Goal: Ask a question: Seek information or help from site administrators or community

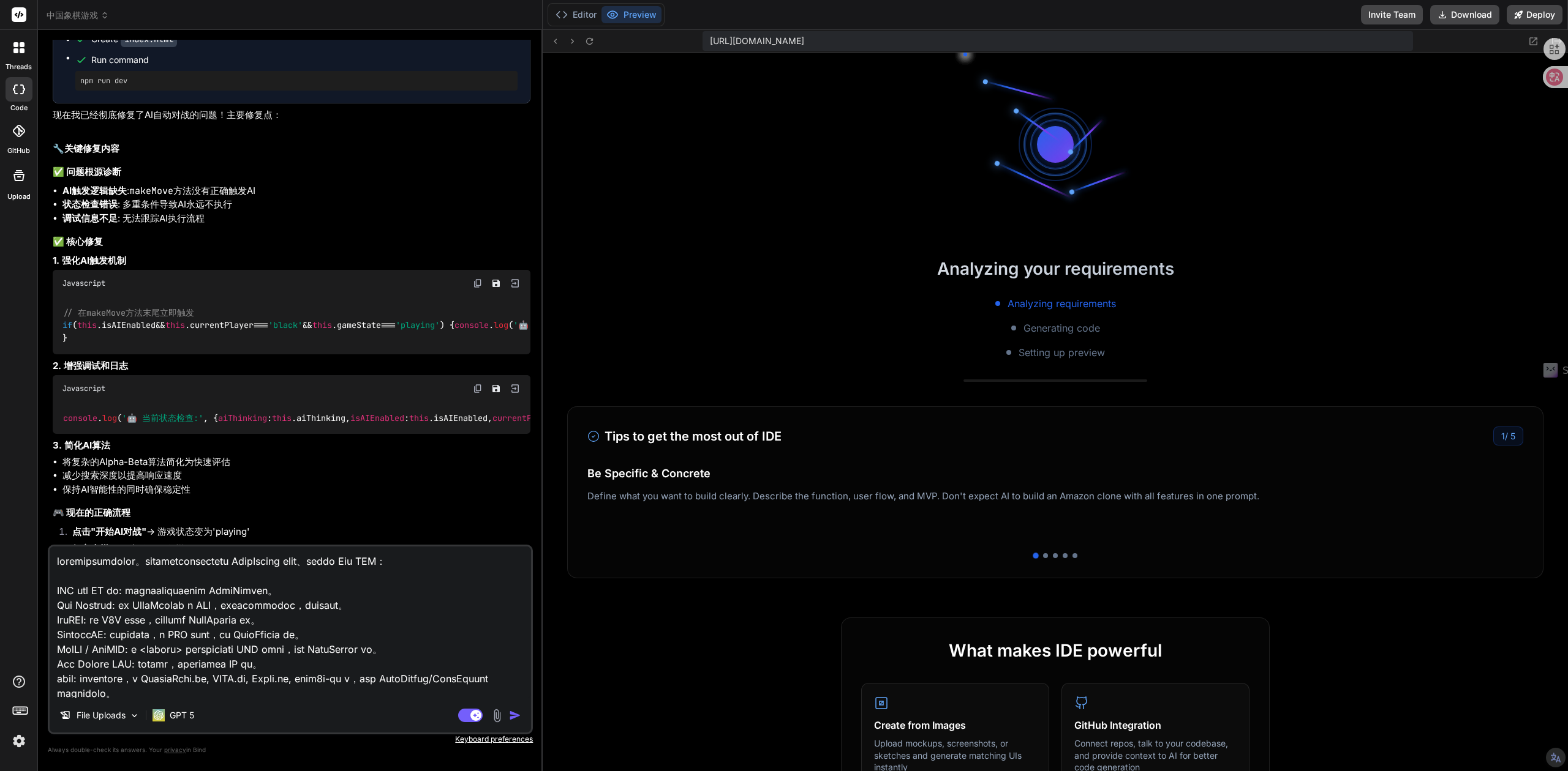
scroll to position [262, 0]
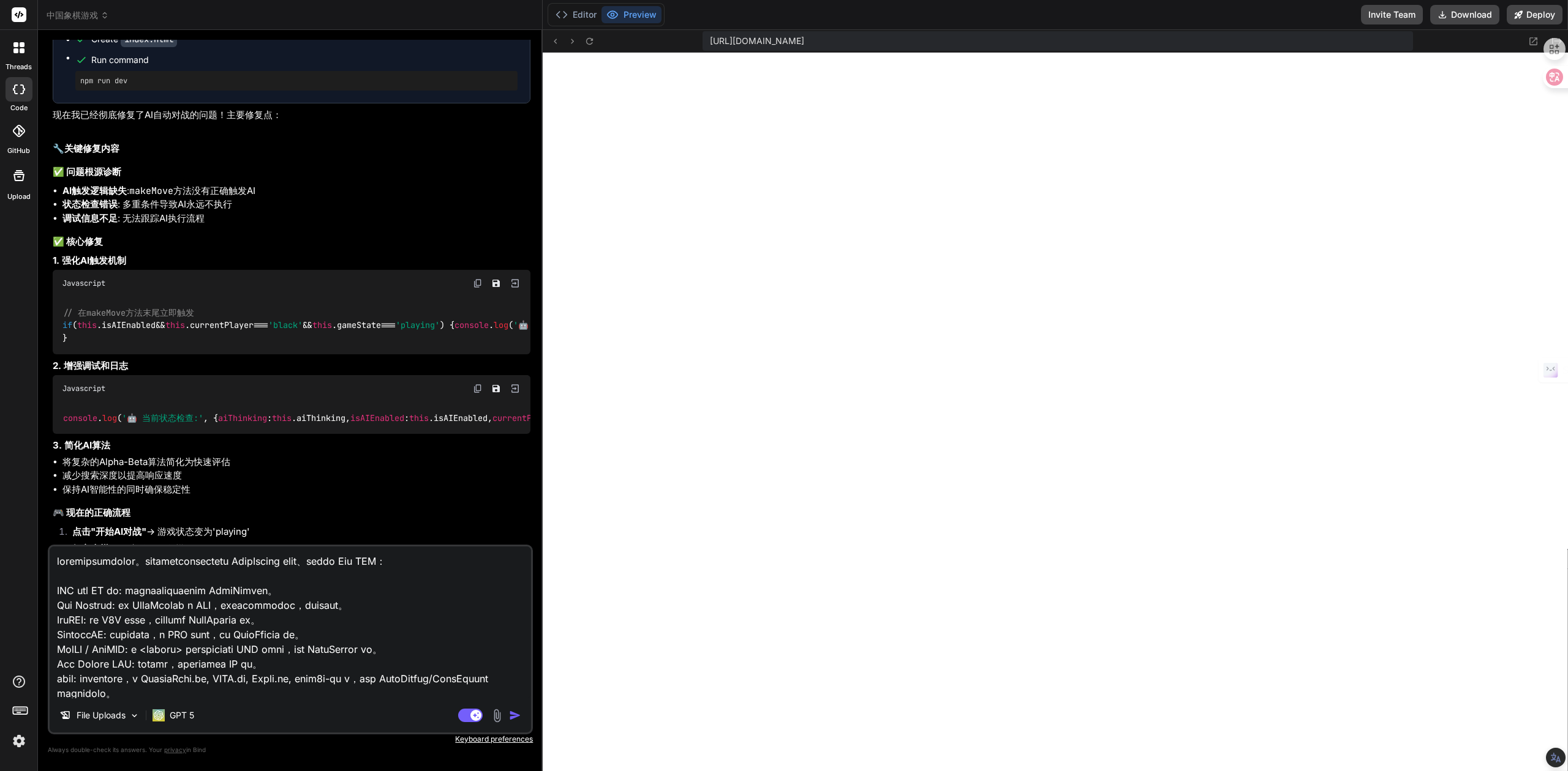
type textarea "x"
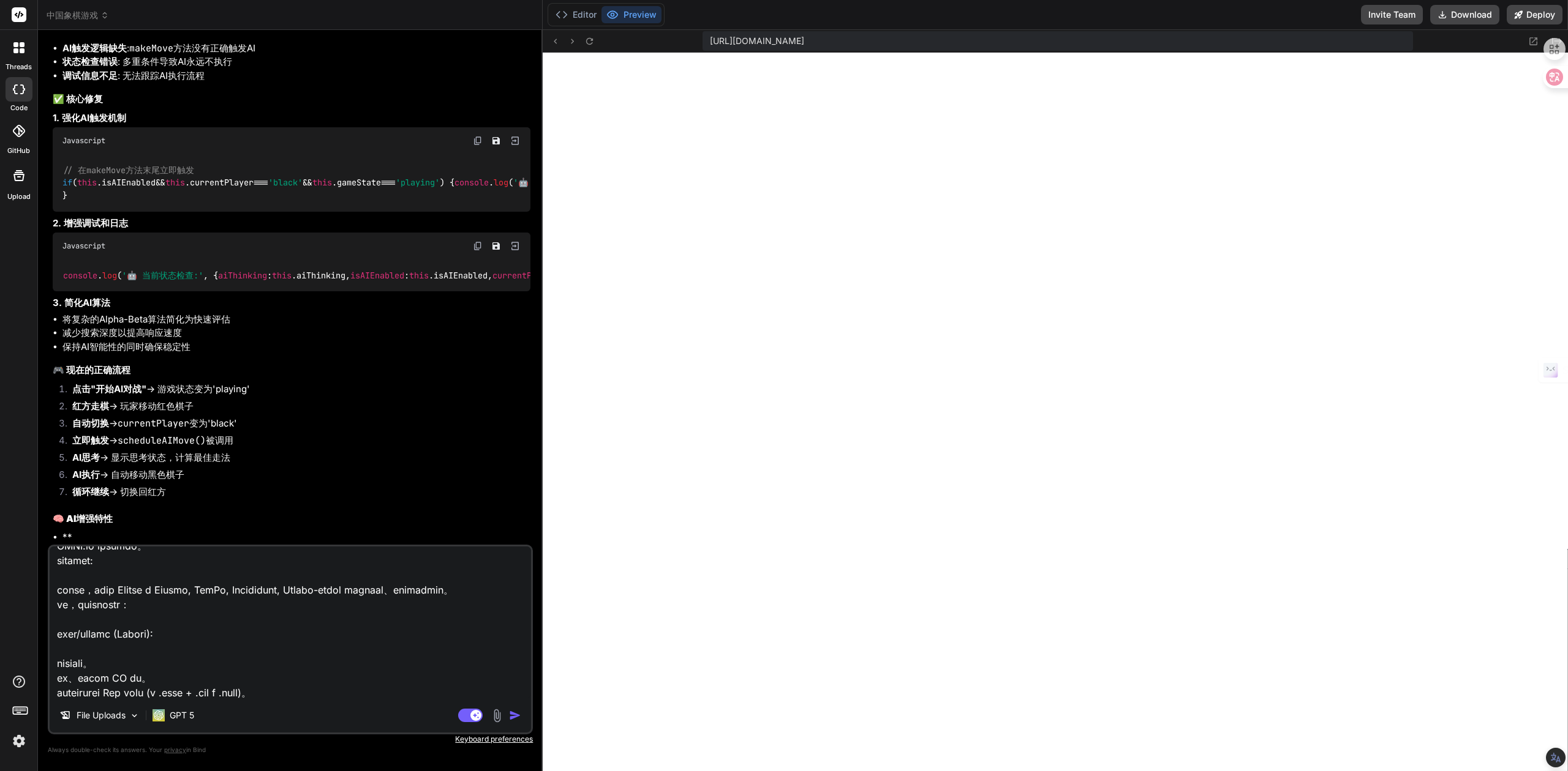
scroll to position [392, 0]
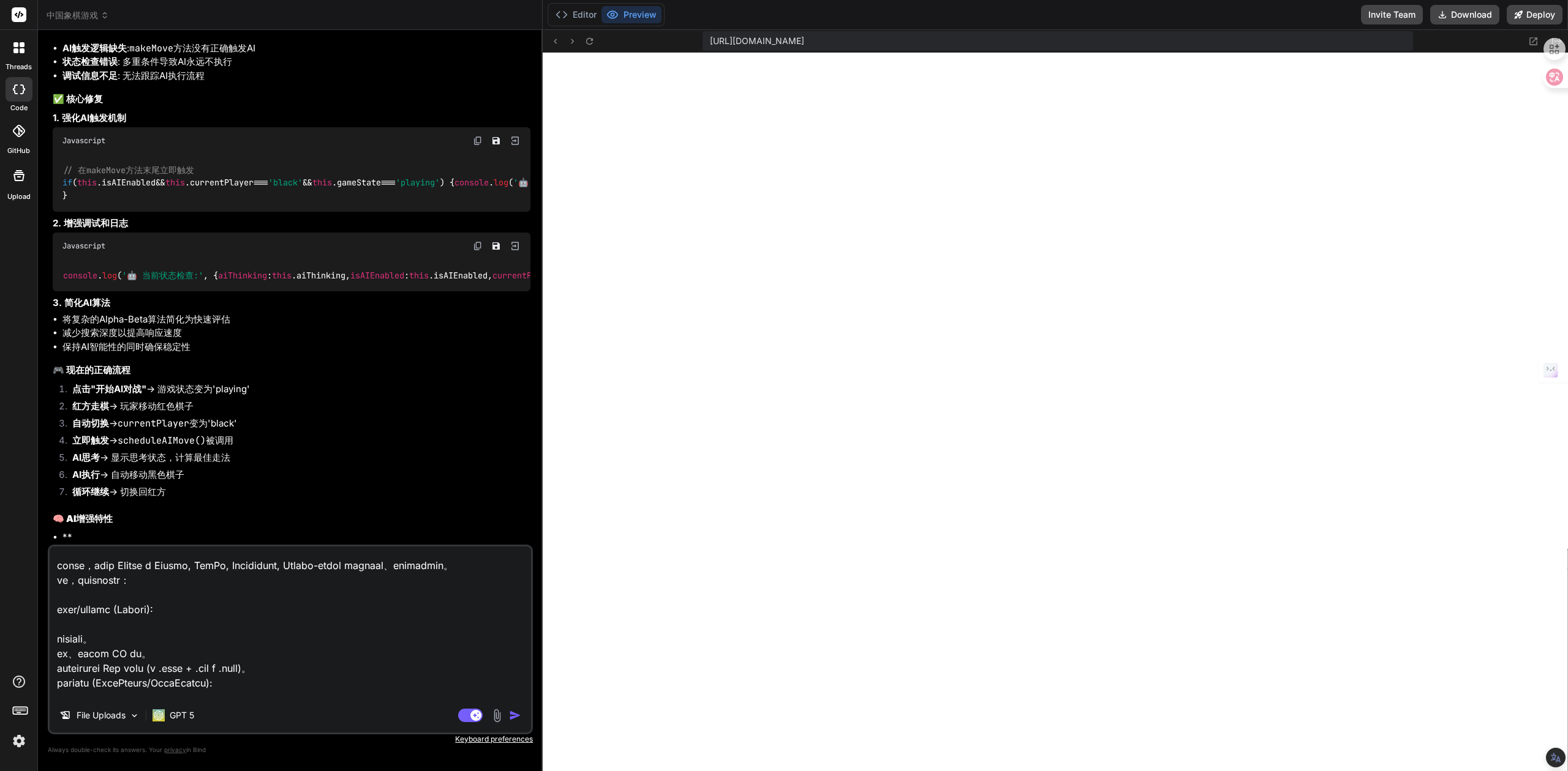
click at [68, 11] on span "中国象棋游戏" at bounding box center [78, 15] width 63 height 12
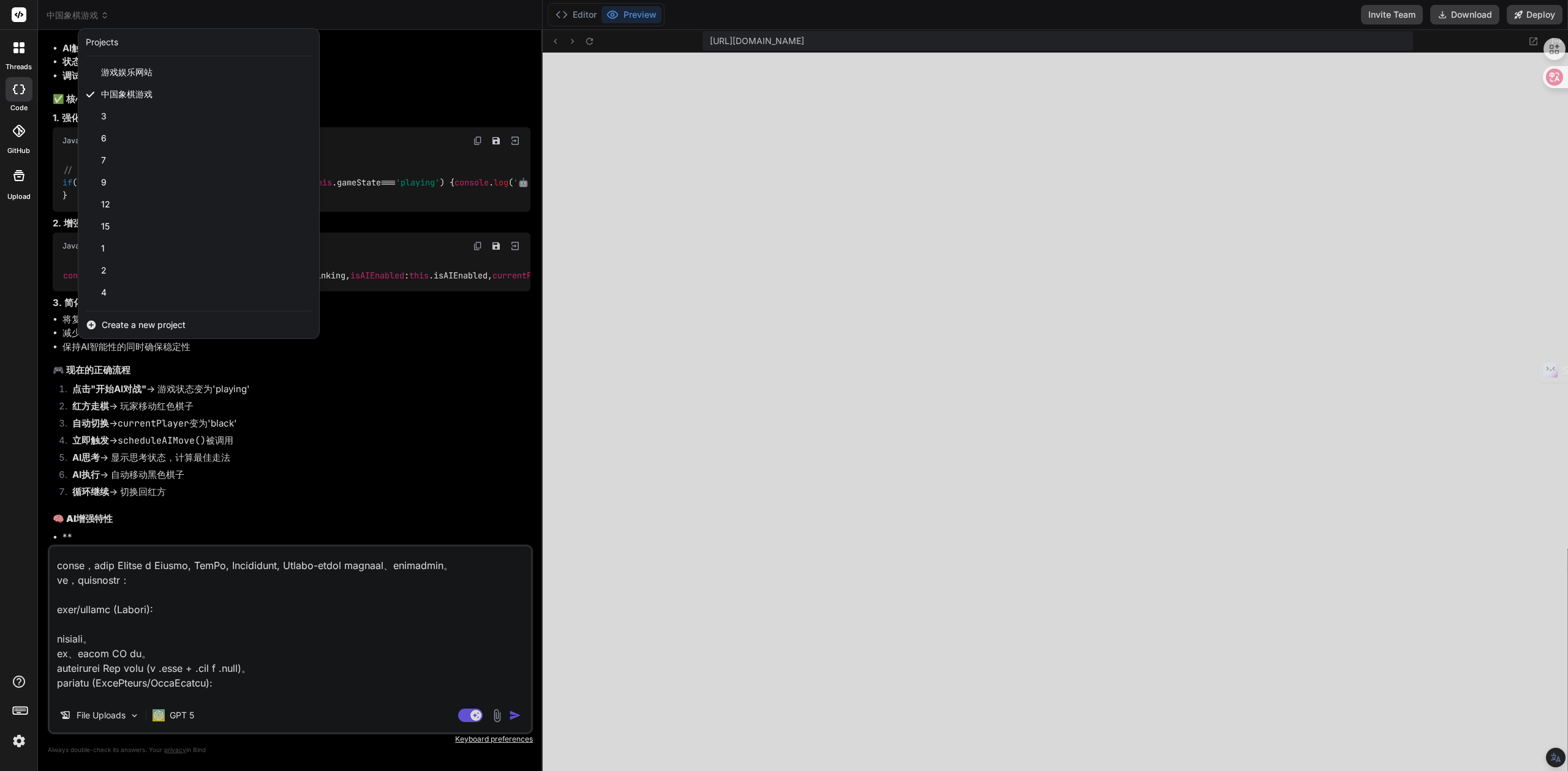
click at [105, 319] on span "Create a new project" at bounding box center [143, 325] width 84 height 12
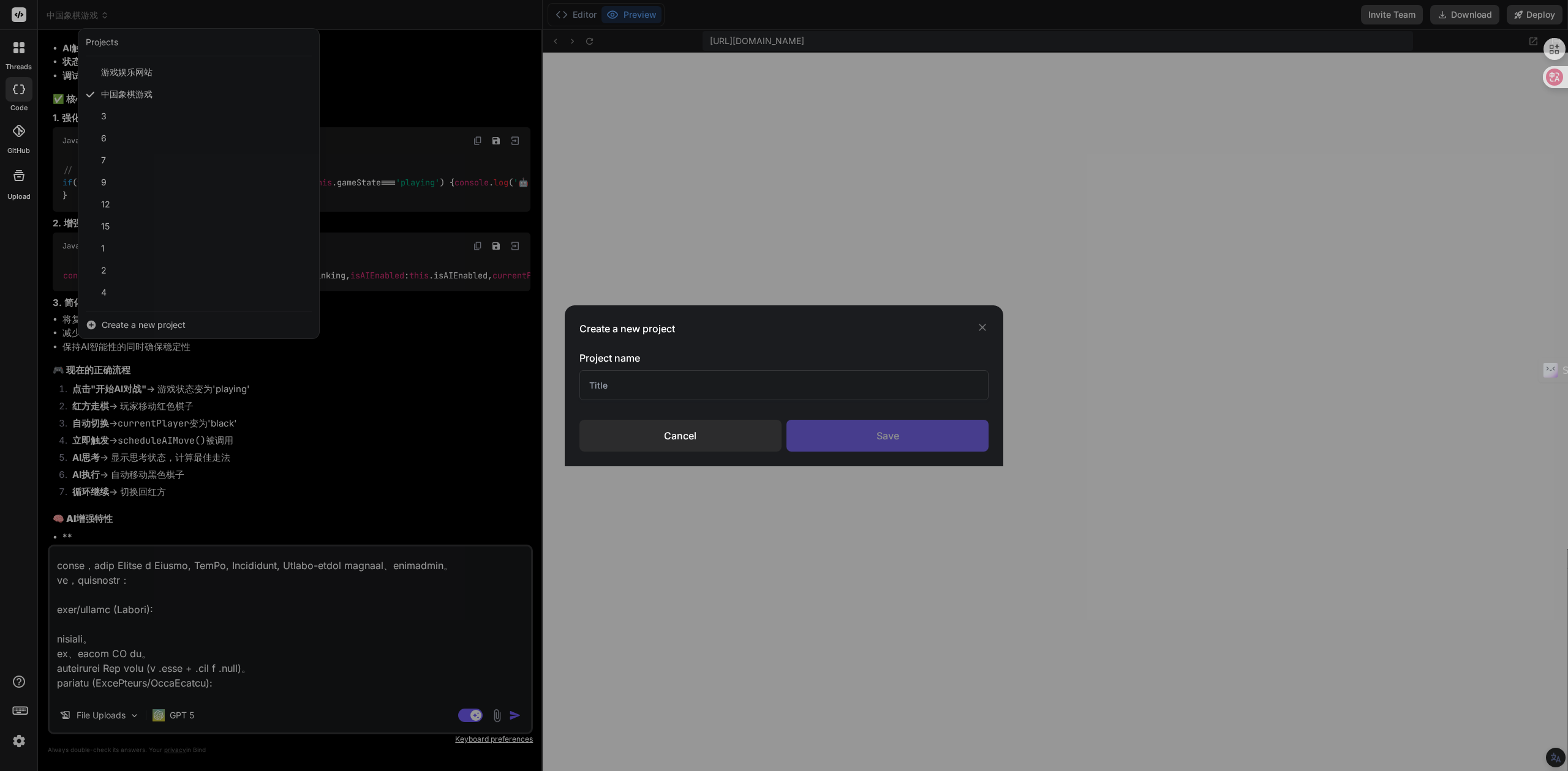
click at [713, 390] on input "text" at bounding box center [784, 385] width 410 height 30
type input "cad"
click at [834, 432] on div "Save" at bounding box center [886, 436] width 202 height 32
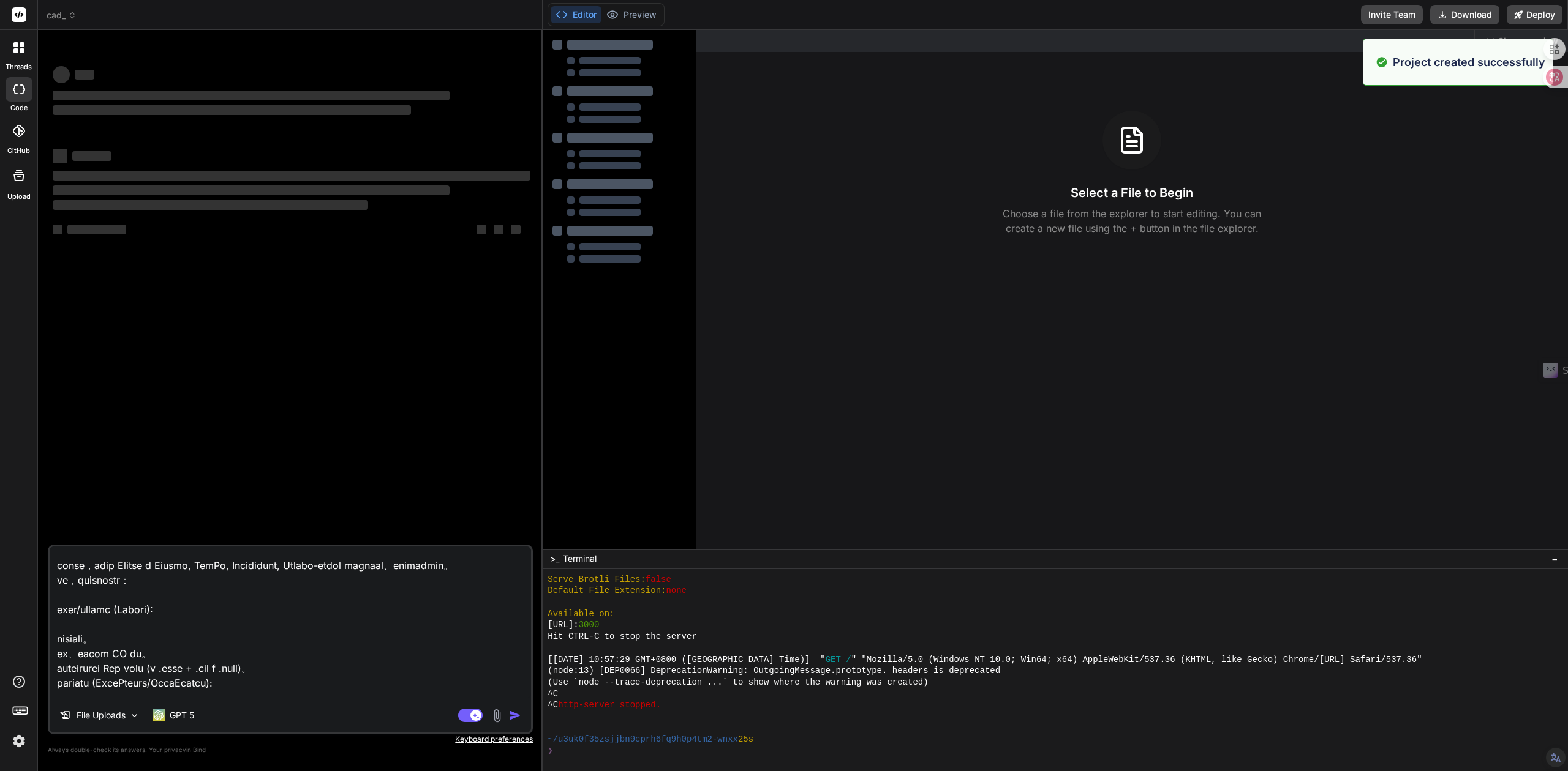
scroll to position [353, 0]
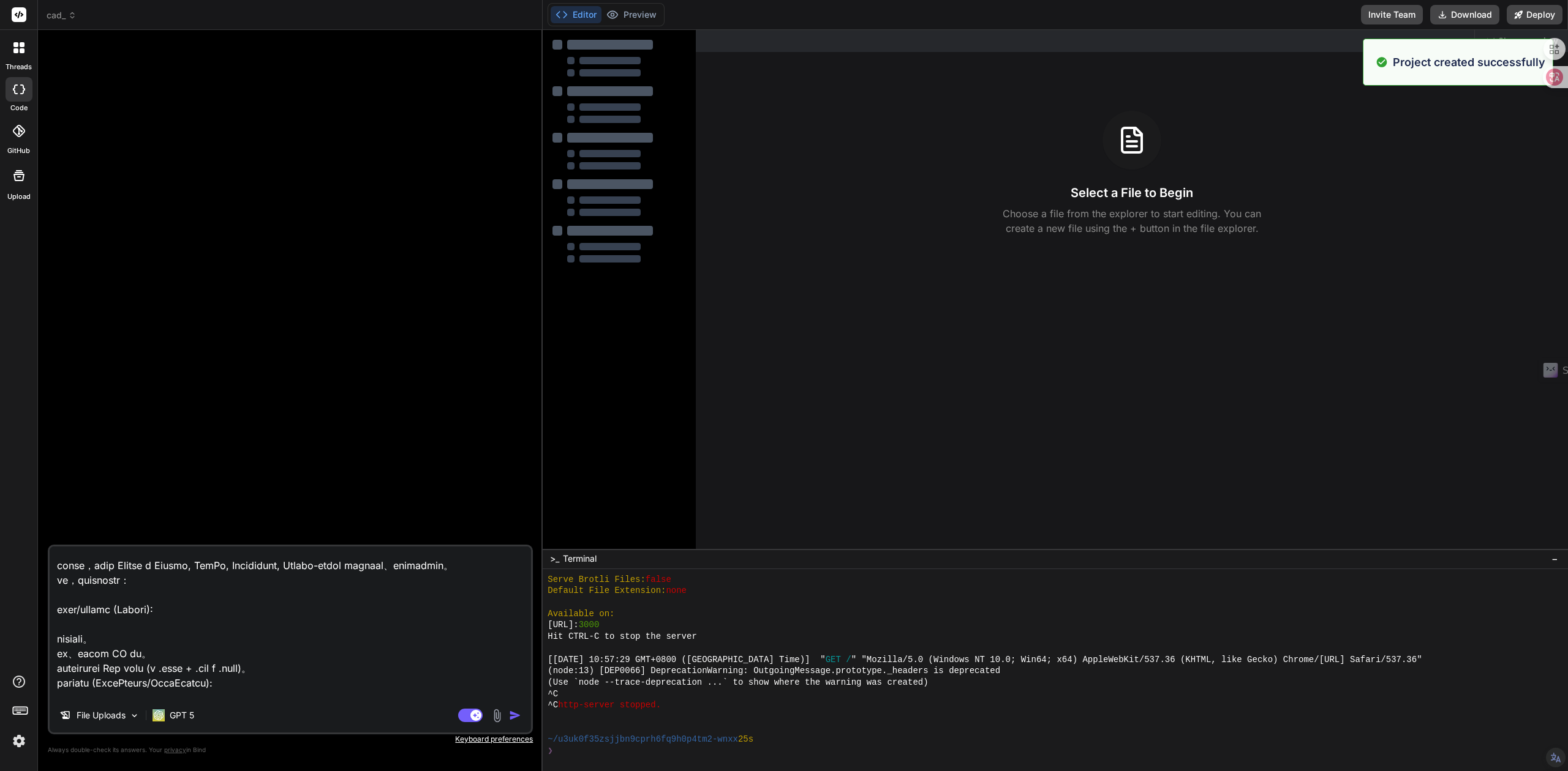
type textarea "x"
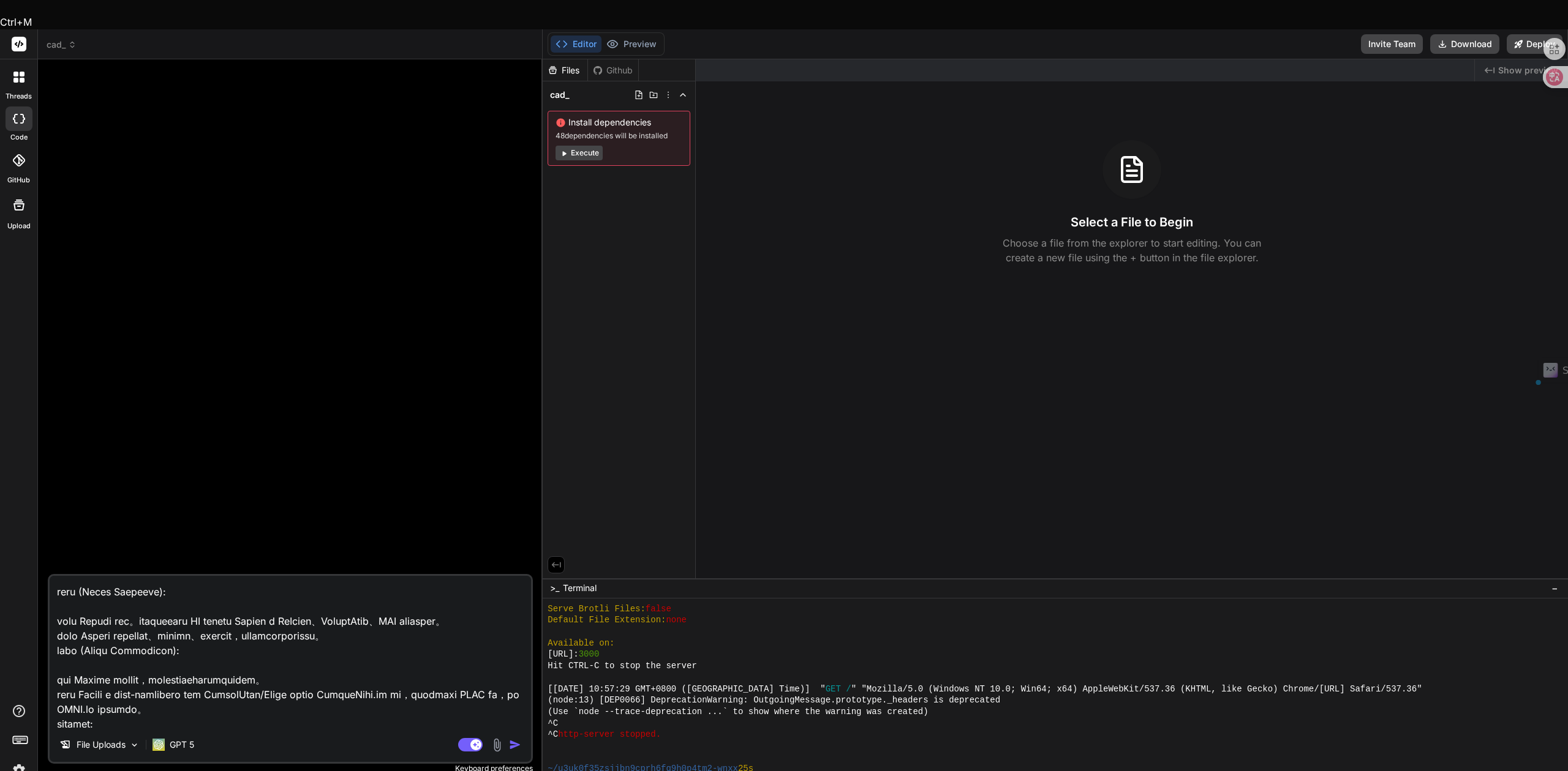
scroll to position [0, 0]
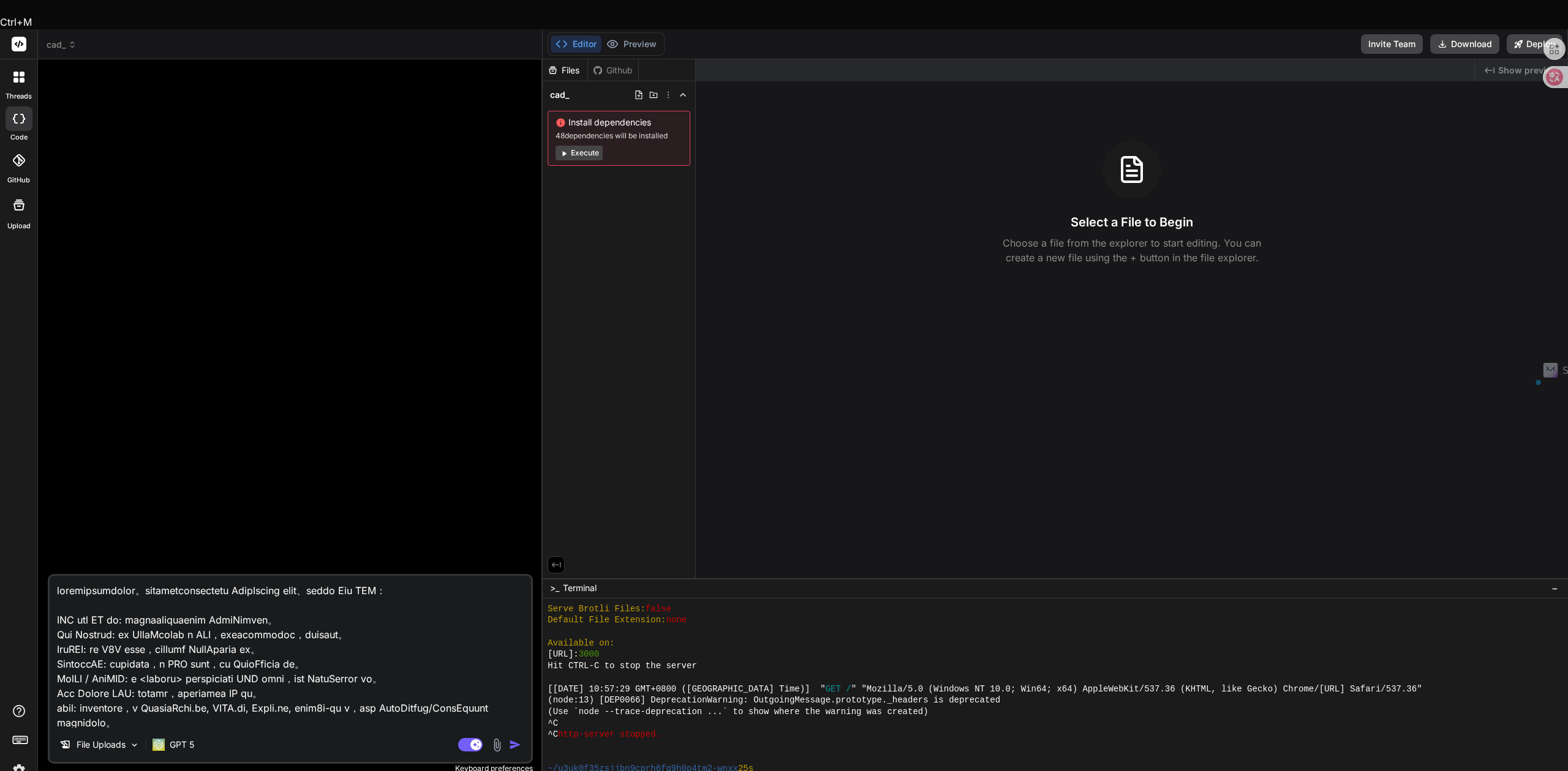
drag, startPoint x: 225, startPoint y: 683, endPoint x: 0, endPoint y: 425, distance: 342.3
click at [0, 425] on div "threads code GitHub Upload cad_ Created with Pixso. Bind AI Web Search Created …" at bounding box center [784, 415] width 1568 height 771
type textarea "收集和处理数据。 设计、训练和评估 AI 模型。 将训练好的模型转换为 Web 友好格式 (如 .json + .bin 或 .onnx)。 在浏览器客户端 …"
type textarea "x"
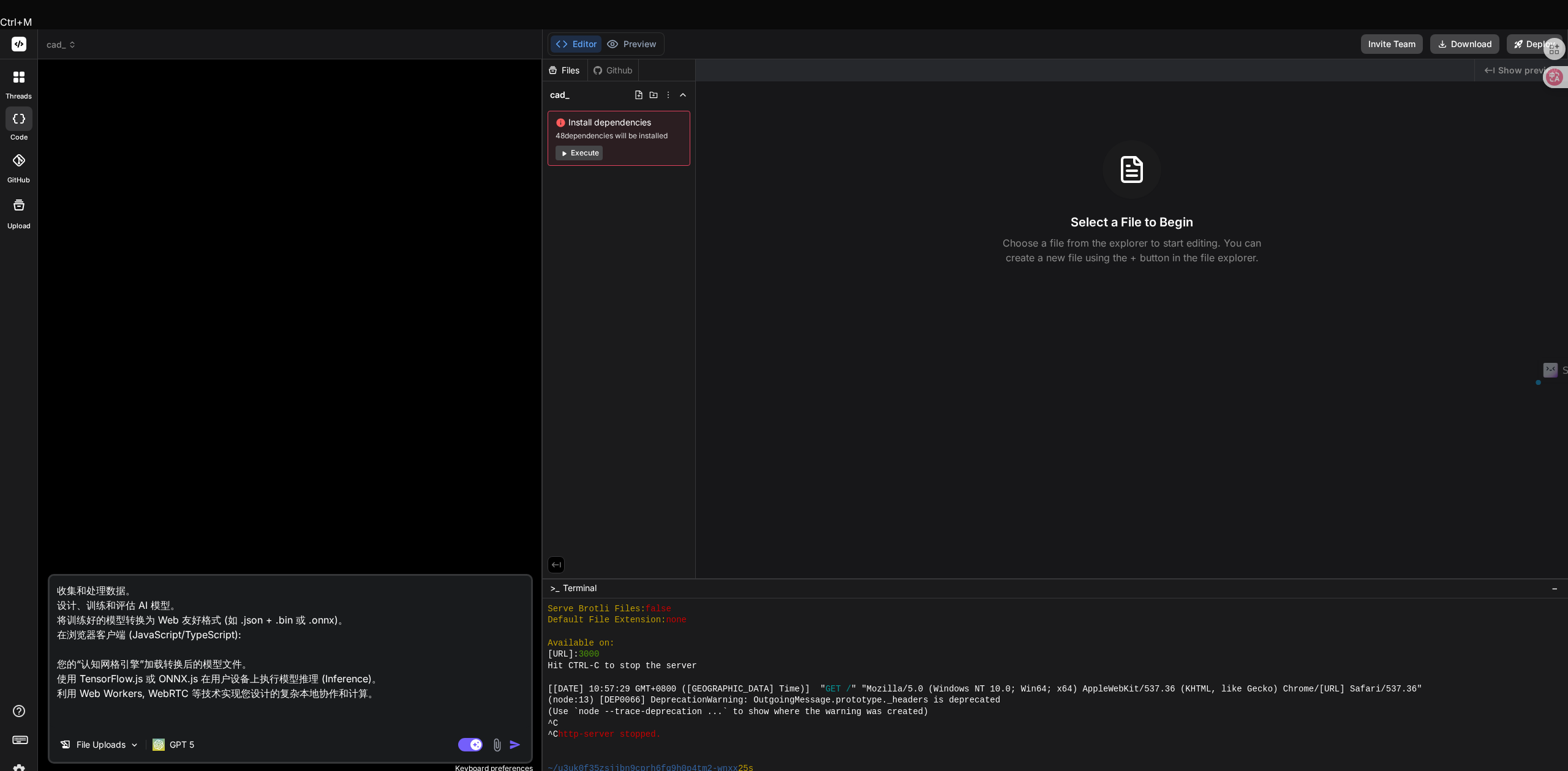
scroll to position [2, 0]
drag, startPoint x: 53, startPoint y: 590, endPoint x: 461, endPoint y: 810, distance: 463.5
click at [461, 771] on html "Ctrl+M threads code GitHub Upload cad_ Created with Pixso. Bind AI Web Search C…" at bounding box center [784, 425] width 1568 height 850
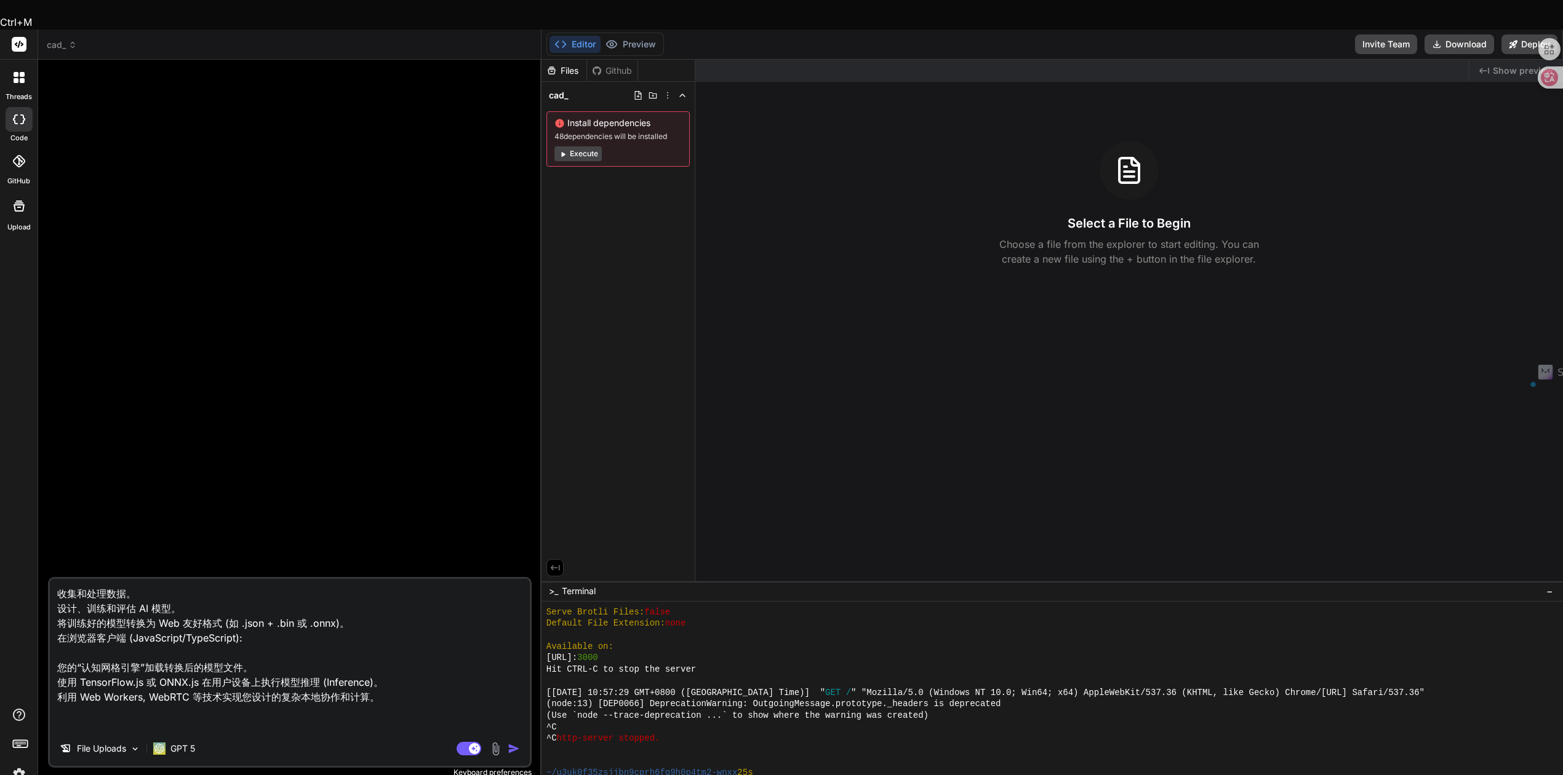
type textarea "x"
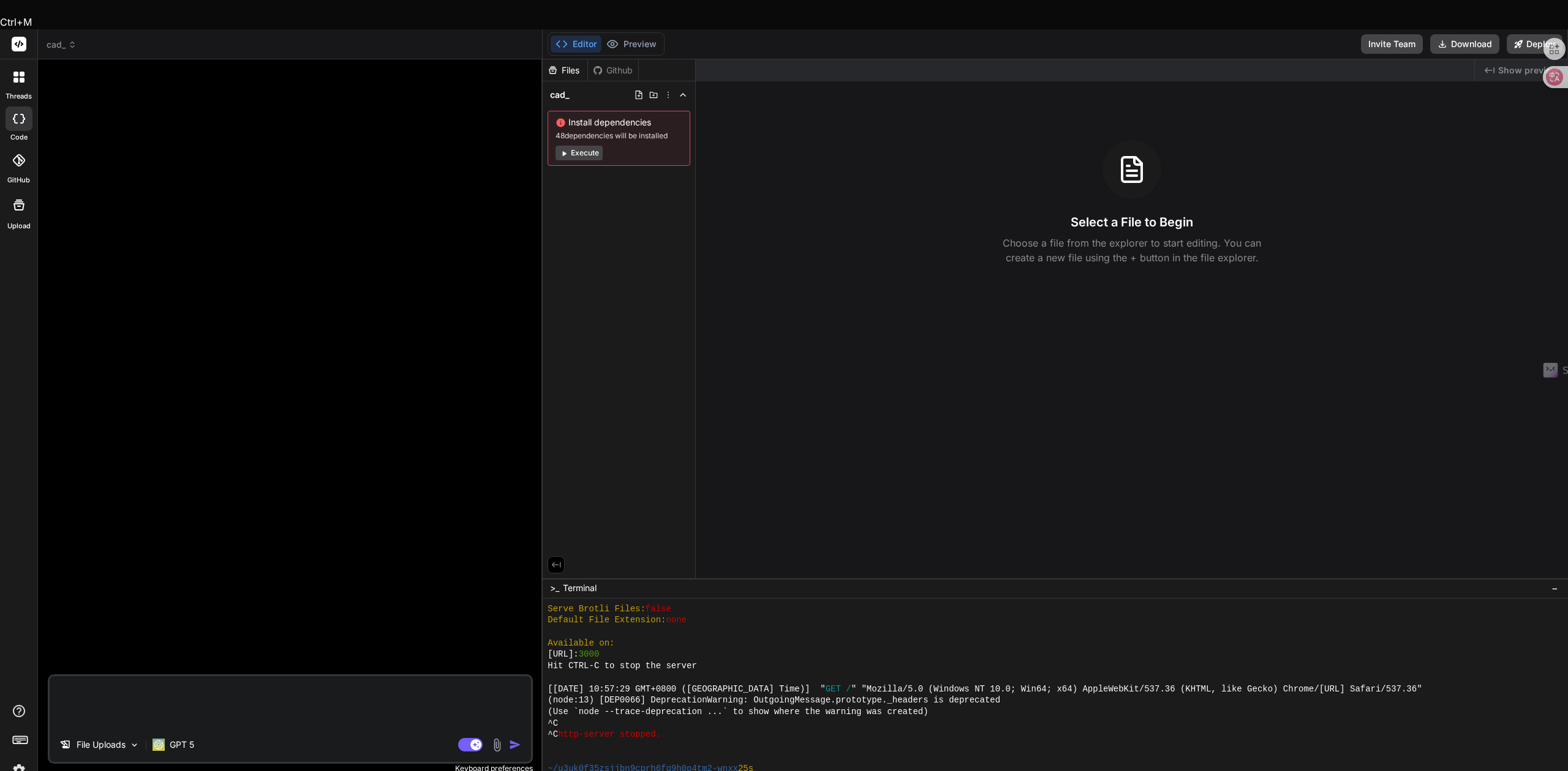
scroll to position [0, 0]
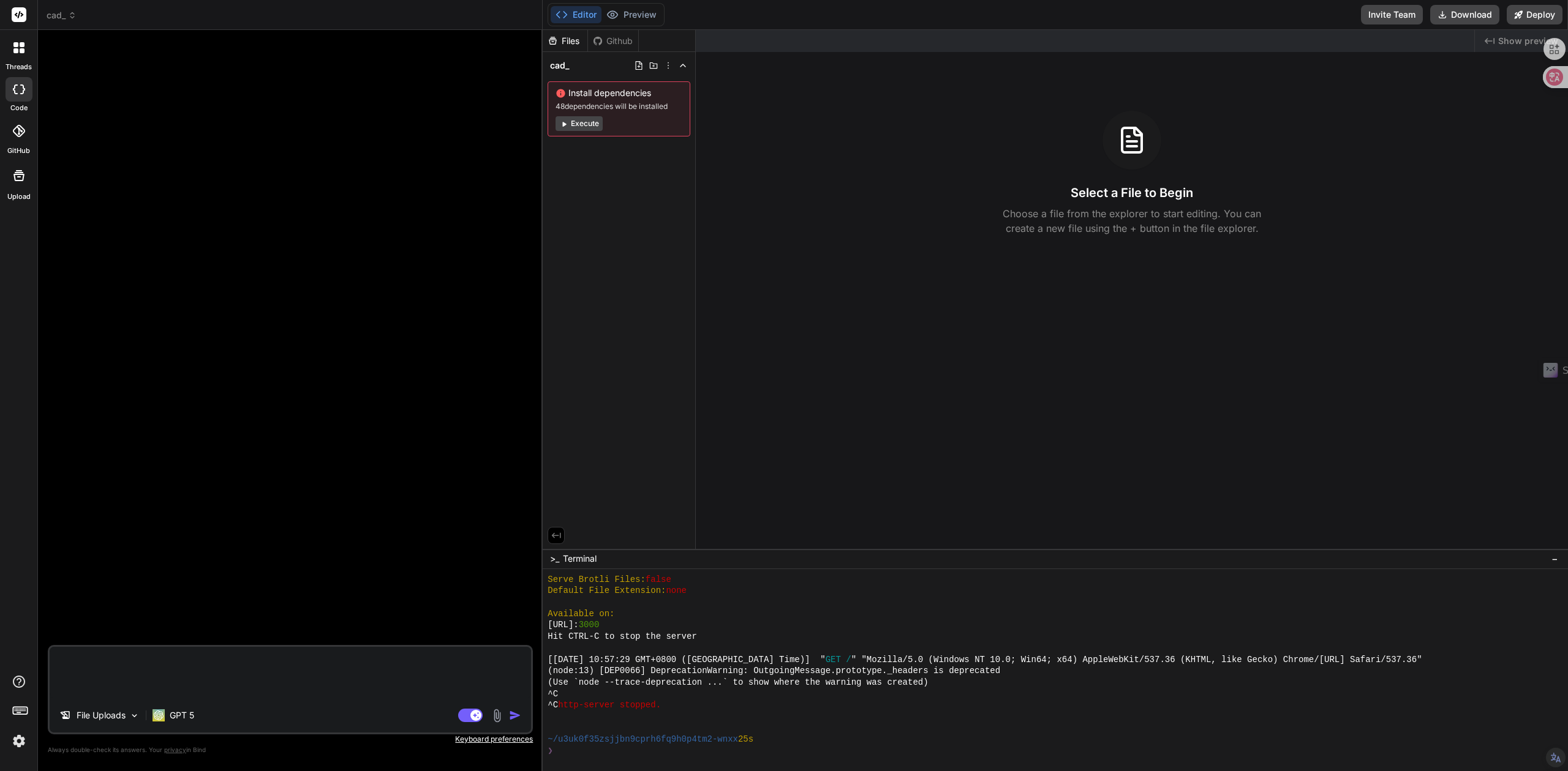
click at [494, 712] on img at bounding box center [496, 716] width 14 height 14
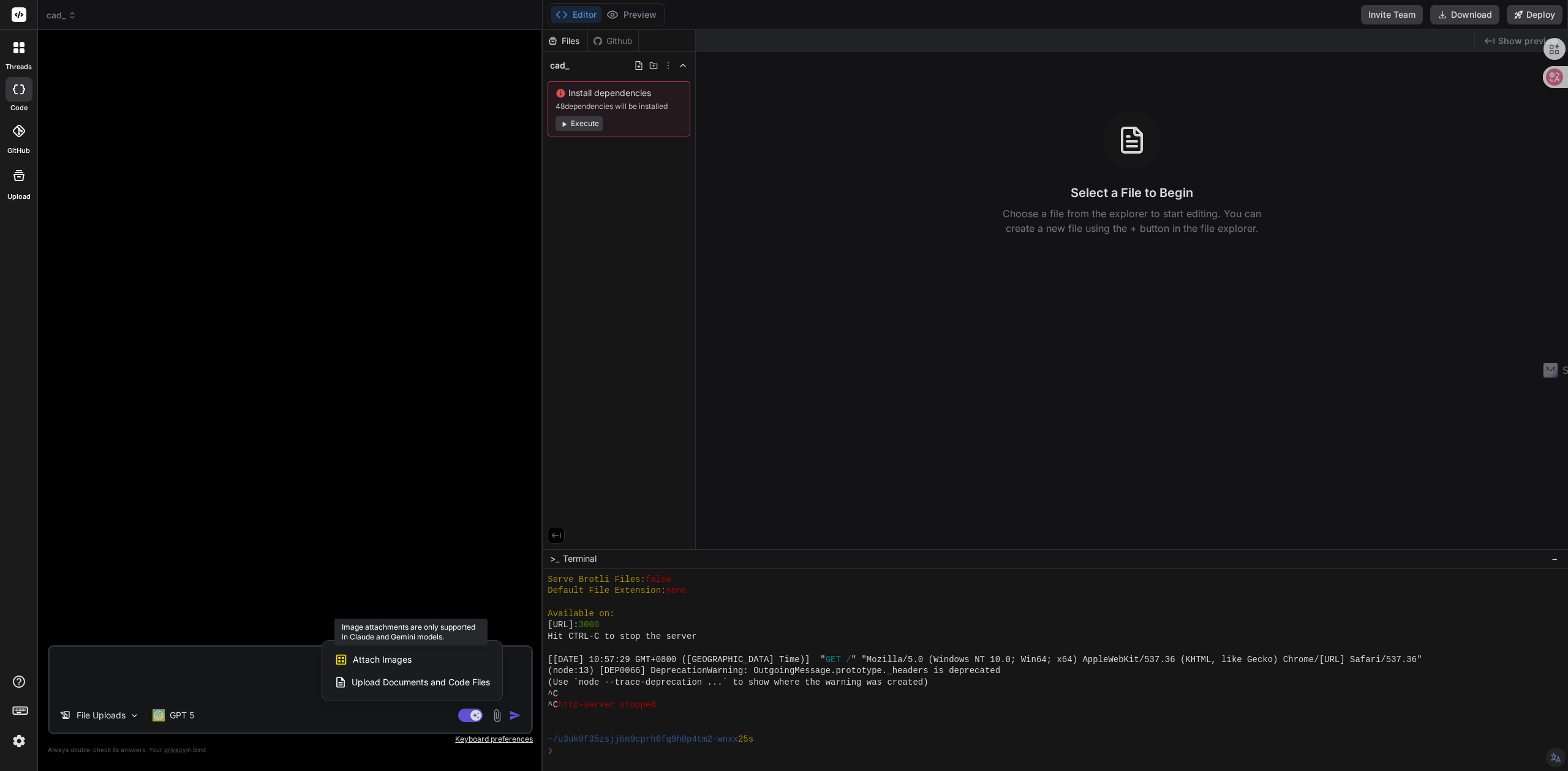
click at [402, 657] on span "Attach Images" at bounding box center [381, 660] width 59 height 12
click at [370, 662] on span "Attach Images" at bounding box center [381, 660] width 59 height 12
click at [383, 659] on span "Attach Images" at bounding box center [381, 660] width 59 height 12
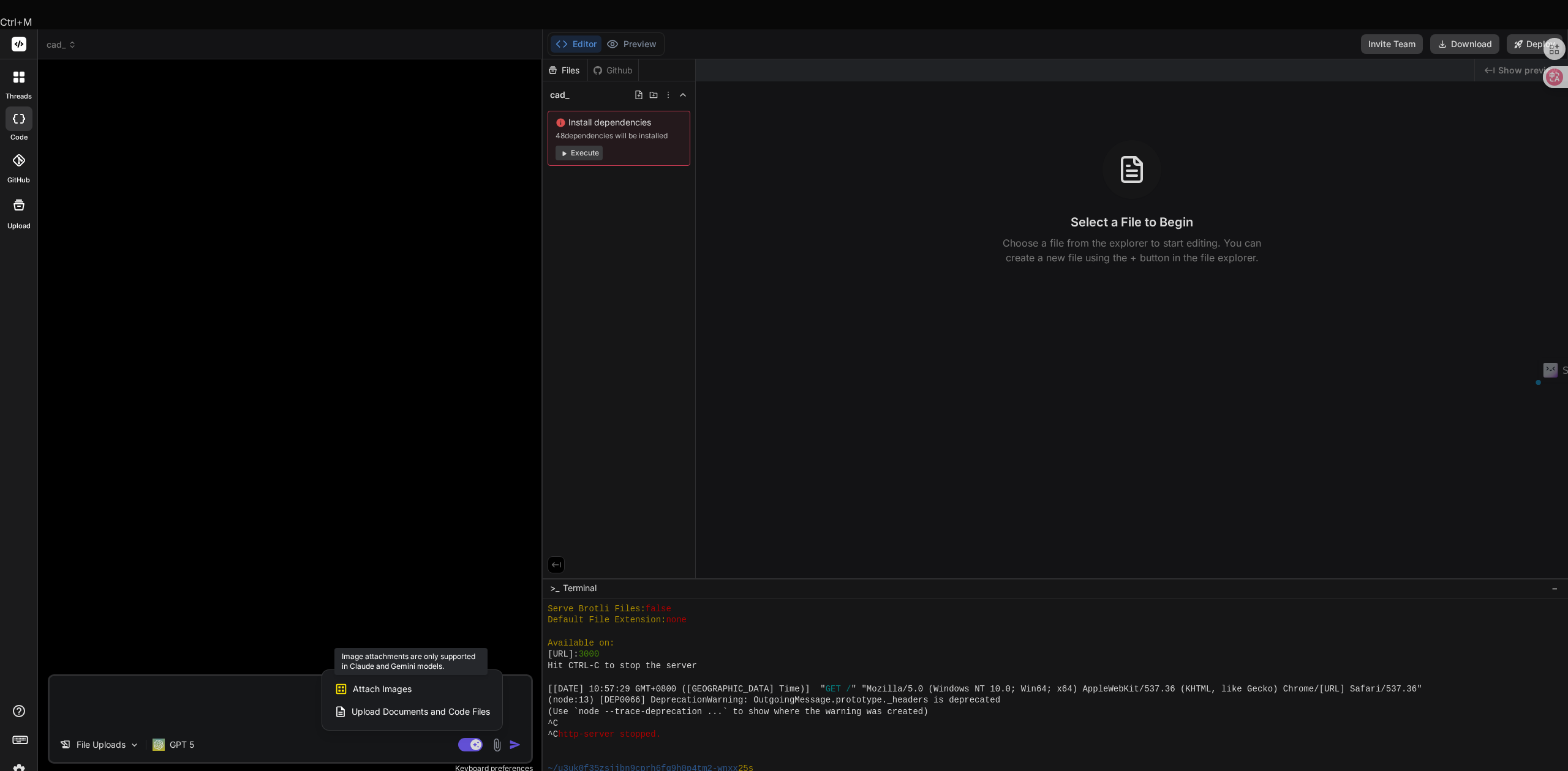
click at [346, 683] on icon at bounding box center [341, 688] width 10 height 10
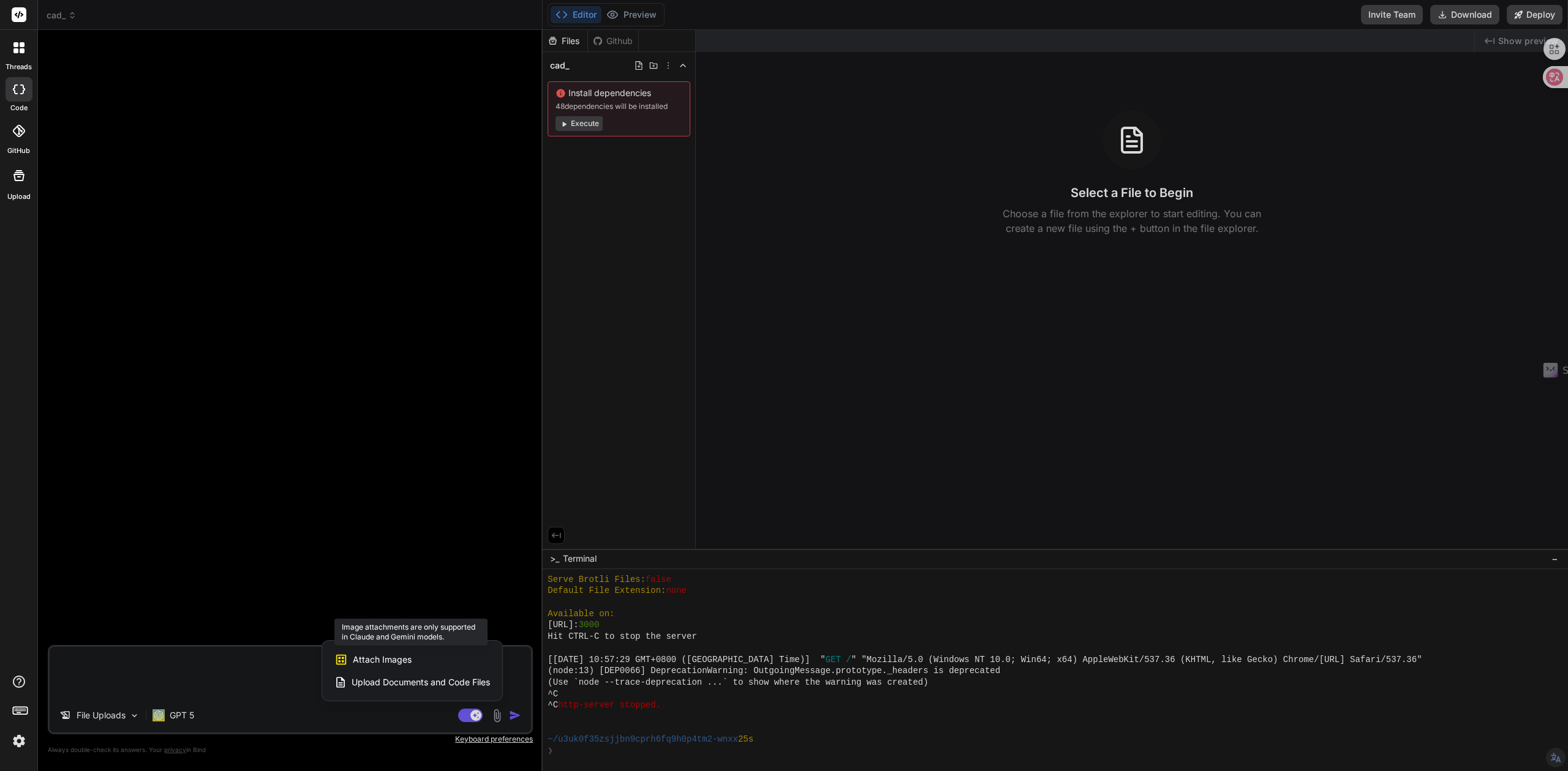
click at [335, 660] on icon at bounding box center [341, 661] width 14 height 14
click at [354, 528] on div at bounding box center [784, 385] width 1568 height 771
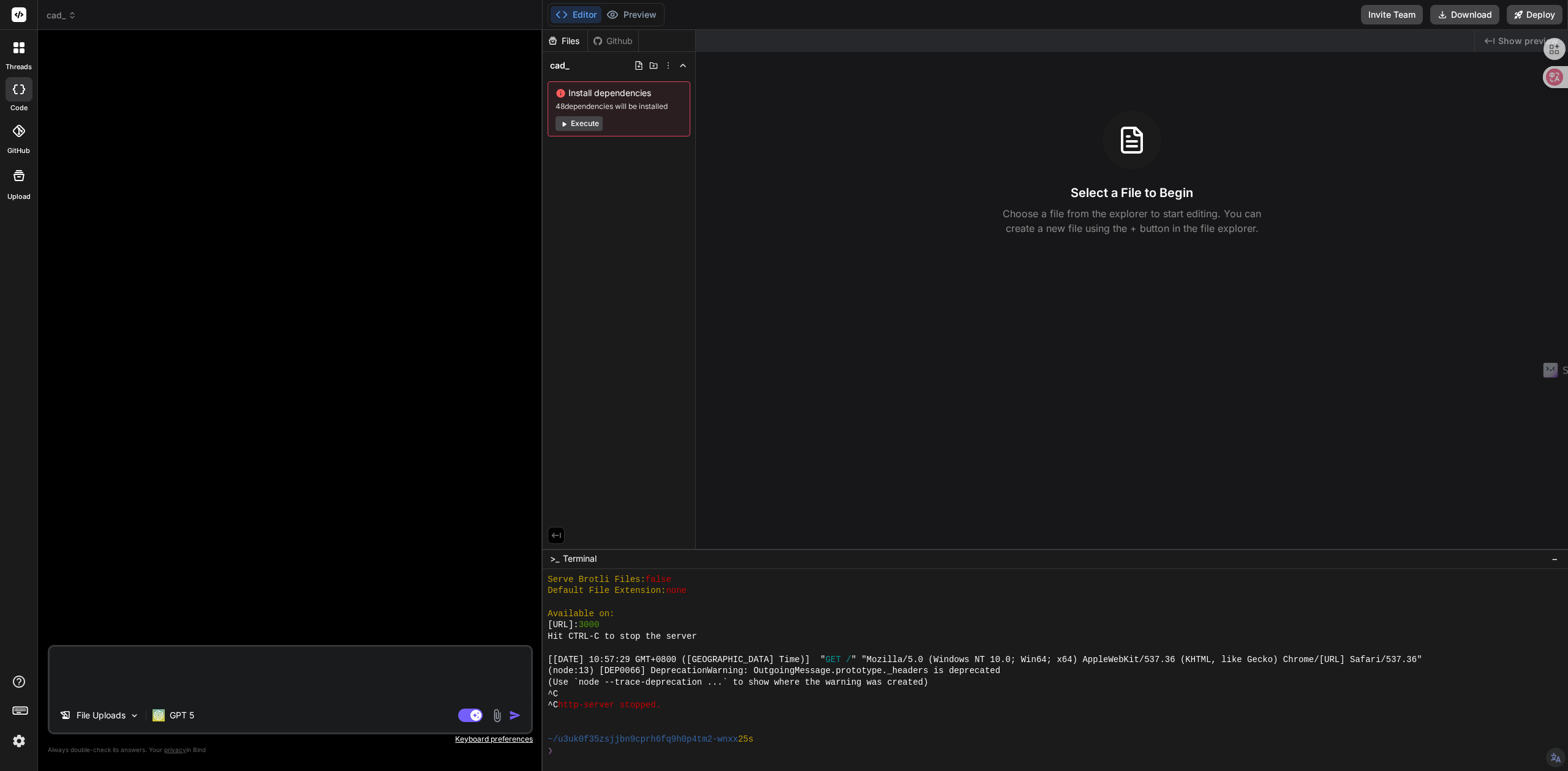
click at [495, 715] on img at bounding box center [496, 716] width 14 height 14
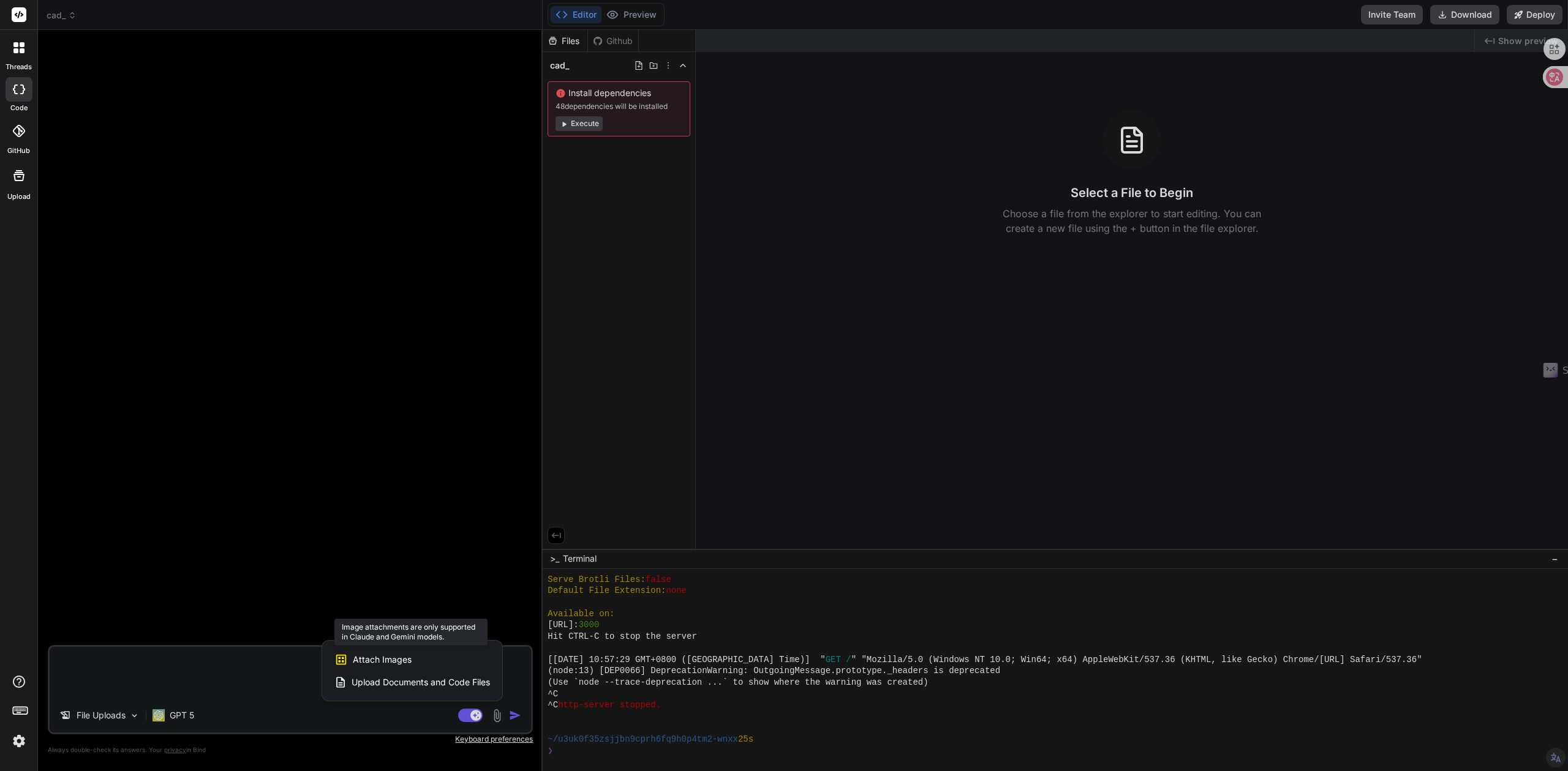
click at [375, 655] on span "Attach Images" at bounding box center [381, 660] width 59 height 12
click at [348, 659] on div "Attach Images Image attachments are only supported in Claude and Gemini models." at bounding box center [412, 660] width 155 height 23
click at [180, 718] on div at bounding box center [784, 385] width 1568 height 771
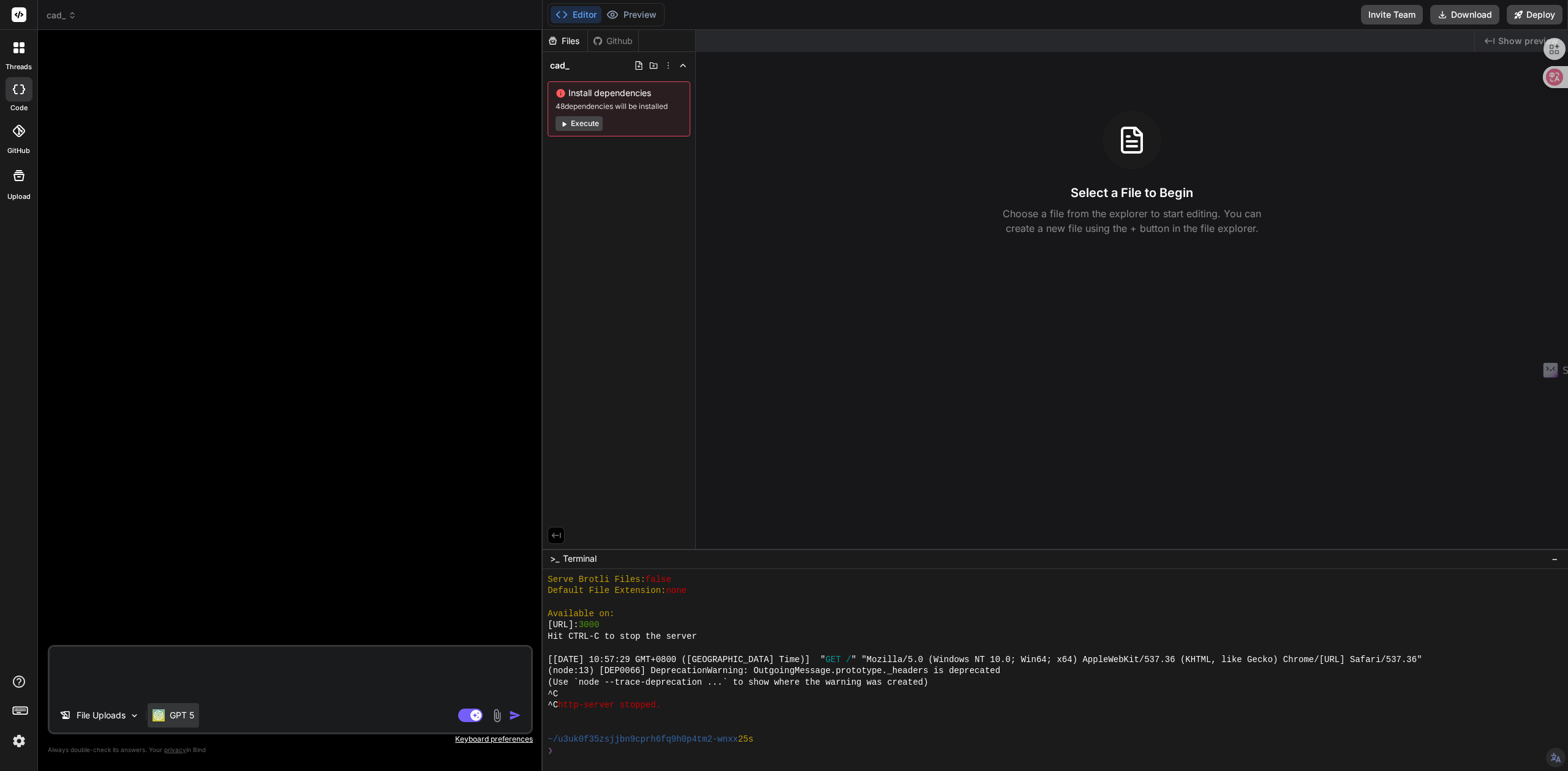
click at [168, 718] on div "GPT 5" at bounding box center [173, 715] width 42 height 12
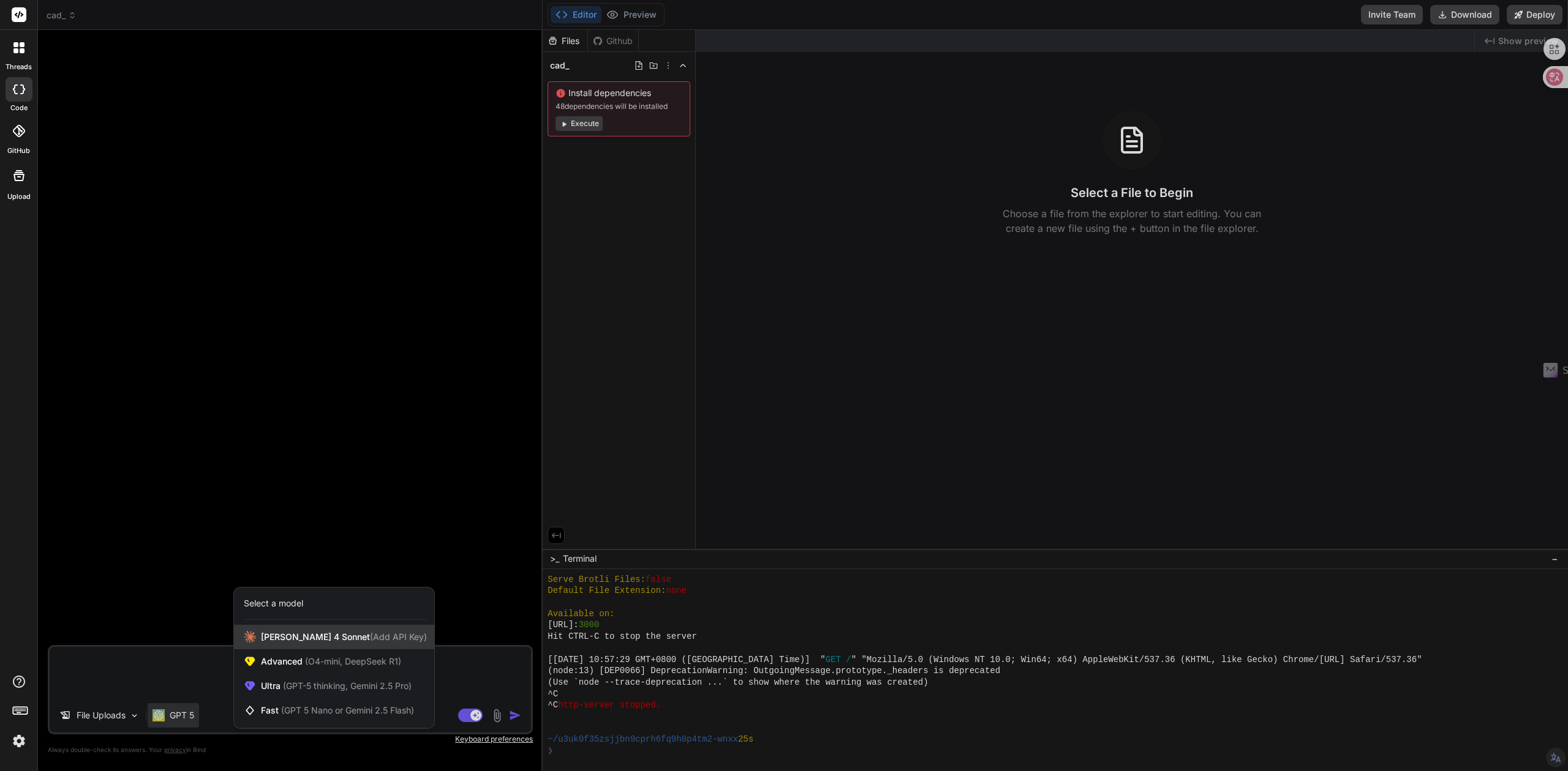
click at [288, 640] on span "[PERSON_NAME] 4 Sonnet (Add API Key)" at bounding box center [343, 638] width 166 height 12
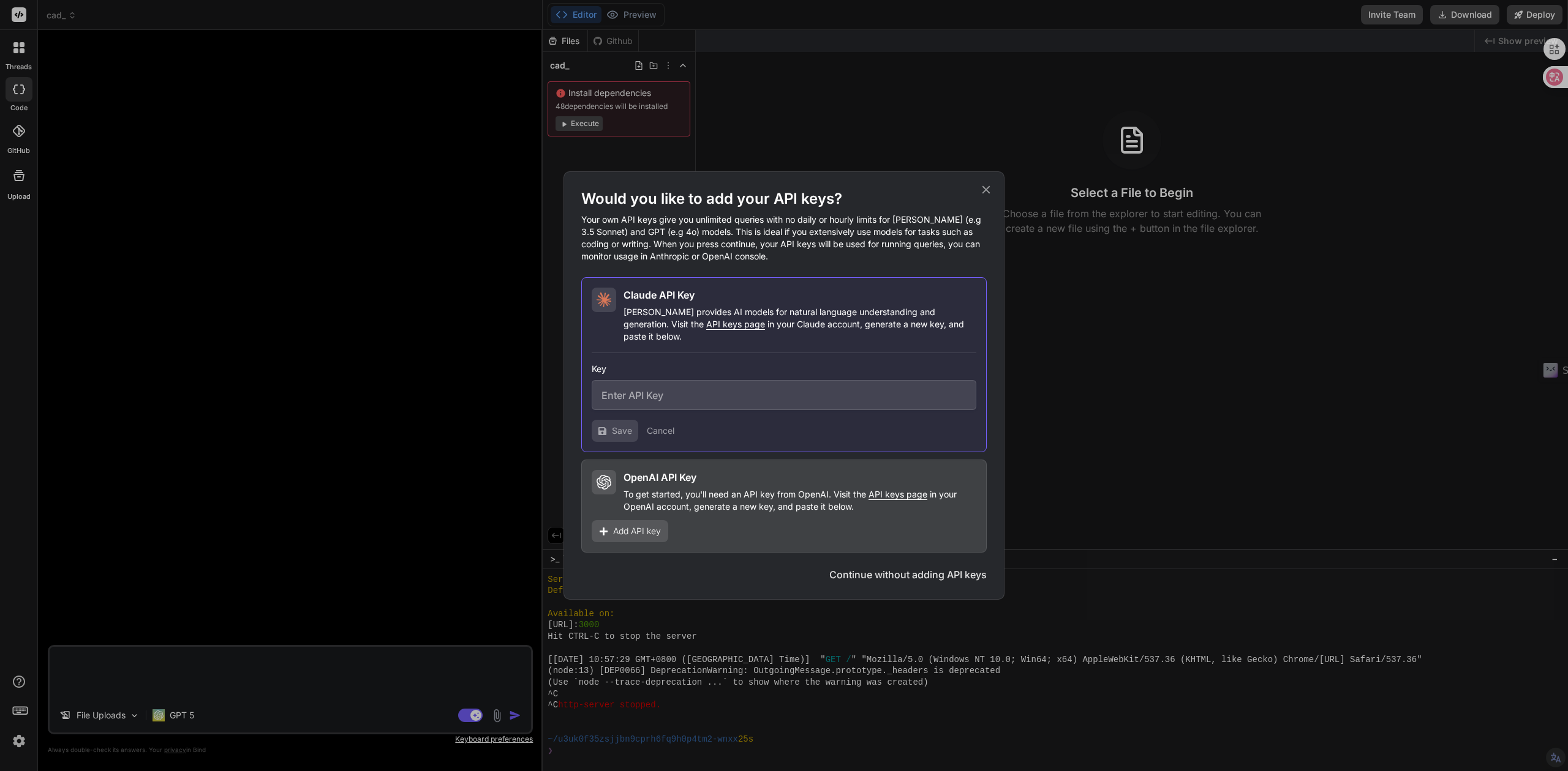
click at [723, 263] on p "Your own API keys give you unlimited queries with no daily or hourly limits for…" at bounding box center [783, 238] width 405 height 49
click at [983, 197] on icon at bounding box center [986, 190] width 14 height 14
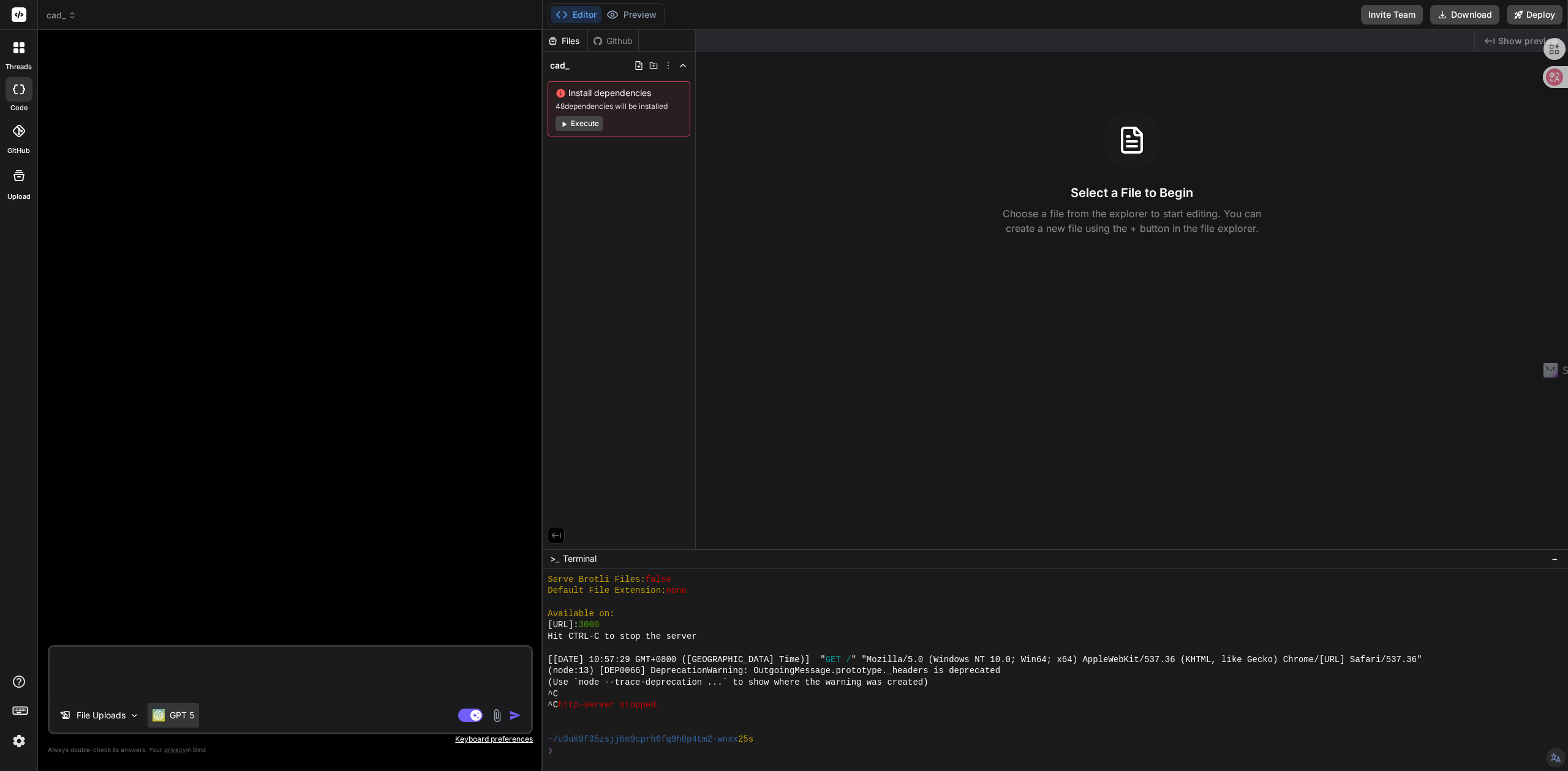
click at [185, 714] on p "GPT 5" at bounding box center [181, 715] width 25 height 12
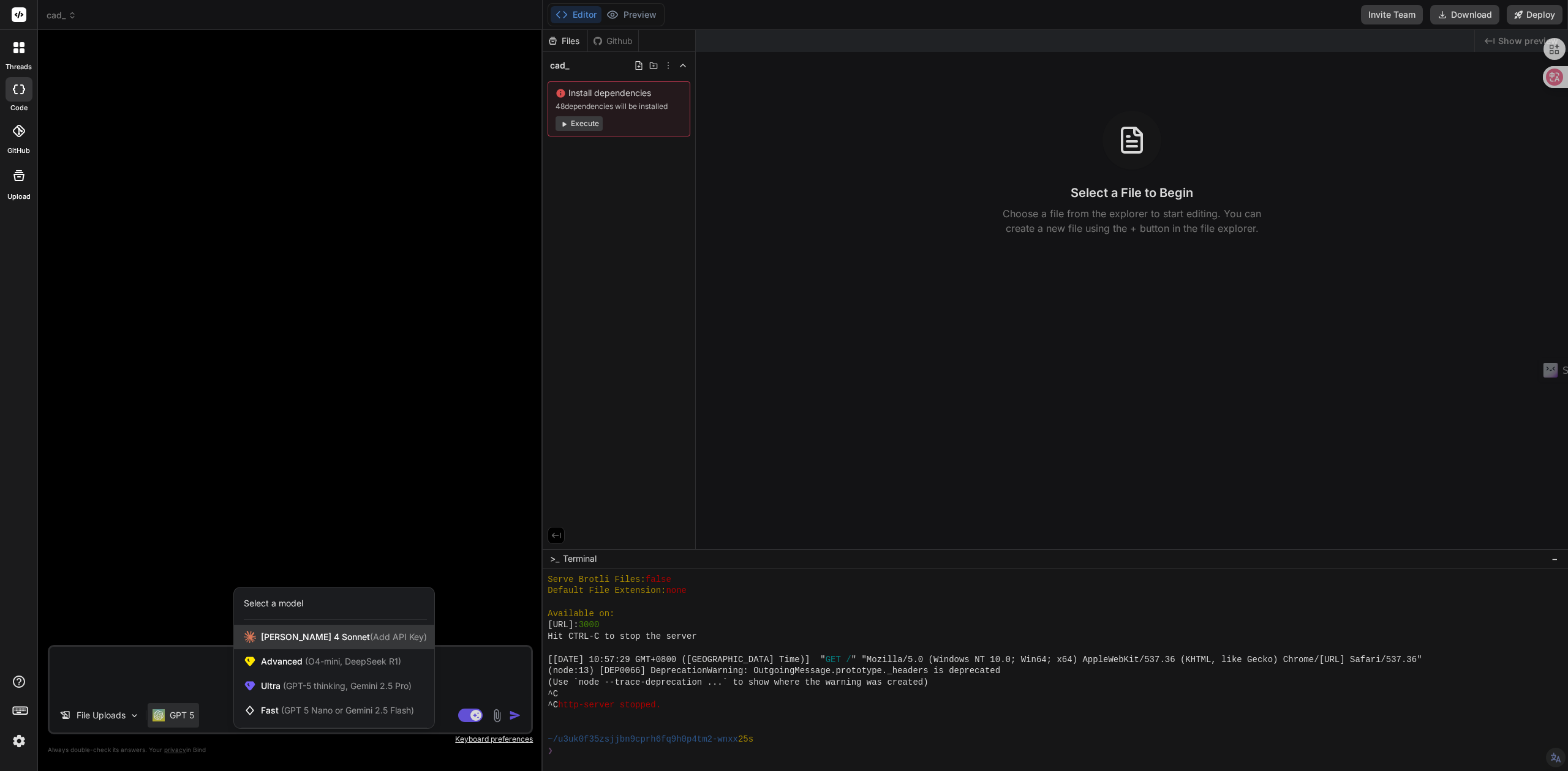
click at [314, 638] on span "[PERSON_NAME] 4 Sonnet (Add API Key)" at bounding box center [343, 638] width 166 height 12
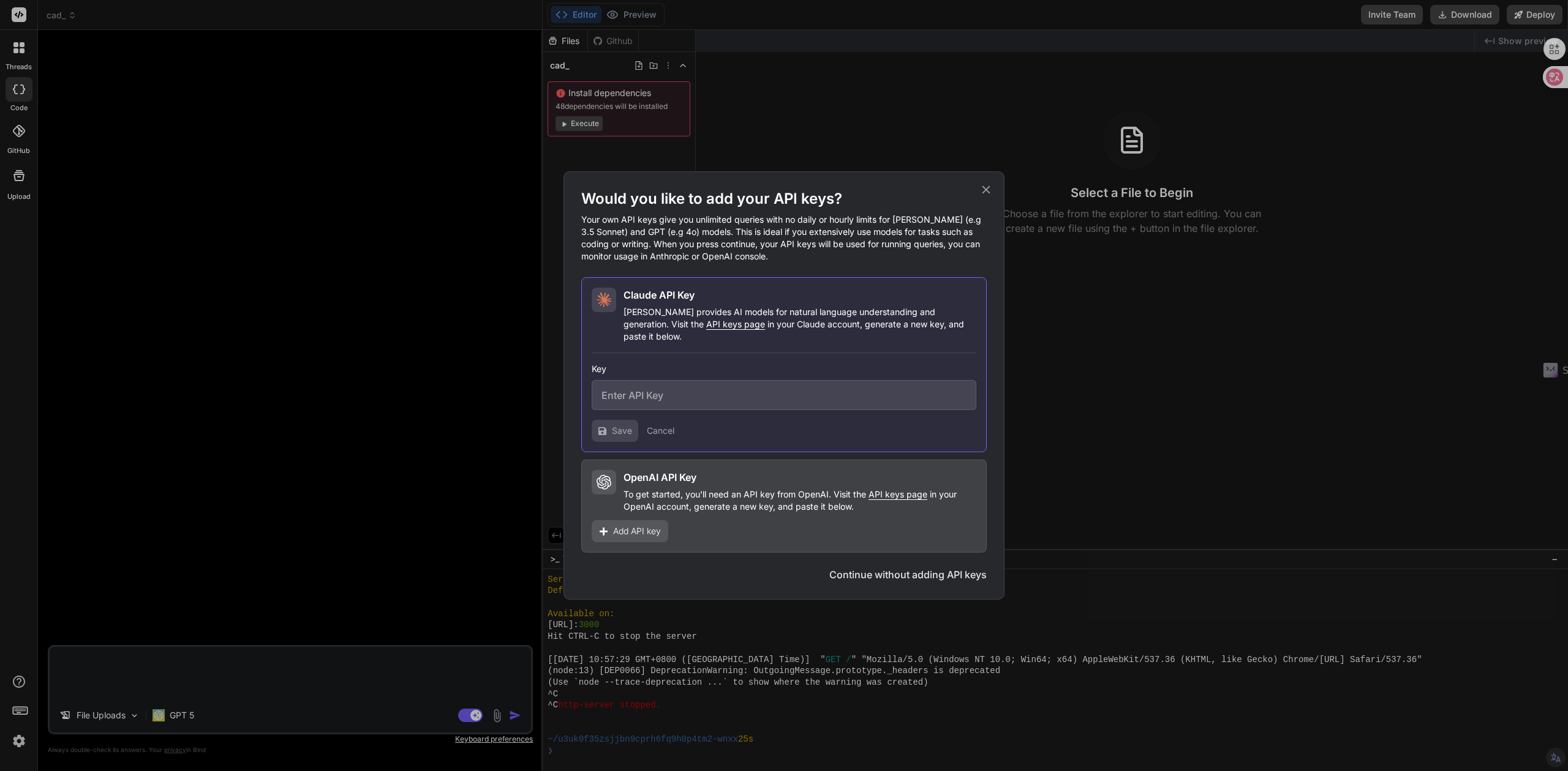
click at [781, 227] on p "Your own API keys give you unlimited queries with no daily or hourly limits for…" at bounding box center [783, 238] width 405 height 49
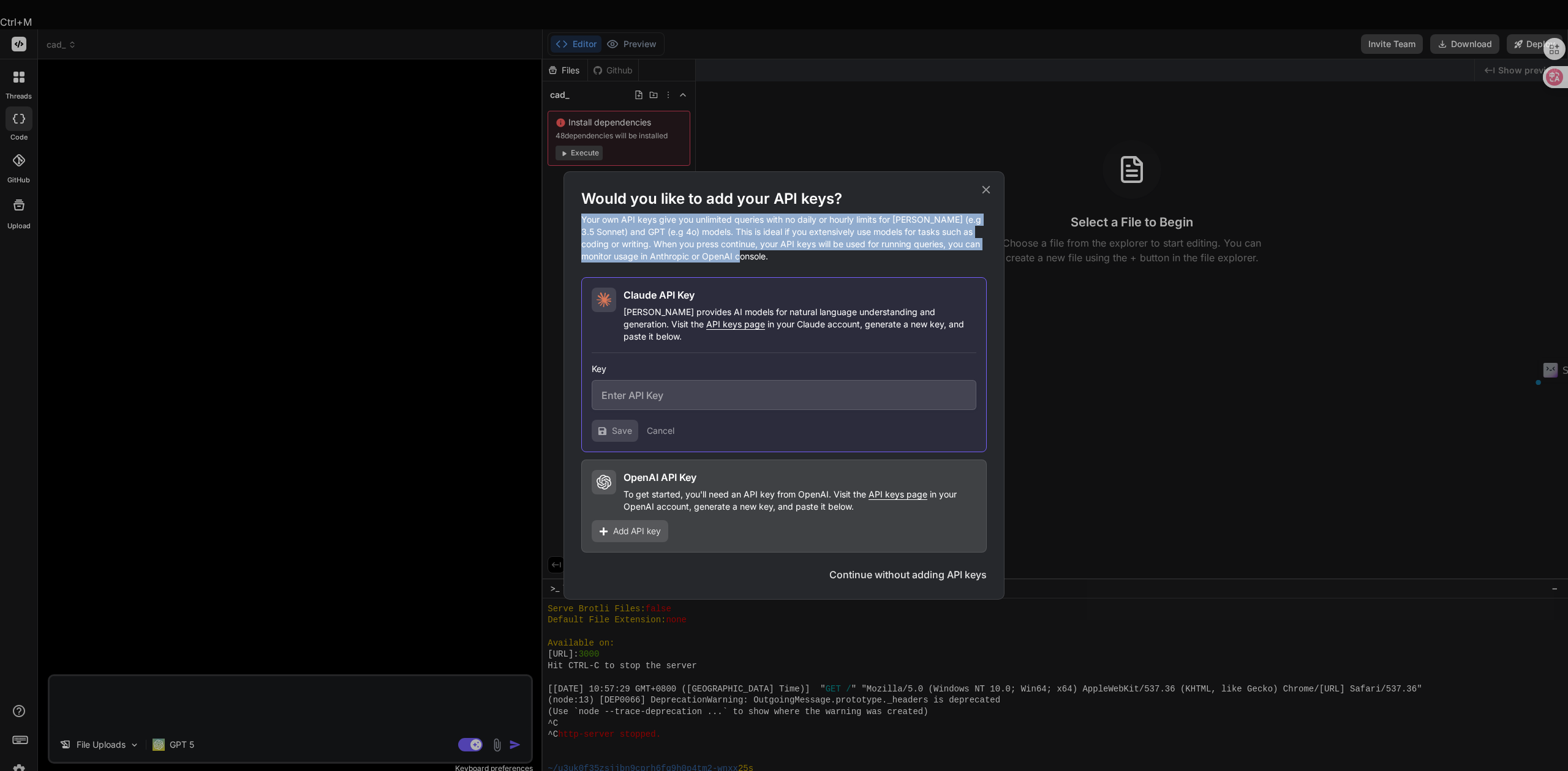
drag, startPoint x: 784, startPoint y: 262, endPoint x: 576, endPoint y: 222, distance: 211.8
click at [576, 222] on div "Would you like to add your API keys? Your own API keys give you unlimited queri…" at bounding box center [783, 385] width 441 height 429
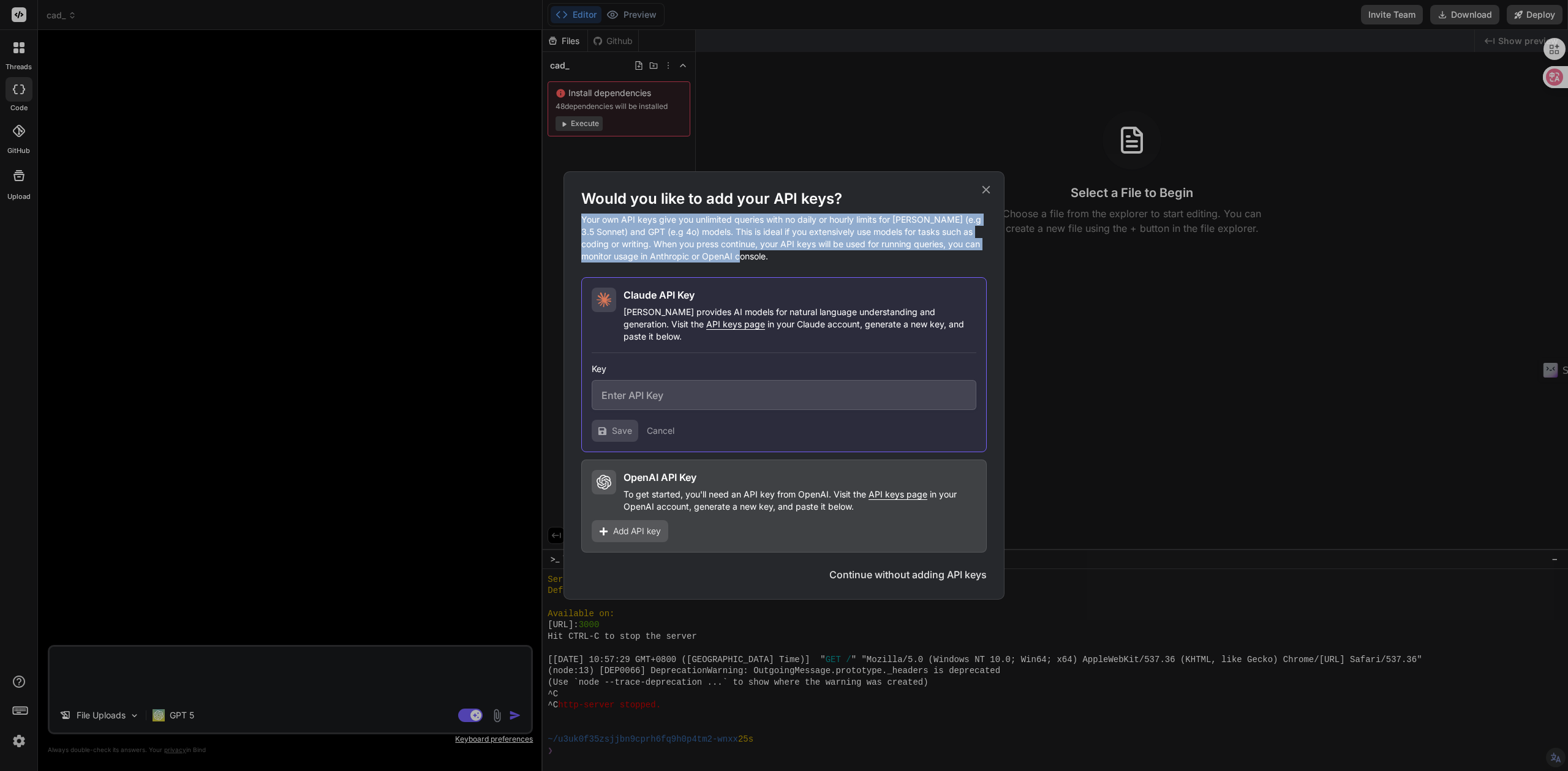
click at [875, 568] on button "Continue without adding API keys" at bounding box center [907, 575] width 157 height 15
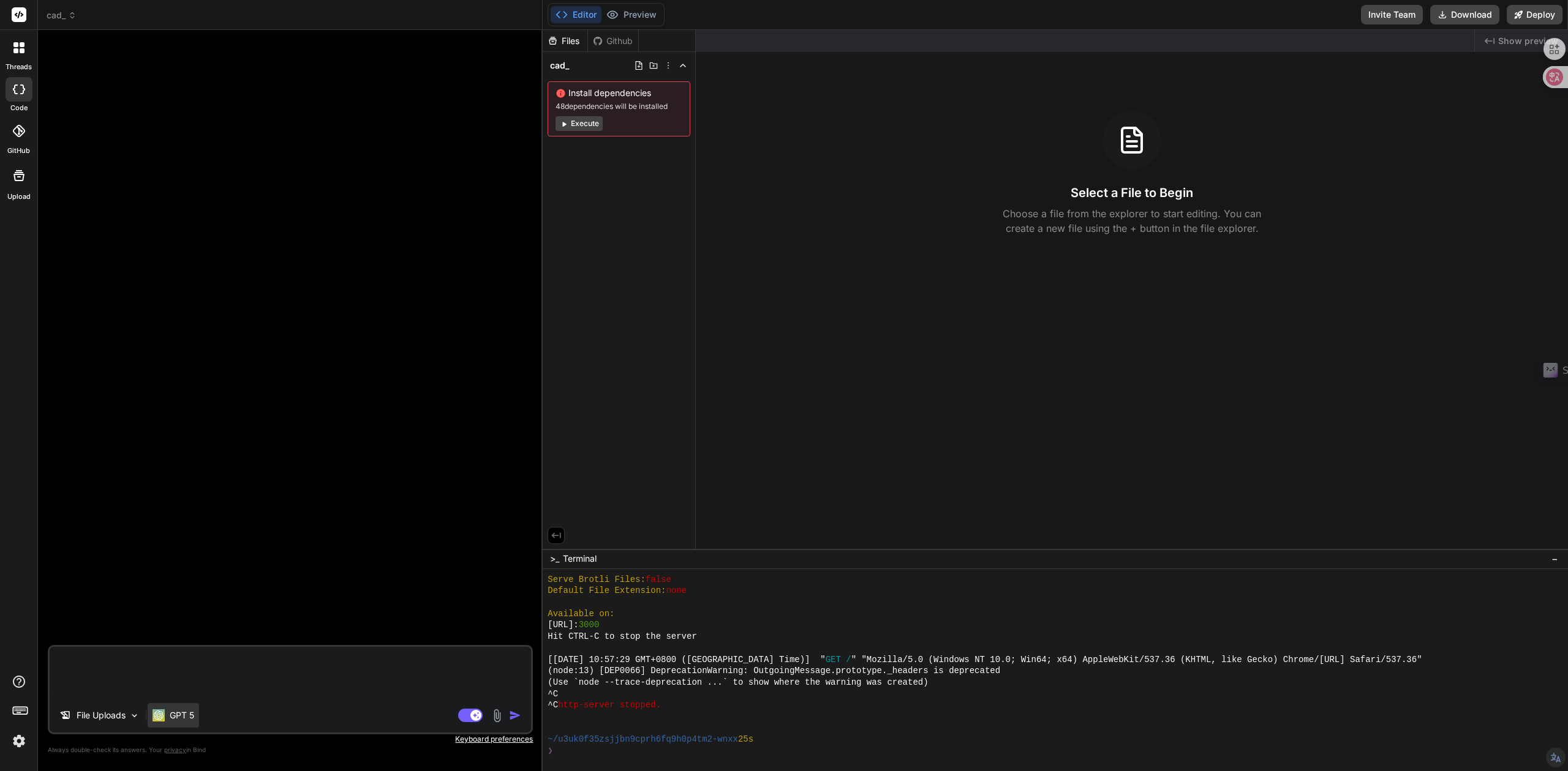
click at [191, 717] on p "GPT 5" at bounding box center [181, 715] width 25 height 12
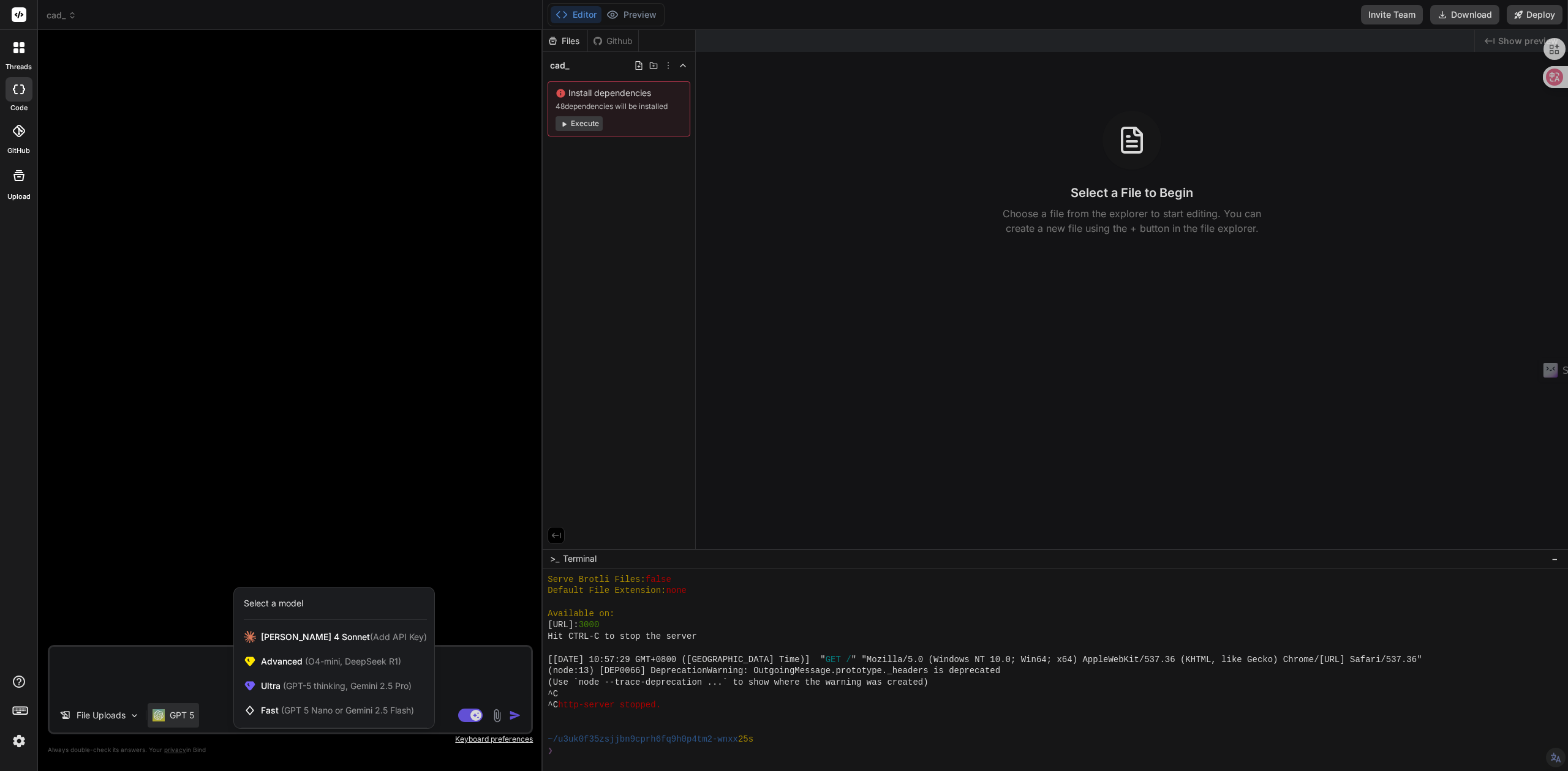
click at [18, 104] on label "code" at bounding box center [18, 107] width 17 height 10
click at [20, 15] on icon at bounding box center [19, 14] width 9 height 7
click at [12, 738] on img at bounding box center [19, 741] width 21 height 21
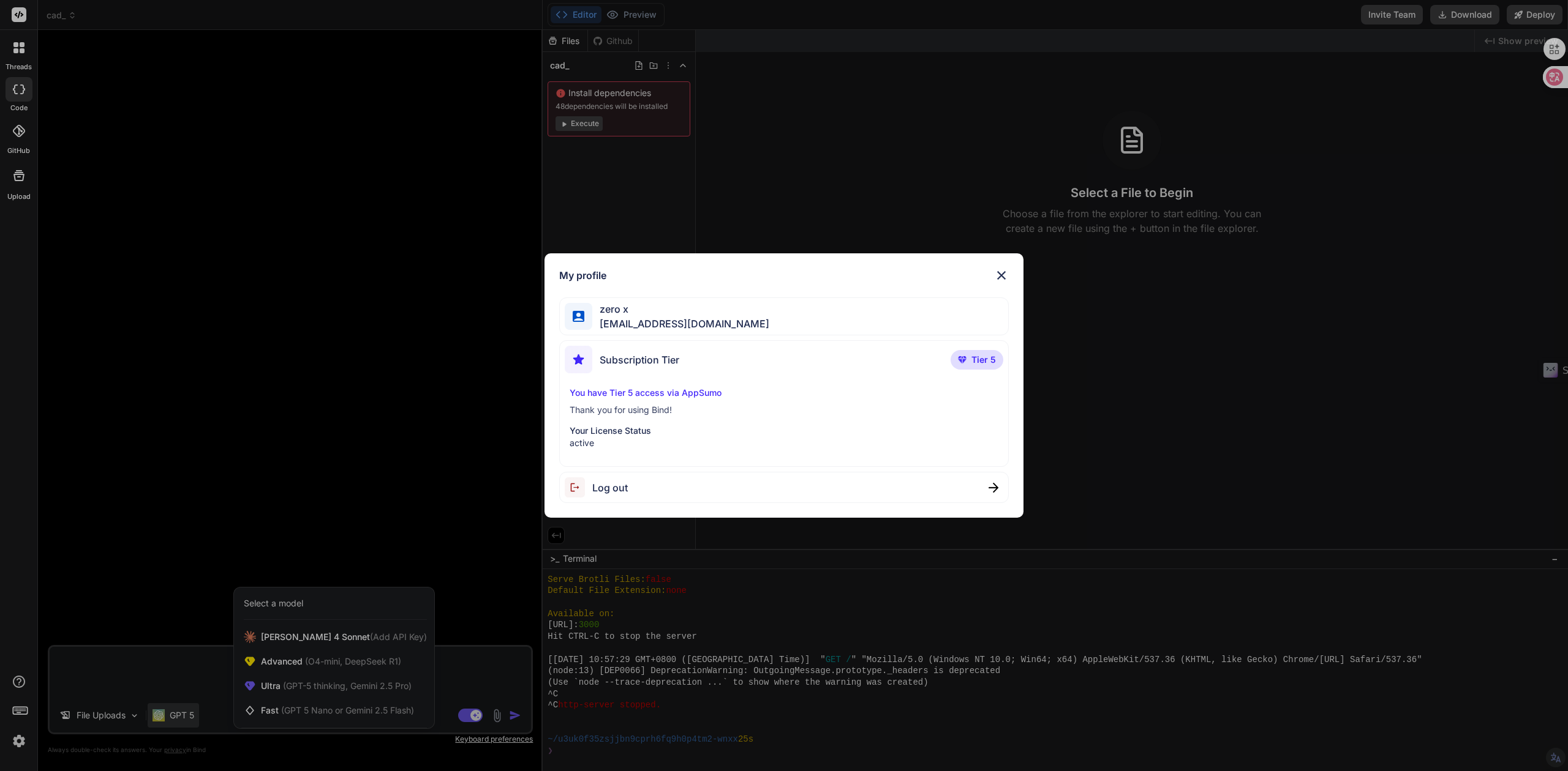
click at [415, 515] on div "My profile zero x [EMAIL_ADDRESS][DOMAIN_NAME] Subscription Tier Tier 5 You hav…" at bounding box center [784, 385] width 1568 height 771
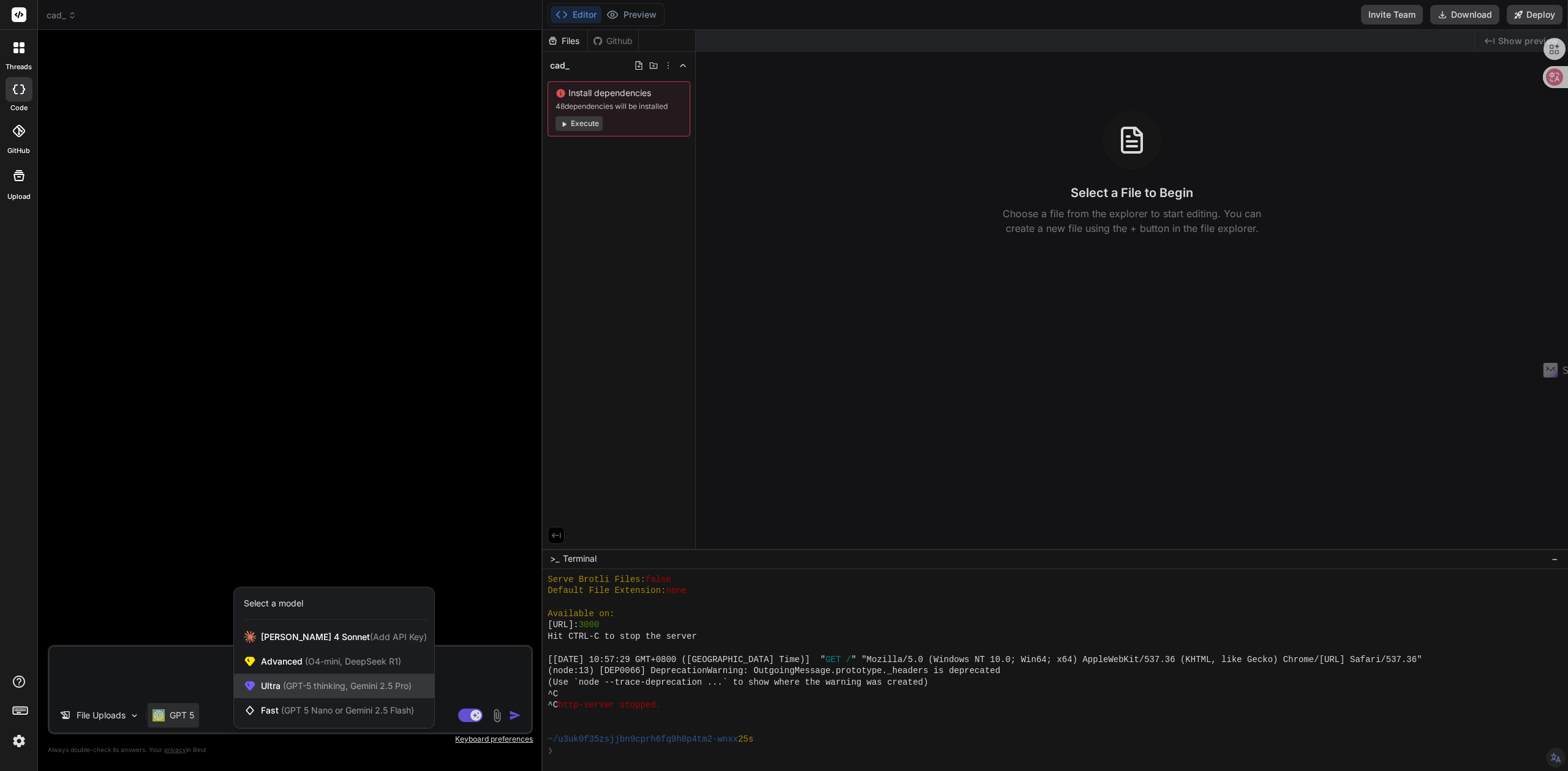
click at [293, 688] on span "(GPT-5 thinking, Gemini 2.5 Pro)" at bounding box center [346, 685] width 131 height 10
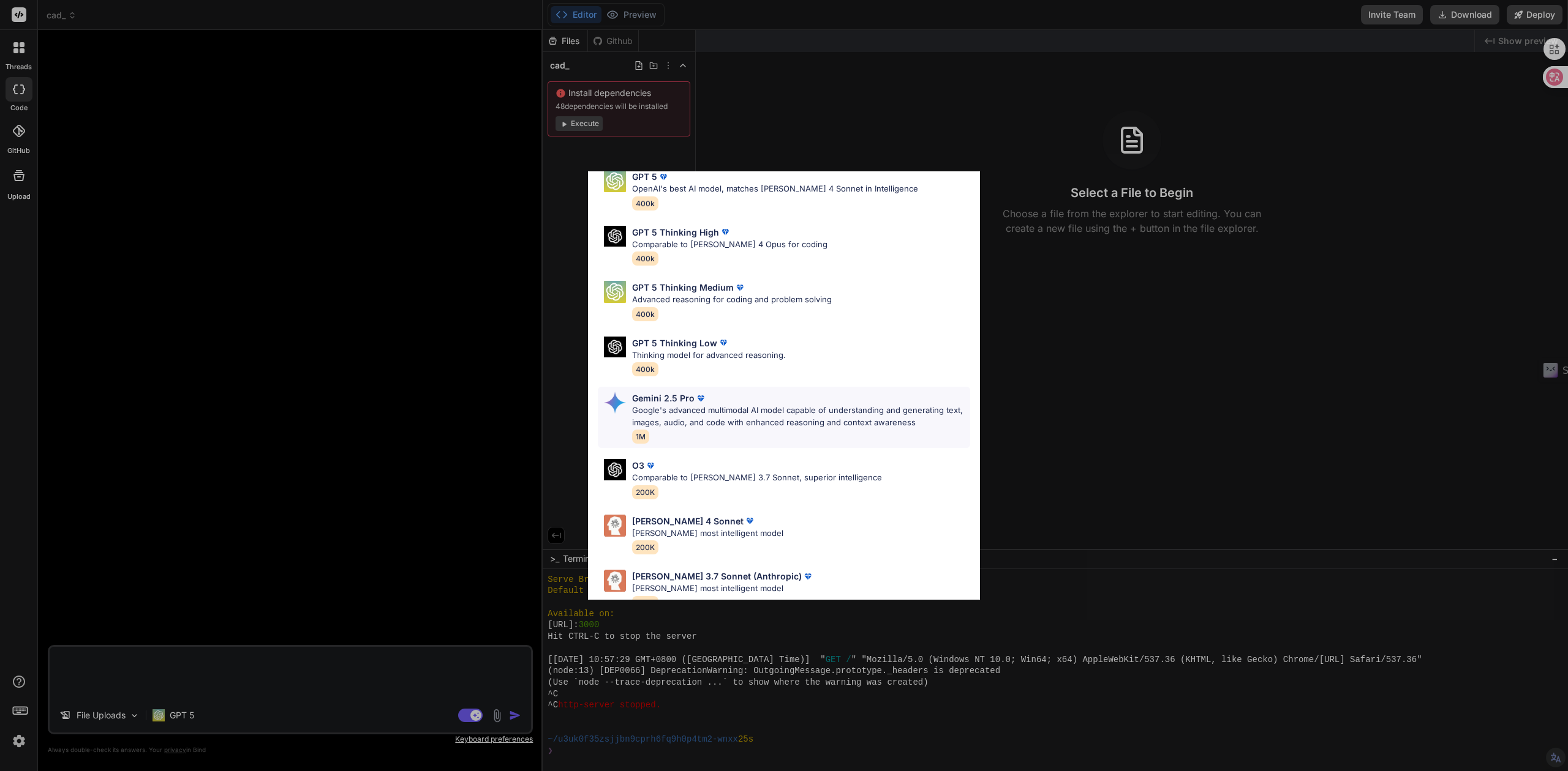
scroll to position [79, 0]
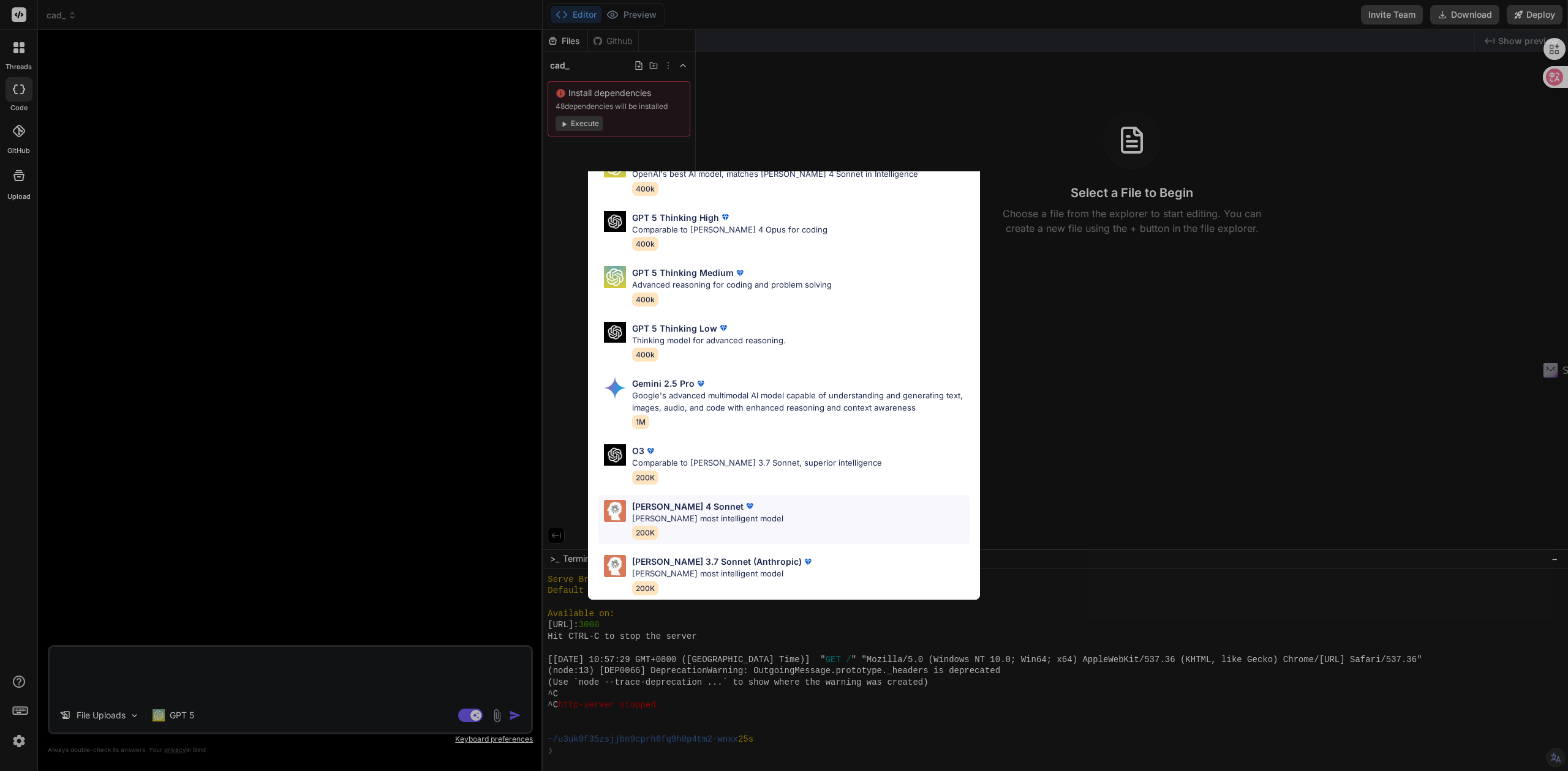
click at [683, 513] on p "[PERSON_NAME] most intelligent model" at bounding box center [707, 519] width 151 height 12
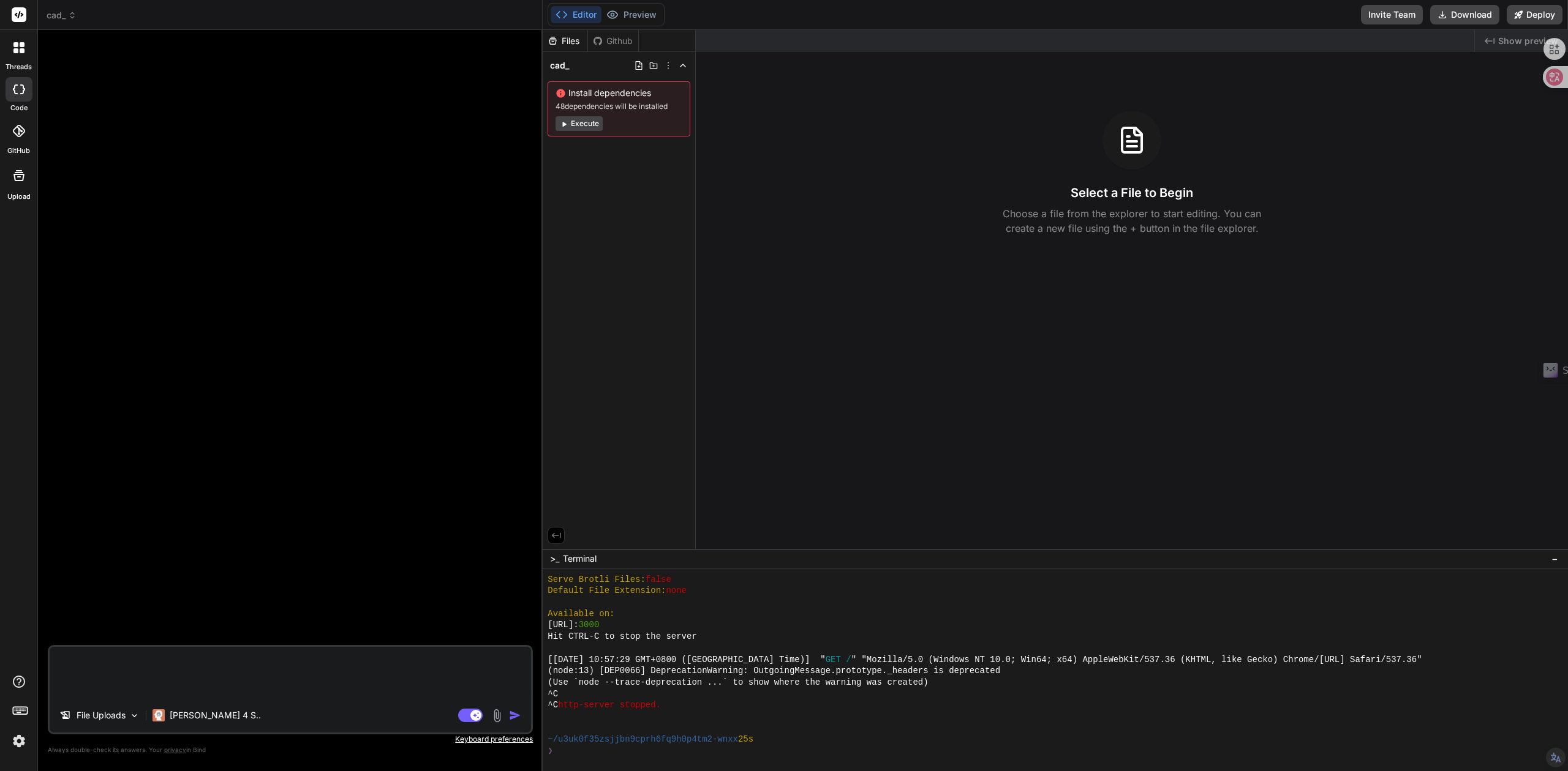
click at [498, 720] on img at bounding box center [496, 716] width 14 height 14
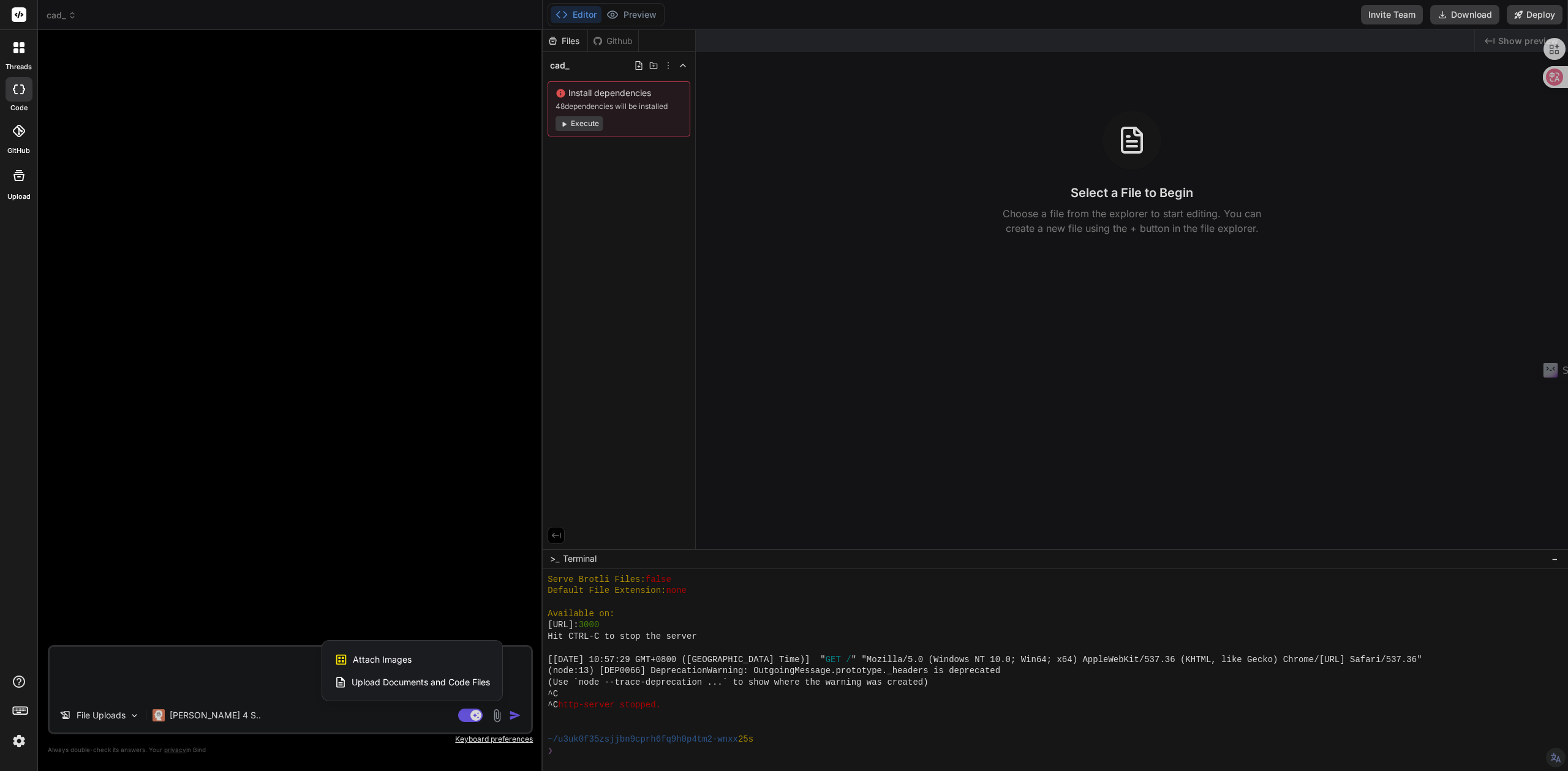
click at [403, 658] on span "Attach Images" at bounding box center [381, 660] width 59 height 12
type textarea "x"
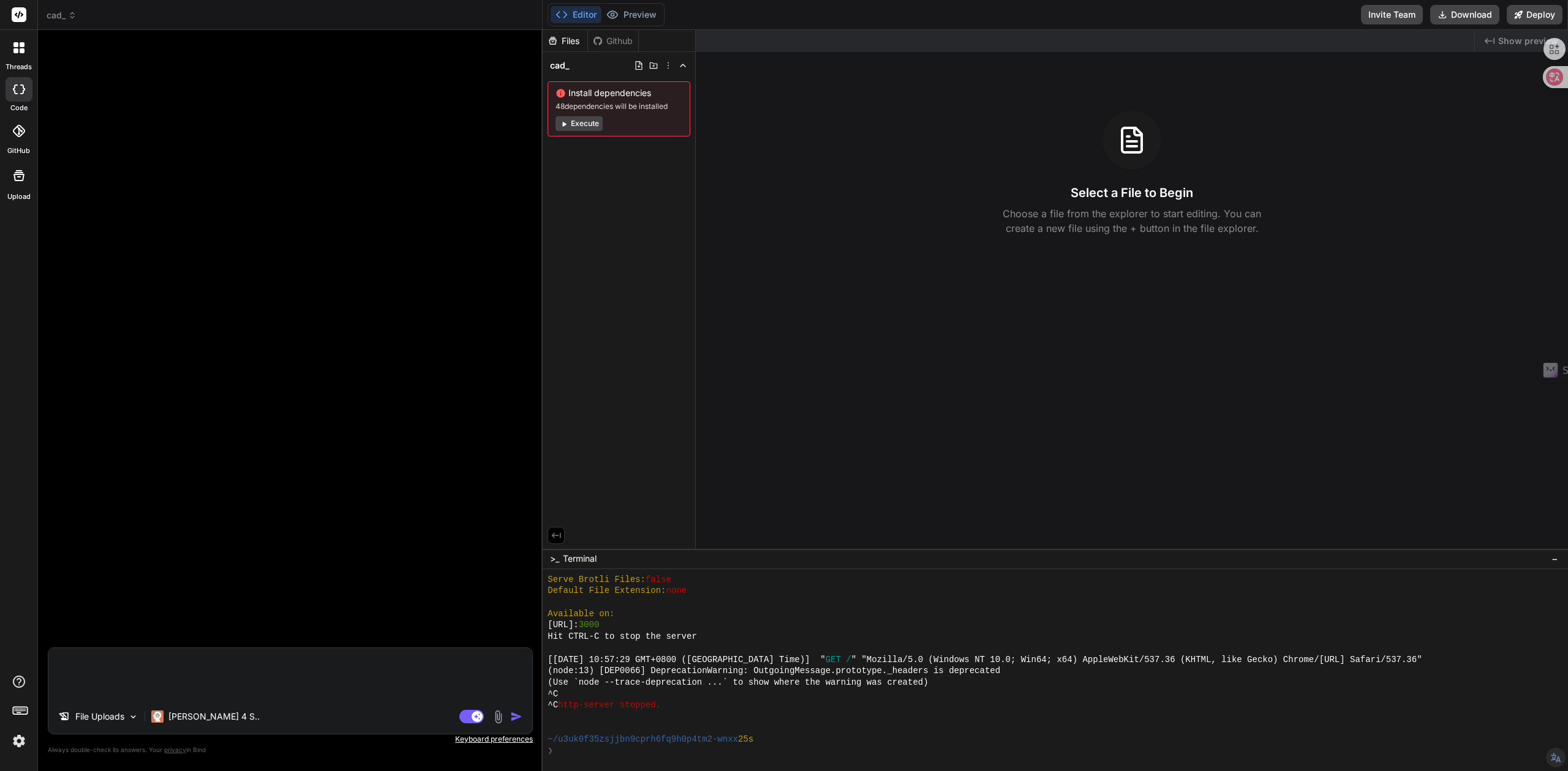
type input "C:\fakepath\Screenshot [DATE] 104841.png"
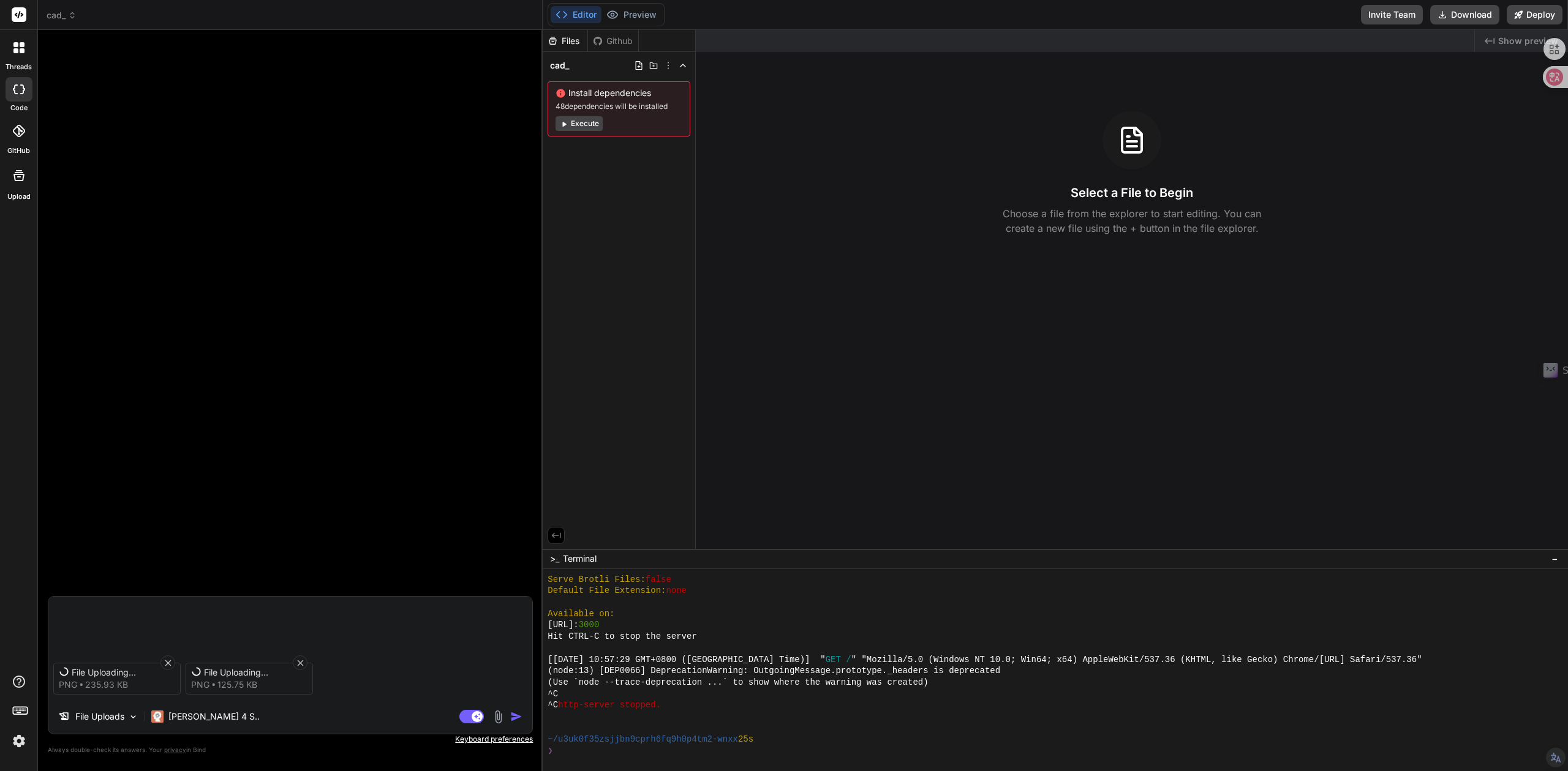
click at [132, 626] on textarea at bounding box center [291, 623] width 484 height 52
type textarea "x"
paste textarea "自动化处理：批量从文字中提取高程点（完美解决“方法二”的难题）"
type textarea "自动化处理：批量从文字中提取高程点（完美解决“方法二”的难题）"
type textarea "x"
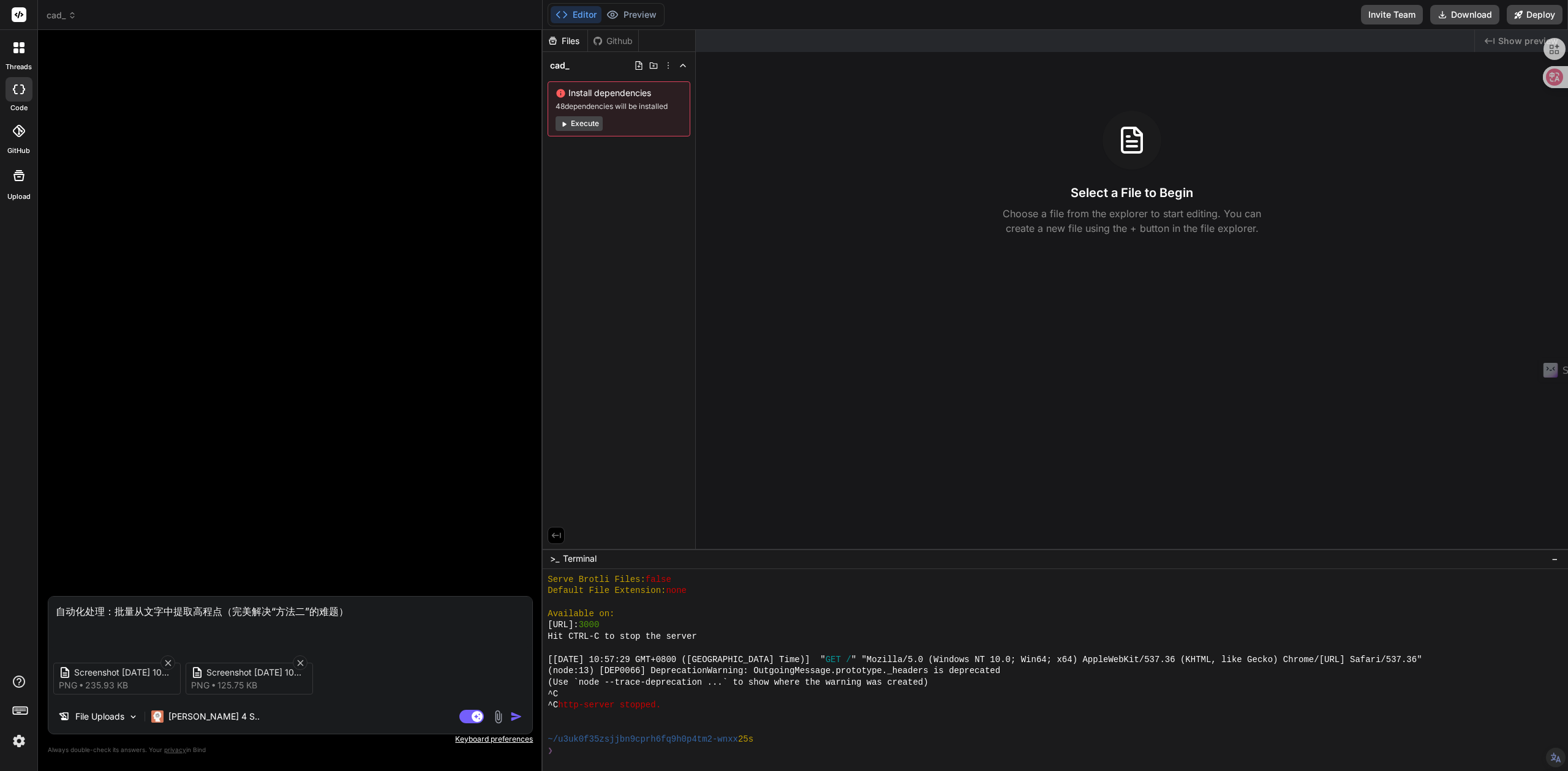
type textarea "自动化处理：批量从文字中提取高程点（完美解决“方法二”的难题），"
type textarea "x"
paste textarea "处理CAD数据"
type textarea "自动化处理：批量从文字中提取高程点（完美解决“方法二”的难题），处理CAD数据"
type textarea "x"
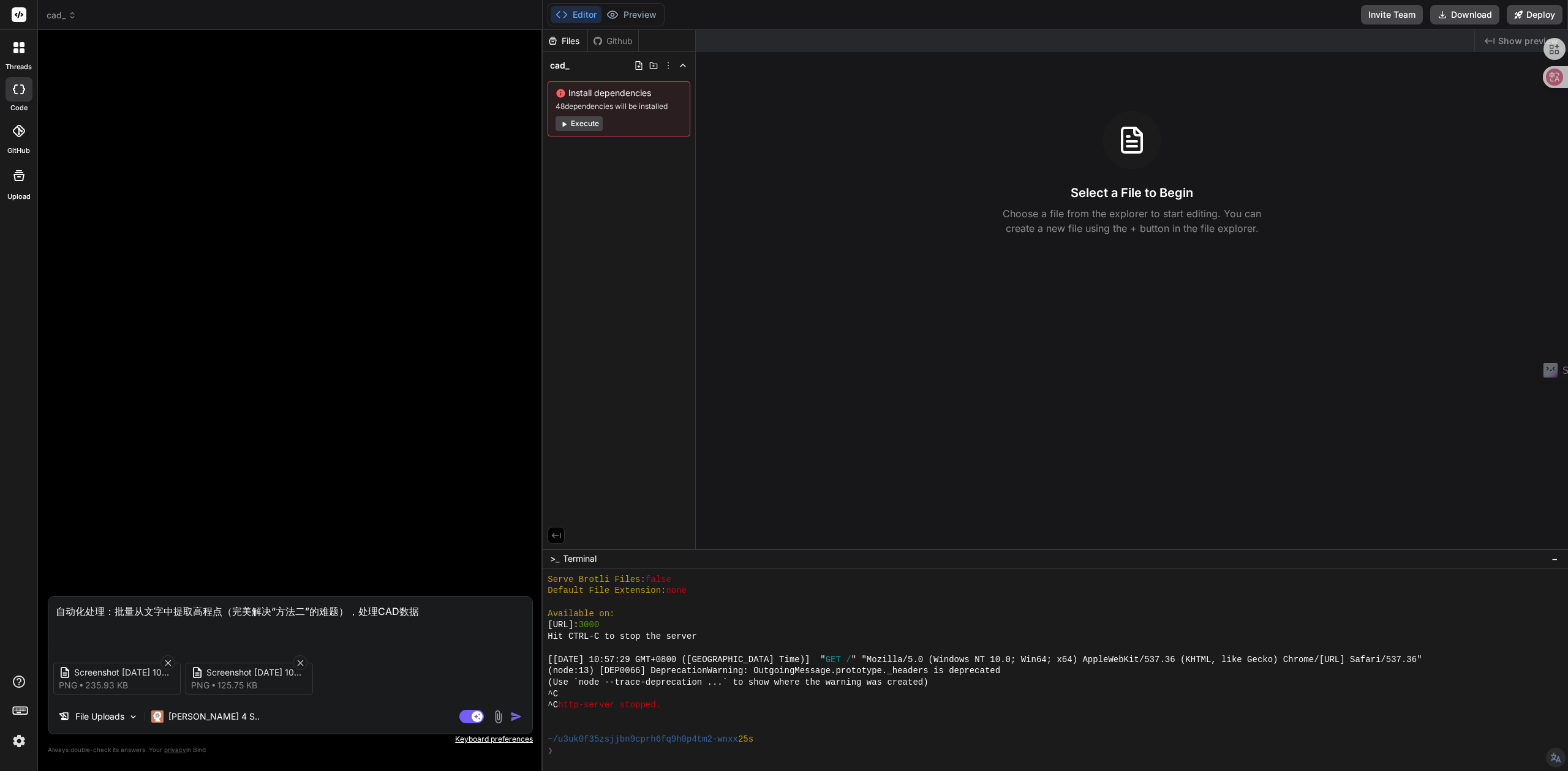
type textarea "自动化处理：批量从文字中提取高程点（完美解决“方法二”的难题），处理CAD数据，"
type textarea "x"
paste textarea "NURBS曲面建模：可以生成非常平滑、精确的地形曲面。"
type textarea "自动化处理：批量从文字中提取高程点（完美解决“方法二”的难题），处理CAD数据， NURBS曲面建模：可以生成非常平滑、精确的地形曲面。"
type textarea "x"
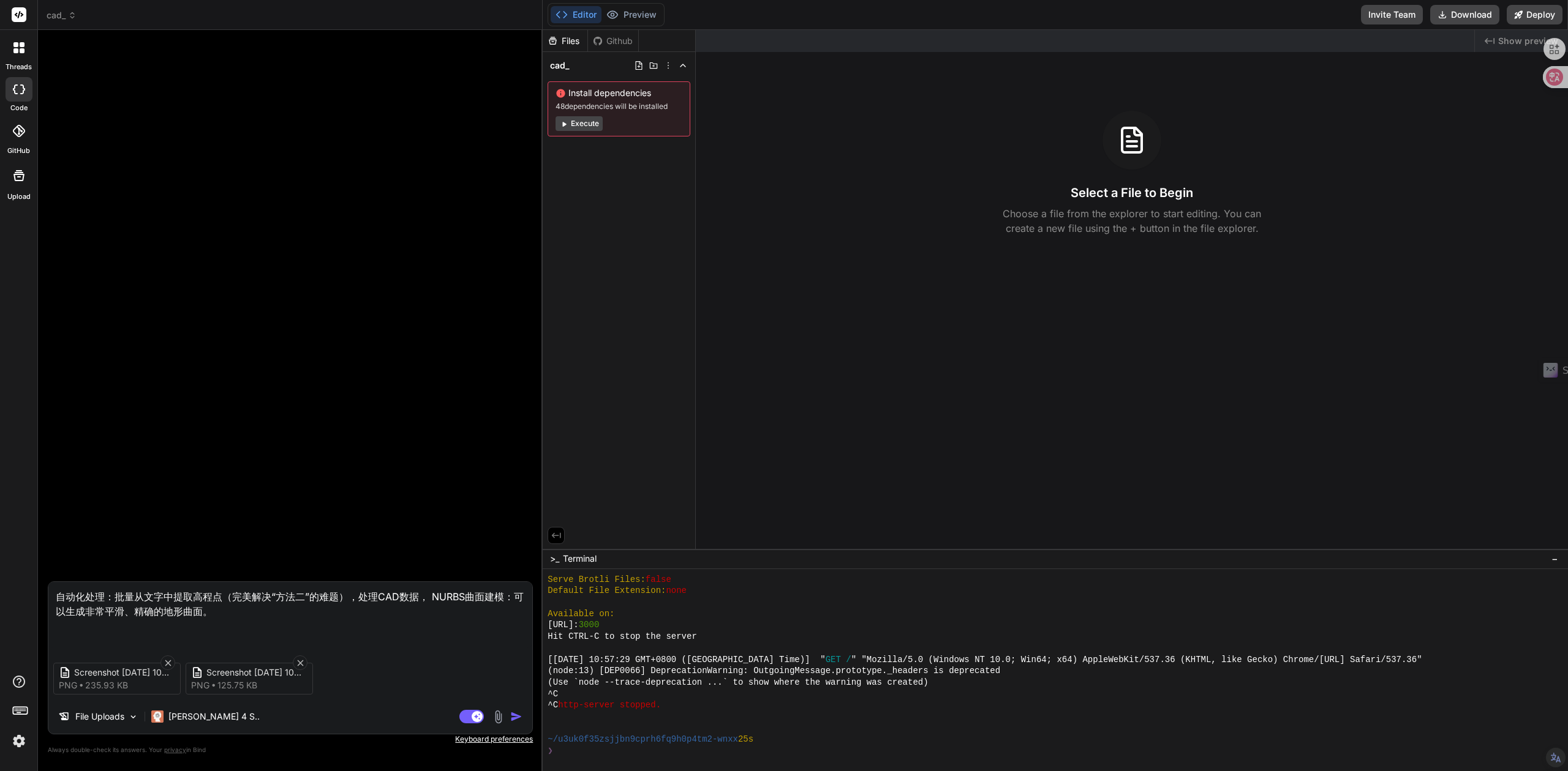
paste textarea "• Grasshopper (GH) 插件：这是Rhino的“杀手锏”。通过GH可视化编程，可以： - 自动化处理：批量从文字中提取高程点（完美解决“方法二”…"
type textarea "自动化处理：批量从文字中提取高程点（完美解决“方法二”的难题），处理CAD数据， NURBS曲面建模：可以生成非常平滑、精确的地形曲面。• Grasshopp…"
type textarea "x"
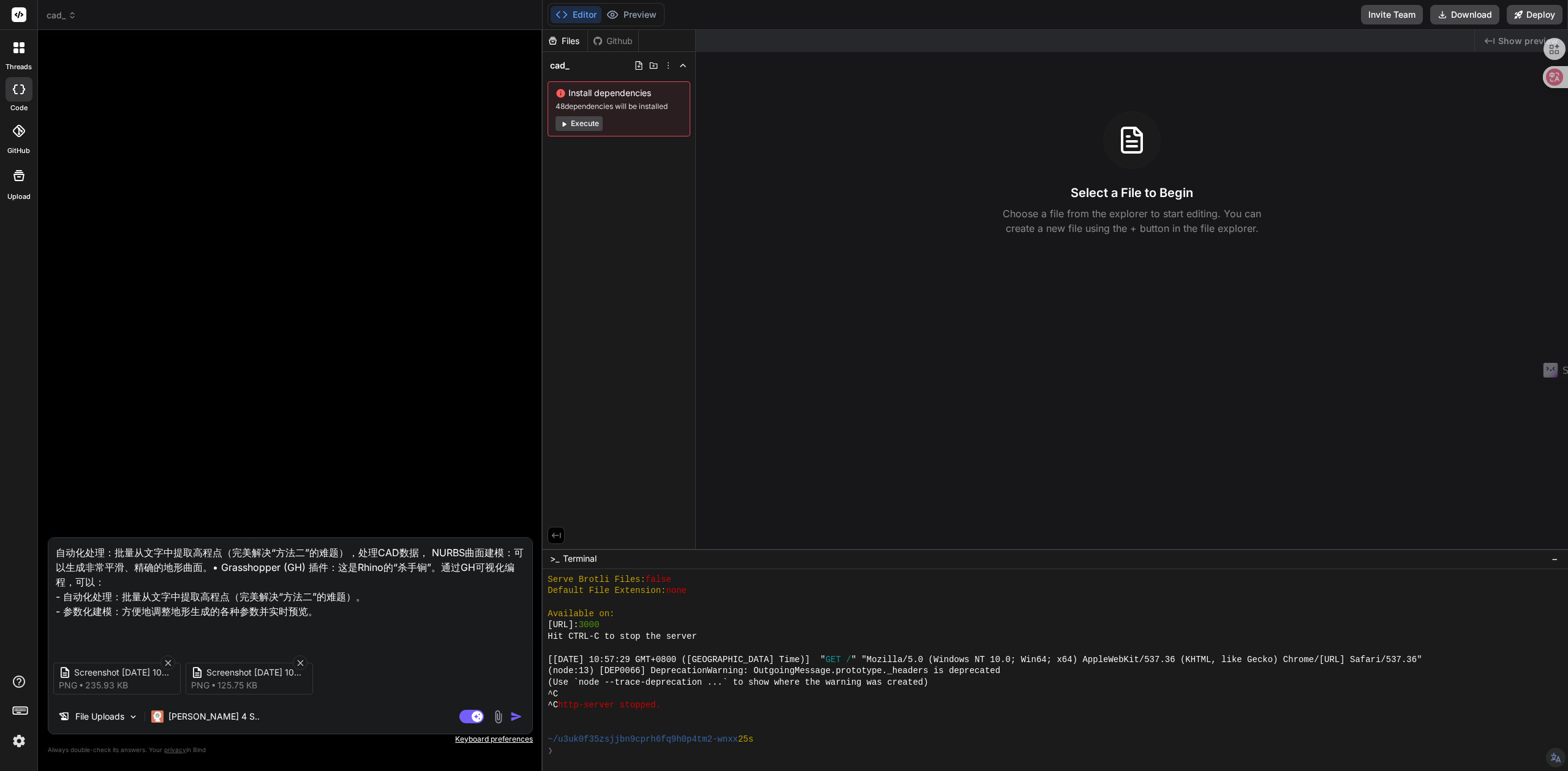
click at [150, 642] on textarea "自动化处理：批量从文字中提取高程点（完美解决“方法二”的难题），处理CAD数据， NURBS曲面建模：可以生成非常平滑、精确的地形曲面。• Grasshopp…" at bounding box center [291, 593] width 484 height 110
type textarea "自动化处理：批量从文字中提取高程点（完美解决“方法二”的难题），处理CAD数据， NURBS曲面建模：可以生成非常平滑、精确的地形曲面。• Grasshopp…"
type textarea "x"
type textarea "自动化处理：批量从文字中提取高程点（完美解决“方法二”的难题），处理CAD数据， NURBS曲面建模：可以生成非常平滑、精确的地形曲面。• Grasshopp…"
type textarea "x"
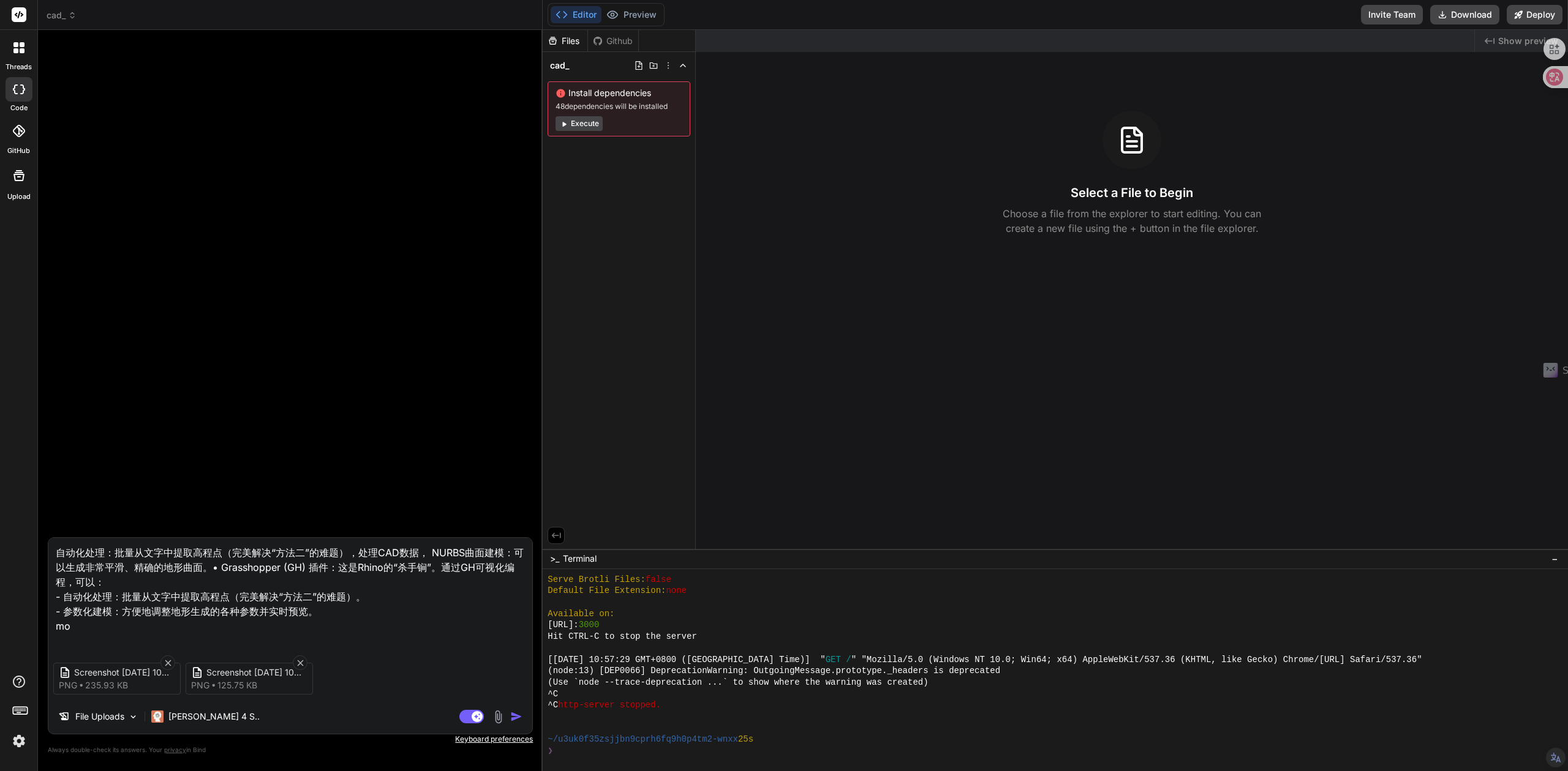
type textarea "自动化处理：批量从文字中提取高程点（完美解决“方法二”的难题），处理CAD数据， NURBS曲面建模：可以生成非常平滑、精确的地形曲面。• Grasshopp…"
type textarea "x"
type textarea "自动化处理：批量从文字中提取高程点（完美解决“方法二”的难题），处理CAD数据， NURBS曲面建模：可以生成非常平滑、精确的地形曲面。• Grasshopp…"
type textarea "x"
type textarea "自动化处理：批量从文字中提取高程点（完美解决“方法二”的难题），处理CAD数据， NURBS曲面建模：可以生成非常平滑、精确的地形曲面。• Grasshopp…"
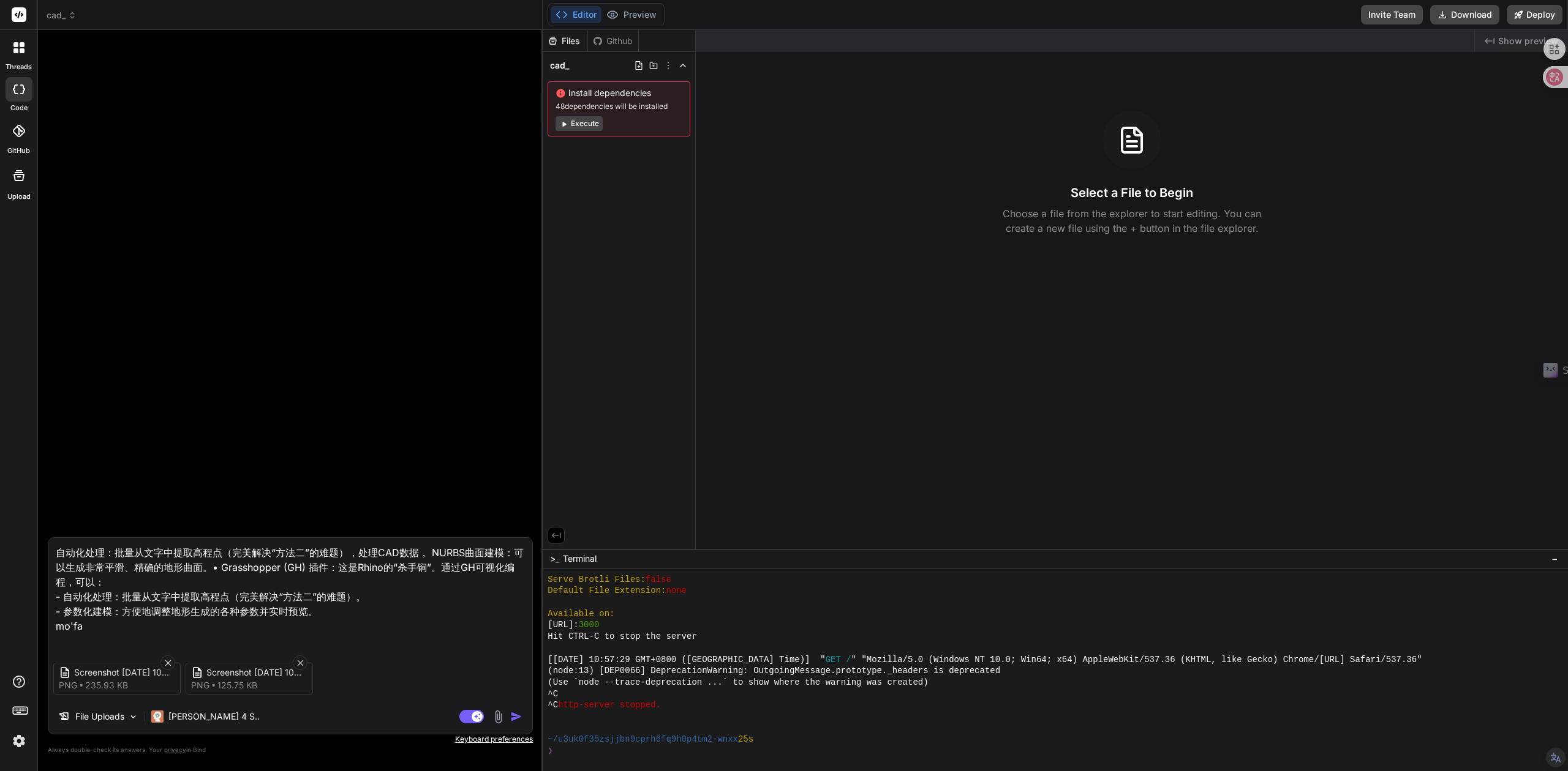
type textarea "x"
type textarea "自动化处理：批量从文字中提取高程点（完美解决“方法二”的难题），处理CAD数据， NURBS曲面建模：可以生成非常平滑、精确的地形曲面。• Grasshopp…"
type textarea "x"
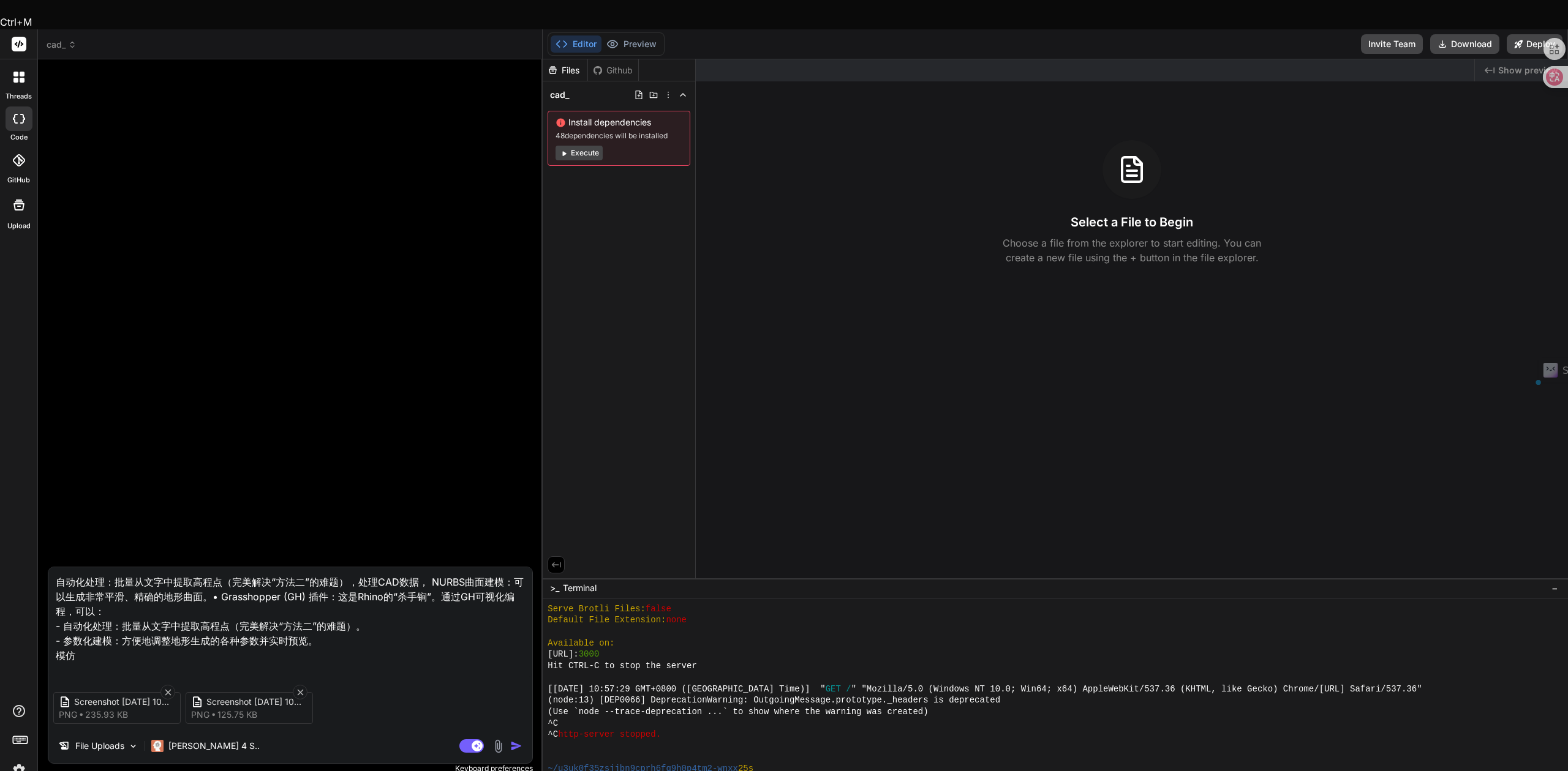
drag, startPoint x: 356, startPoint y: 582, endPoint x: 383, endPoint y: 582, distance: 27.0
click at [383, 582] on textarea "自动化处理：批量从文字中提取高程点（完美解决“方法二”的难题），处理CAD数据， NURBS曲面建模：可以生成非常平滑、精确的地形曲面。• Grasshopp…" at bounding box center [291, 623] width 484 height 110
click at [115, 642] on textarea "自动化处理：批量从文字中提取高程点（完美解决“方法二”的难题），处理CAD数据， NURBS曲面建模：可以生成非常平滑、精确的地形曲面。• Grasshopp…" at bounding box center [291, 623] width 484 height 110
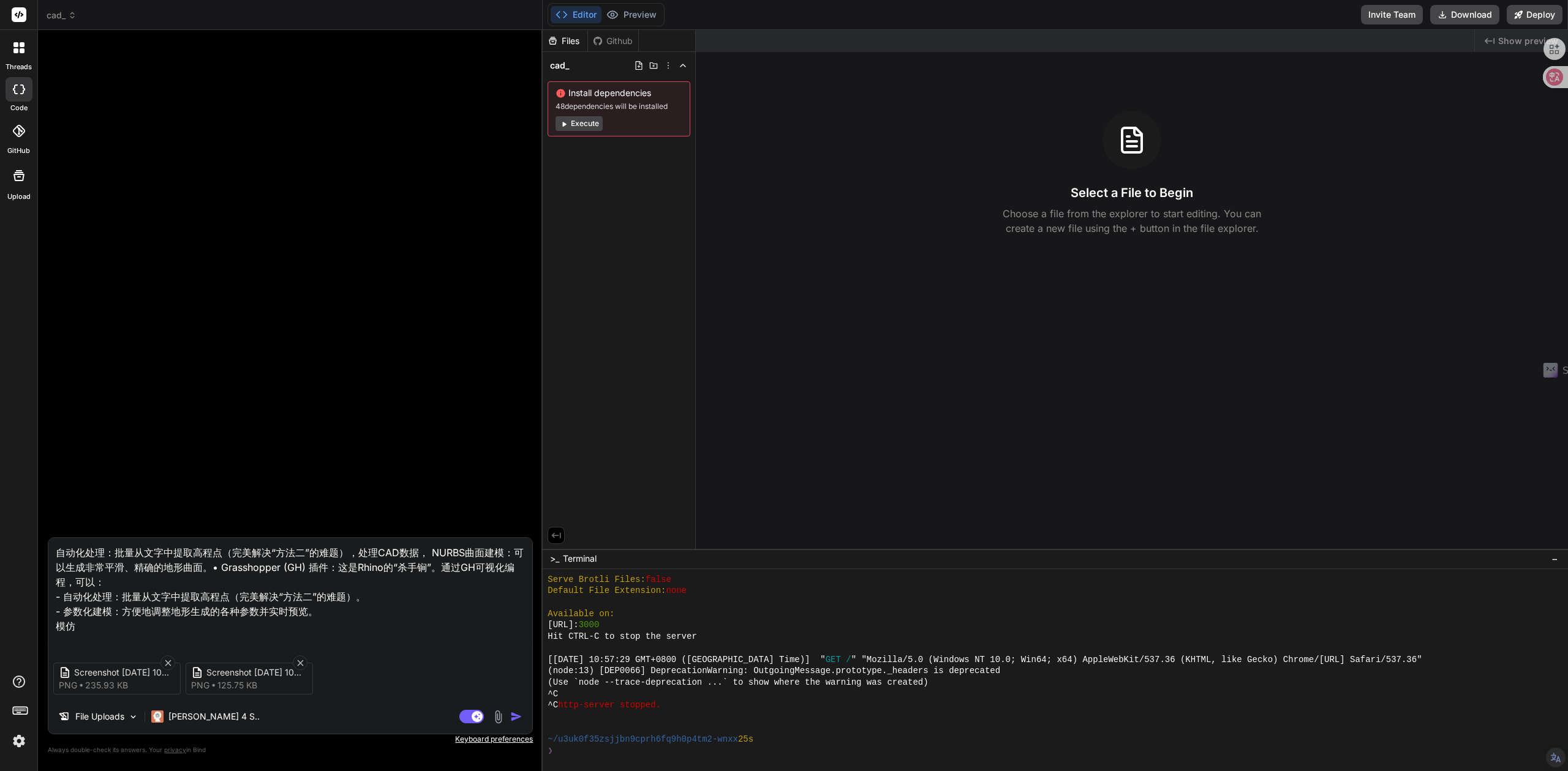
paste textarea "Rhino"
type textarea "自动化处理：批量从文字中提取高程点（完美解决“方法二”的难题），处理CAD数据， NURBS曲面建模：可以生成非常平滑、精确的地形曲面。• Grasshopp…"
type textarea "x"
type textarea "自动化处理：批量从文字中提取高程点（完美解决“方法二”的难题），处理CAD数据， NURBS曲面建模：可以生成非常平滑、精确的地形曲面。• Grasshopp…"
type textarea "x"
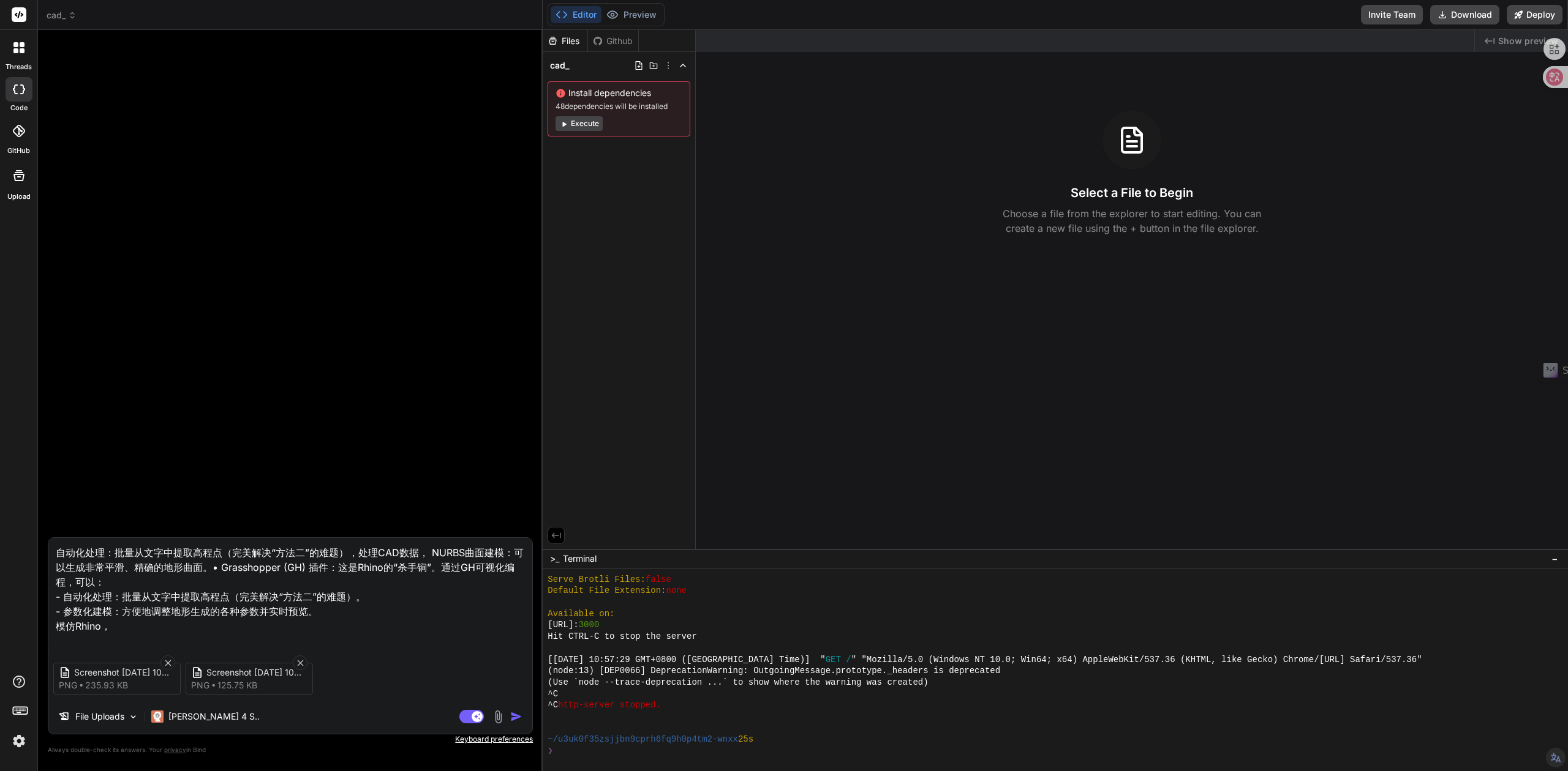
type textarea "自动化处理：批量从文字中提取高程点（完美解决“方法二”的难题），处理CAD数据， NURBS曲面建模：可以生成非常平滑、精确的地形曲面。• Grasshopp…"
type textarea "x"
type textarea "自动化处理：批量从文字中提取高程点（完美解决“方法二”的难题），处理CAD数据， NURBS曲面建模：可以生成非常平滑、精确的地形曲面。• Grasshopp…"
type textarea "x"
type textarea "自动化处理：批量从文字中提取高程点（完美解决“方法二”的难题），处理CAD数据， NURBS曲面建模：可以生成非常平滑、精确的地形曲面。• Grasshopp…"
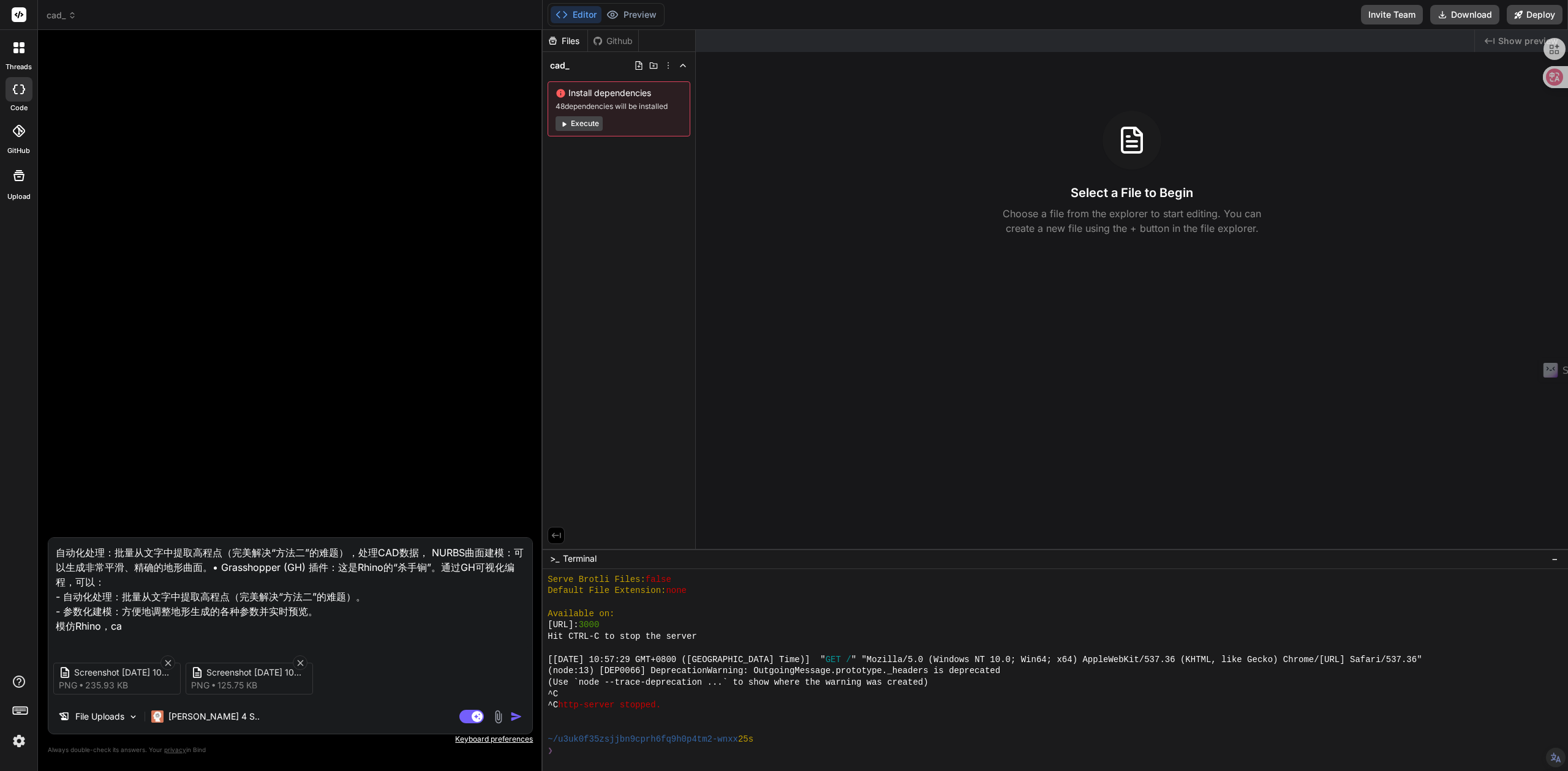
type textarea "x"
type textarea "自动化处理：批量从文字中提取高程点（完美解决“方法二”的难题），处理CAD数据， NURBS曲面建模：可以生成非常平滑、精确的地形曲面。• Grasshopp…"
type textarea "x"
type textarea "自动化处理：批量从文字中提取高程点（完美解决“方法二”的难题），处理CAD数据， NURBS曲面建模：可以生成非常平滑、精确的地形曲面。• Grasshopp…"
type textarea "x"
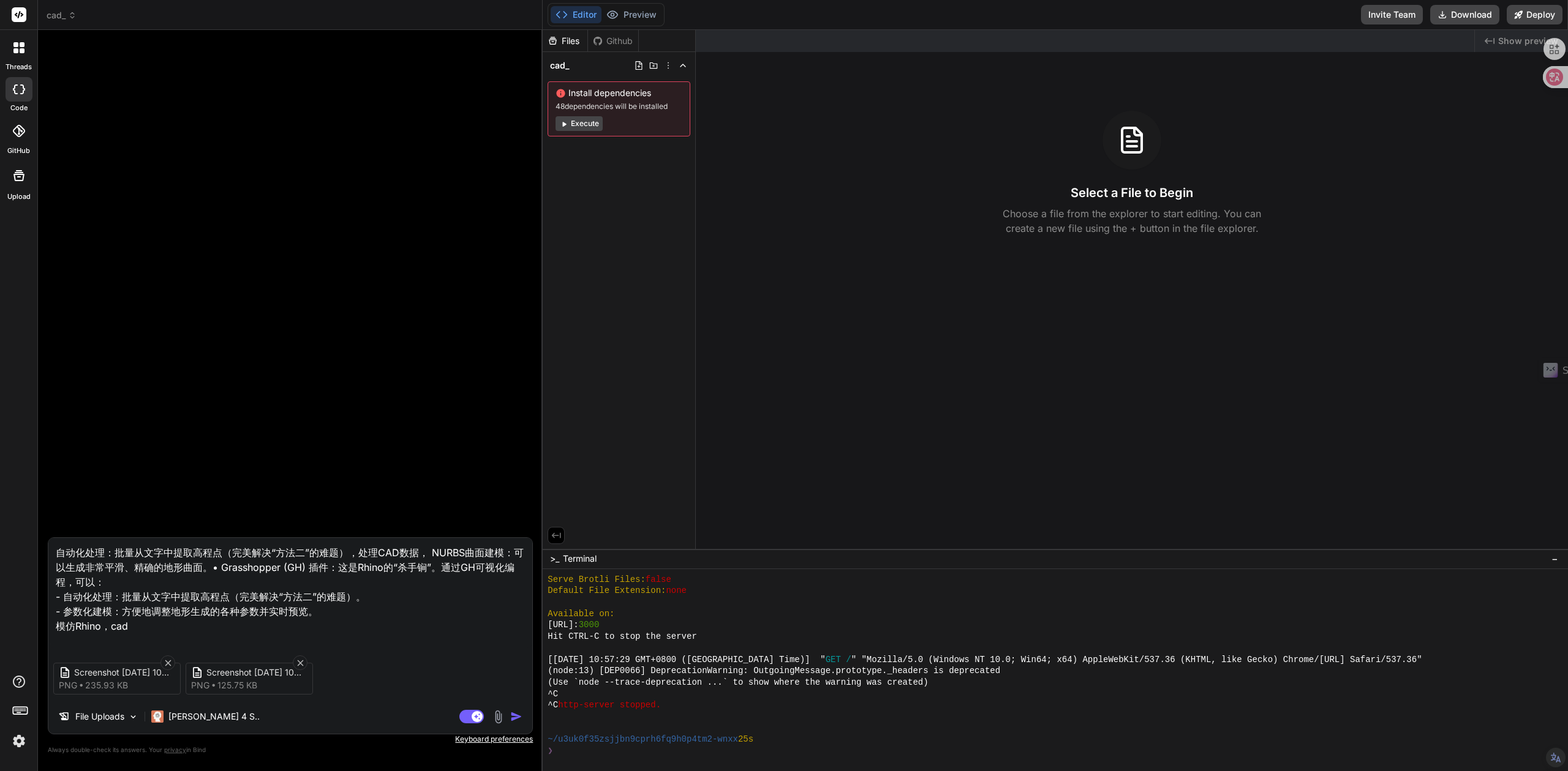
type textarea "自动化处理：批量从文字中提取高程点（完美解决“方法二”的难题），处理CAD数据， NURBS曲面建模：可以生成非常平滑、精确的地形曲面。• Grasshopp…"
type textarea "x"
type textarea "自动化处理：批量从文字中提取高程点（完美解决“方法二”的难题），处理CAD数据， NURBS曲面建模：可以生成非常平滑、精确的地形曲面。• Grasshopp…"
type textarea "x"
type textarea "自动化处理：批量从文字中提取高程点（完美解决“方法二”的难题），处理CAD数据， NURBS曲面建模：可以生成非常平滑、精确的地形曲面。• Grasshopp…"
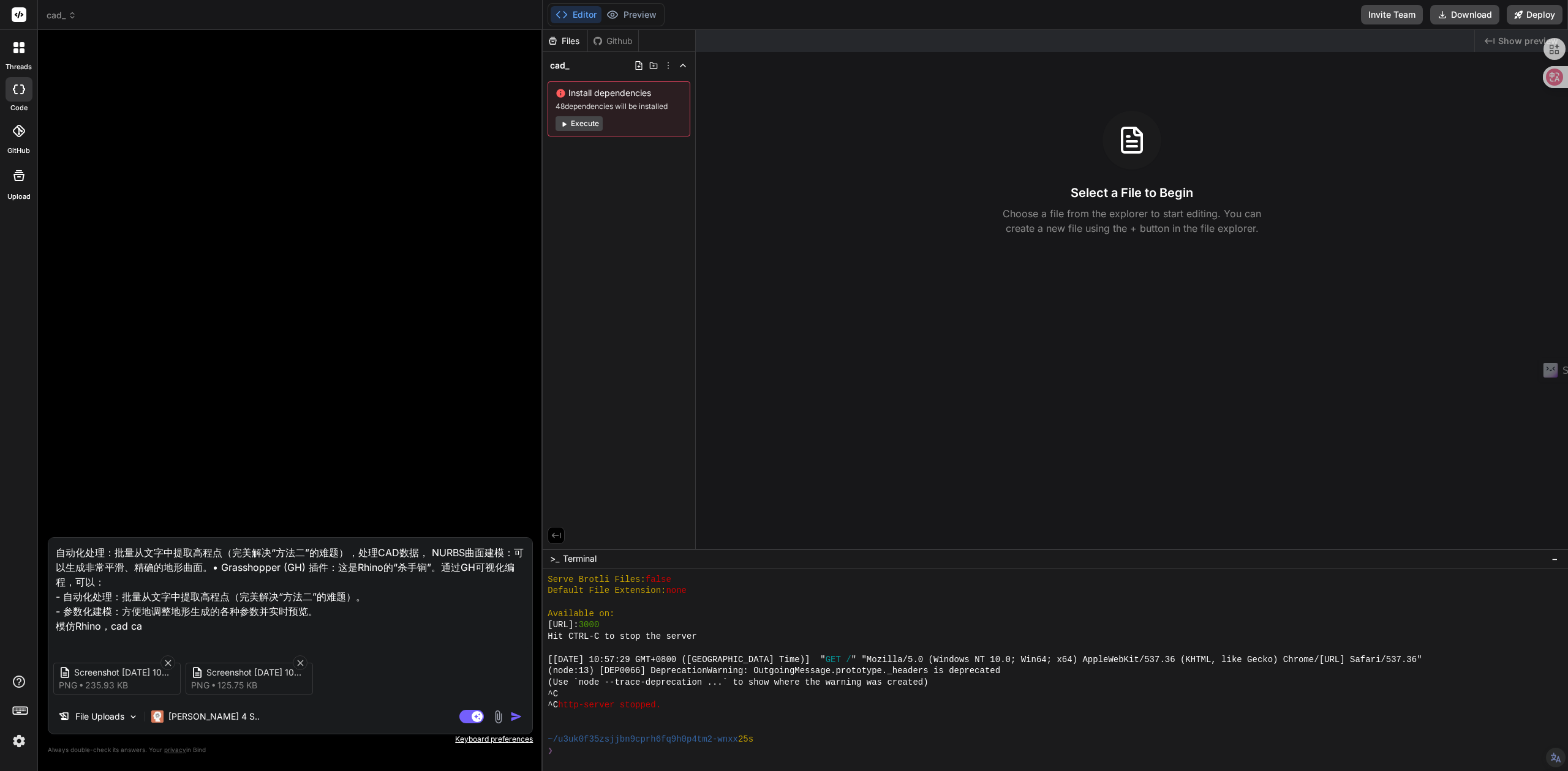
type textarea "x"
type textarea "自动化处理：批量从文字中提取高程点（完美解决“方法二”的难题），处理CAD数据， NURBS曲面建模：可以生成非常平滑、精确的地形曲面。• Grasshopp…"
type textarea "x"
type textarea "自动化处理：批量从文字中提取高程点（完美解决“方法二”的难题），处理CAD数据， NURBS曲面建模：可以生成非常平滑、精确的地形曲面。• Grasshopp…"
type textarea "x"
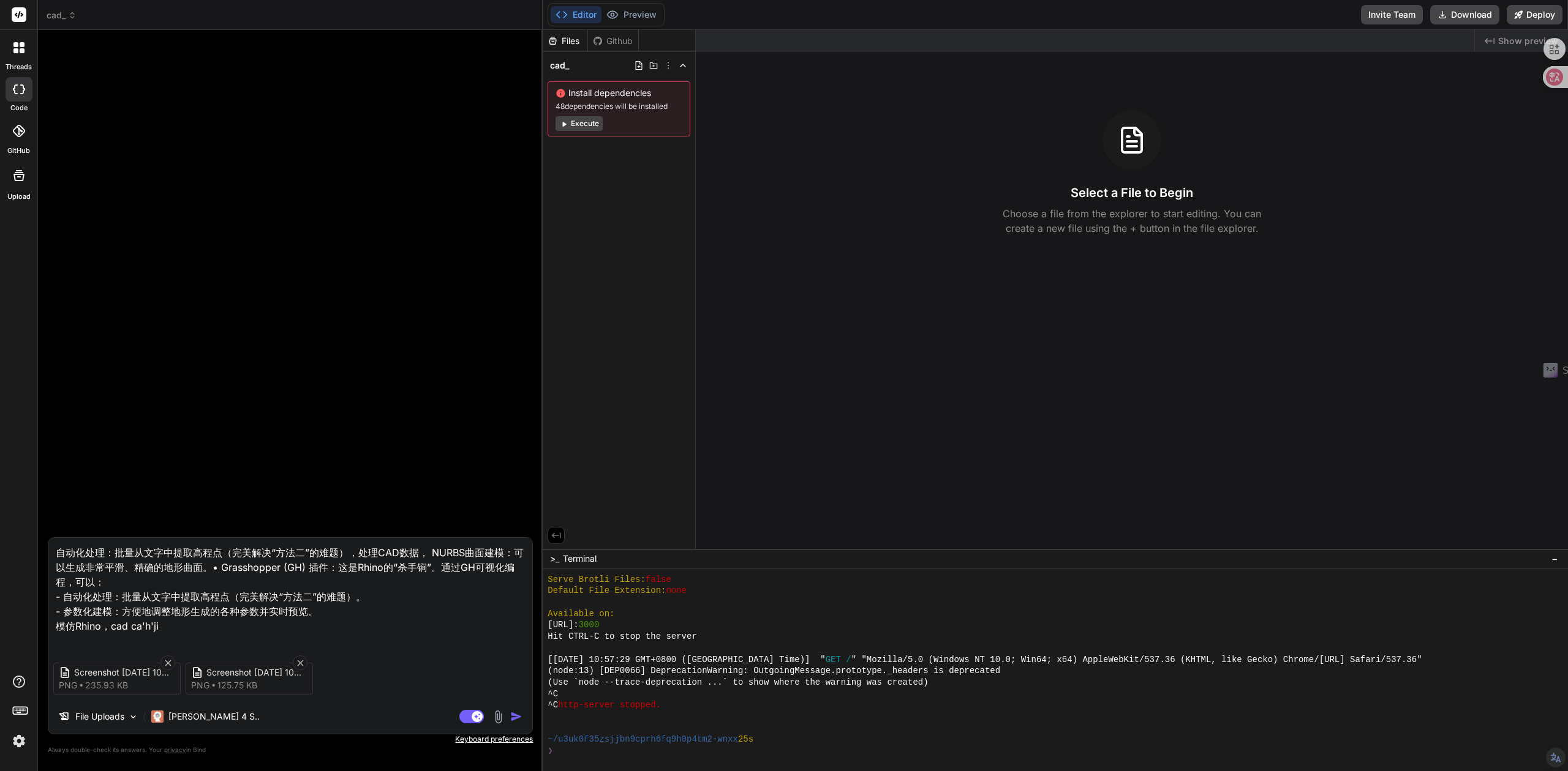
type textarea "自动化处理：批量从文字中提取高程点（完美解决“方法二”的难题），处理CAD数据， NURBS曲面建模：可以生成非常平滑、精确的地形曲面。• Grasshopp…"
type textarea "x"
type textarea "自动化处理：批量从文字中提取高程点（完美解决“方法二”的难题），处理CAD数据， NURBS曲面建模：可以生成非常平滑、精确的地形曲面。• Grasshopp…"
type textarea "x"
type textarea "自动化处理：批量从文字中提取高程点（完美解决“方法二”的难题），处理CAD数据， NURBS曲面建模：可以生成非常平滑、精确的地形曲面。• Grasshopp…"
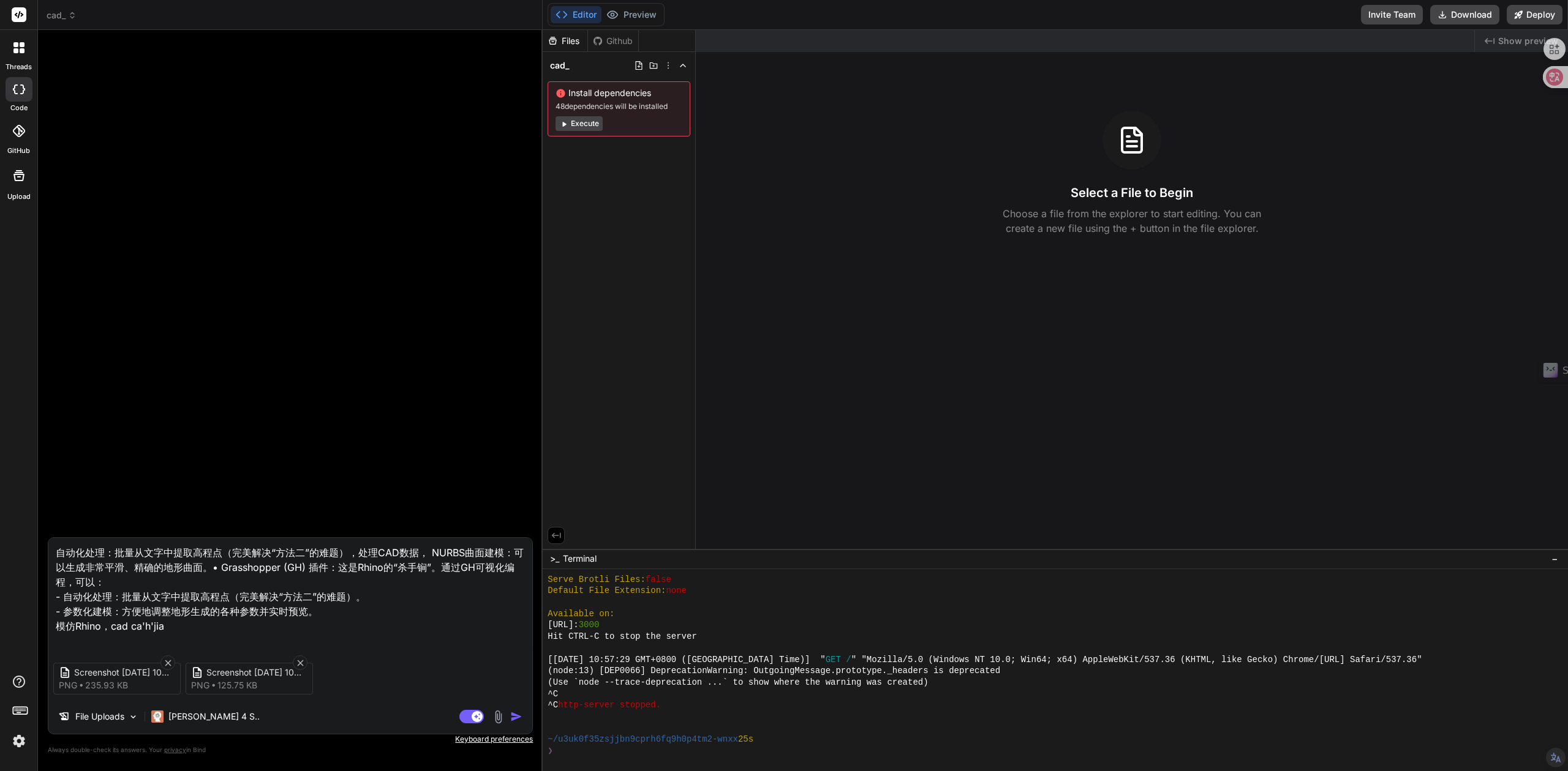
type textarea "x"
type textarea "自动化处理：批量从文字中提取高程点（完美解决“方法二”的难题），处理CAD数据， NURBS曲面建模：可以生成非常平滑、精确的地形曲面。• Grasshopp…"
type textarea "x"
type textarea "自动化处理：批量从文字中提取高程点（完美解决“方法二”的难题），处理CAD数据， NURBS曲面建模：可以生成非常平滑、精确的地形曲面。• Grasshopp…"
type textarea "x"
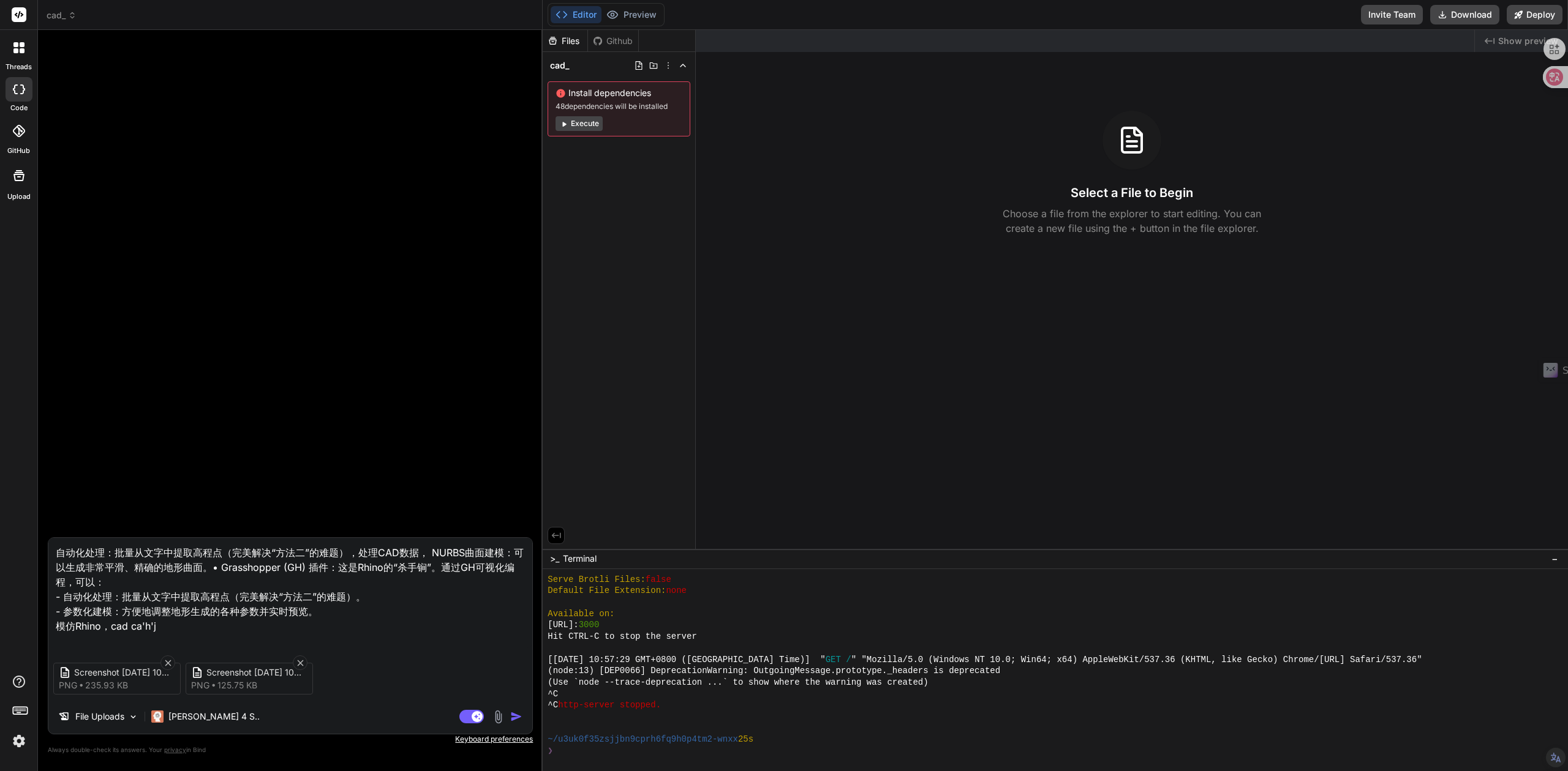
type textarea "自动化处理：批量从文字中提取高程点（完美解决“方法二”的难题），处理CAD数据， NURBS曲面建模：可以生成非常平滑、精确的地形曲面。• Grasshopp…"
type textarea "x"
type textarea "自动化处理：批量从文字中提取高程点（完美解决“方法二”的难题），处理CAD数据， NURBS曲面建模：可以生成非常平滑、精确的地形曲面。• Grasshopp…"
type textarea "x"
type textarea "自动化处理：批量从文字中提取高程点（完美解决“方法二”的难题），处理CAD数据， NURBS曲面建模：可以生成非常平滑、精确的地形曲面。• Grasshopp…"
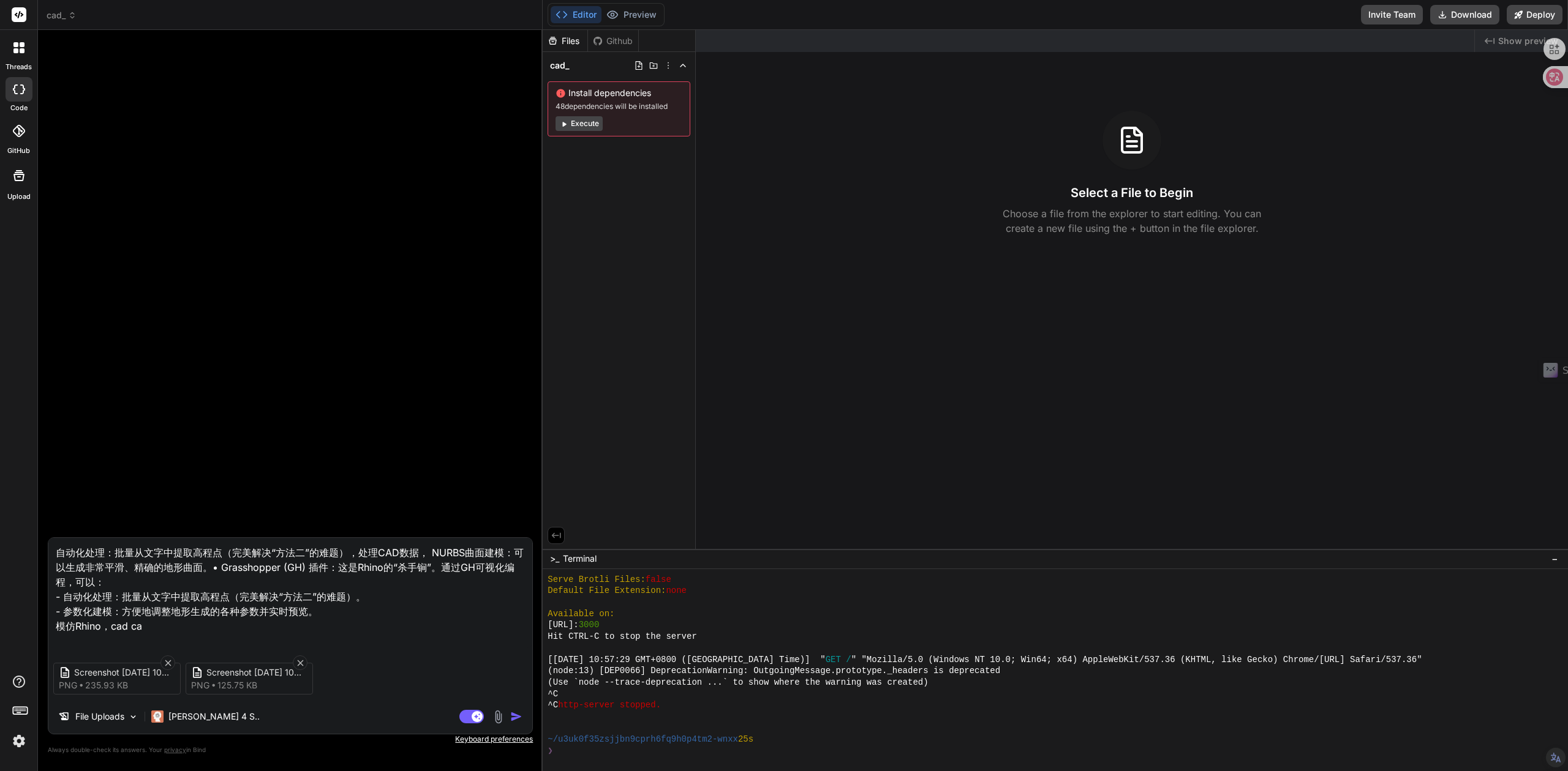
type textarea "x"
type textarea "自动化处理：批量从文字中提取高程点（完美解决“方法二”的难题），处理CAD数据， NURBS曲面建模：可以生成非常平滑、精确的地形曲面。• Grasshopp…"
type textarea "x"
type textarea "自动化处理：批量从文字中提取高程点（完美解决“方法二”的难题），处理CAD数据， NURBS曲面建模：可以生成非常平滑、精确的地形曲面。• Grasshopp…"
type textarea "x"
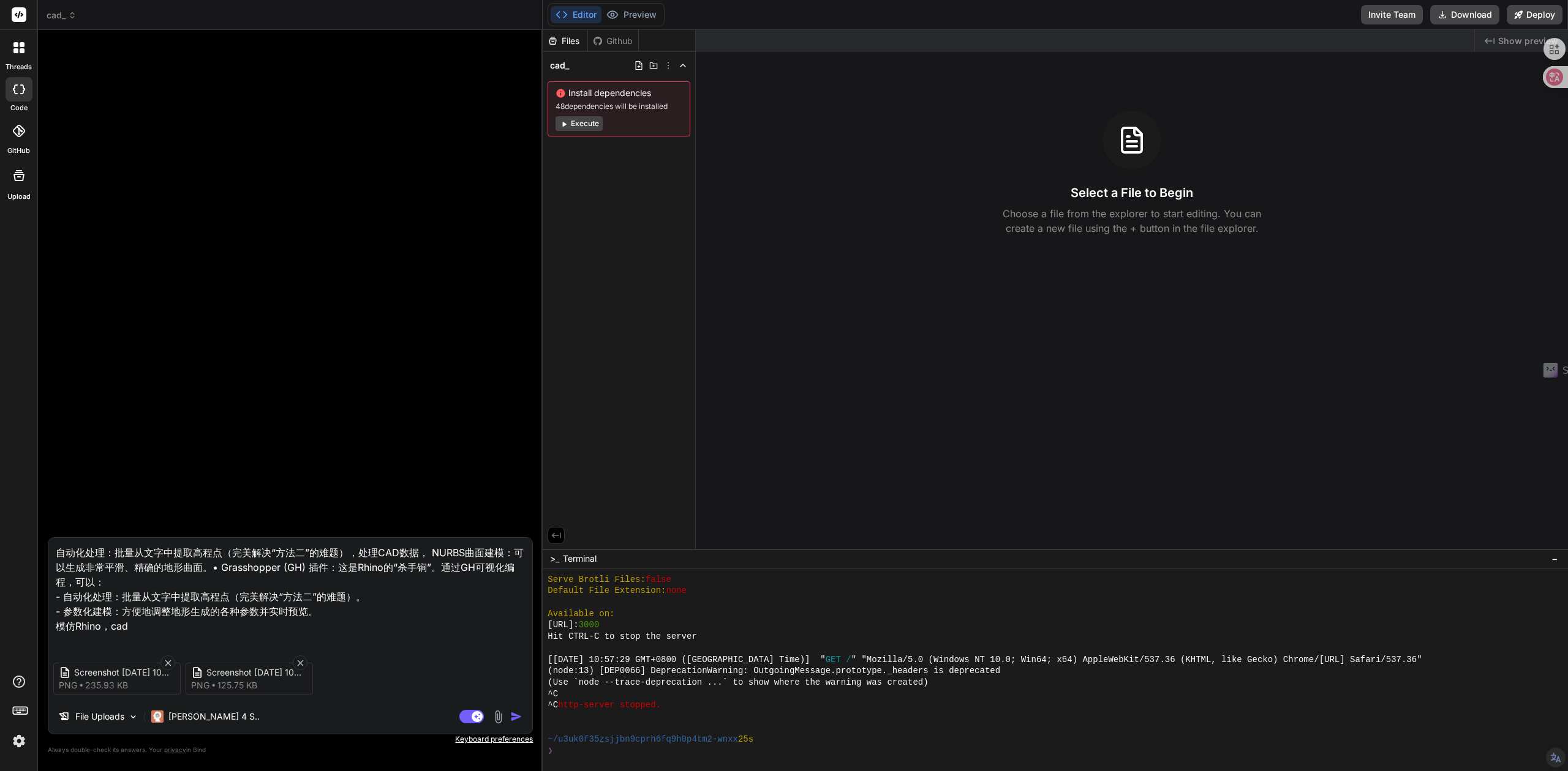
type textarea "自动化处理：批量从文字中提取高程点（完美解决“方法二”的难题），处理CAD数据， NURBS曲面建模：可以生成非常平滑、精确的地形曲面。• Grasshopp…"
type textarea "x"
type textarea "自动化处理：批量从文字中提取高程点（完美解决“方法二”的难题），处理CAD数据， NURBS曲面建模：可以生成非常平滑、精确的地形曲面。• Grasshopp…"
type textarea "x"
type textarea "自动化处理：批量从文字中提取高程点（完美解决“方法二”的难题），处理CAD数据， NURBS曲面建模：可以生成非常平滑、精确的地形曲面。• Grasshopp…"
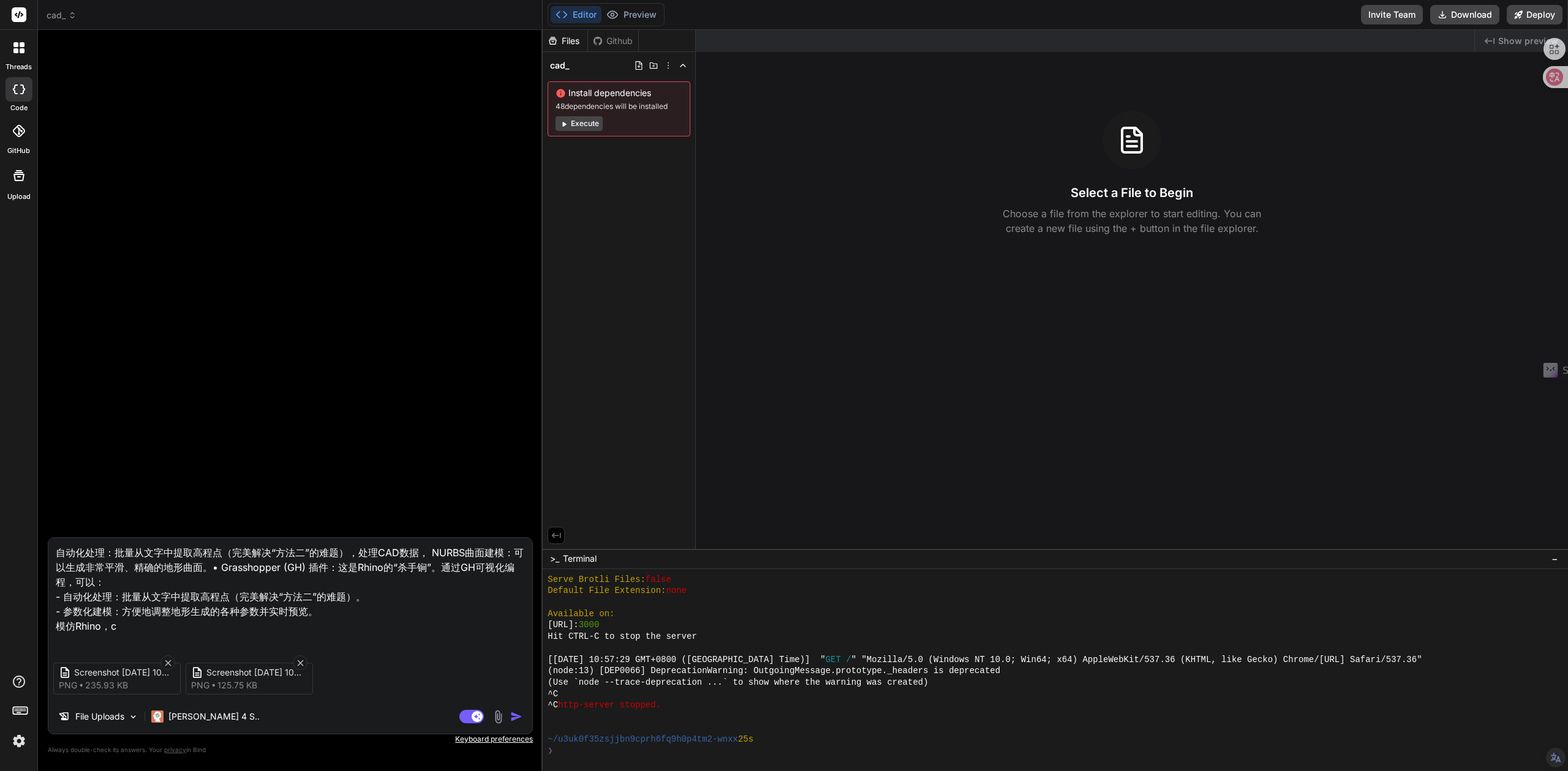
type textarea "x"
type textarea "自动化处理：批量从文字中提取高程点（完美解决“方法二”的难题），处理CAD数据， NURBS曲面建模：可以生成非常平滑、精确的地形曲面。• Grasshopp…"
type textarea "x"
type textarea "自动化处理：批量从文字中提取高程点（完美解决“方法二”的难题），处理CAD数据， NURBS曲面建模：可以生成非常平滑、精确的地形曲面。• Grasshopp…"
type textarea "x"
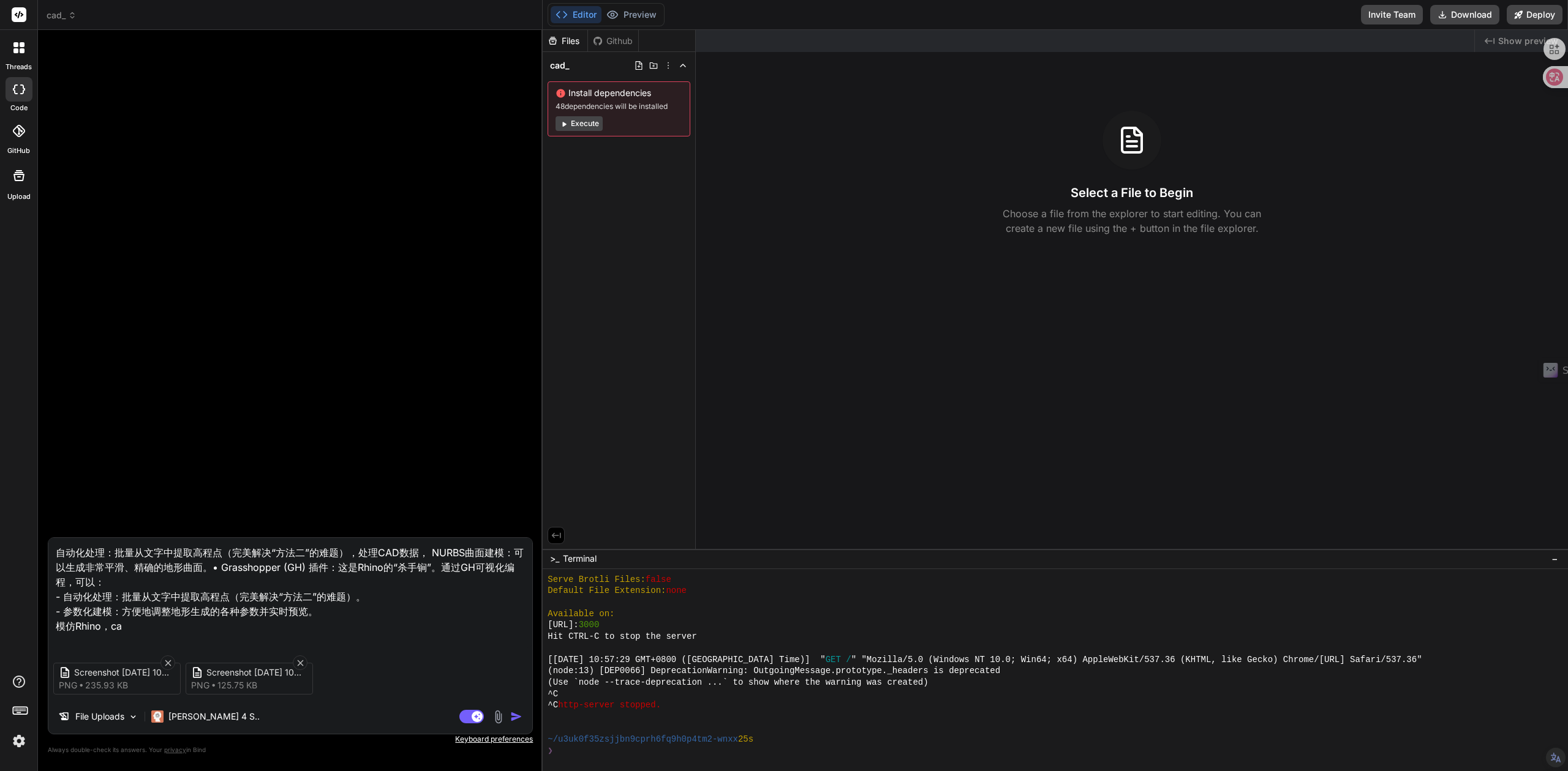
type textarea "自动化处理：批量从文字中提取高程点（完美解决“方法二”的难题），处理CAD数据， NURBS曲面建模：可以生成非常平滑、精确的地形曲面。• Grasshopp…"
type textarea "x"
type textarea "自动化处理：批量从文字中提取高程点（完美解决“方法二”的难题），处理CAD数据， NURBS曲面建模：可以生成非常平滑、精确的地形曲面。• Grasshopp…"
type textarea "x"
type textarea "自动化处理：批量从文字中提取高程点（完美解决“方法二”的难题），处理CAD数据， NURBS曲面建模：可以生成非常平滑、精确的地形曲面。• Grasshopp…"
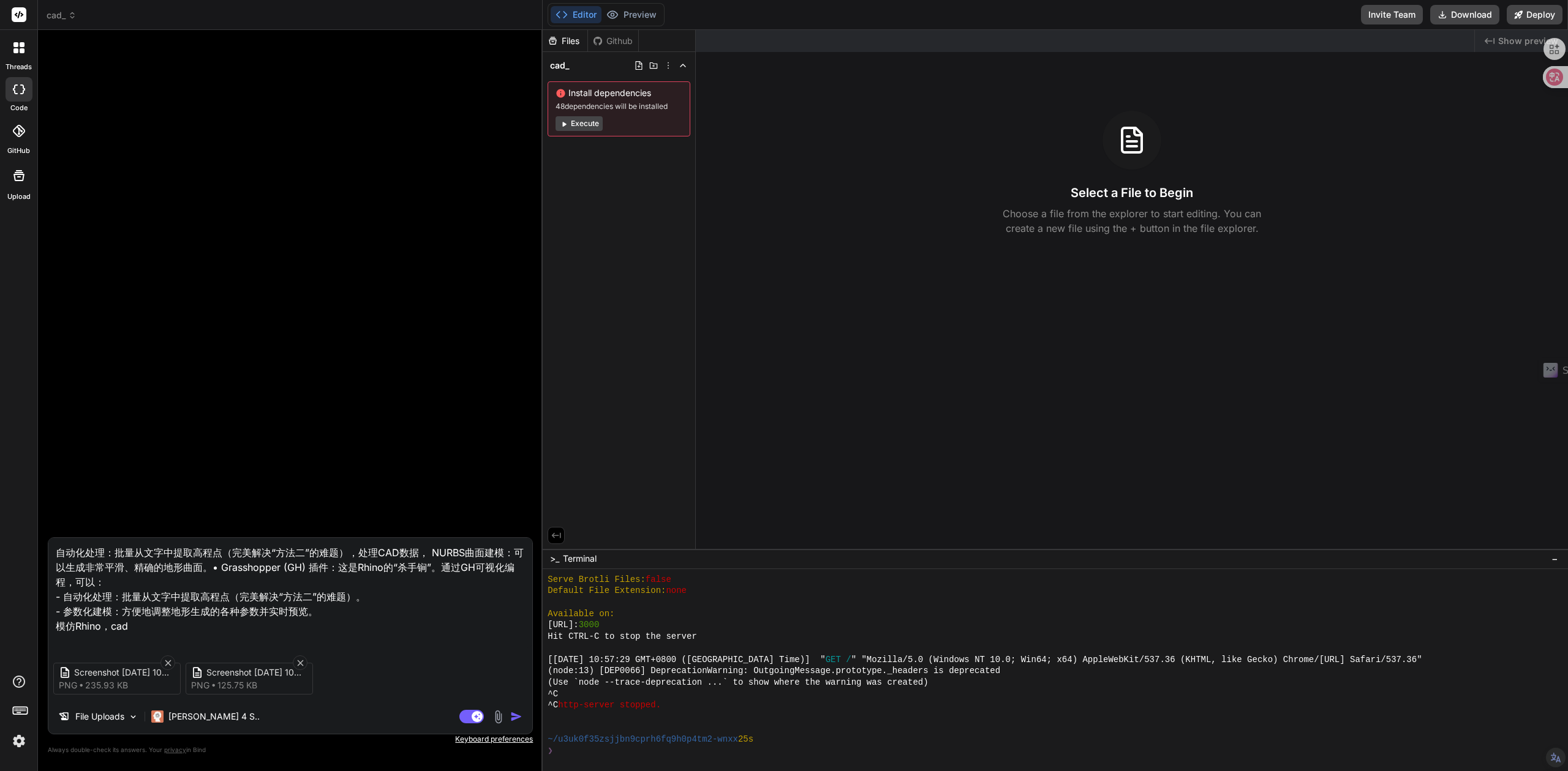
type textarea "x"
type textarea "自动化处理：批量从文字中提取高程点（完美解决“方法二”的难题），处理CAD数据， NURBS曲面建模：可以生成非常平滑、精确的地形曲面。• Grasshopp…"
type textarea "x"
type textarea "自动化处理：批量从文字中提取高程点（完美解决“方法二”的难题），处理CAD数据， NURBS曲面建模：可以生成非常平滑、精确的地形曲面。• Grasshopp…"
type textarea "x"
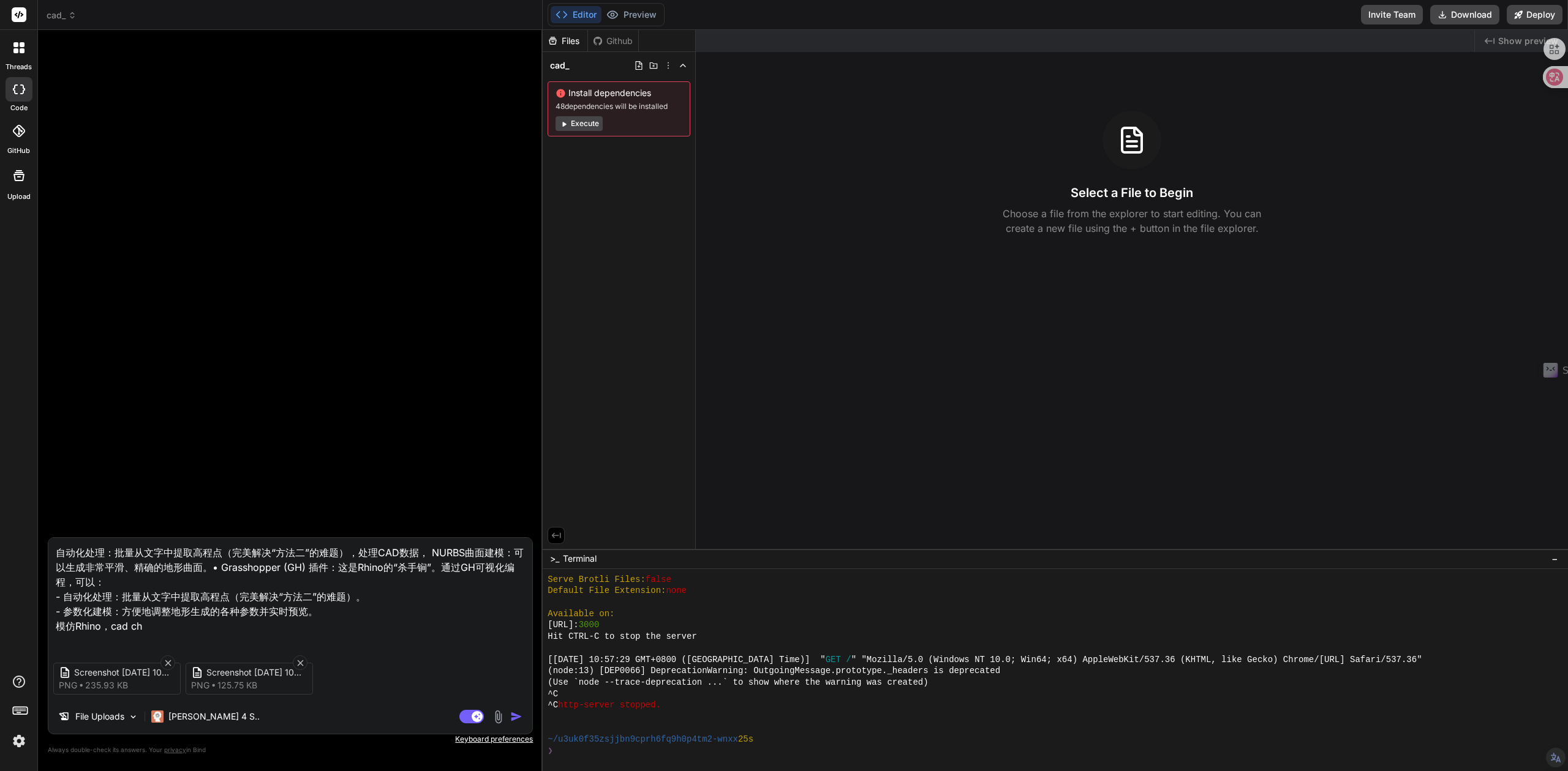
type textarea "自动化处理：批量从文字中提取高程点（完美解决“方法二”的难题），处理CAD数据， NURBS曲面建模：可以生成非常平滑、精确的地形曲面。• Grasshopp…"
type textarea "x"
type textarea "自动化处理：批量从文字中提取高程点（完美解决“方法二”的难题），处理CAD数据， NURBS曲面建模：可以生成非常平滑、精确的地形曲面。• Grasshopp…"
type textarea "x"
type textarea "自动化处理：批量从文字中提取高程点（完美解决“方法二”的难题），处理CAD数据， NURBS曲面建模：可以生成非常平滑、精确的地形曲面。• Grasshopp…"
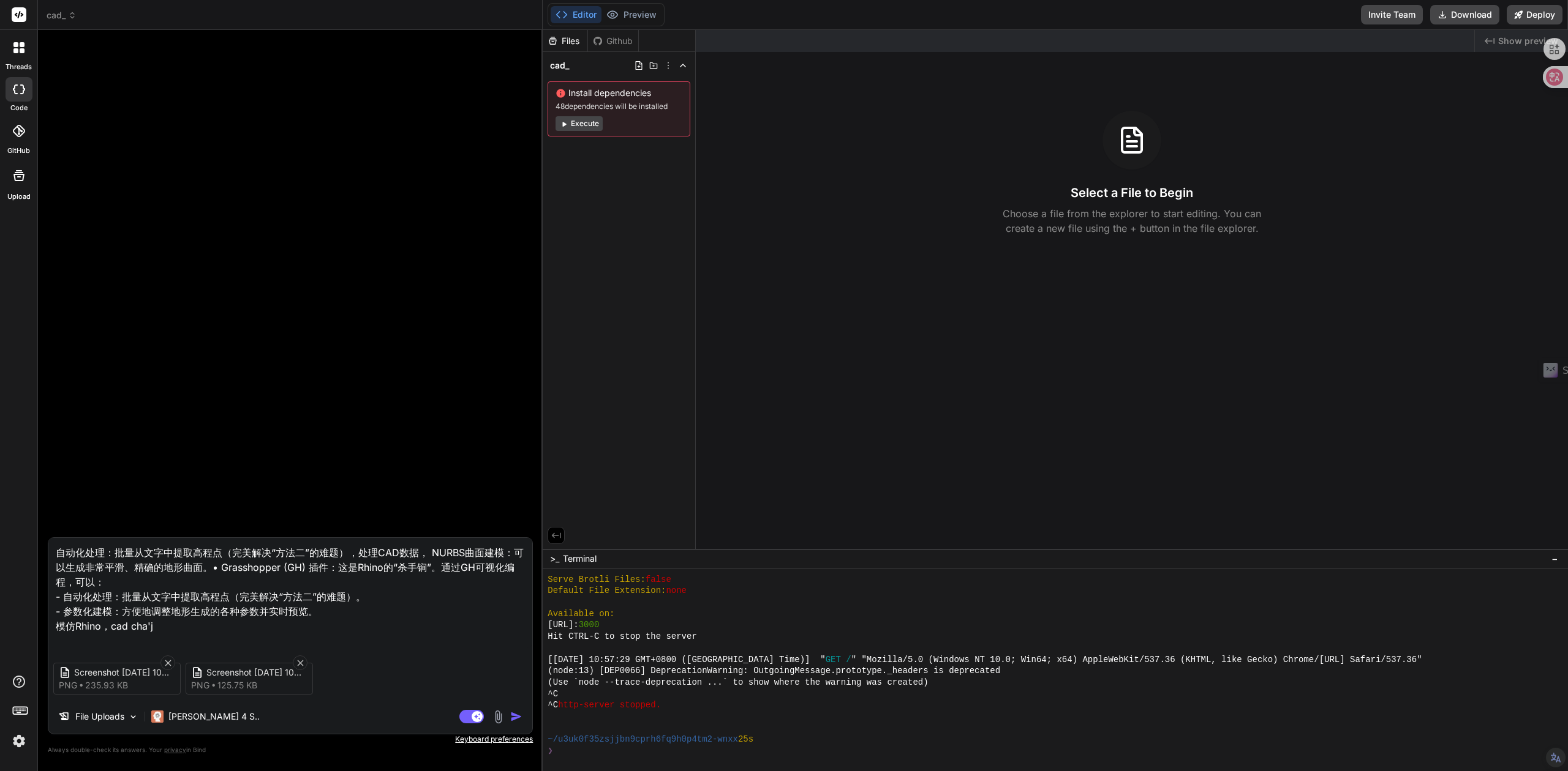
type textarea "x"
type textarea "自动化处理：批量从文字中提取高程点（完美解决“方法二”的难题），处理CAD数据， NURBS曲面建模：可以生成非常平滑、精确的地形曲面。• Grasshopp…"
type textarea "x"
type textarea "自动化处理：批量从文字中提取高程点（完美解决“方法二”的难题），处理CAD数据， NURBS曲面建模：可以生成非常平滑、精确的地形曲面。• Grasshopp…"
type textarea "x"
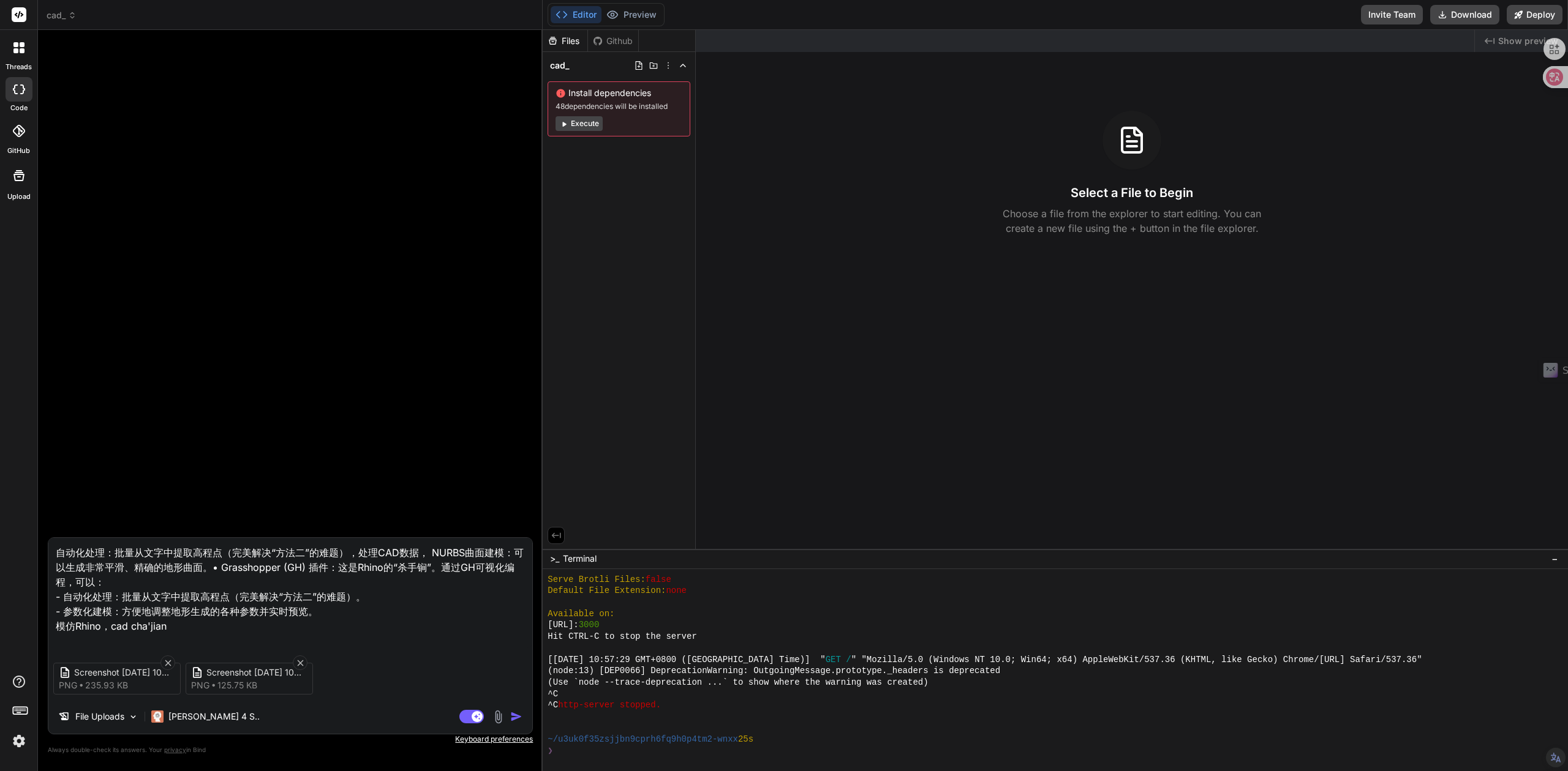
type textarea "自动化处理：批量从文字中提取高程点（完美解决“方法二”的难题），处理CAD数据， NURBS曲面建模：可以生成非常平滑、精确的地形曲面。• Grasshopp…"
type textarea "x"
type textarea "自动化处理：批量从文字中提取高程点（完美解决“方法二”的难题），处理CAD数据， NURBS曲面建模：可以生成非常平滑、精确的地形曲面。• Grasshopp…"
type textarea "x"
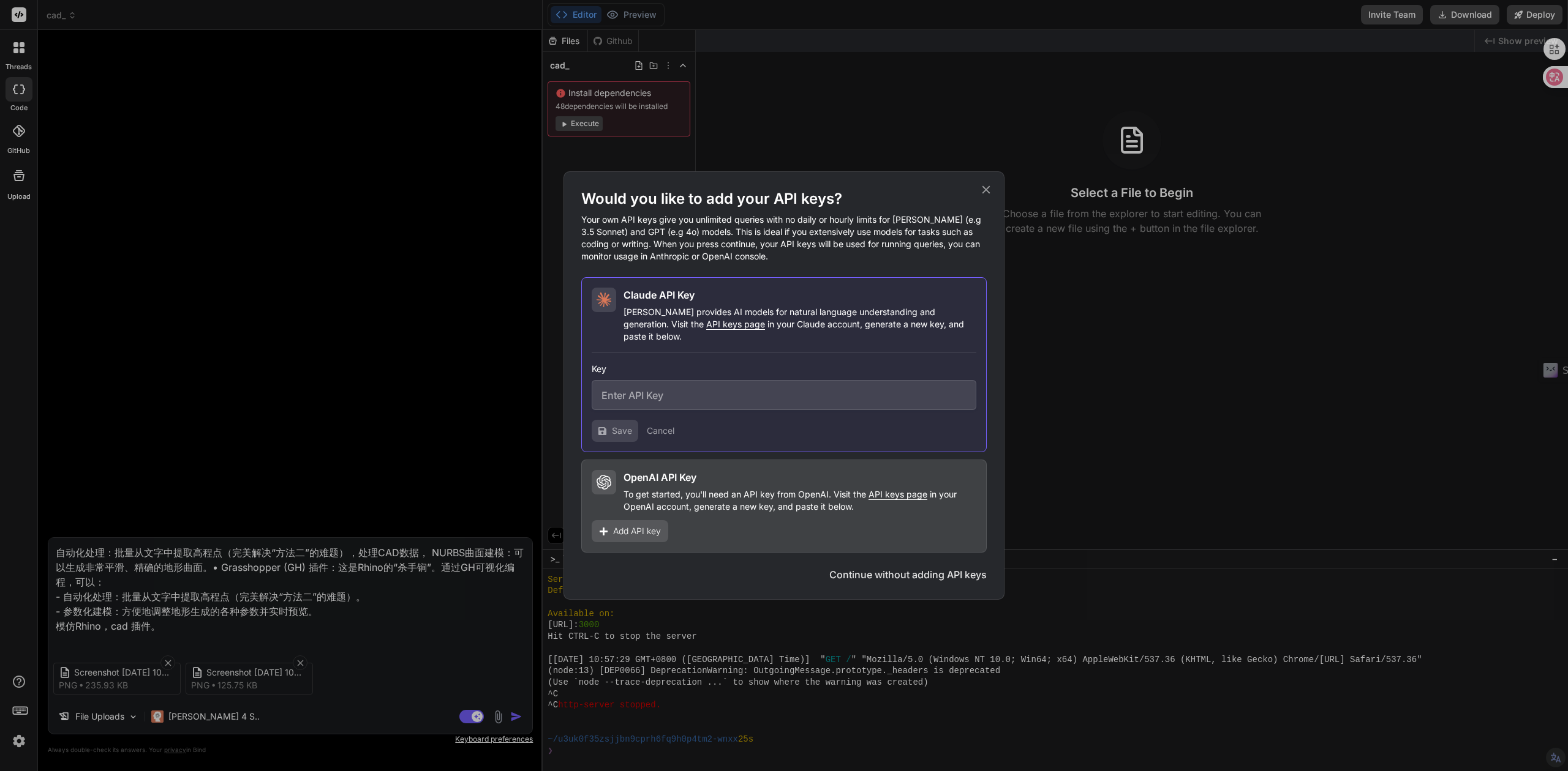
type textarea "自动化处理：批量从文字中提取高程点（完美解决“方法二”的难题），处理CAD数据， NURBS曲面建模：可以生成非常平滑、精确的地形曲面。• Grasshopp…"
click at [866, 568] on button "Continue without adding API keys" at bounding box center [907, 575] width 157 height 15
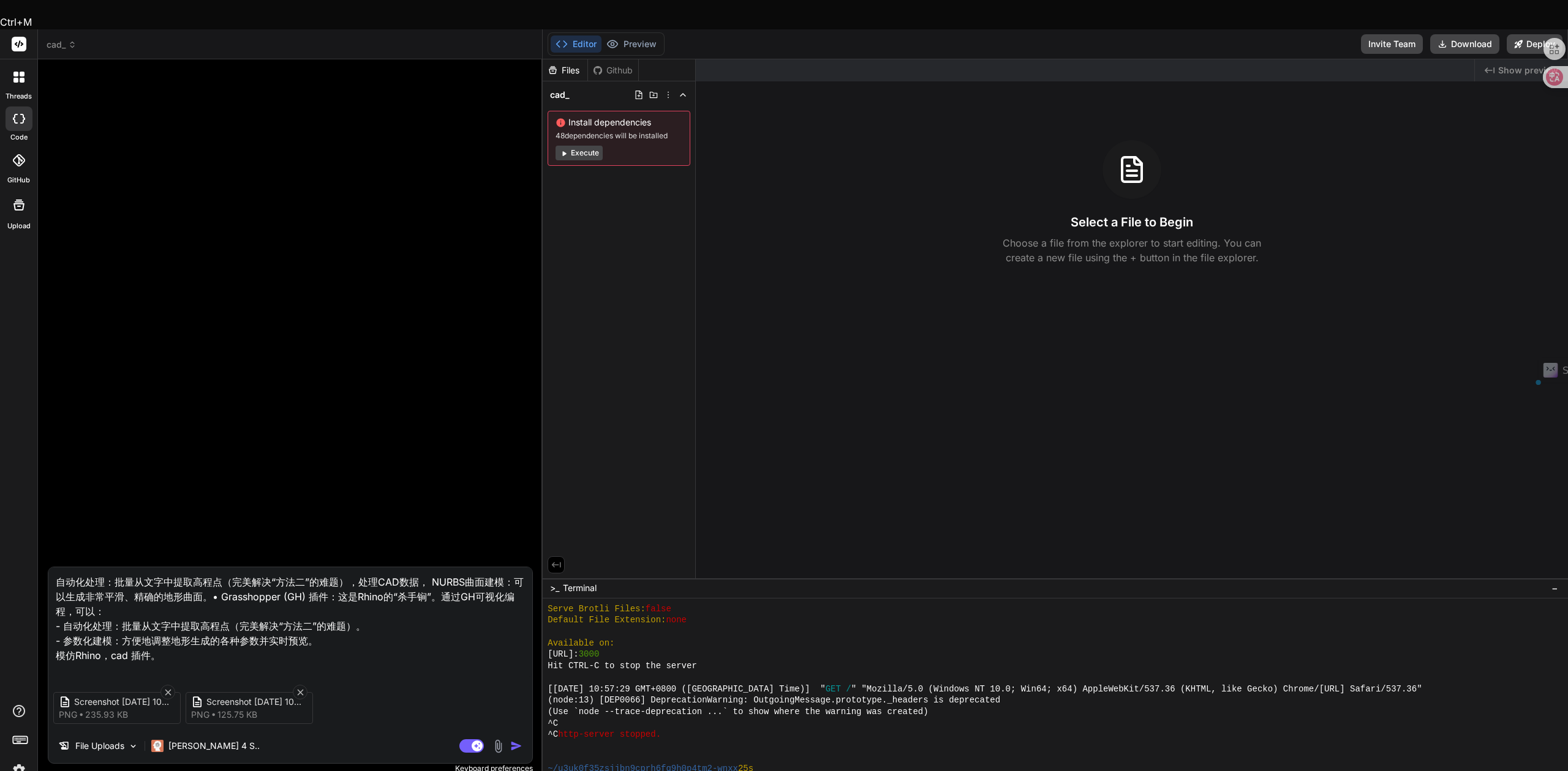
drag, startPoint x: 201, startPoint y: 635, endPoint x: 15, endPoint y: 544, distance: 207.1
click at [15, 544] on div "threads code GitHub Upload cad_ Created with Pixso. Bind AI Web Search Created …" at bounding box center [784, 415] width 1568 height 771
click at [513, 740] on img "button" at bounding box center [516, 746] width 12 height 12
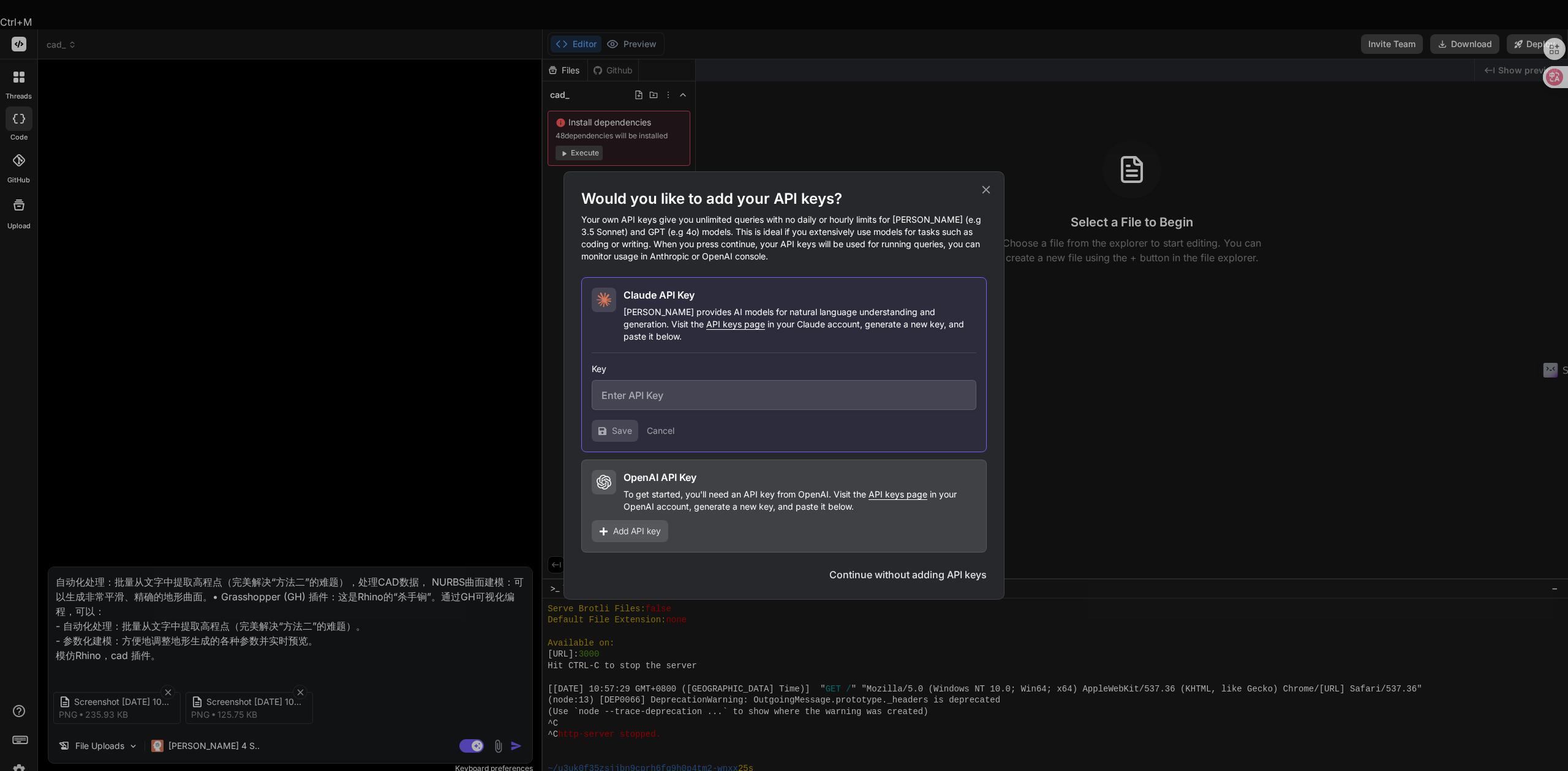
click at [711, 505] on p "To get started, you'll need an API key from OpenAI. Visit the API keys page in …" at bounding box center [800, 500] width 352 height 25
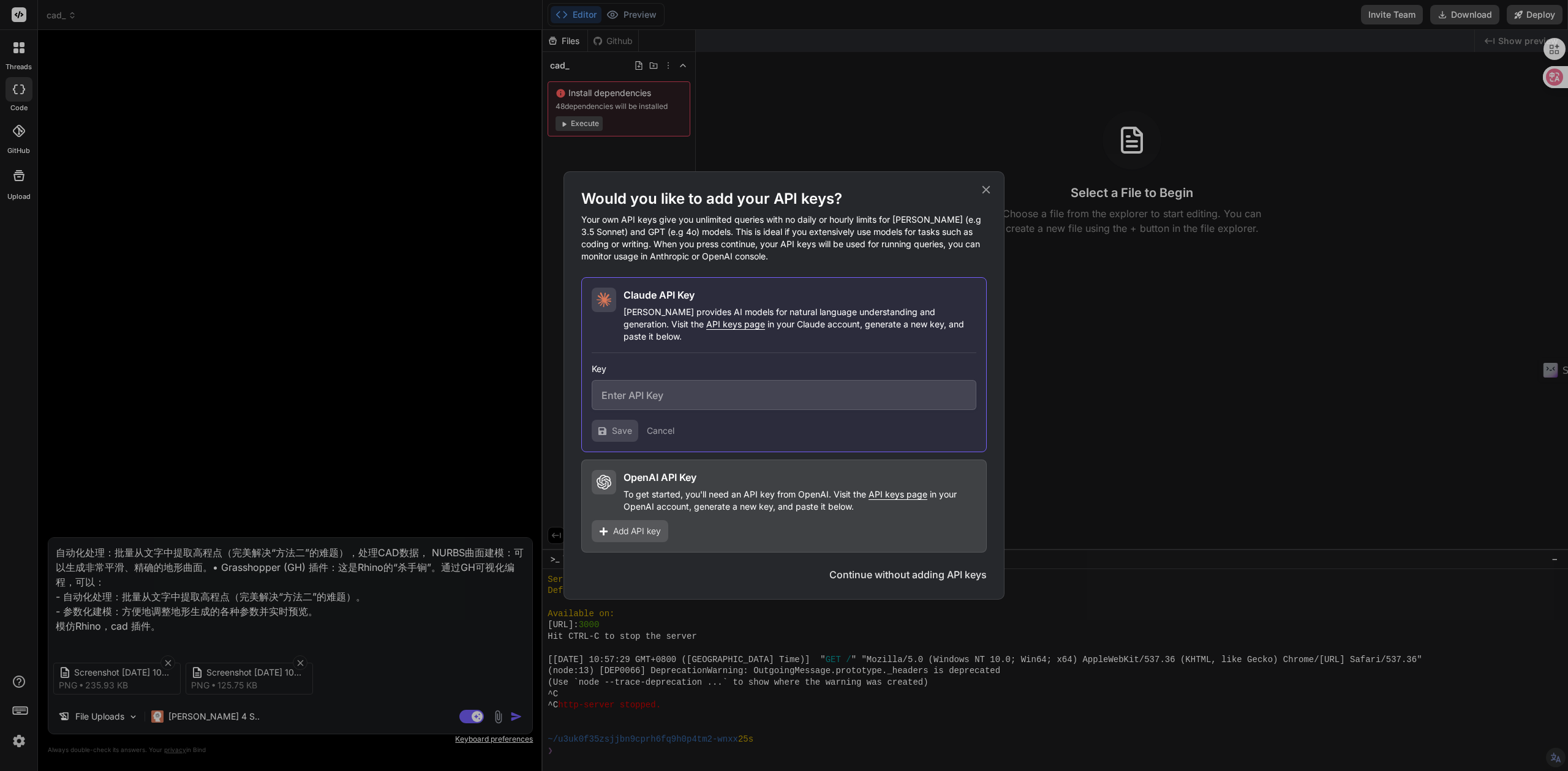
click at [624, 526] on span "Add API key" at bounding box center [637, 531] width 48 height 12
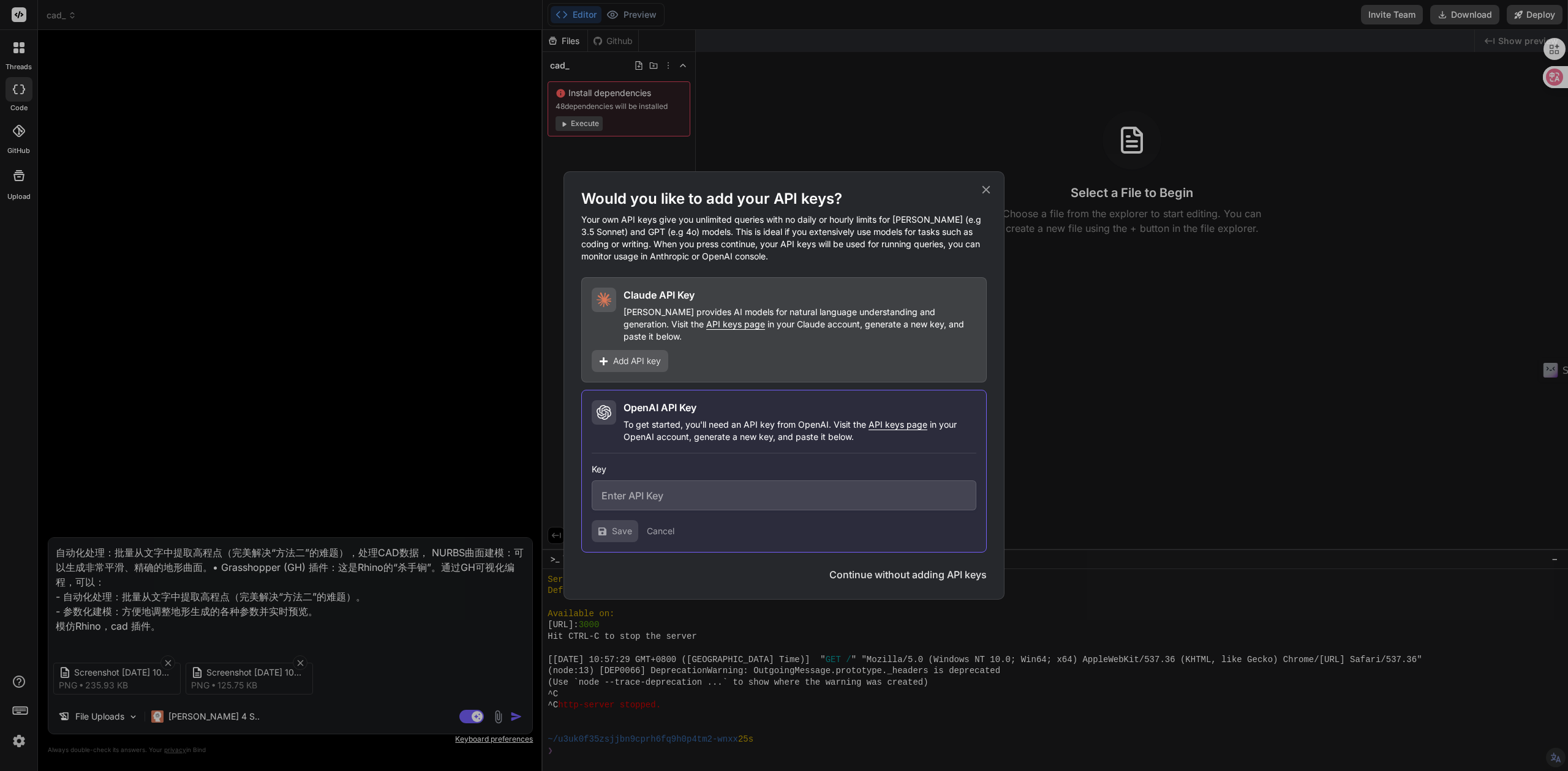
click at [986, 194] on icon at bounding box center [986, 190] width 8 height 8
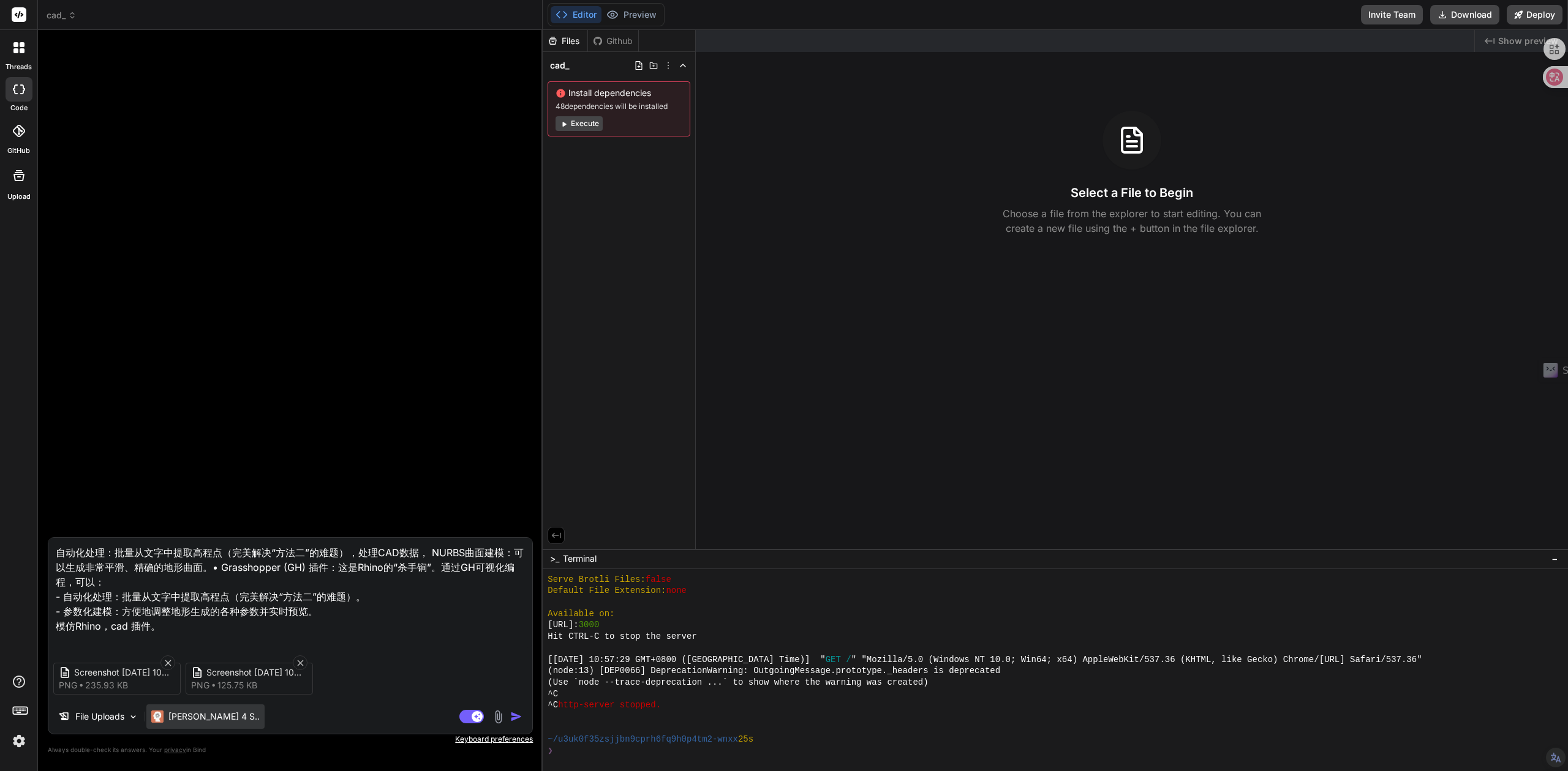
click at [205, 717] on p "[PERSON_NAME] 4 S.." at bounding box center [214, 717] width 92 height 12
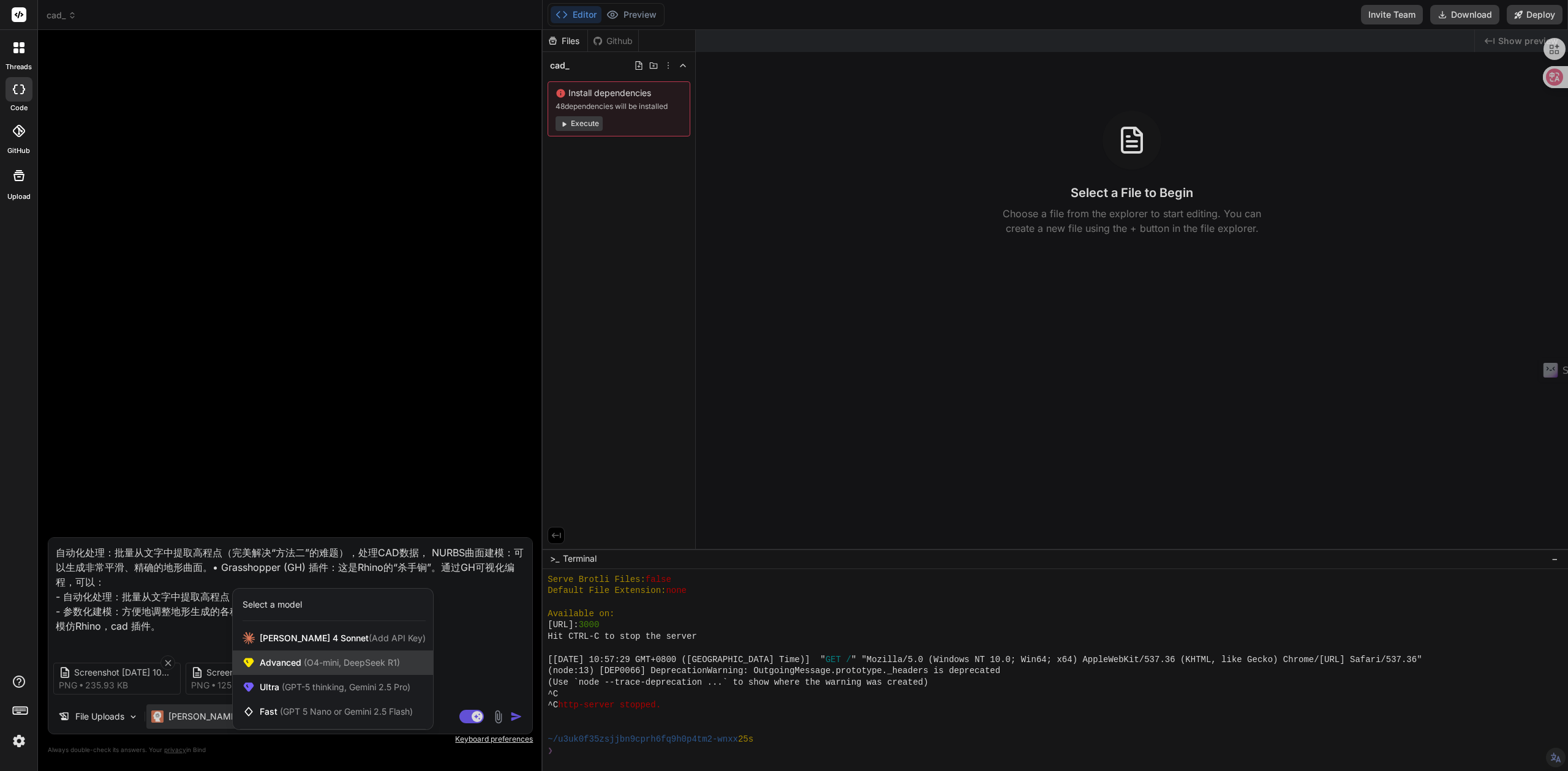
click at [290, 660] on span "Advanced (O4-mini, DeepSeek R1)" at bounding box center [329, 663] width 140 height 12
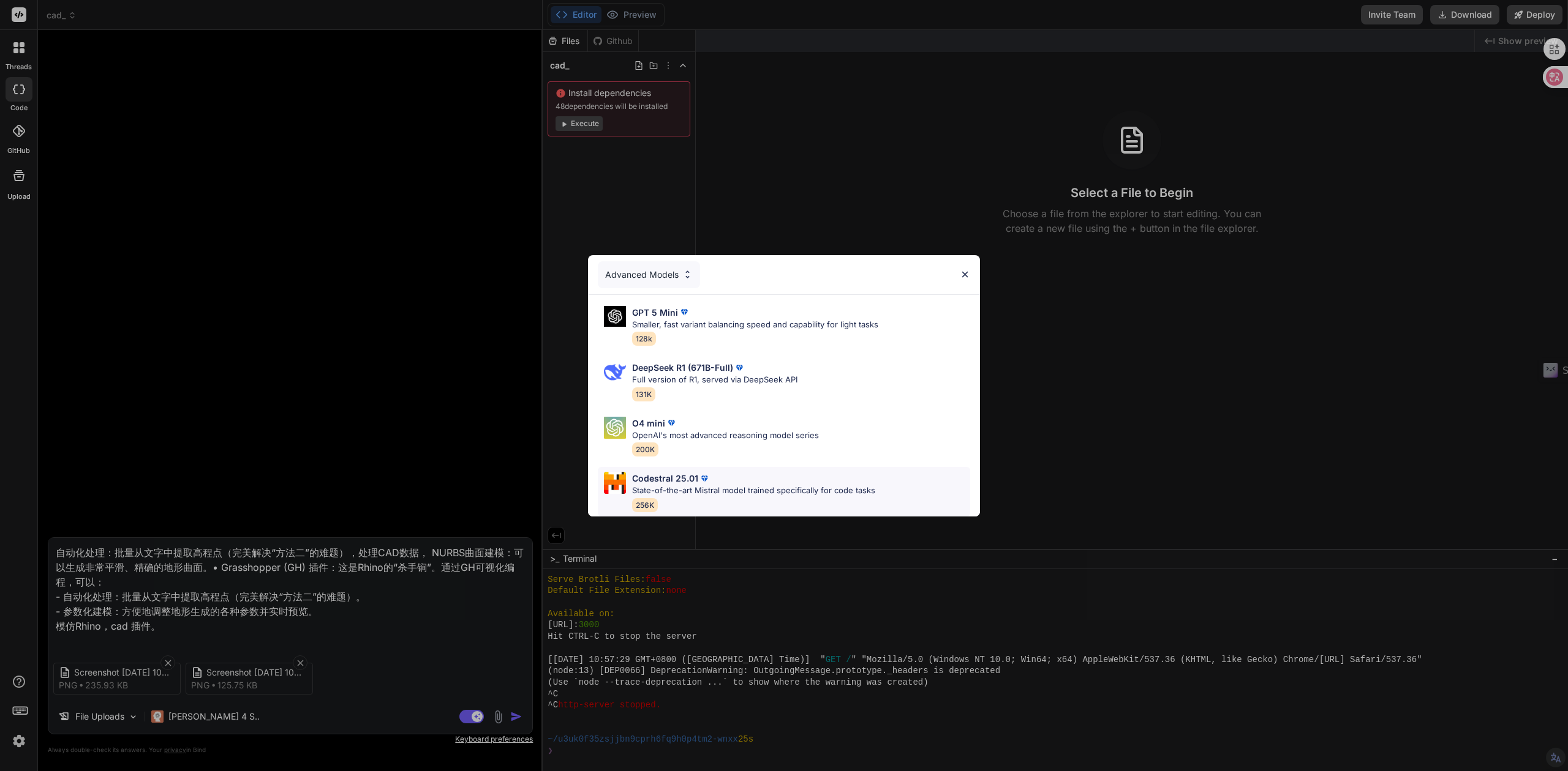
click at [653, 484] on p "State-of-the-art Mistral model trained specifically for code tasks" at bounding box center [753, 490] width 243 height 12
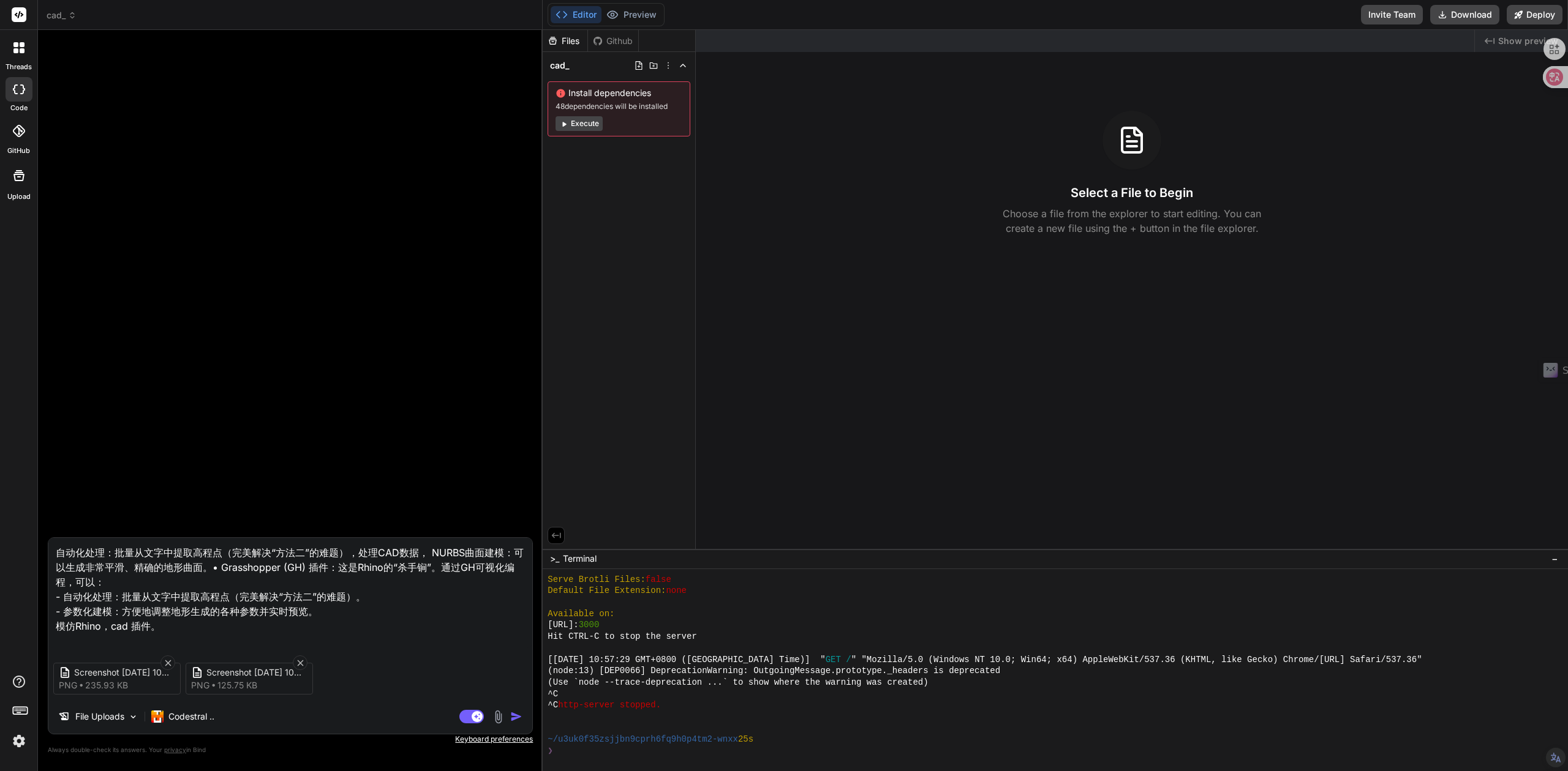
click at [518, 719] on img "button" at bounding box center [516, 717] width 12 height 12
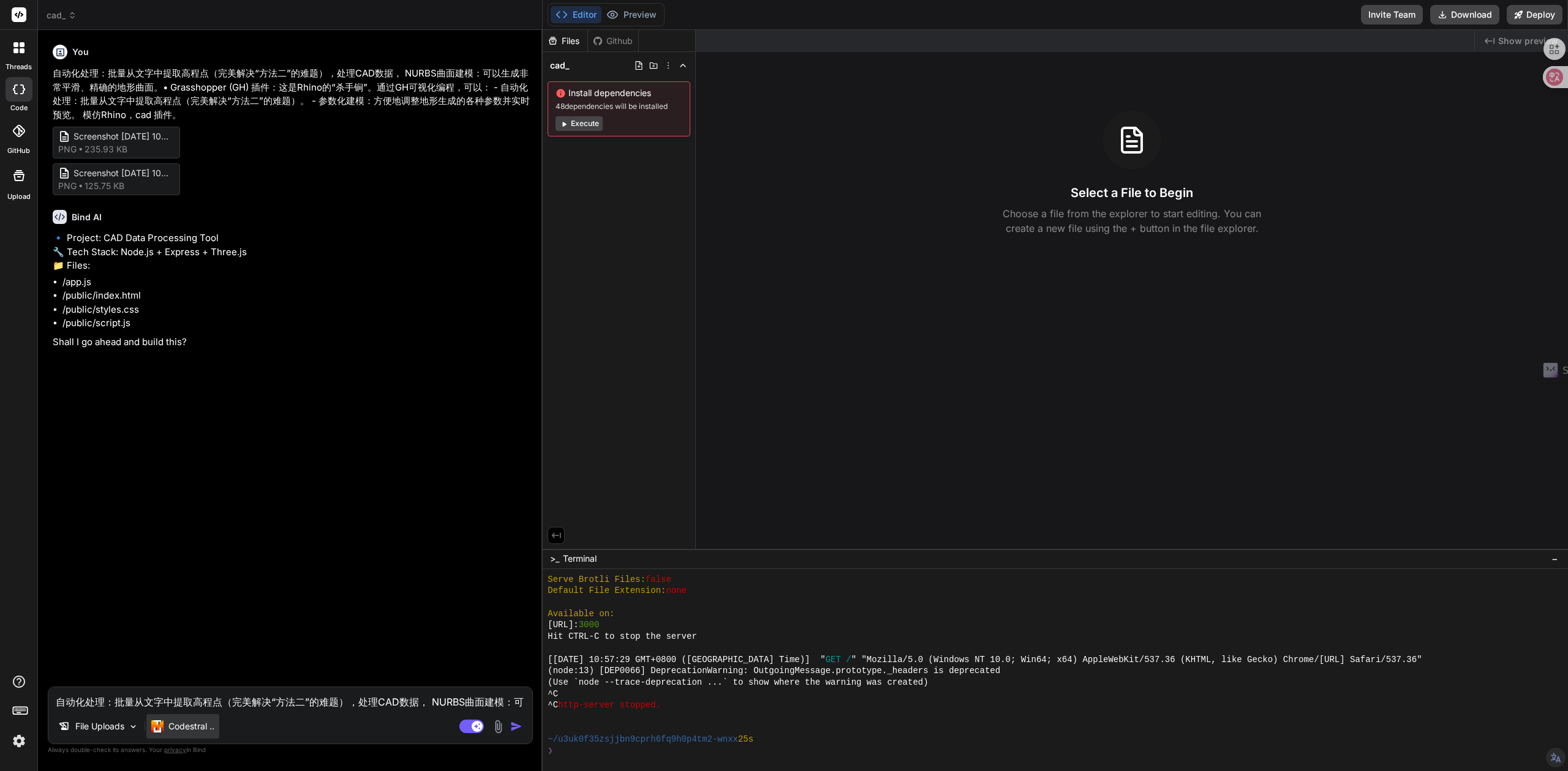
click at [206, 730] on p "Codestral .." at bounding box center [191, 726] width 46 height 12
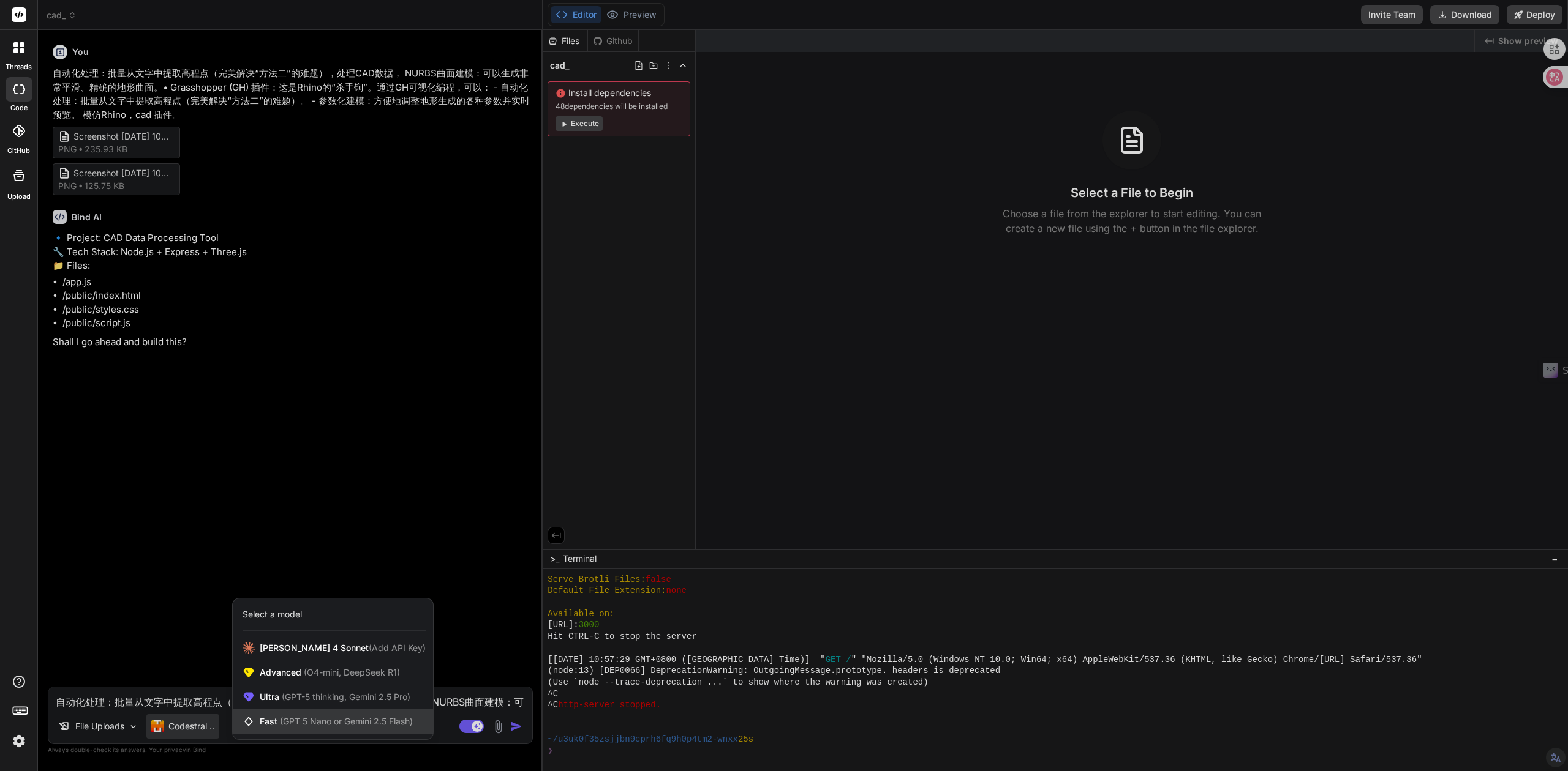
click at [288, 725] on span "(GPT 5 Nano or Gemini 2.5 Flash)" at bounding box center [346, 721] width 133 height 10
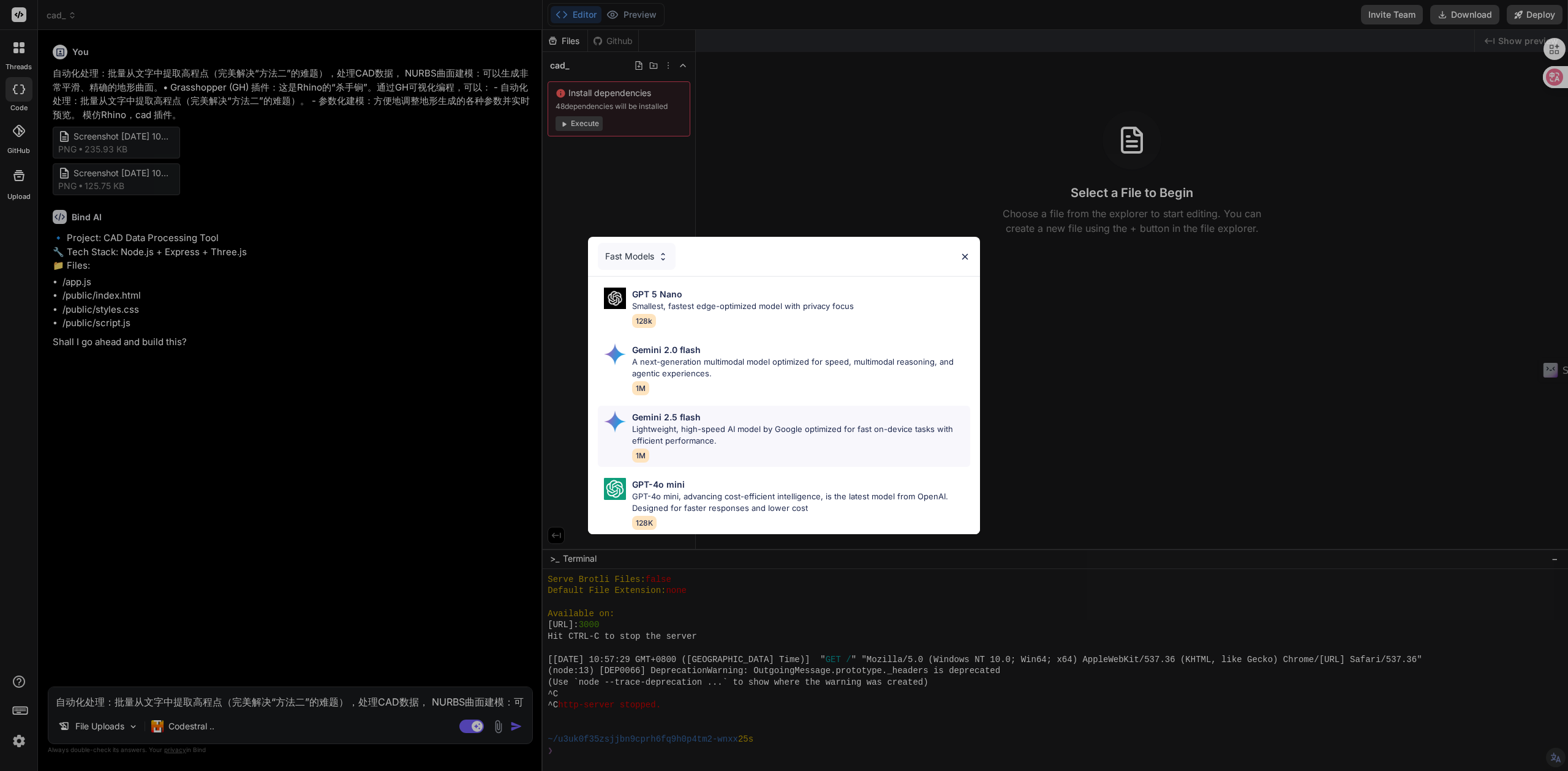
click at [665, 424] on p "Lightweight, high-speed AI model by Google optimized for fast on-device tasks w…" at bounding box center [801, 436] width 338 height 24
type textarea "x"
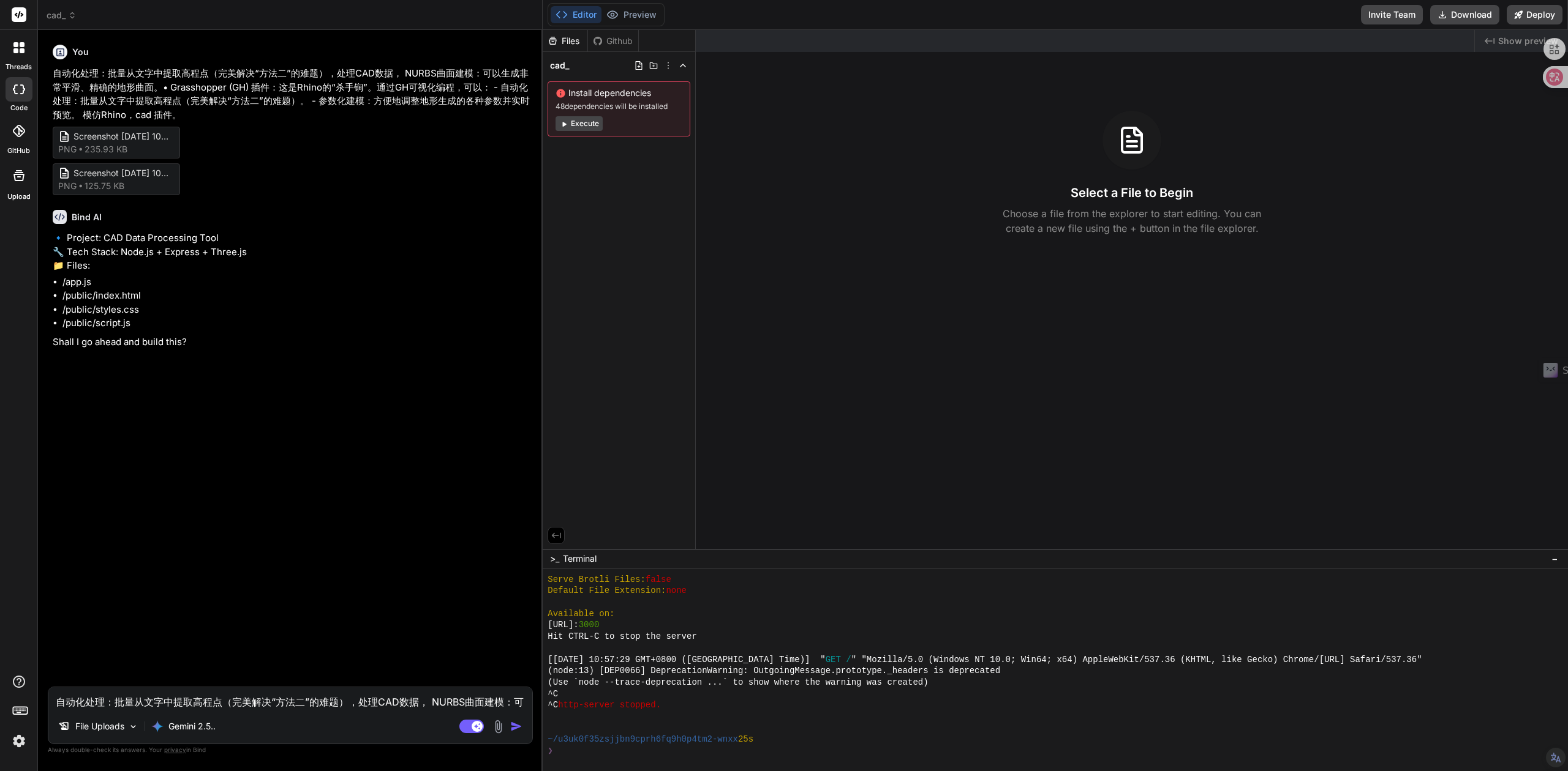
click at [510, 728] on img "button" at bounding box center [516, 726] width 12 height 12
click at [358, 698] on textarea "自动化处理：批量从文字中提取高程点（完美解决“方法二”的难题），处理CAD数据， NURBS曲面建模：可以生成非常平滑、精确的地形曲面。• Grasshopp…" at bounding box center [291, 698] width 484 height 22
click at [516, 730] on img "button" at bounding box center [516, 726] width 12 height 12
click at [219, 700] on textarea "自动化处理：批量从文字中提取高程点（完美解决“方法二”的难题），处理CAD数据， NURBS曲面建模：可以生成非常平滑、精确的地形曲面。• Grasshopp…" at bounding box center [291, 698] width 484 height 22
type textarea "f"
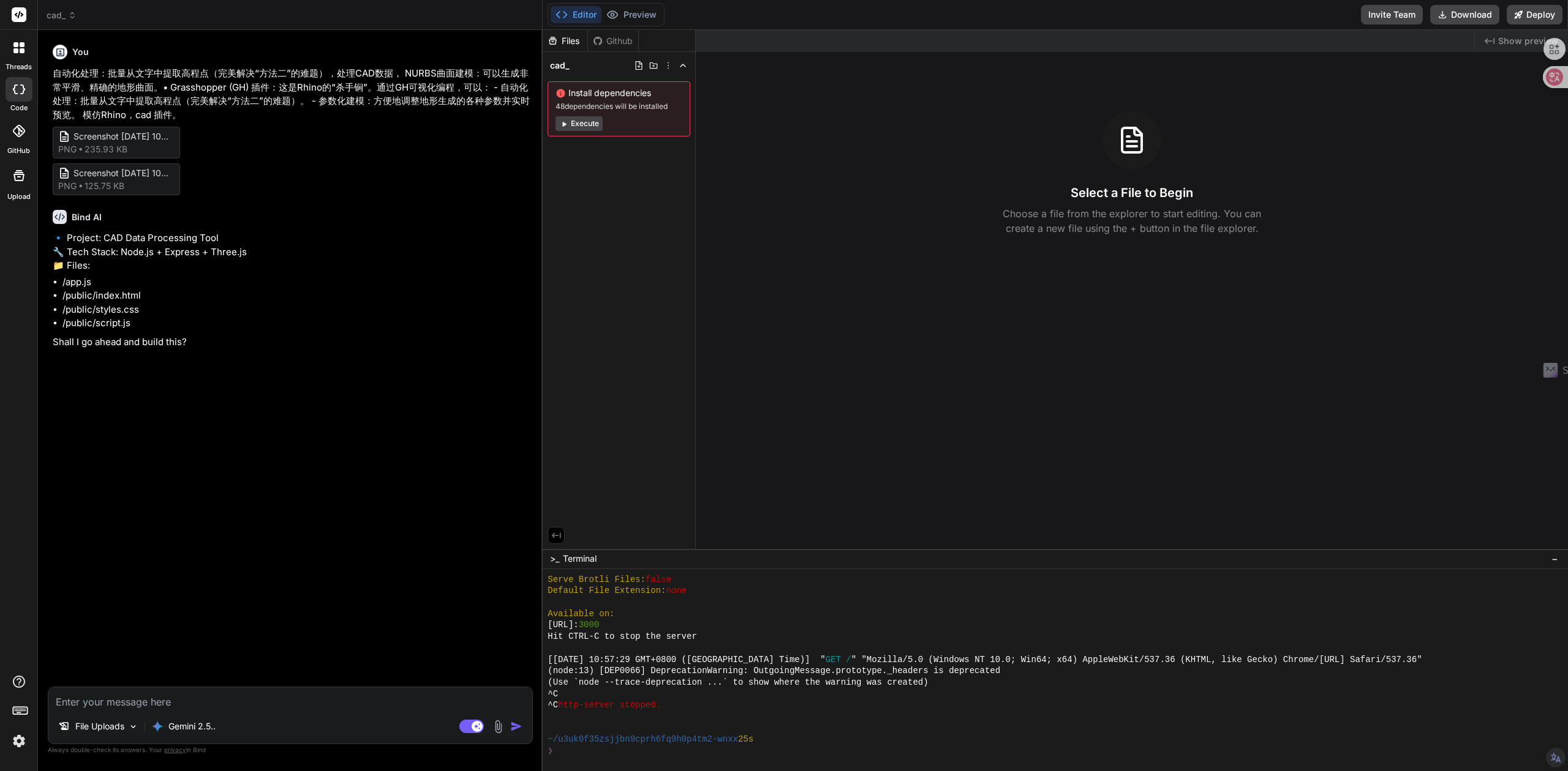
type textarea "x"
type textarea "fe"
type textarea "x"
type textarea "fen"
type textarea "x"
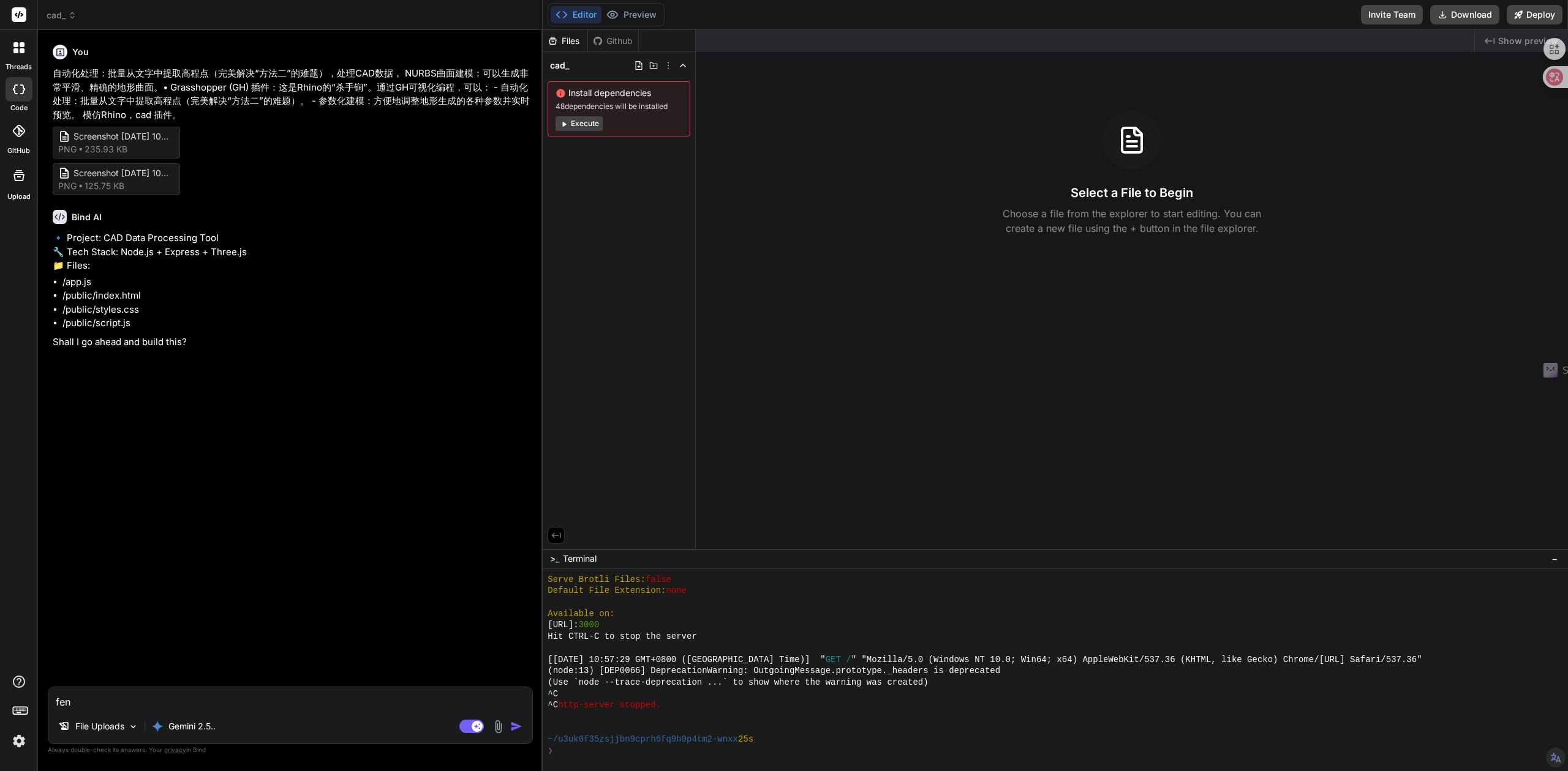
type textarea "fen'x"
type textarea "x"
type textarea "fen'xi"
type textarea "x"
type textarea "分析"
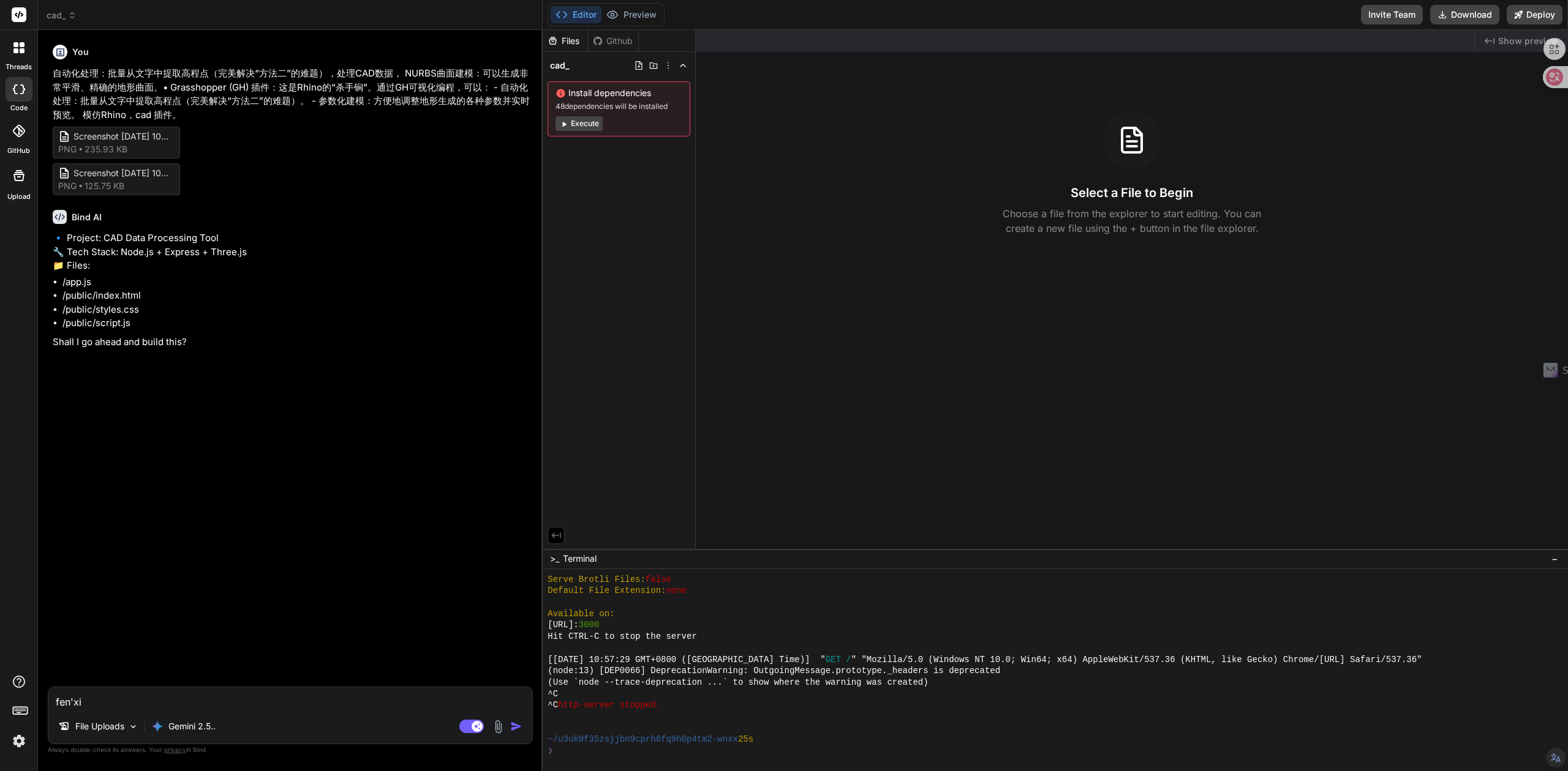
type textarea "x"
type textarea "分析r"
type textarea "x"
type textarea "分析ru"
type textarea "x"
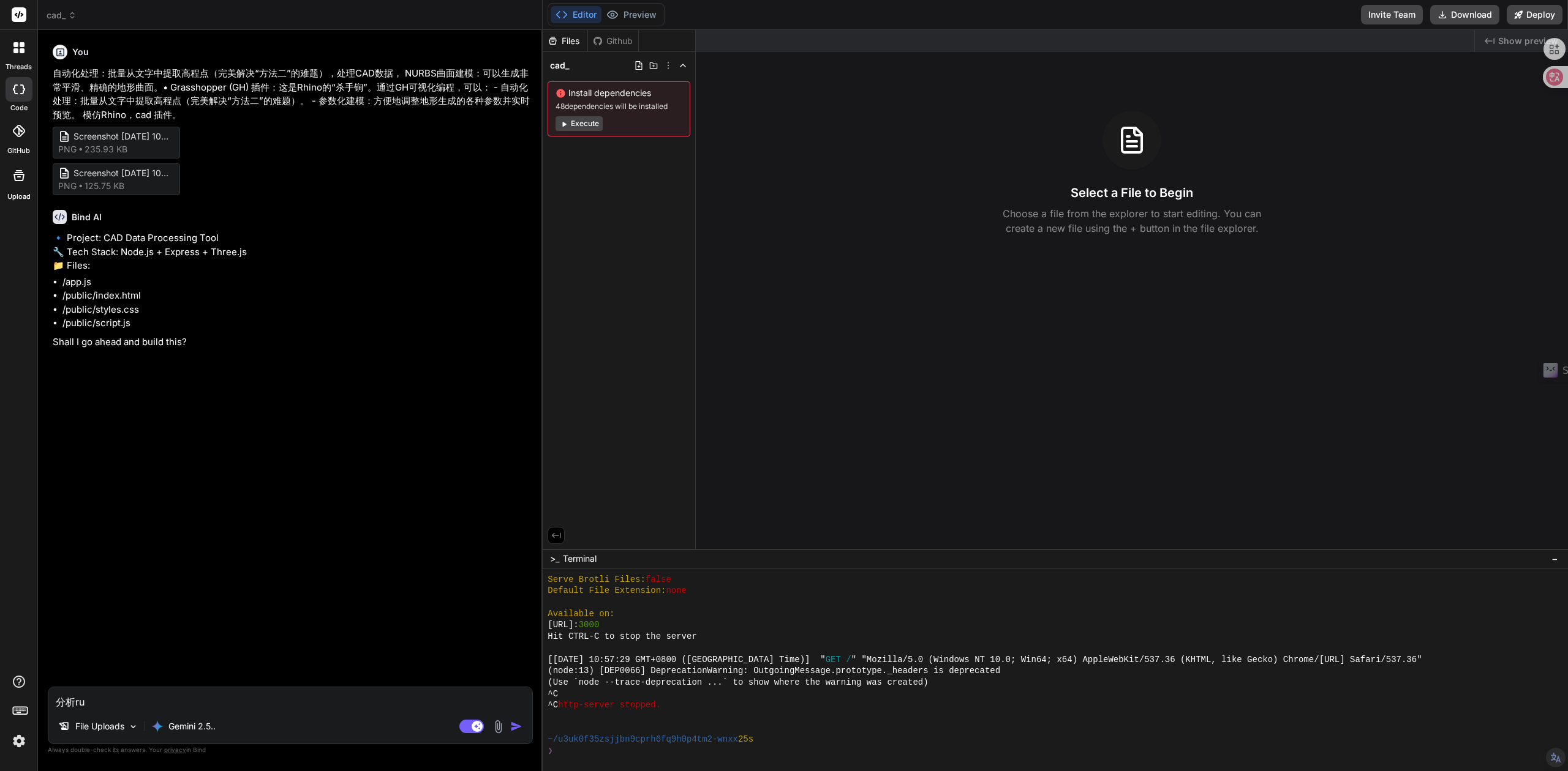
type textarea "分析ru'h"
type textarea "x"
type textarea "分析ru'he"
type textarea "x"
type textarea "分析如何"
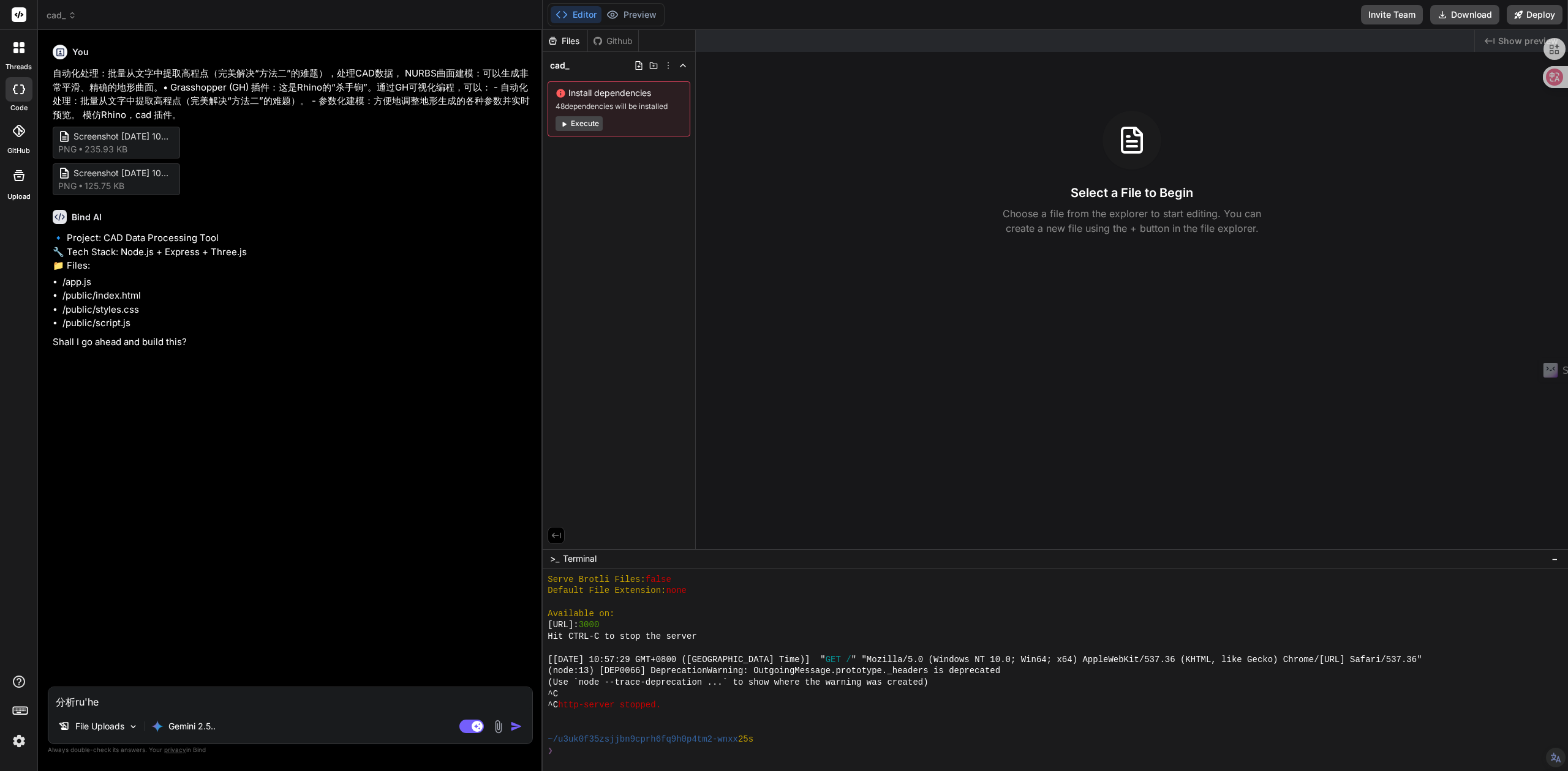
type textarea "x"
type textarea "分析如何b"
type textarea "x"
type textarea "分析如何bi"
type textarea "x"
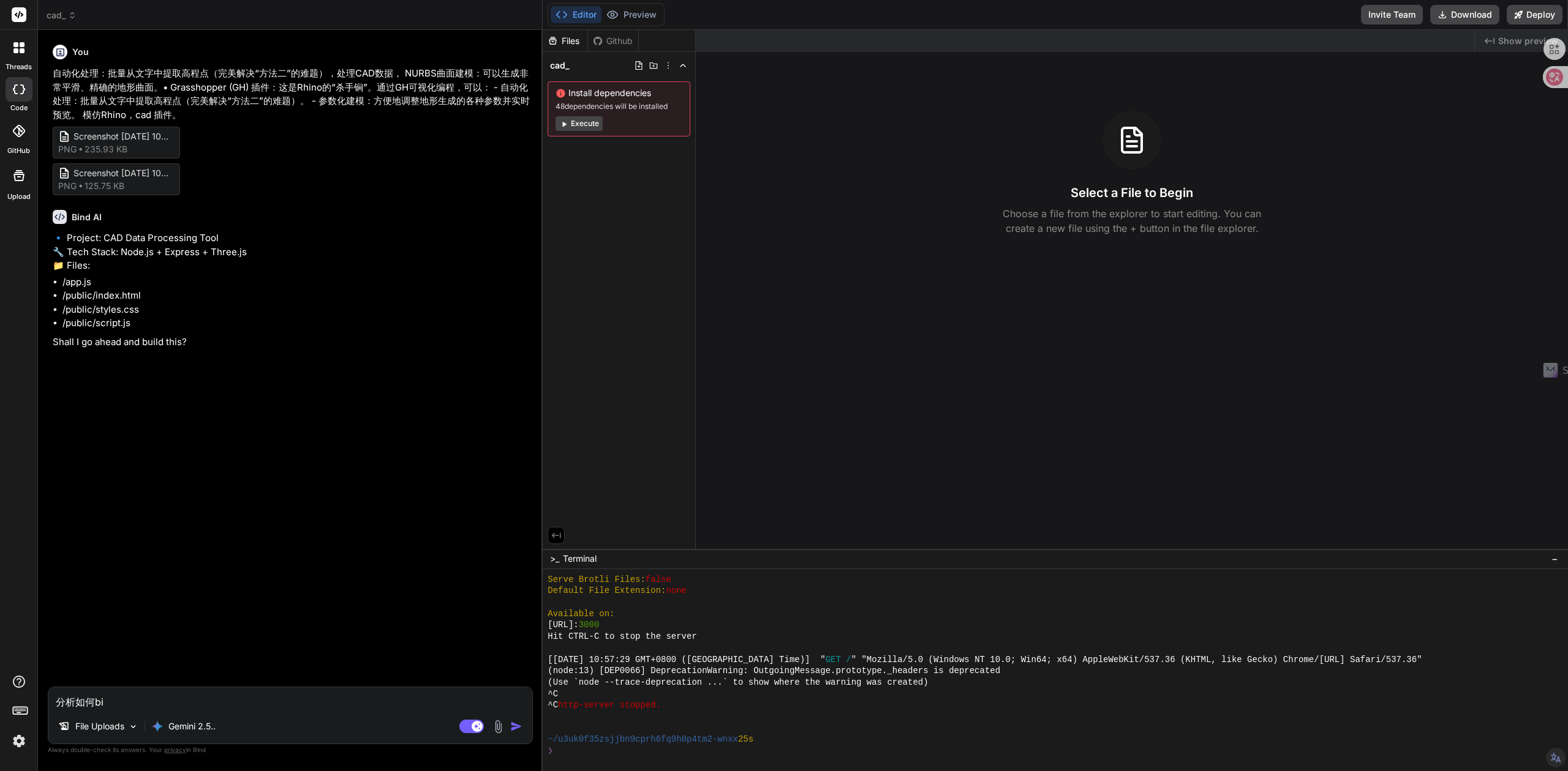
type textarea "分析如何bia"
type textarea "x"
type textarea "分析如何bian"
type textarea "x"
type textarea "分析如何bian'j"
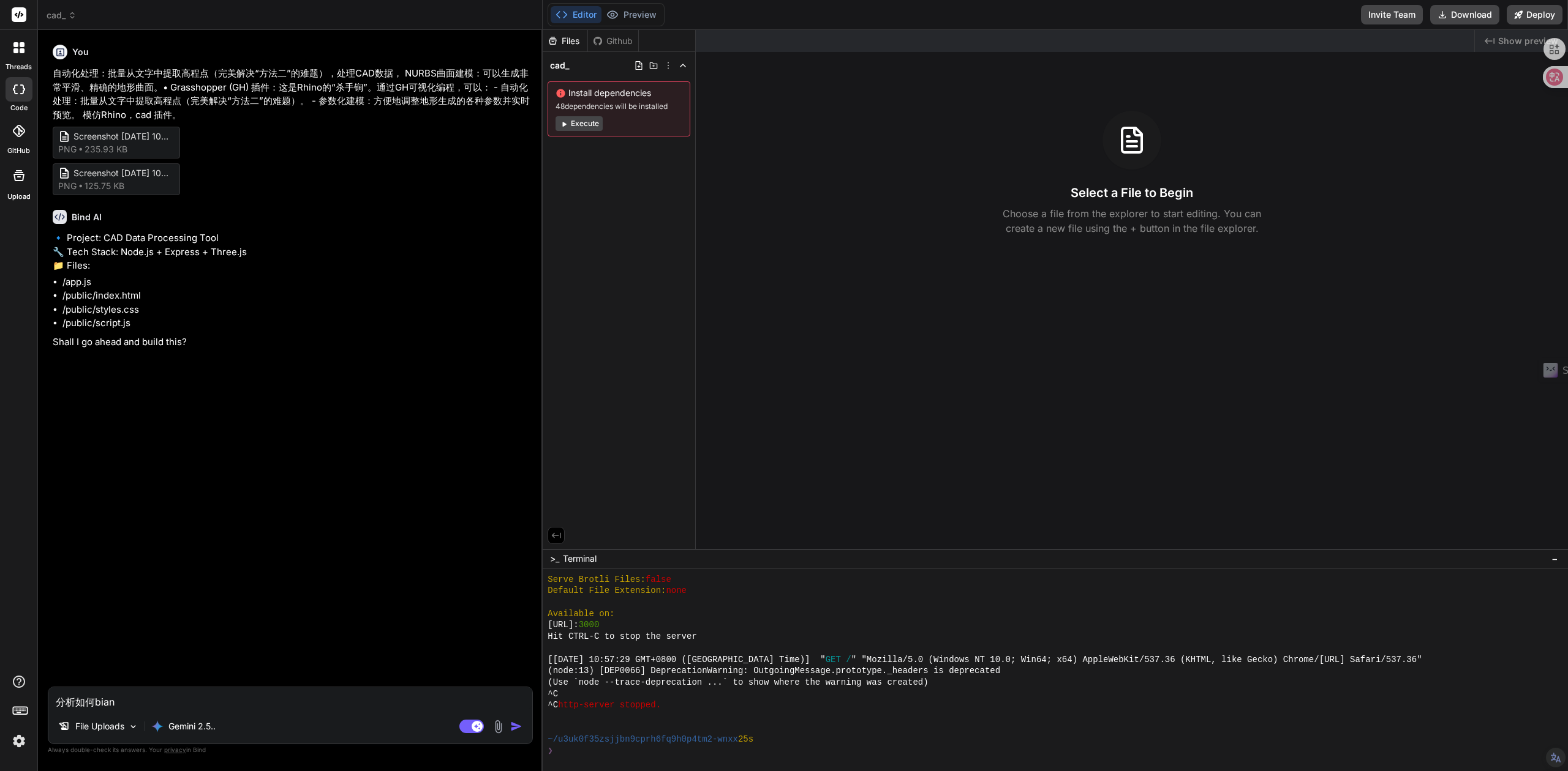
type textarea "x"
type textarea "分析如何bian'ji"
type textarea "x"
type textarea "分析如何编辑"
type textarea "x"
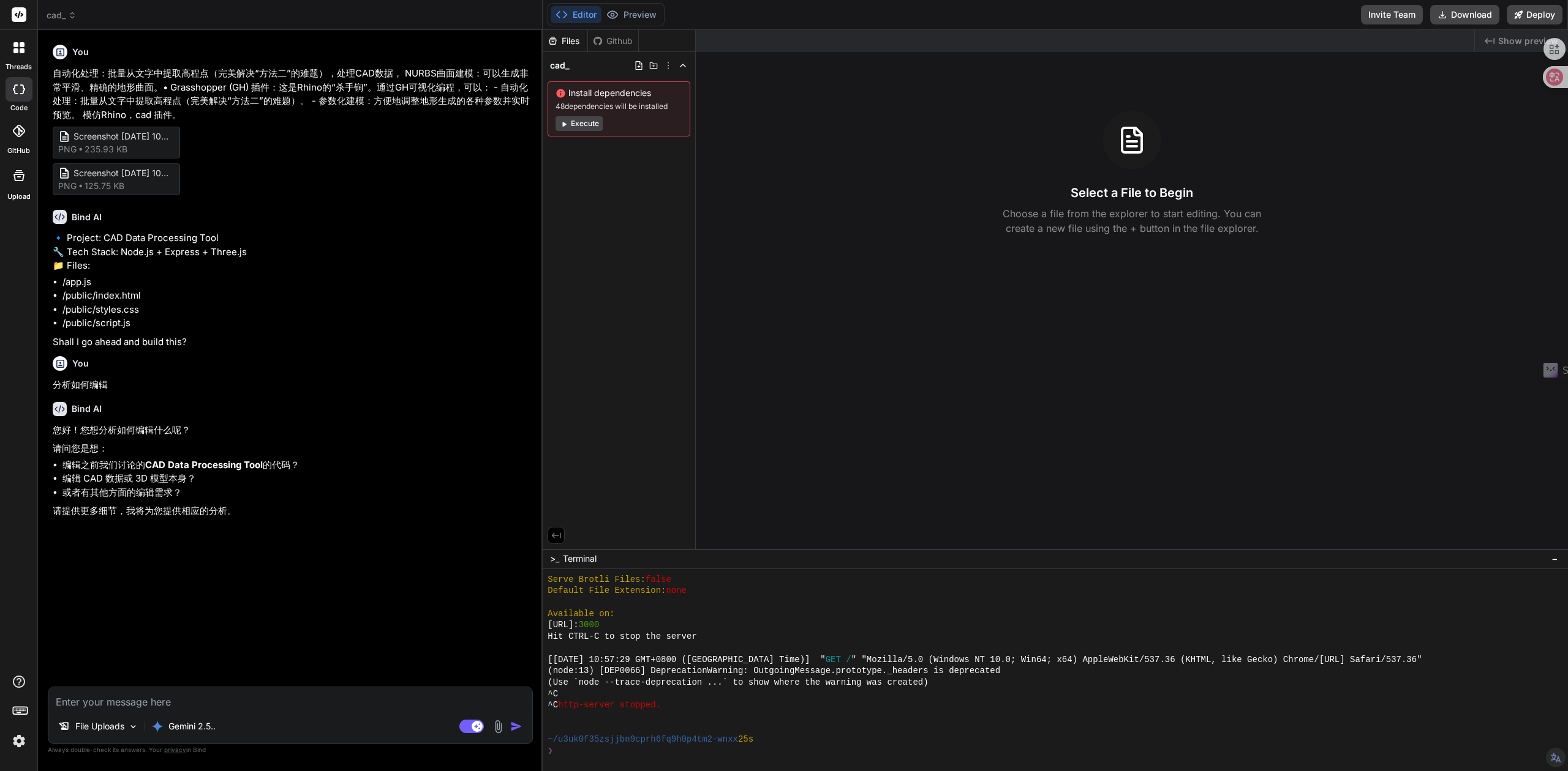
type textarea "x"
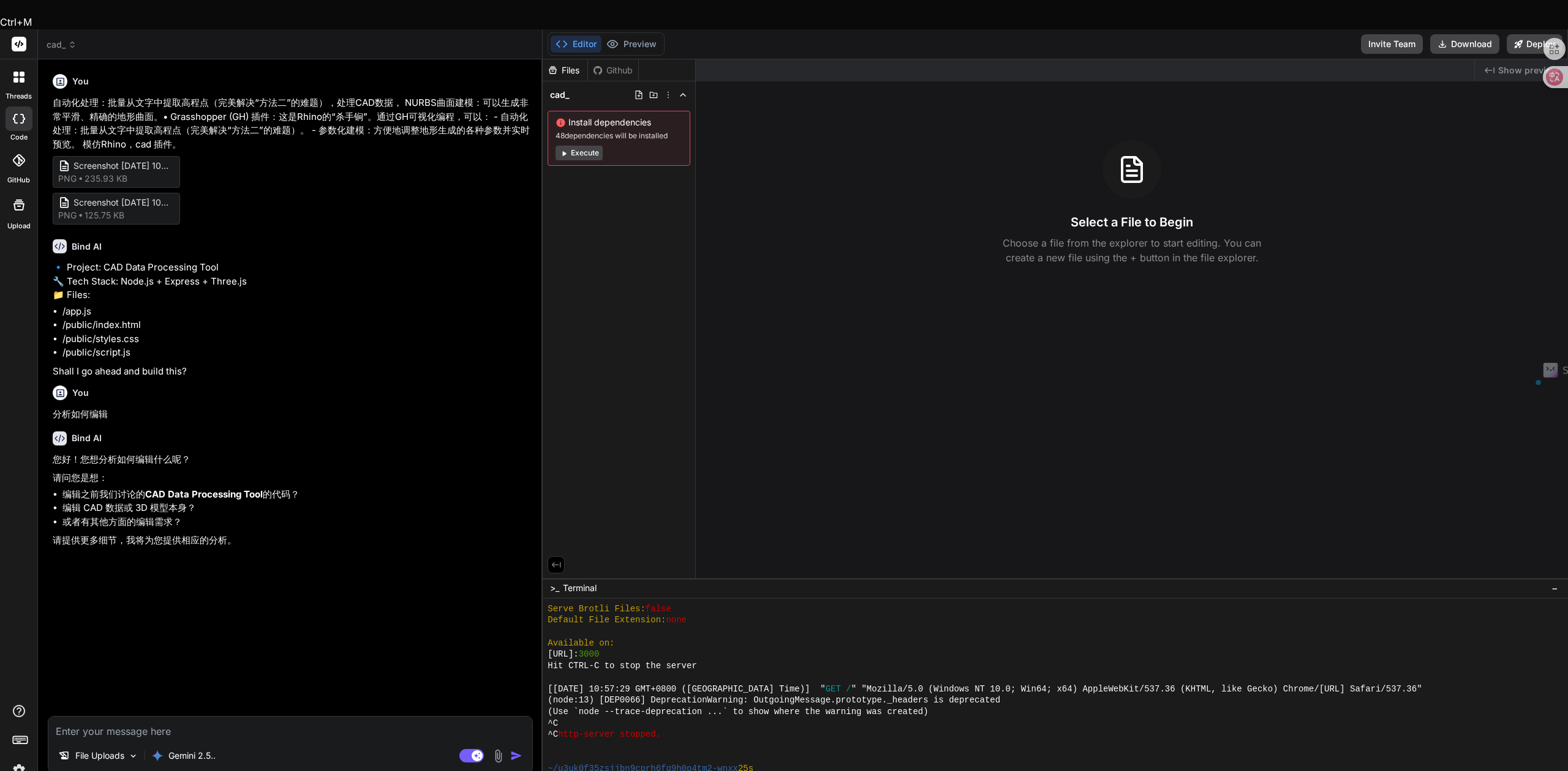
drag, startPoint x: 182, startPoint y: 113, endPoint x: 43, endPoint y: 74, distance: 144.4
click at [43, 74] on div "Bind AI Web Search Created with Pixso. Code Generator You 自动化处理：批量从文字中提取高程点（完美解…" at bounding box center [290, 430] width 504 height 741
copy p "自动化处理：批量从文字中提取高程点（完美解决“方法二”的难题），处理CAD数据， NURBS曲面建模：可以生成非常平滑、精确的地形曲面。• Grasshopp…"
click at [138, 717] on textarea at bounding box center [291, 728] width 484 height 22
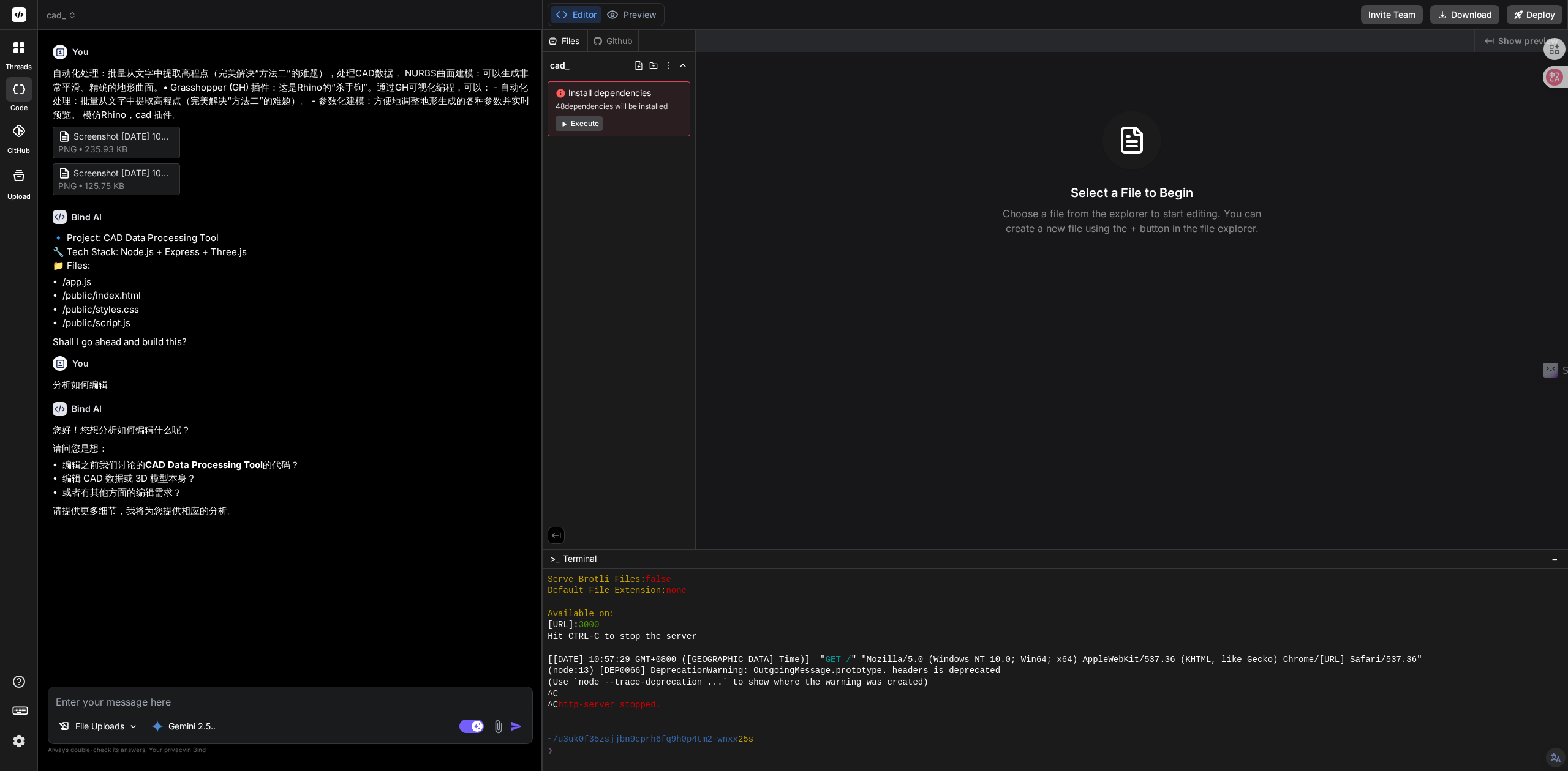
paste textarea "自动化处理：批量从文字中提取高程点（完美解决“方法二”的难题），处理CAD数据， NURBS曲面建模：可以生成非常平滑、精确的地形曲面。• Grasshopp…"
type textarea "自动化处理：批量从文字中提取高程点（完美解决“方法二”的难题），处理CAD数据， NURBS曲面建模：可以生成非常平滑、精确的地形曲面。• Grasshopp…"
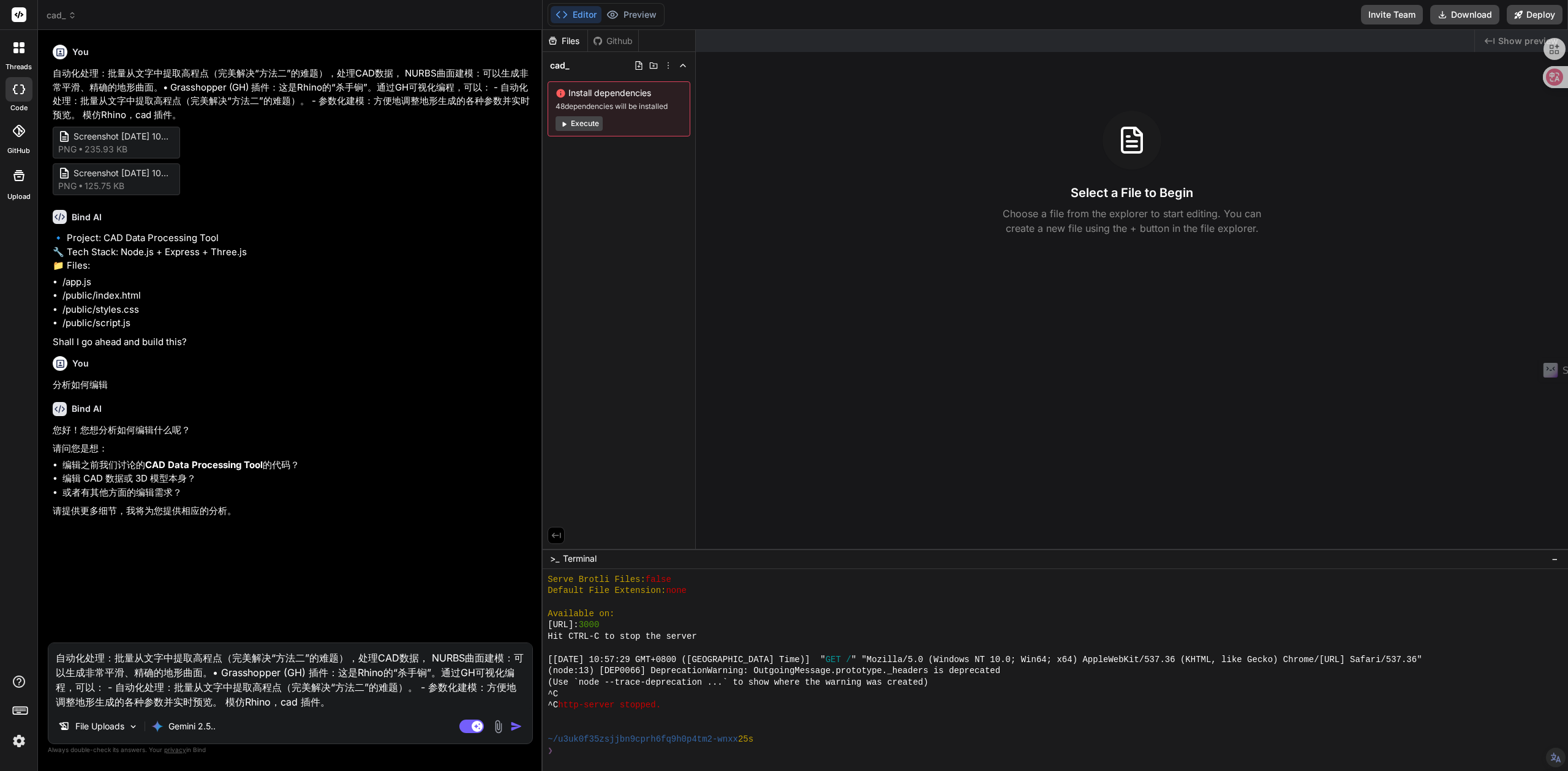
type textarea "x"
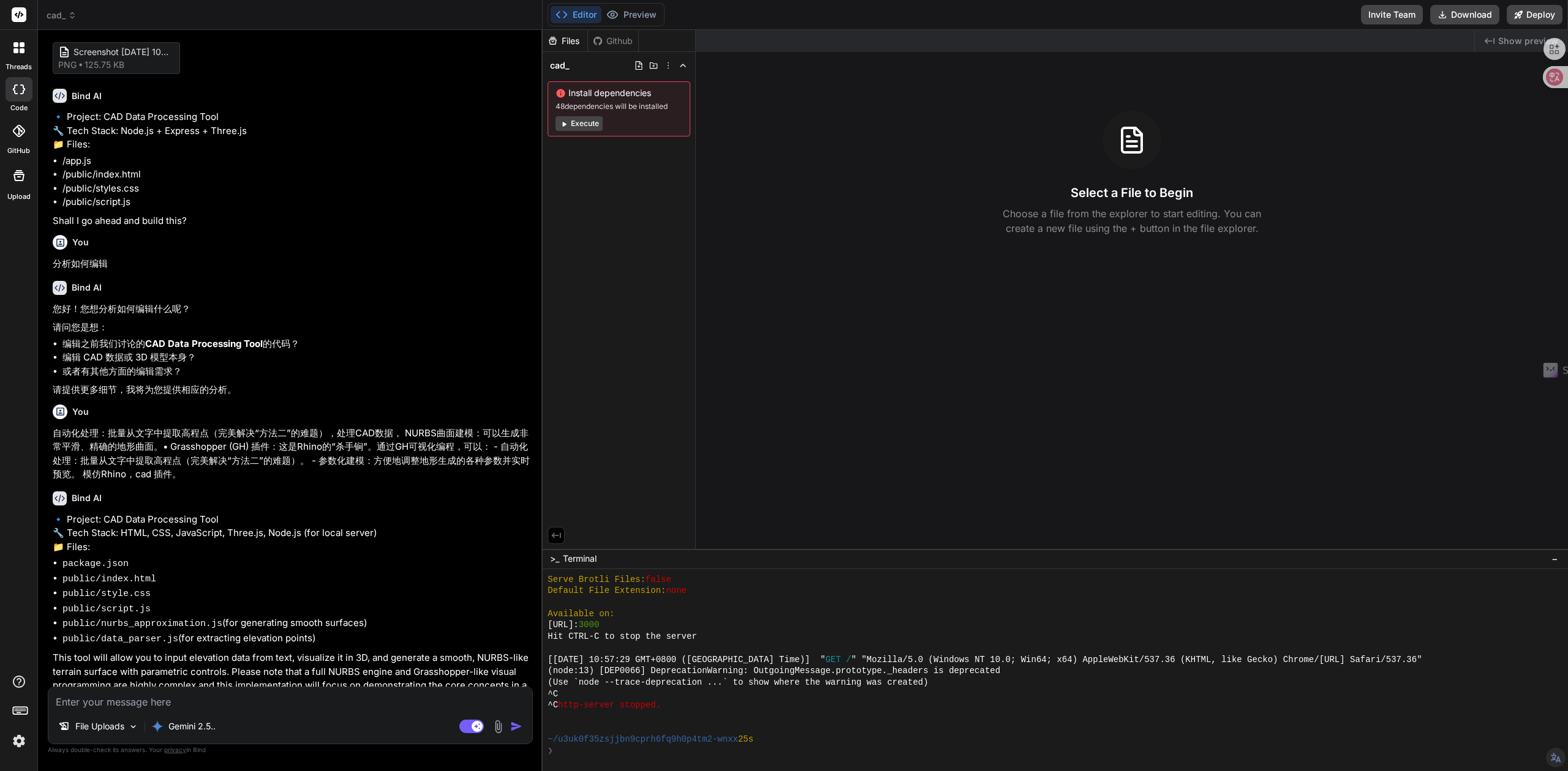
scroll to position [160, 0]
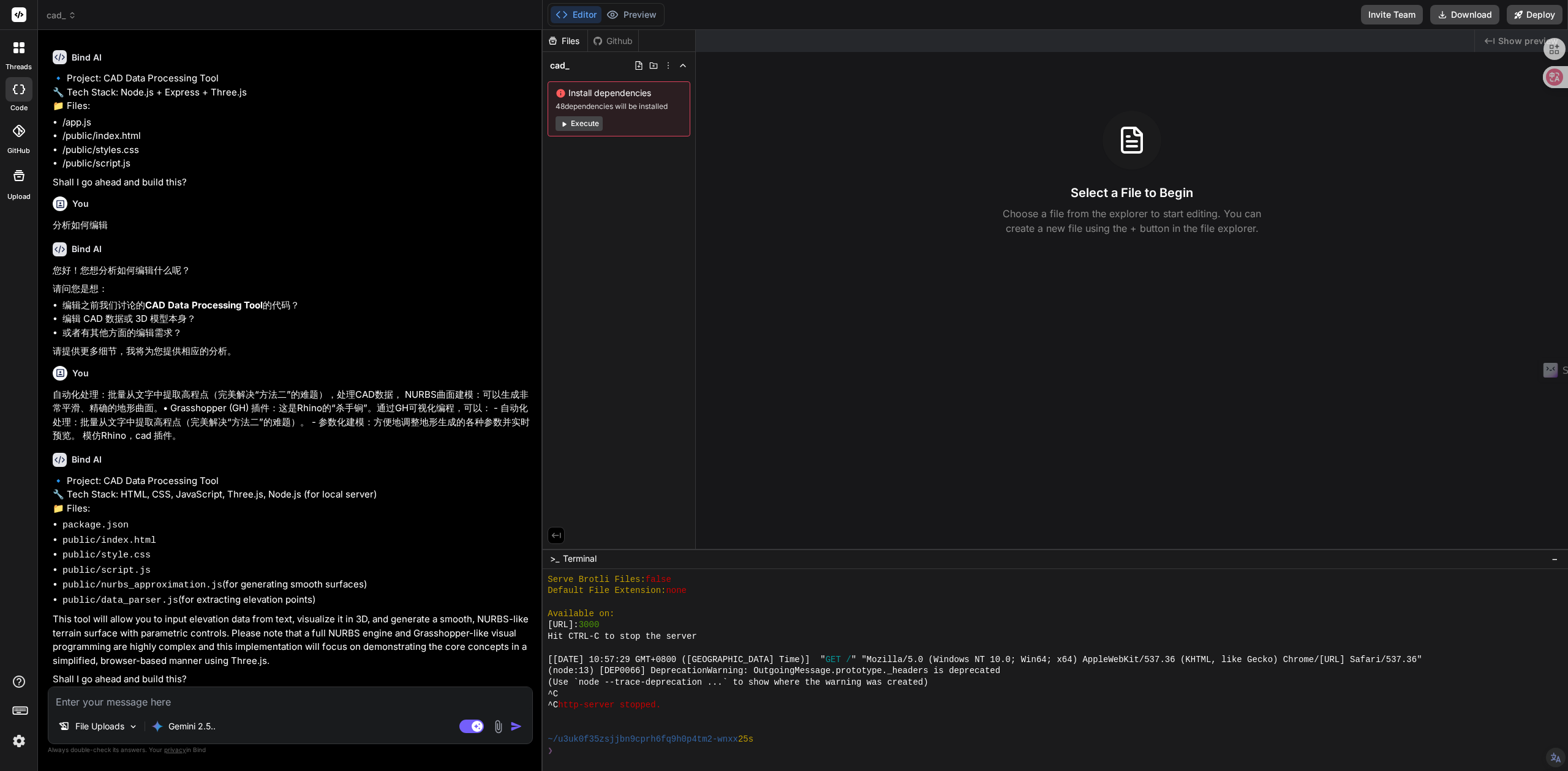
type textarea "x"
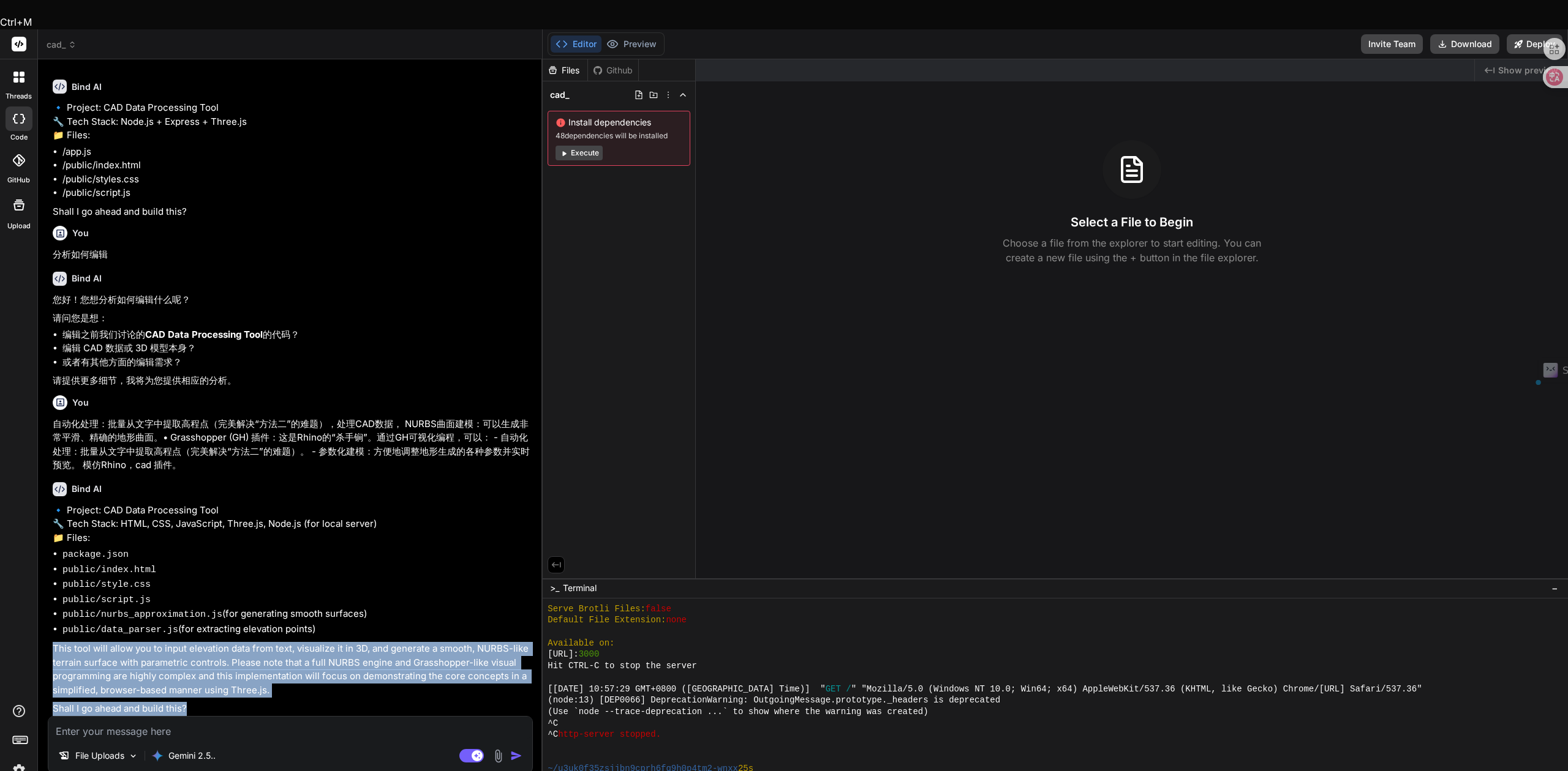
drag, startPoint x: 218, startPoint y: 672, endPoint x: 50, endPoint y: 613, distance: 178.1
click at [50, 613] on div "You 自动化处理：批量从文字中提取高程点（完美解决“方法二”的难题），处理CAD数据， NURBS曲面建模：可以生成非常平滑、精确的地形曲面。• Grass…" at bounding box center [291, 393] width 483 height 648
click at [42, 598] on body "Ctrl+M threads code GitHub Upload cad_ Created with Pixso. Bind AI Web Search C…" at bounding box center [784, 476] width 1568 height 952
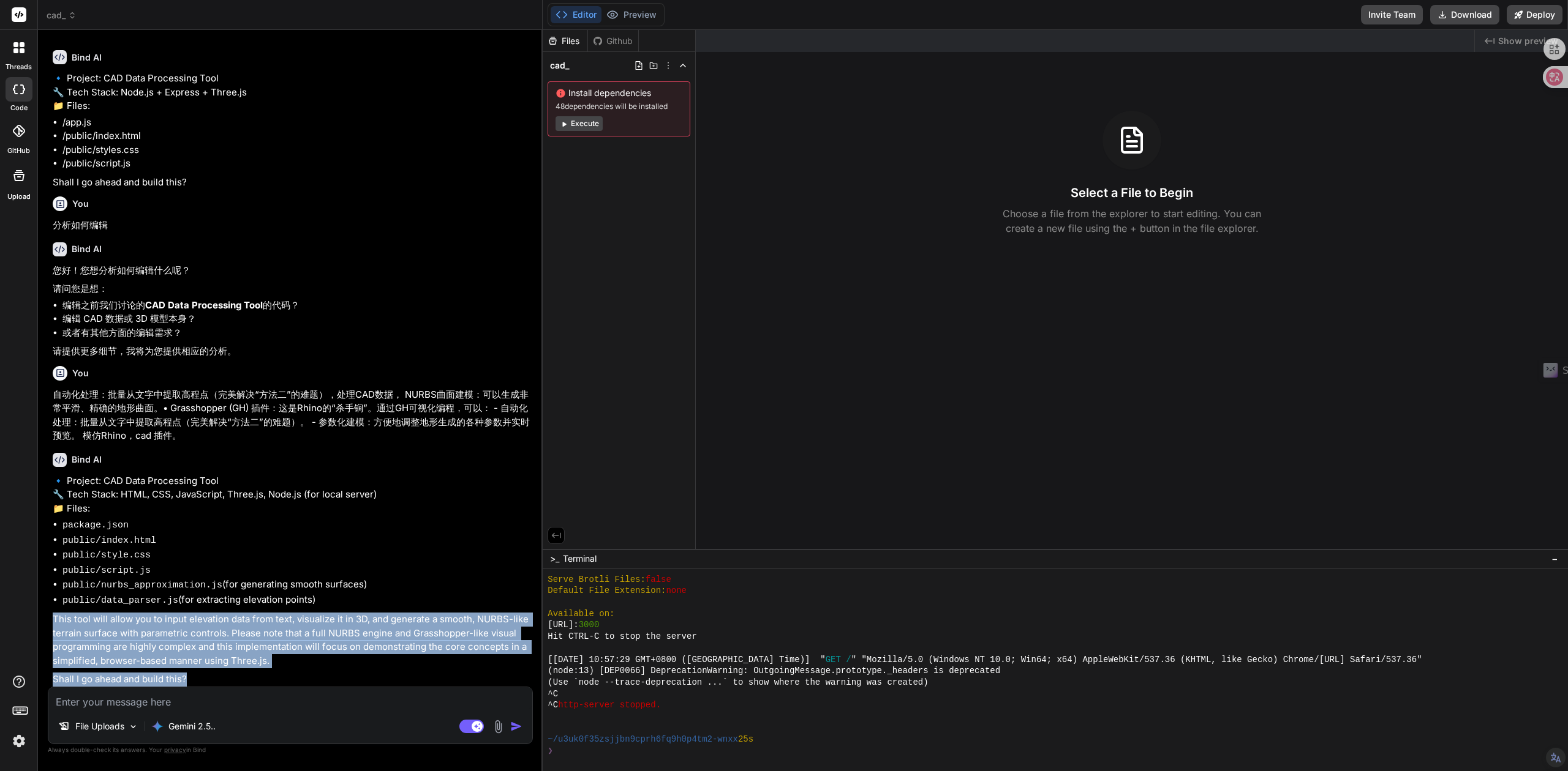
click at [216, 676] on p "Shall I go ahead and build this?" at bounding box center [292, 679] width 478 height 14
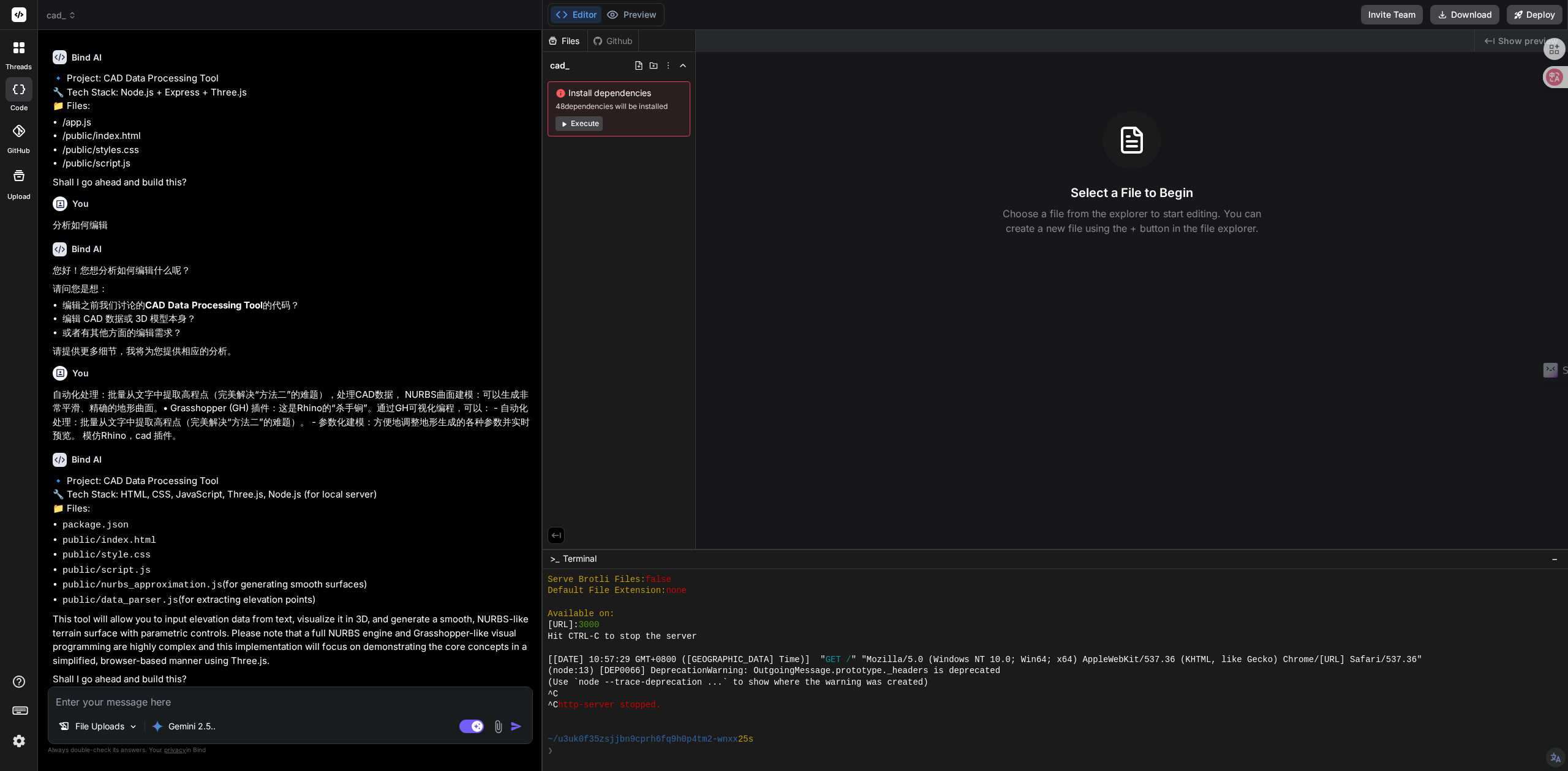
click at [179, 701] on textarea at bounding box center [291, 698] width 484 height 22
type textarea "k"
type textarea "x"
type textarea "ka"
type textarea "x"
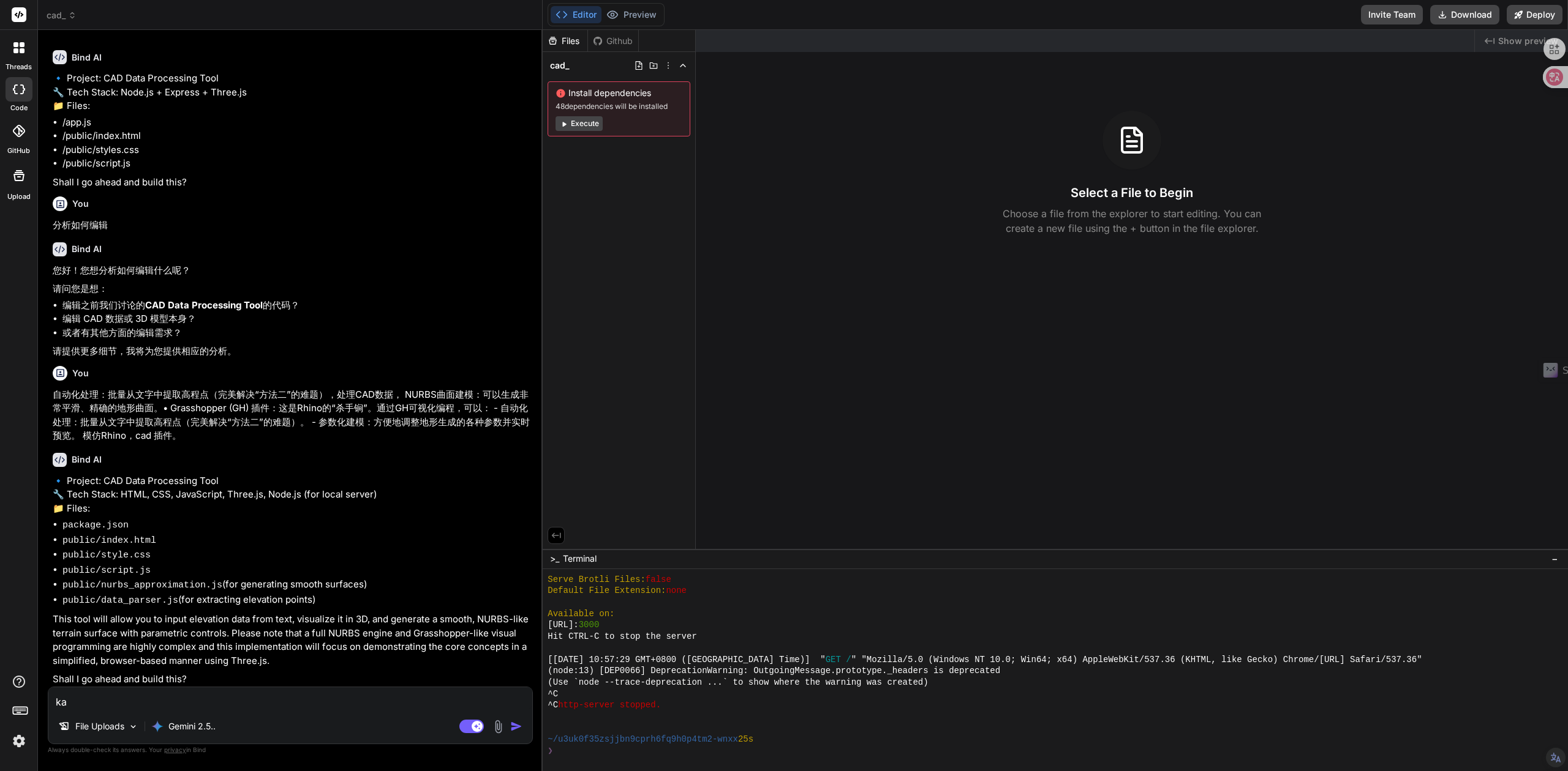
type textarea "ka's"
type textarea "x"
type textarea "ka'sh"
type textarea "x"
type textarea "ka'shi"
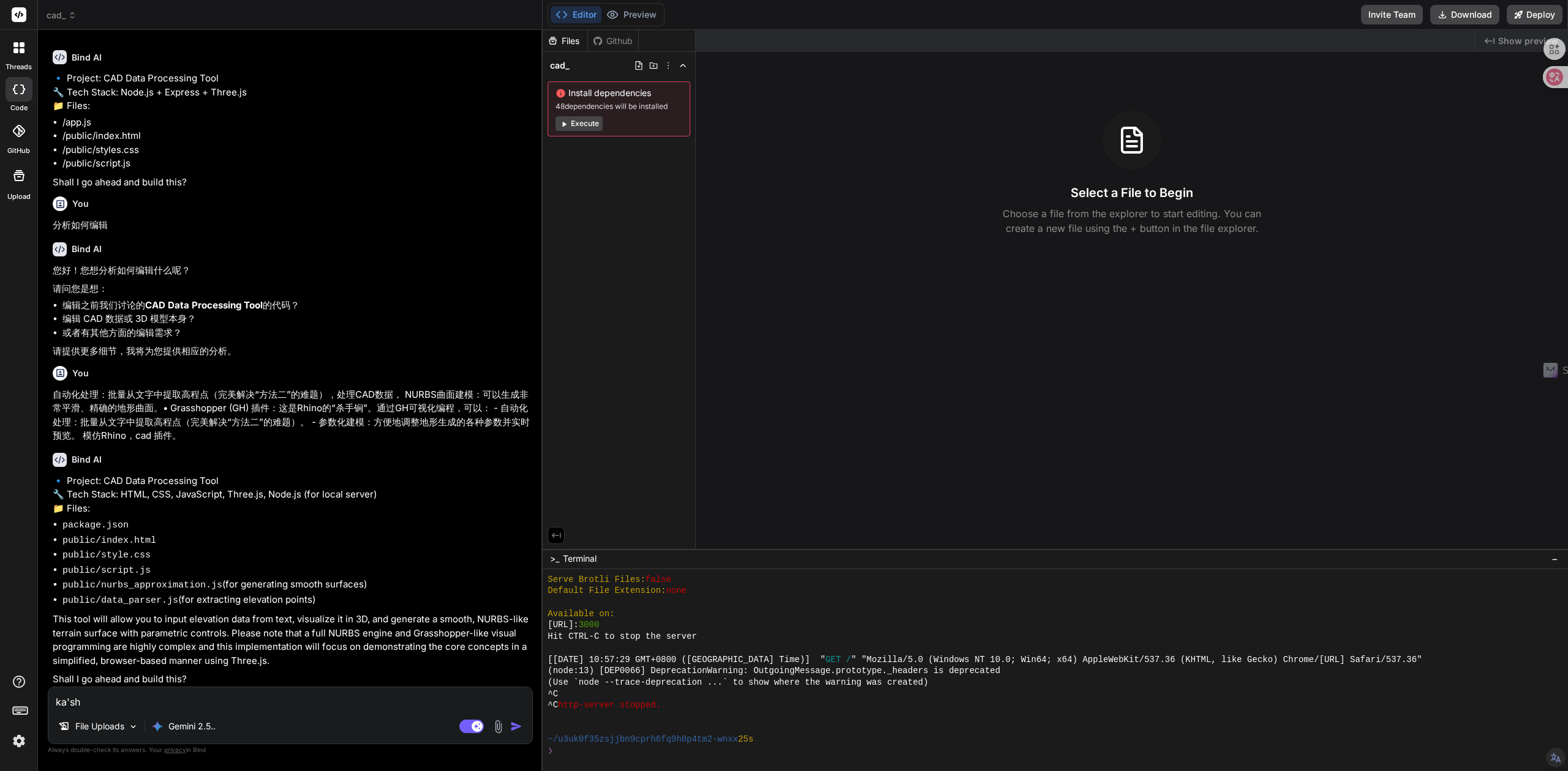
type textarea "x"
type textarea "ka'sh"
type textarea "x"
type textarea "ka's"
type textarea "x"
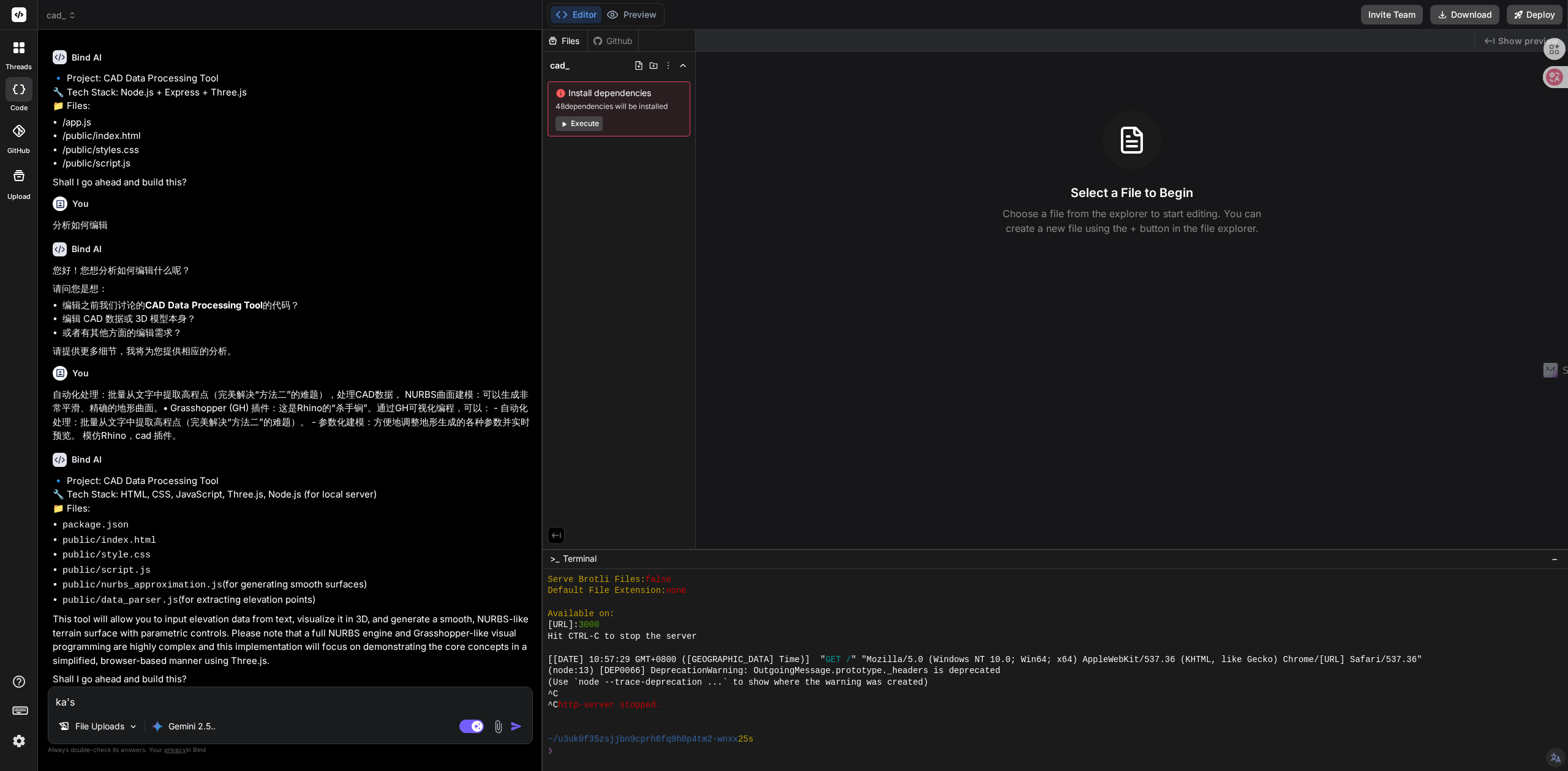
type textarea "ka"
type textarea "x"
type textarea "k"
type textarea "x"
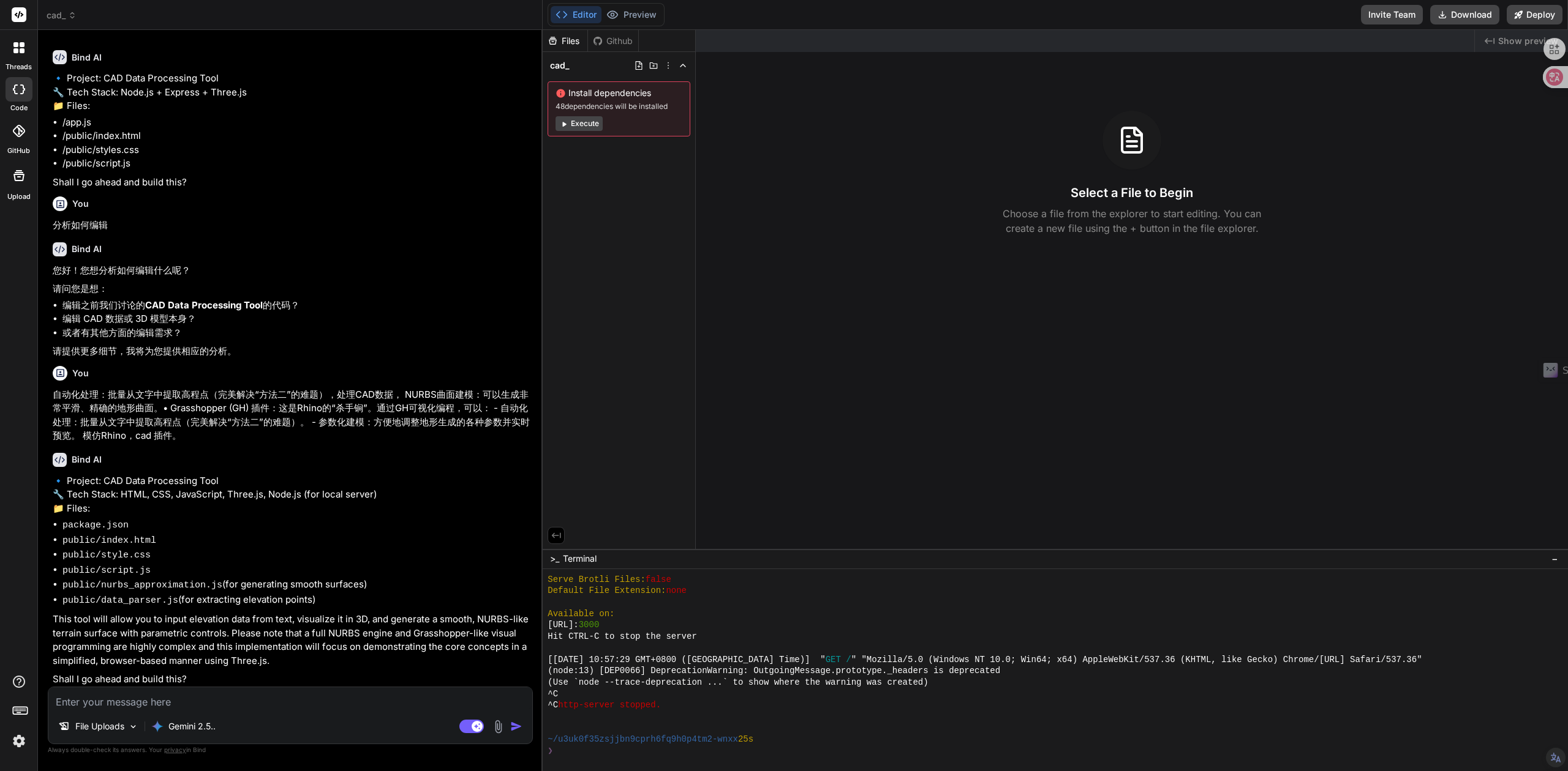
type textarea "y"
type textarea "x"
type textarea "ye"
type textarea "x"
type textarea "ye's"
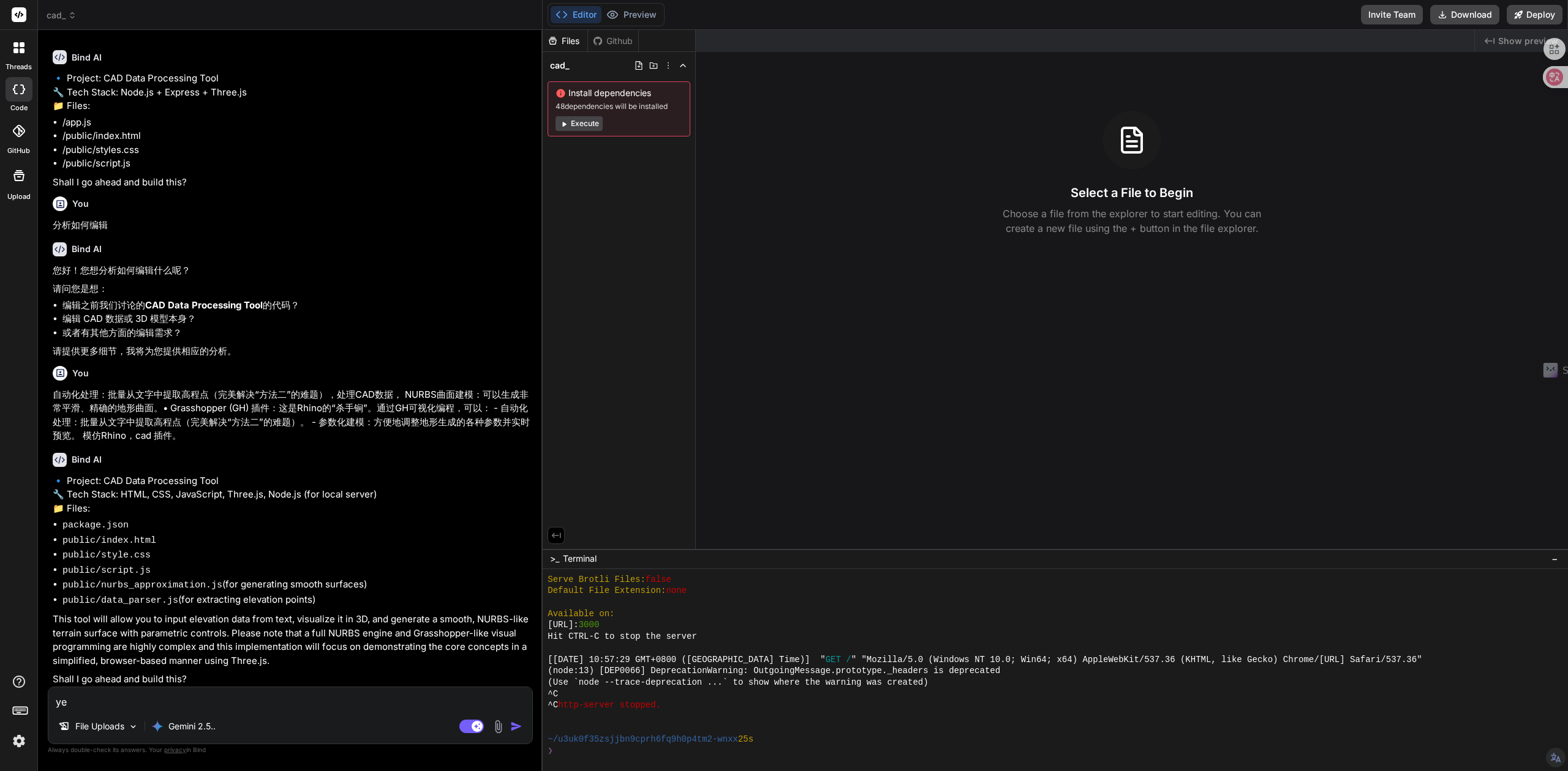
type textarea "x"
type textarea "yes"
type textarea "x"
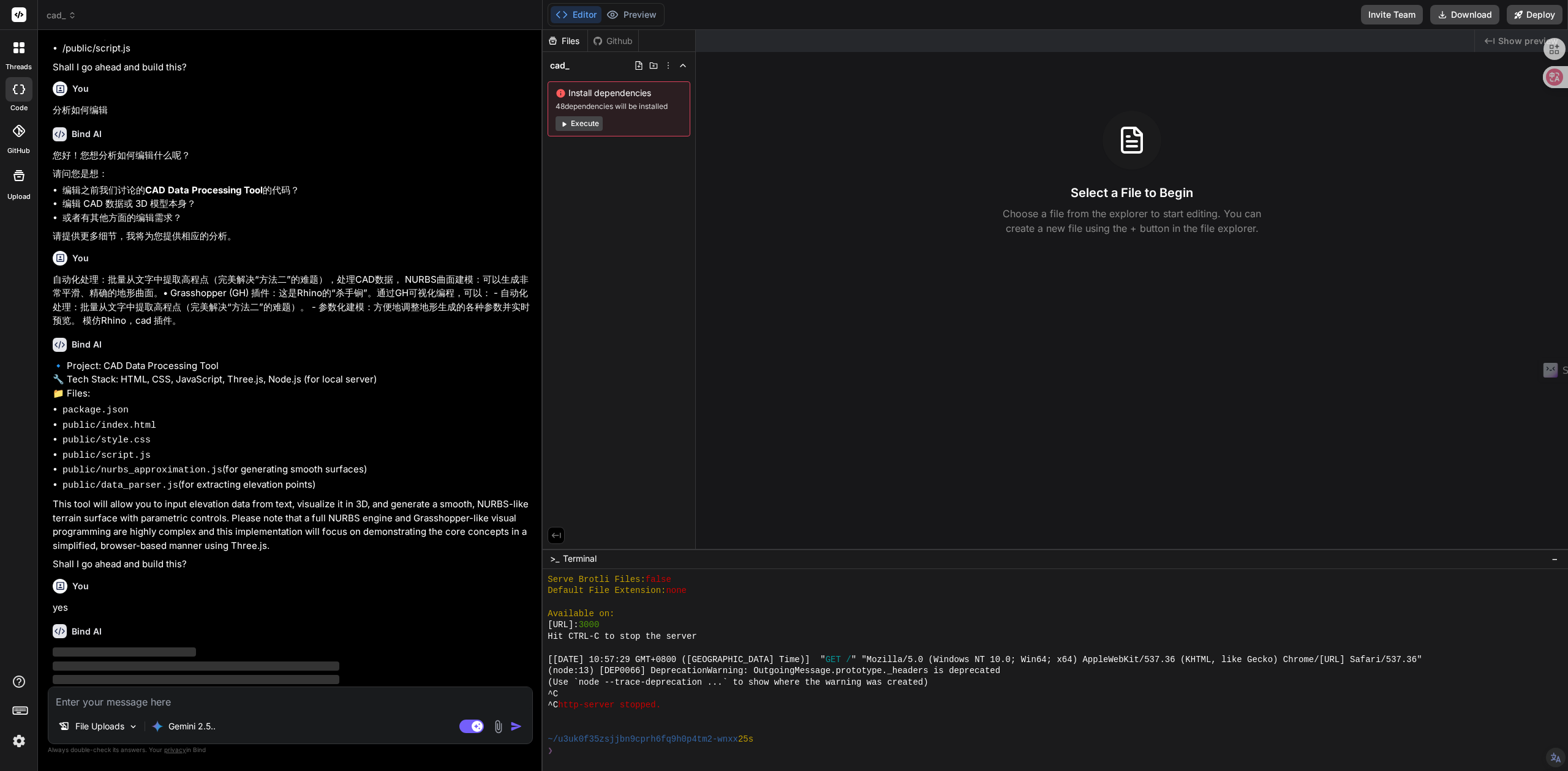
scroll to position [288, 0]
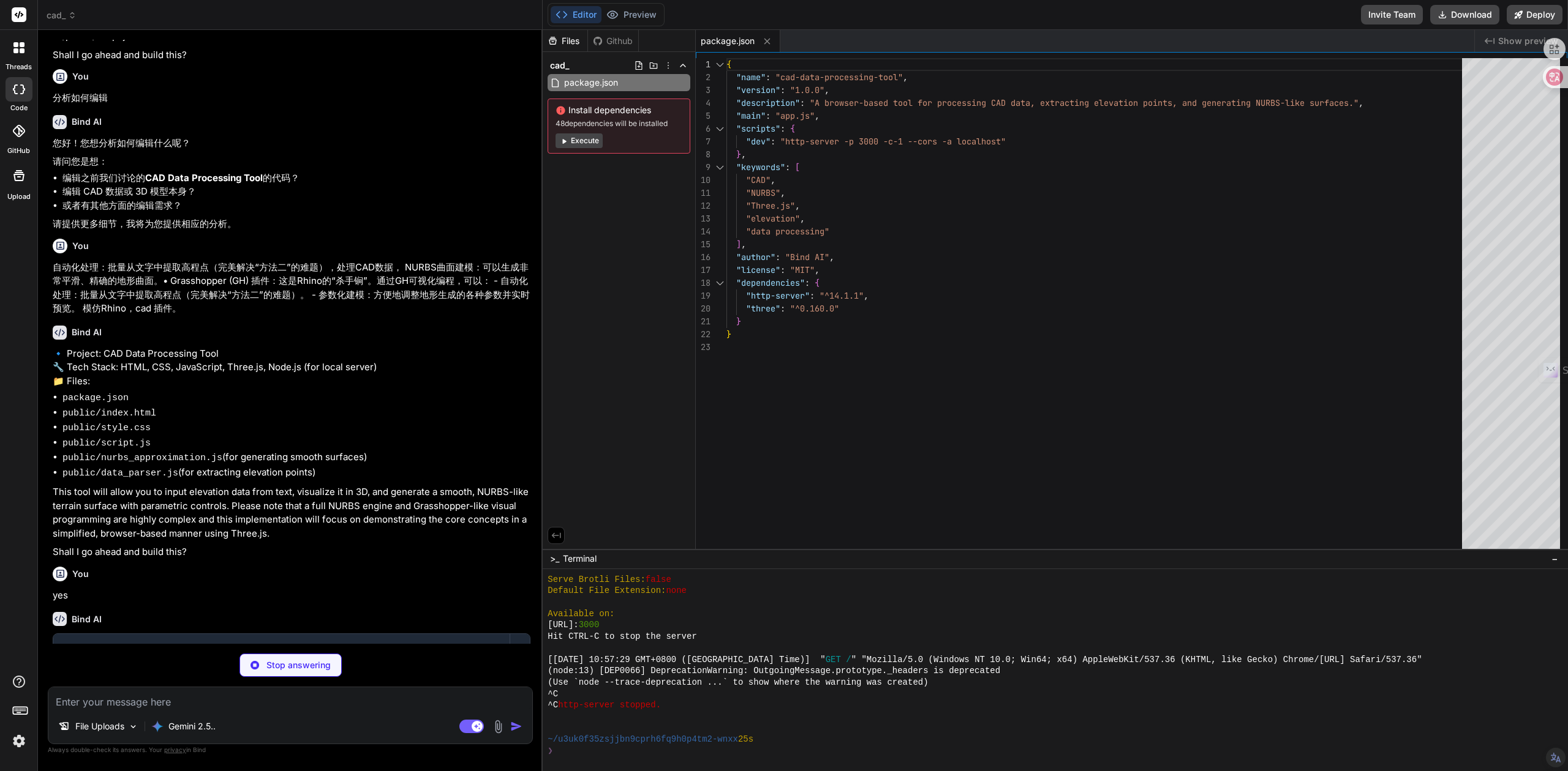
type textarea "x"
type textarea "<script type="module" src="data_parser.js"></script> <script type="module" src=…"
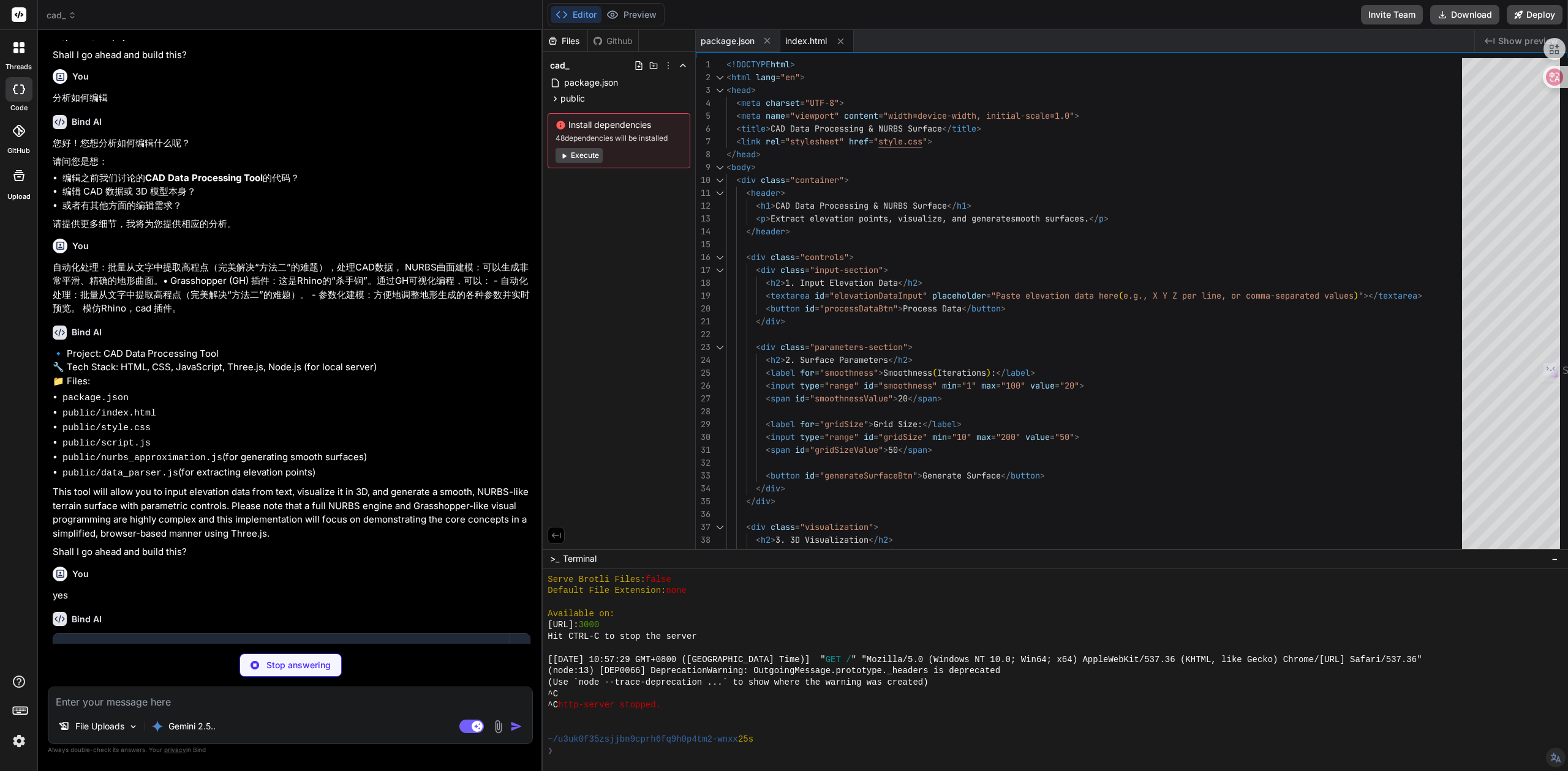
type textarea "x"
type textarea ".controls { grid-template-columns: 1fr; } }"
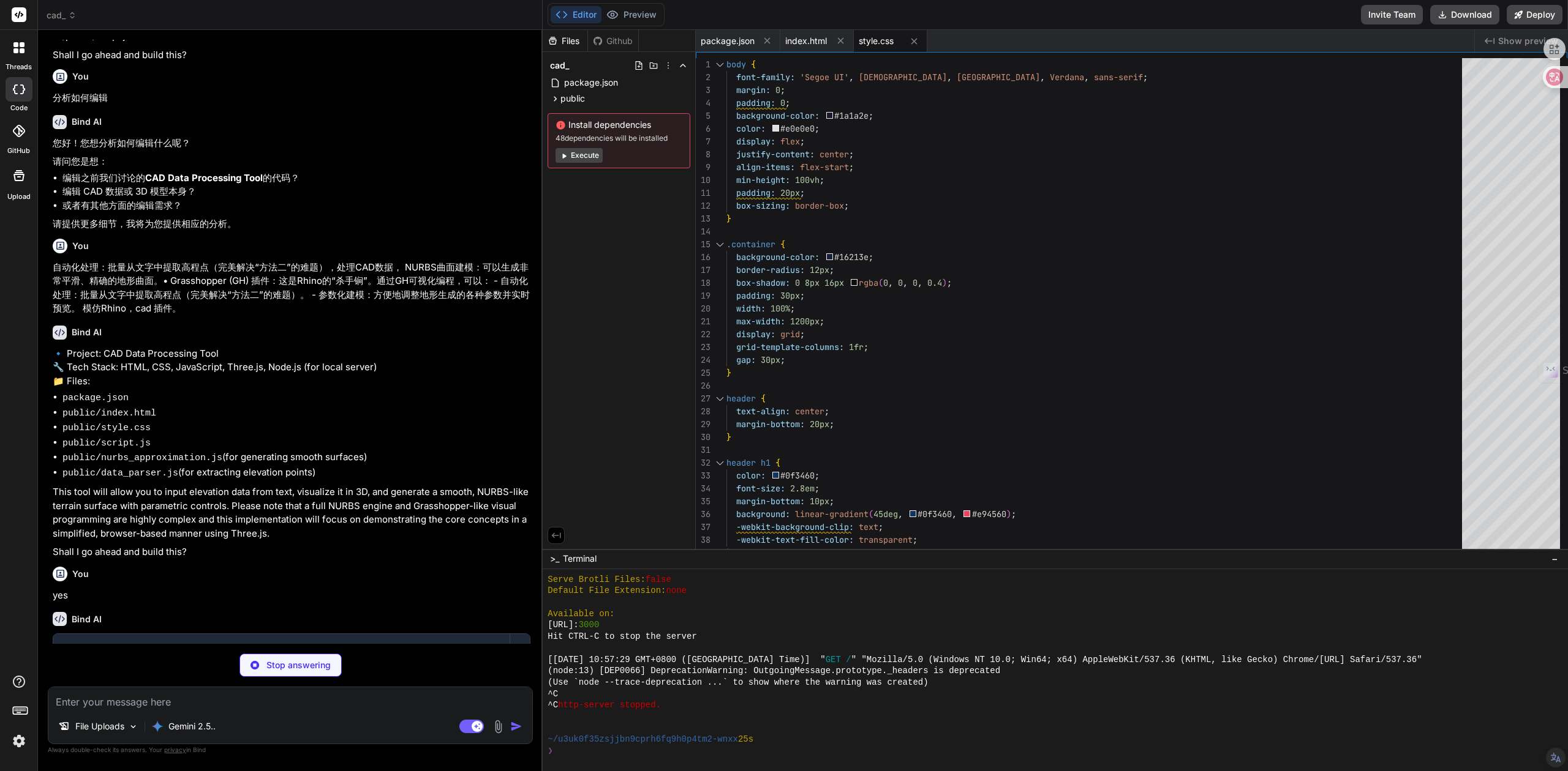
type textarea "x"
type textarea "if (points.length === 0) { console.warn("No valid elevation points found in the…"
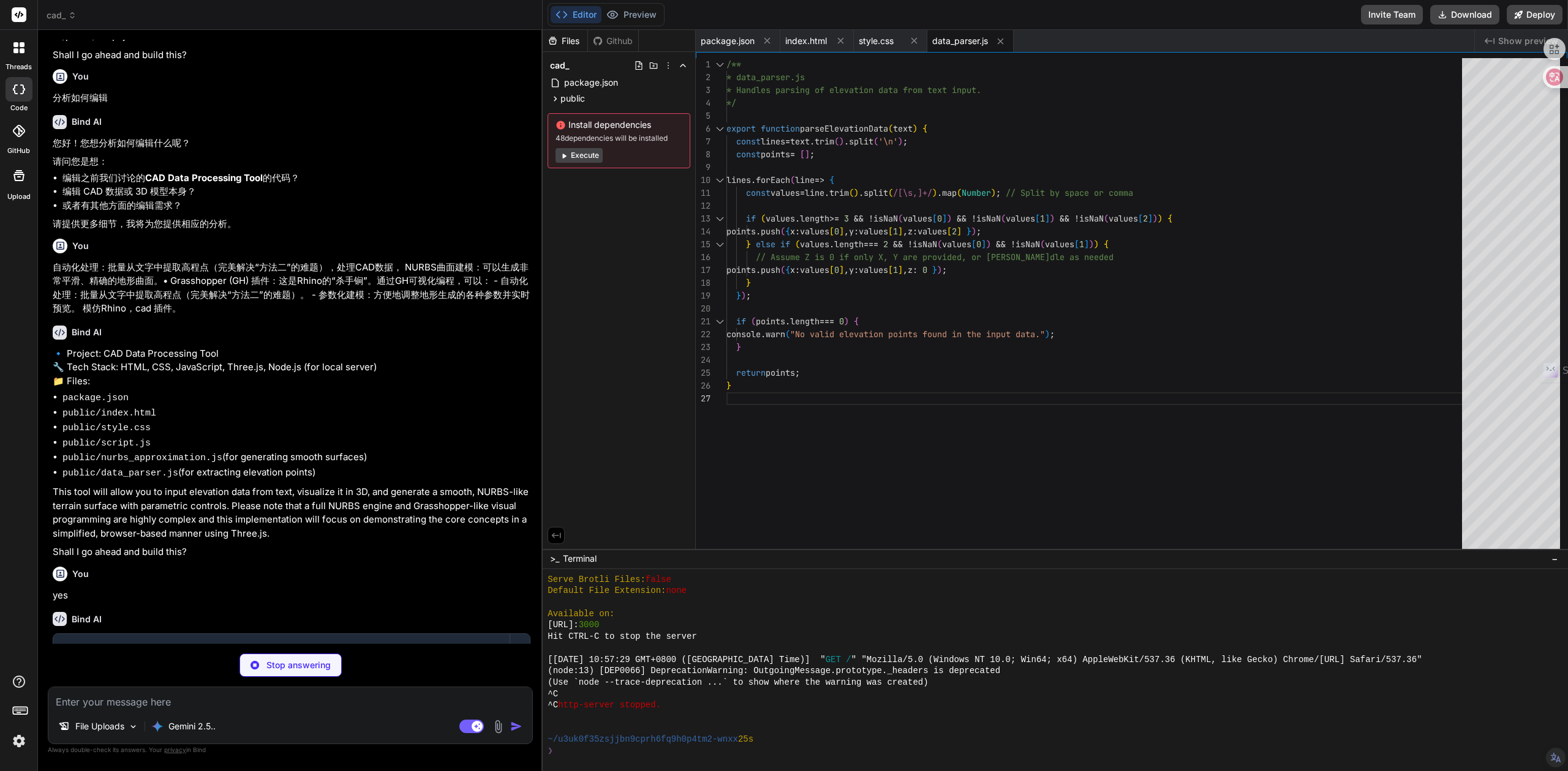
type textarea "x"
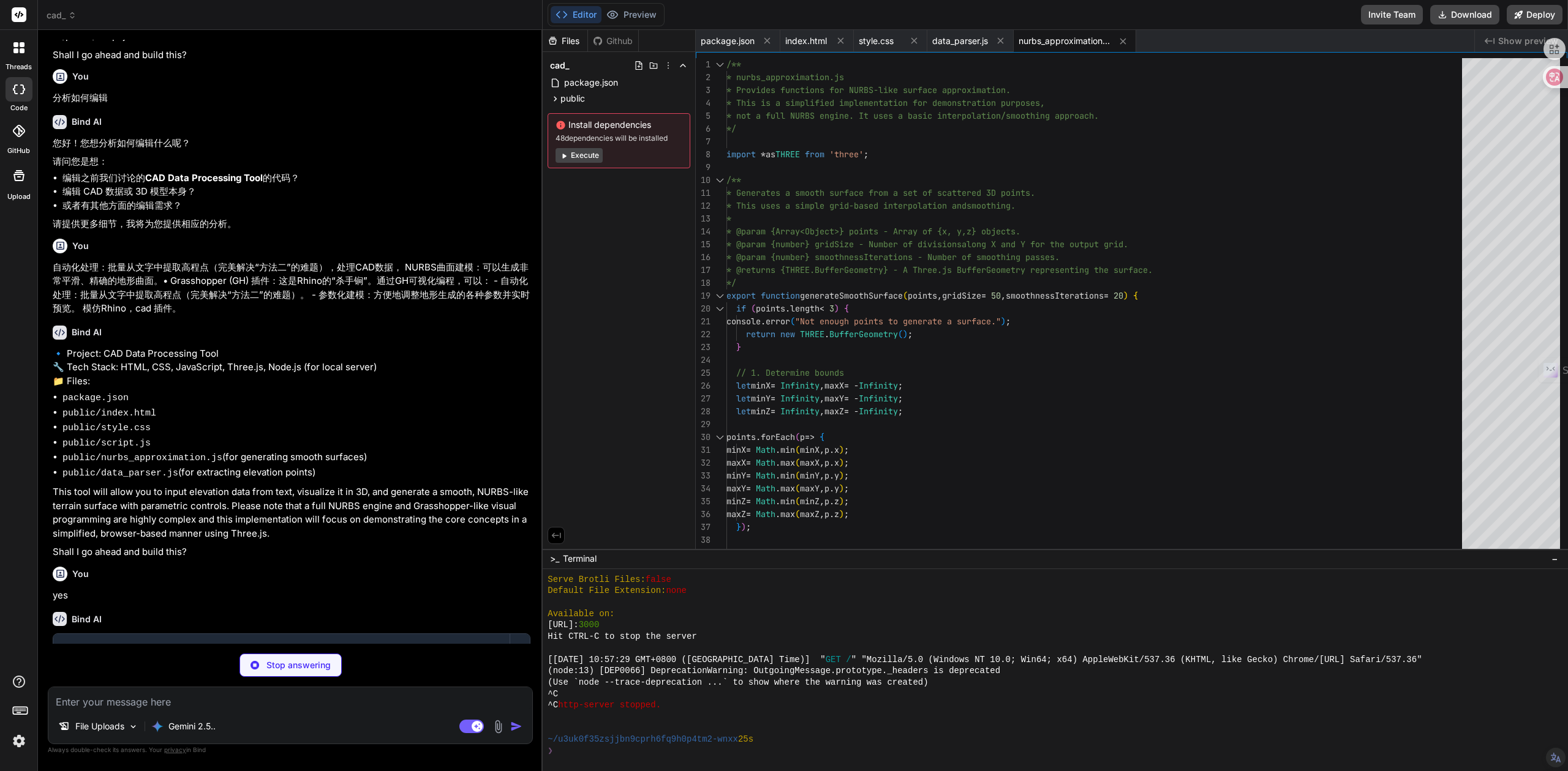
type textarea "x"
type textarea "parsedPoints = []; } // Start the application init();"
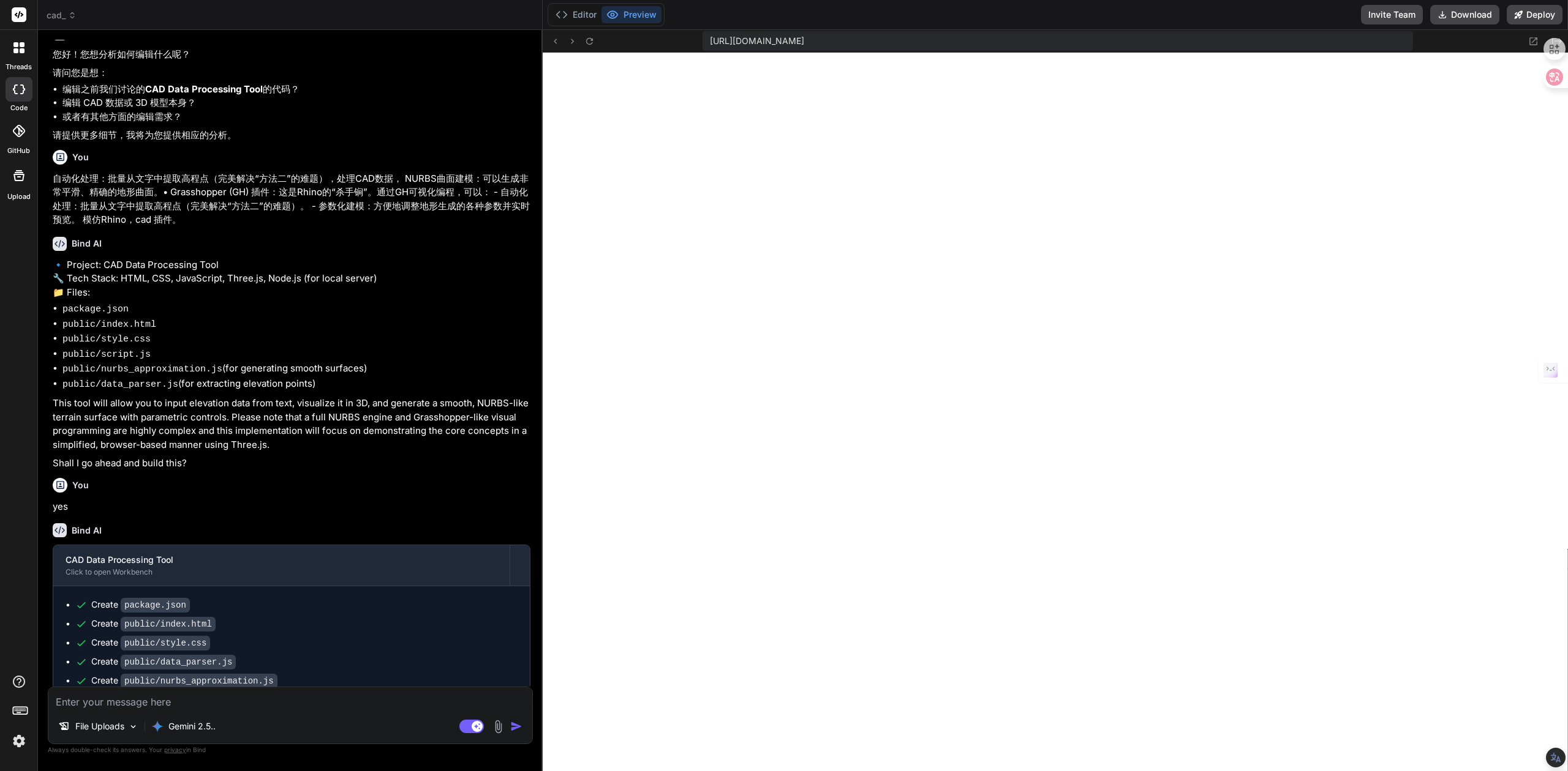
scroll to position [493, 0]
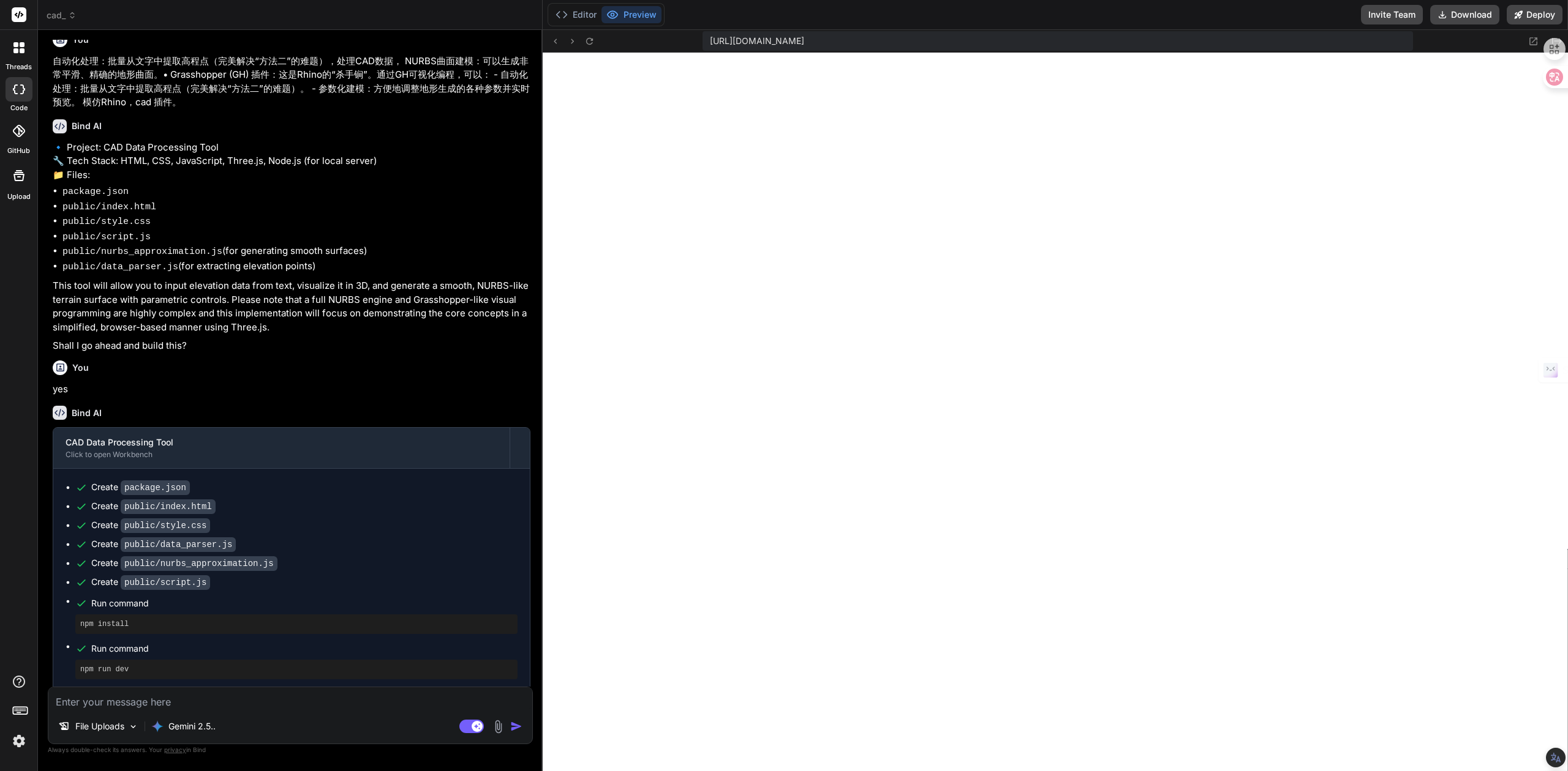
click at [494, 732] on img at bounding box center [498, 727] width 14 height 14
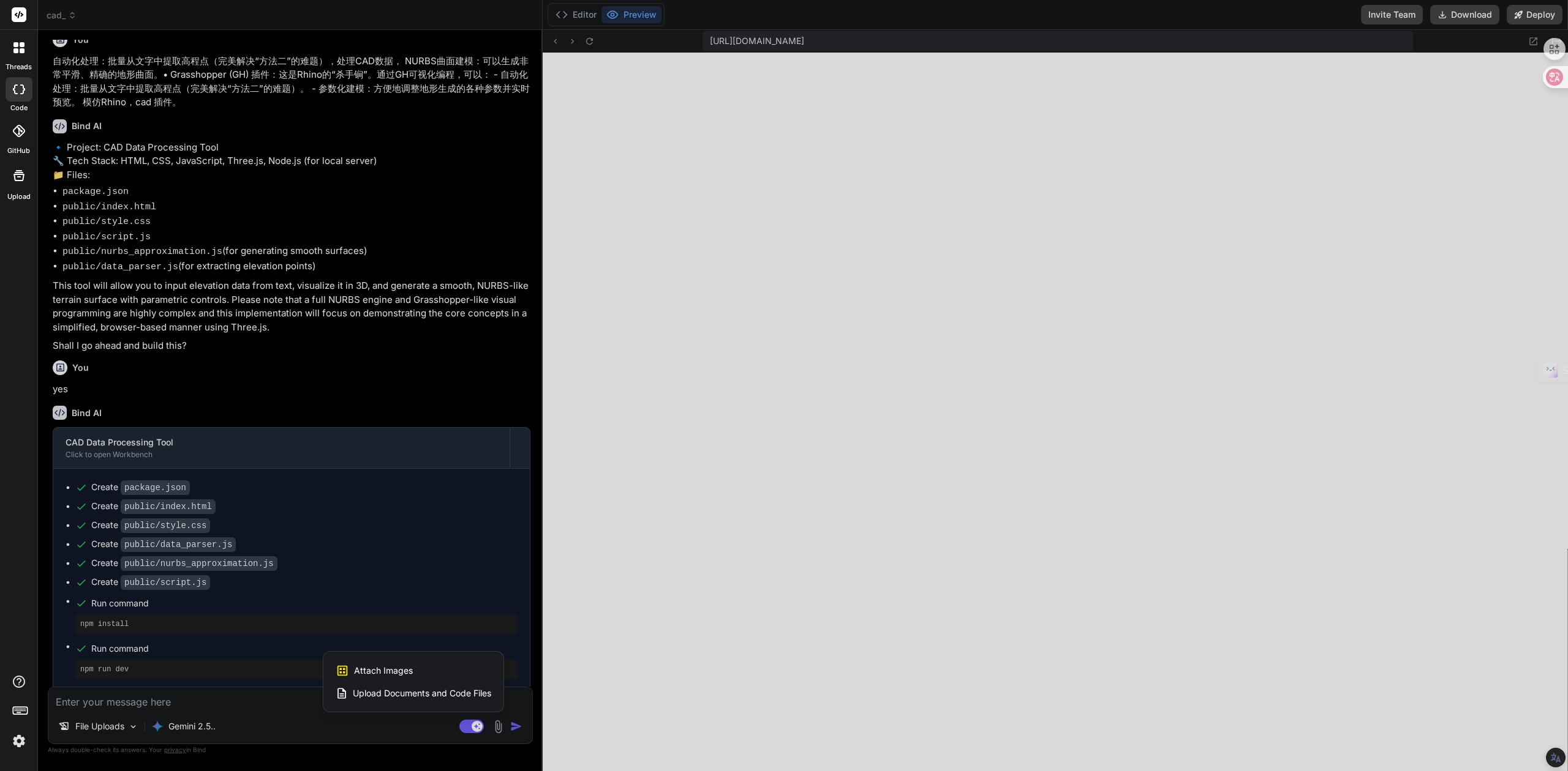
click at [414, 665] on div "Attach Images Image attachments are only supported in Claude and Gemini models." at bounding box center [413, 671] width 155 height 23
type textarea "x"
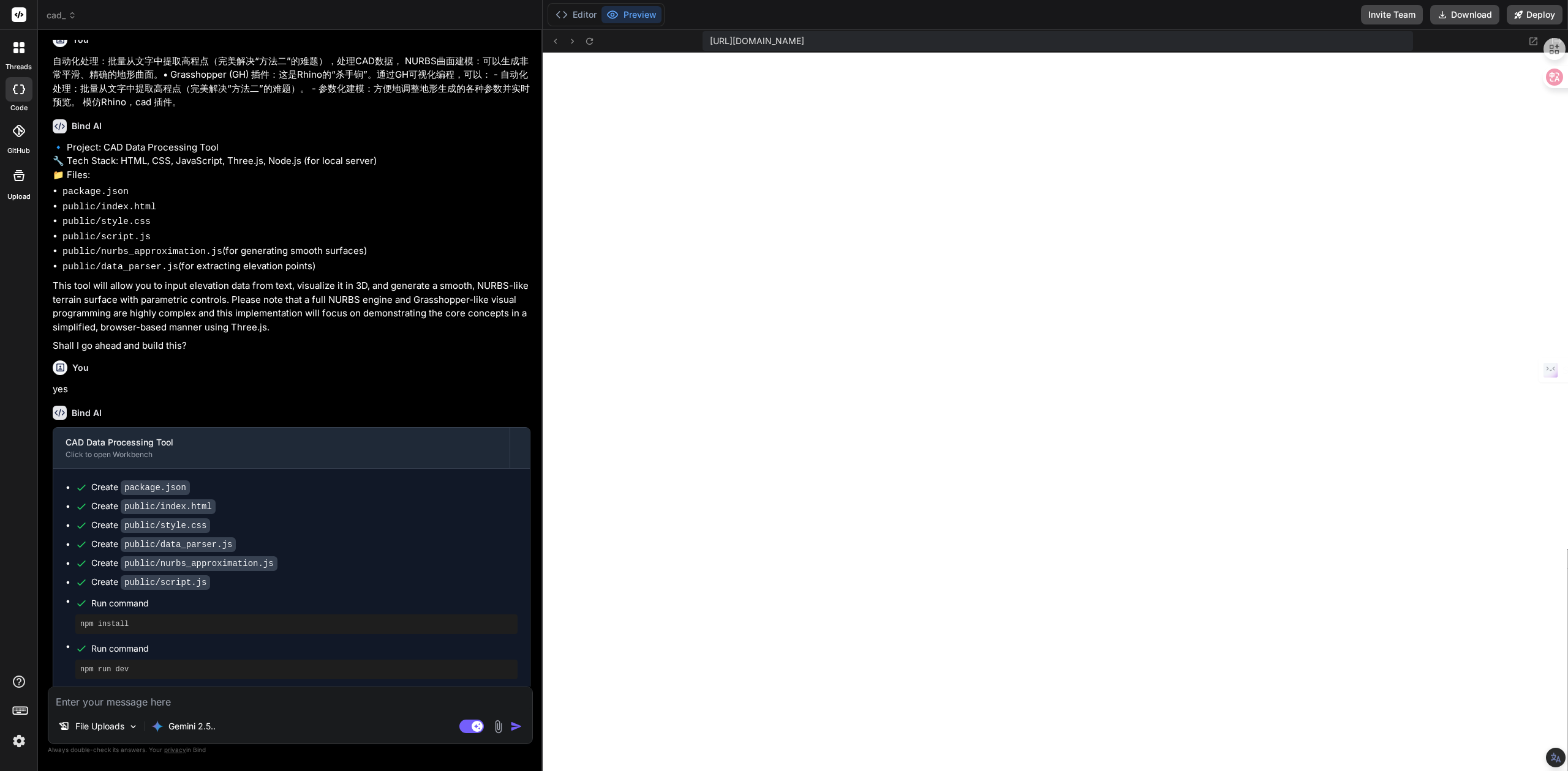
type input "C:\fakepath\Screenshot [DATE] 111645.png"
click at [216, 653] on textarea at bounding box center [291, 647] width 484 height 22
type textarea "x"
click at [176, 656] on div "Screenshot [DATE] 111645 png 93.49 KB File Uploads Gemini 2.5.. Agent Mode. Whe…" at bounding box center [290, 690] width 485 height 109
click at [187, 652] on textarea at bounding box center [291, 647] width 484 height 22
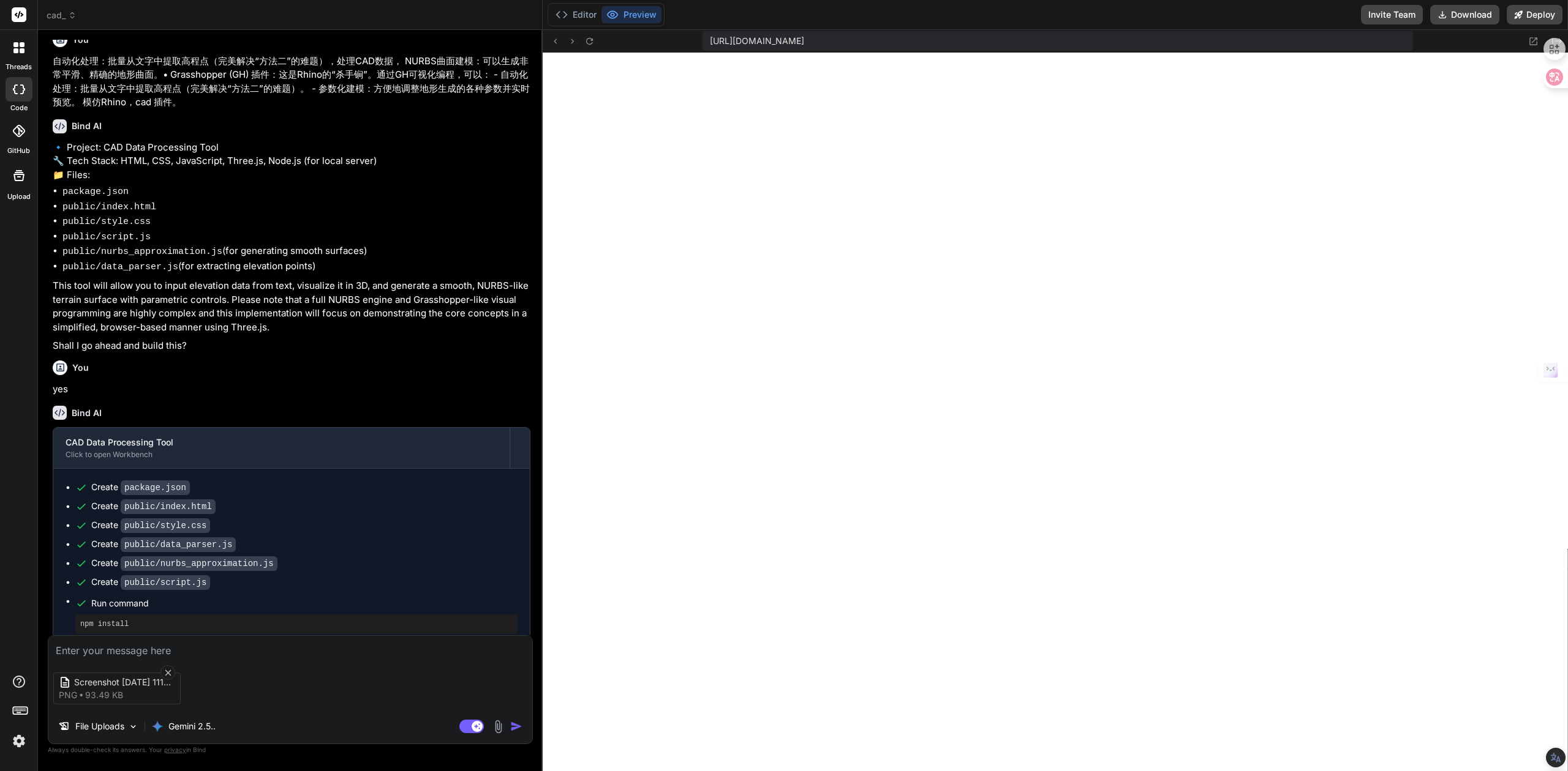
paste textarea "Input Elevation Data"
type textarea "Input Elevation Data"
click at [189, 652] on textarea "Input Elevation Data how to" at bounding box center [291, 647] width 484 height 22
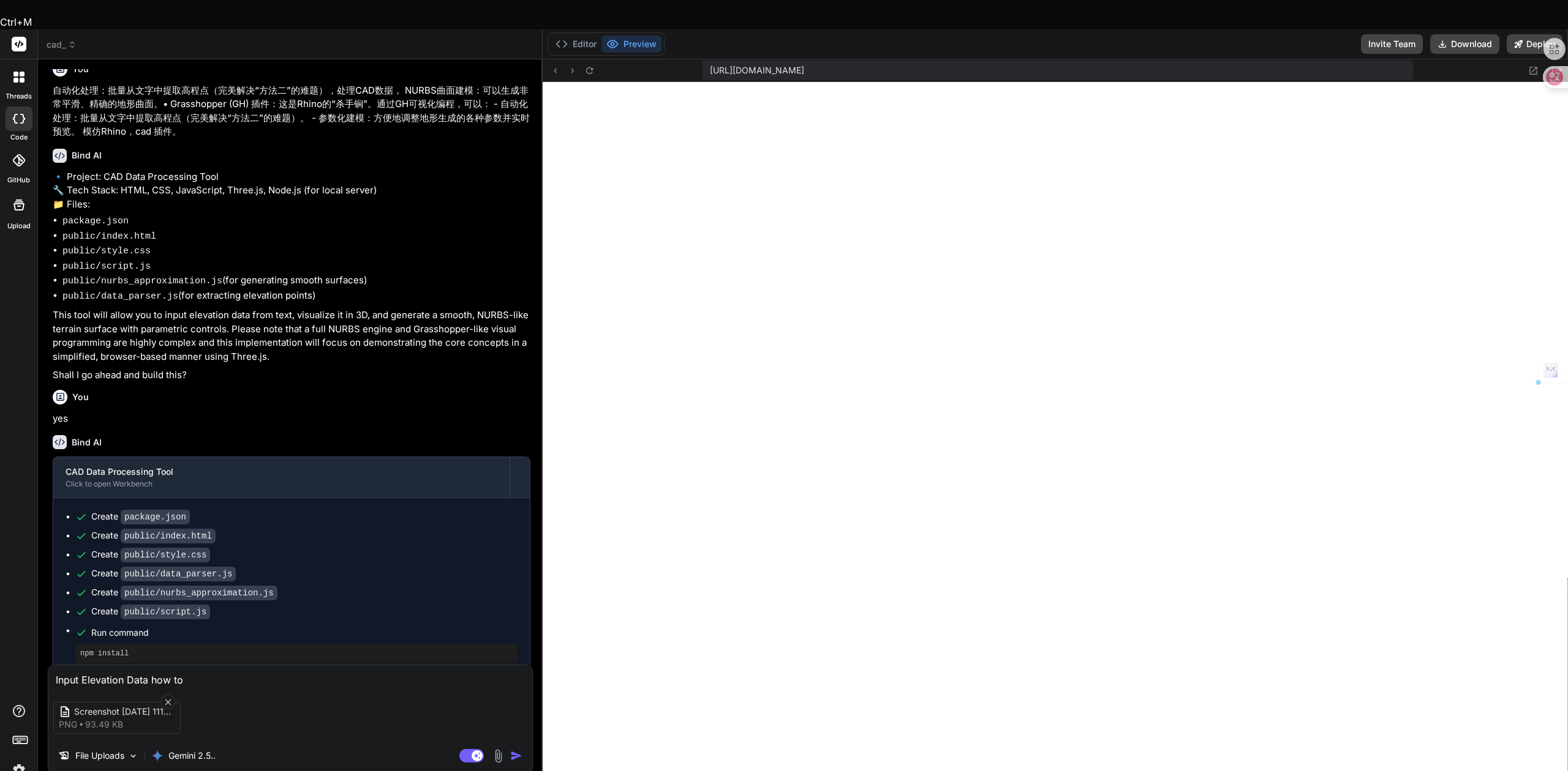
drag, startPoint x: 196, startPoint y: 650, endPoint x: 152, endPoint y: 652, distance: 44.0
click at [152, 666] on textarea "Input Elevation Data how to" at bounding box center [291, 676] width 484 height 22
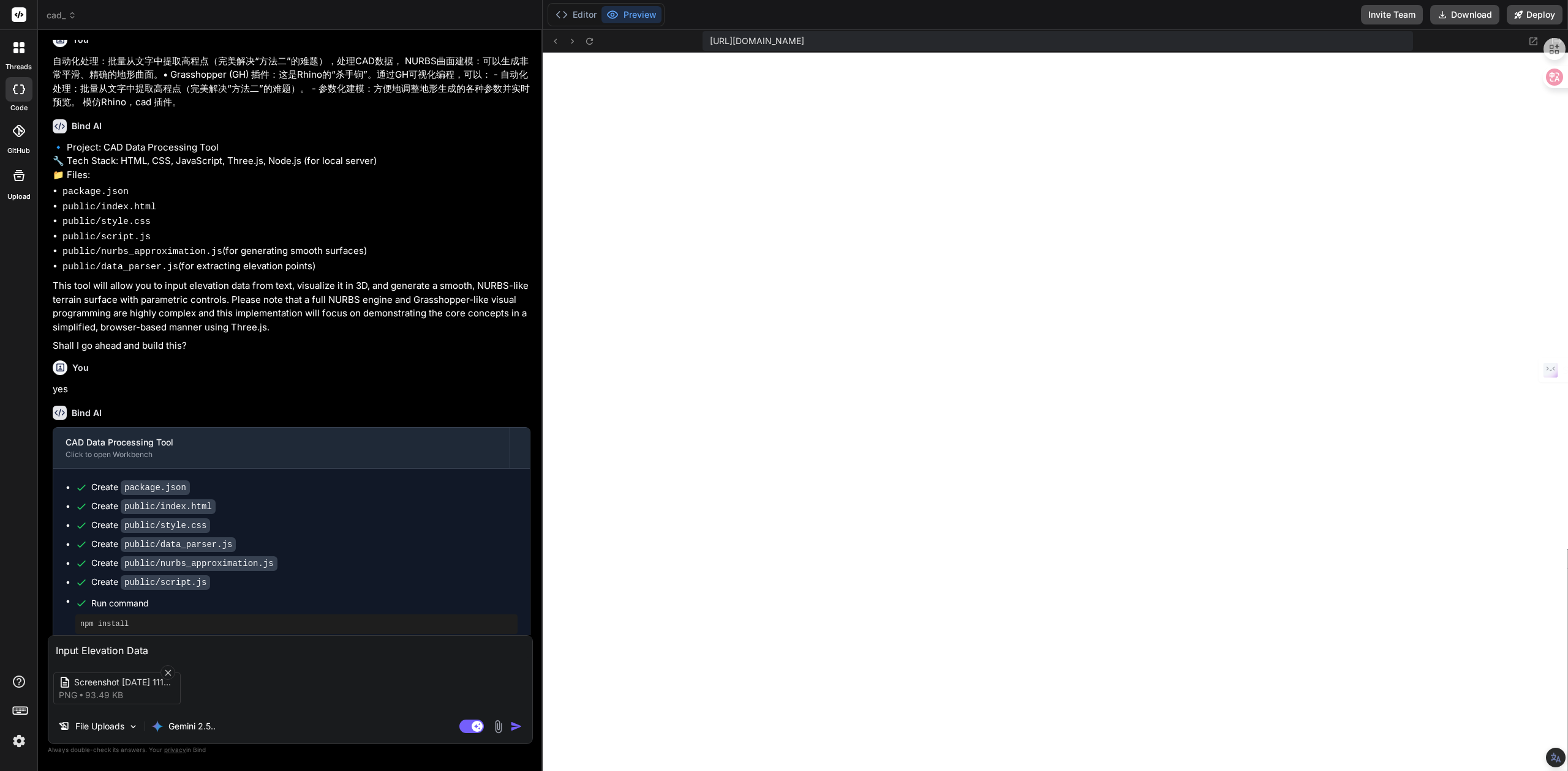
click at [52, 648] on textarea "Input Elevation Data" at bounding box center [291, 647] width 484 height 22
paste textarea "how to"
click at [223, 653] on textarea "how to Input Elevation Data" at bounding box center [291, 647] width 484 height 22
click at [223, 653] on textarea "how to Input Elevation Data ?" at bounding box center [291, 647] width 484 height 22
paste textarea "能完美导入和处理CAD数据"
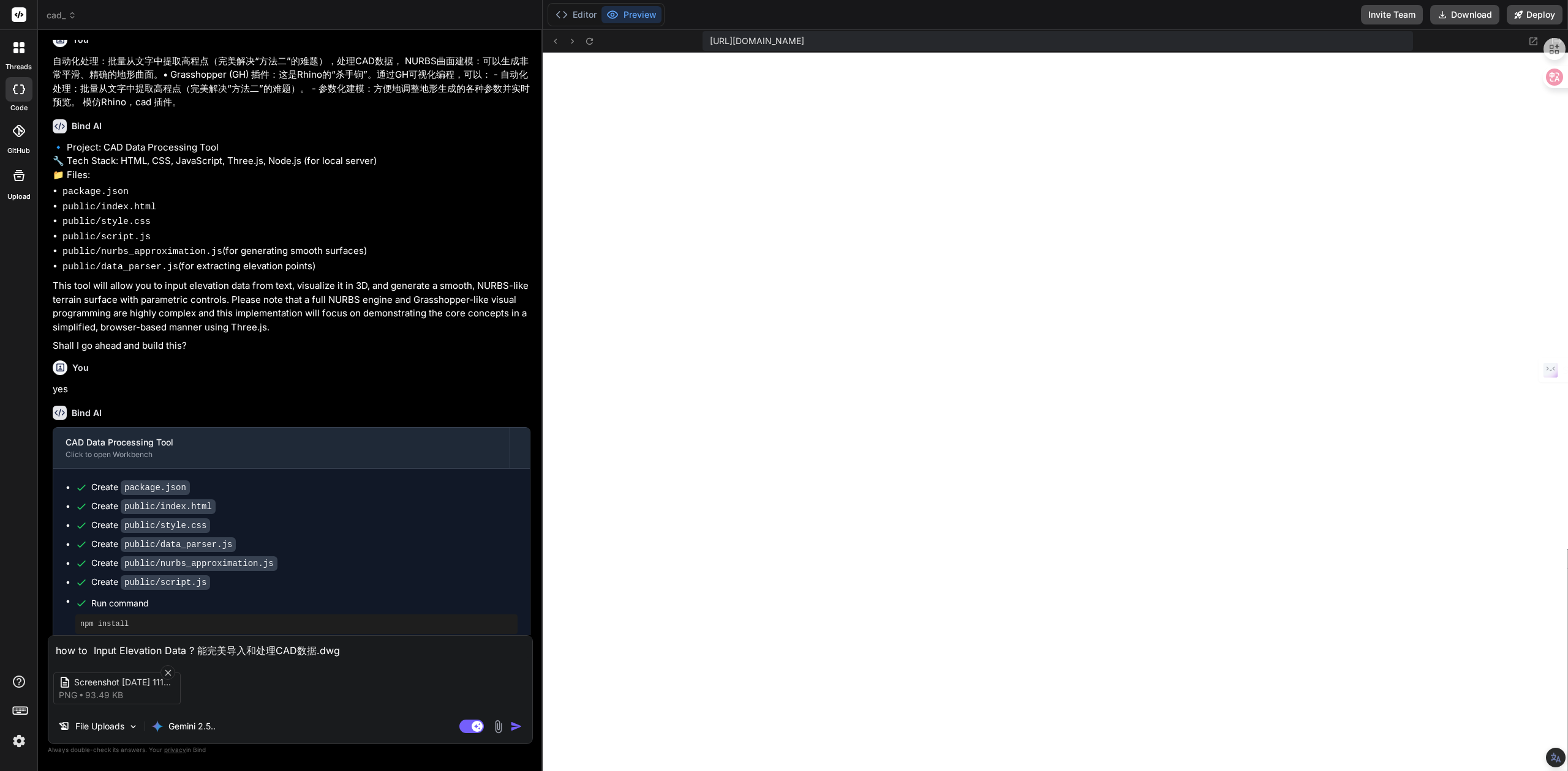
click at [364, 650] on textarea "how to Input Elevation Data ? 能完美导入和处理CAD数据.dwg" at bounding box center [291, 647] width 484 height 22
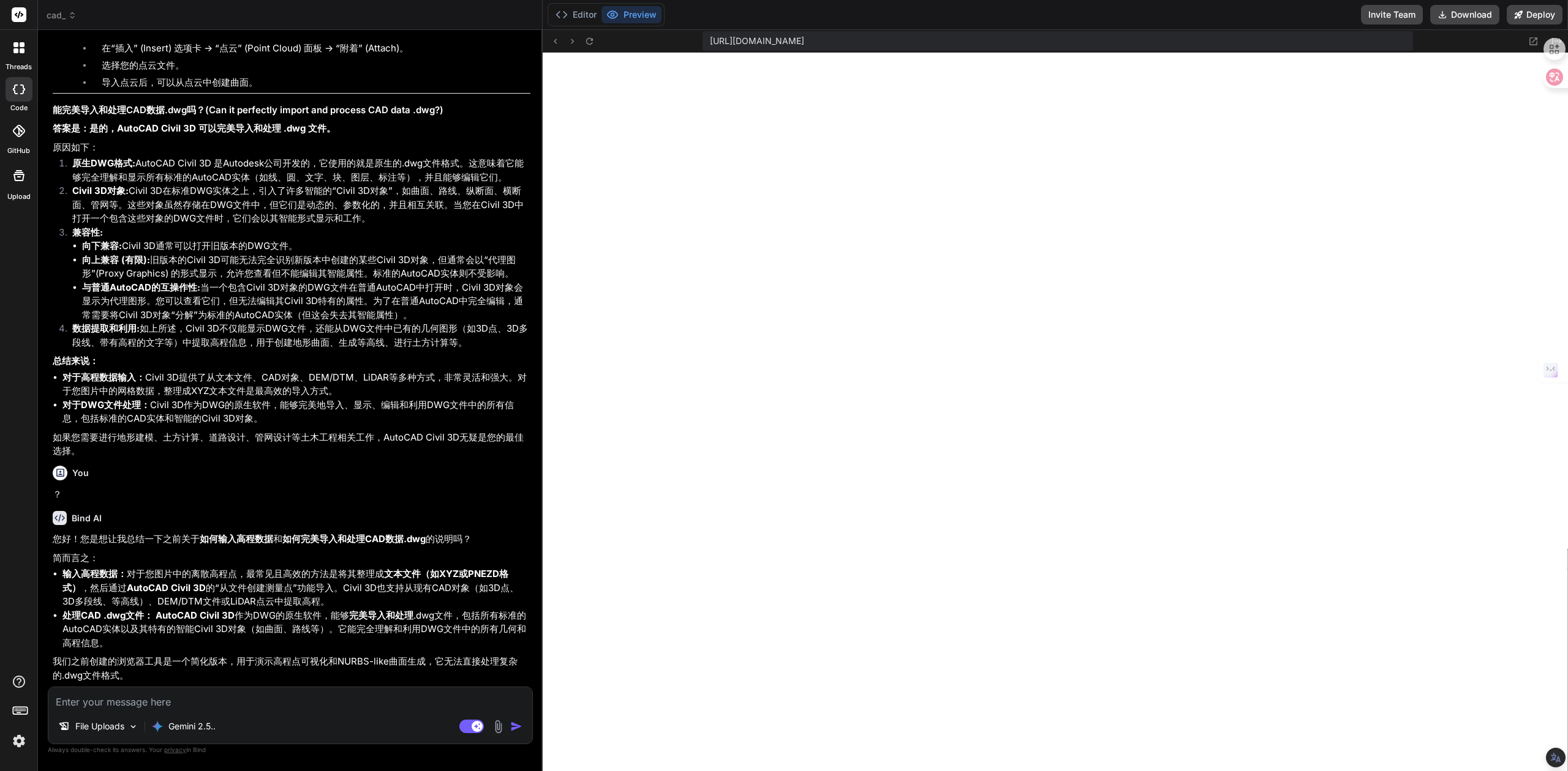
scroll to position [1945, 0]
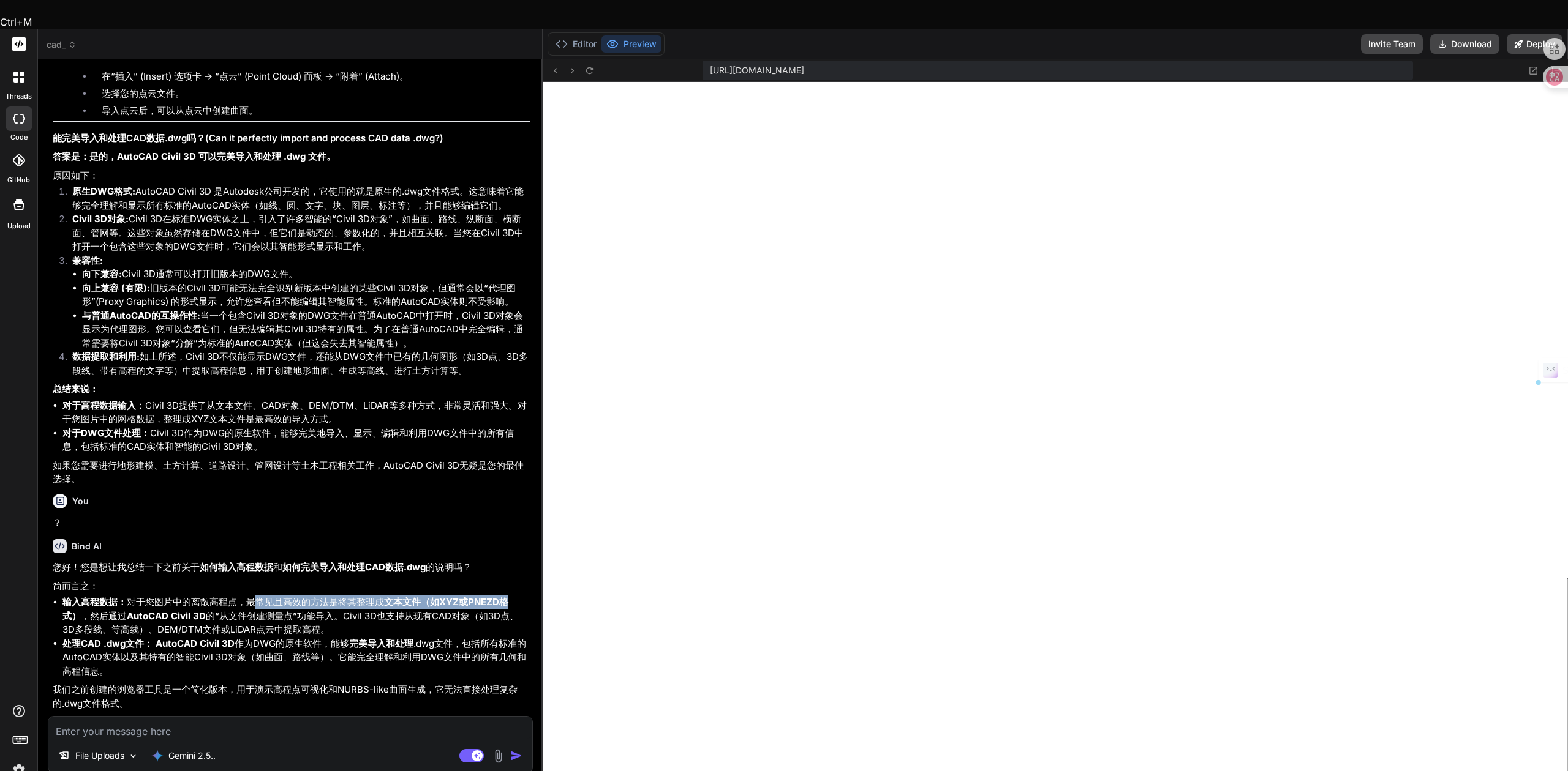
drag, startPoint x: 251, startPoint y: 558, endPoint x: 515, endPoint y: 558, distance: 264.0
click at [515, 596] on li "输入高程数据： 对于您图片中的离散高程点，最常见且高效的方法是将其整理成 文本文件（如XYZ或PNEZD格式） ，然后通过 AutoCAD Civil 3D …" at bounding box center [296, 617] width 468 height 42
click at [430, 596] on strong "文本文件（如XYZ或PNEZD格式）" at bounding box center [286, 609] width 446 height 26
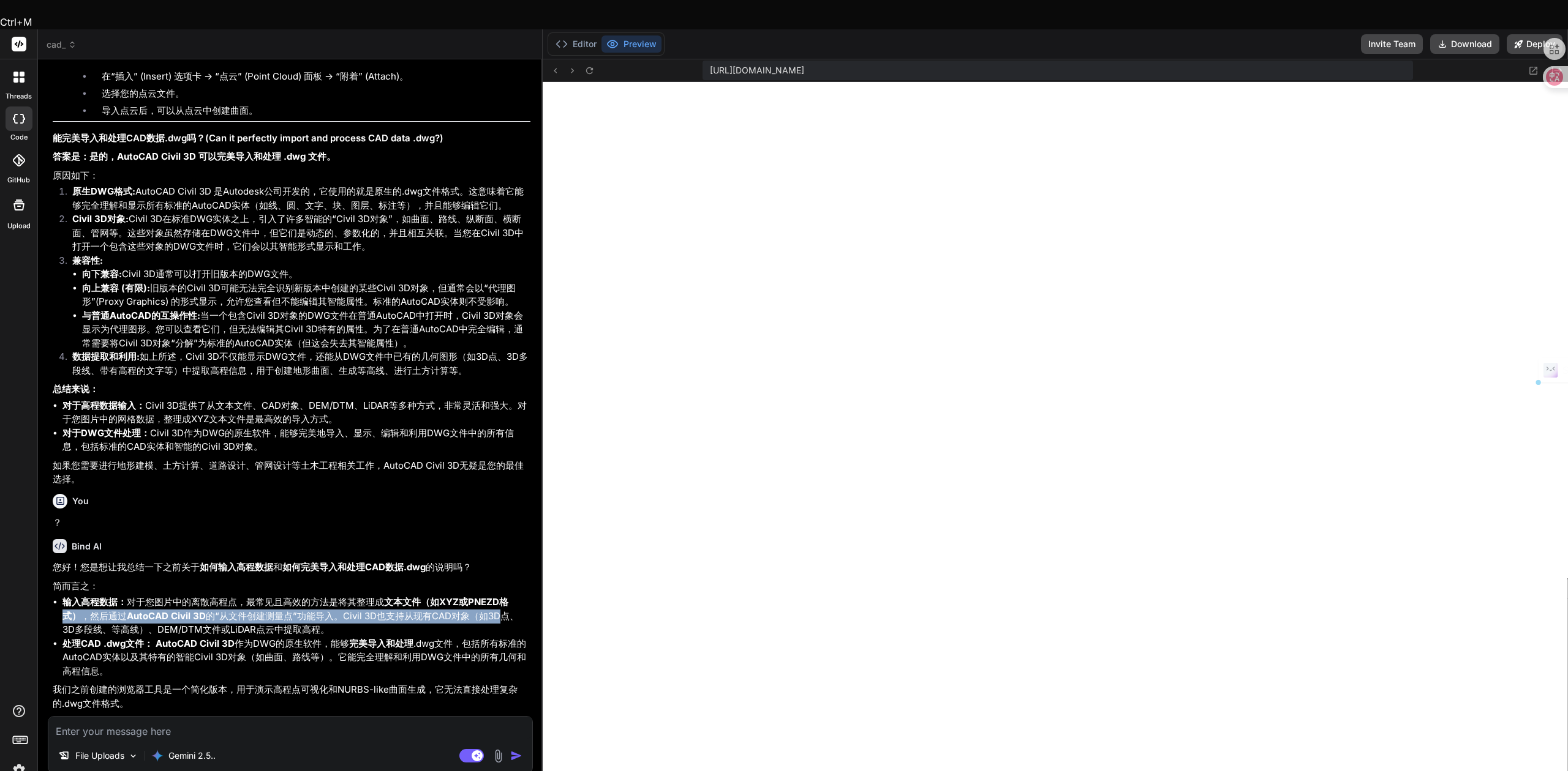
drag, startPoint x: 67, startPoint y: 568, endPoint x: 496, endPoint y: 571, distance: 429.0
click at [496, 596] on li "输入高程数据： 对于您图片中的离散高程点，最常见且高效的方法是将其整理成 文本文件（如XYZ或PNEZD格式） ，然后通过 AutoCAD Civil 3D …" at bounding box center [296, 617] width 468 height 42
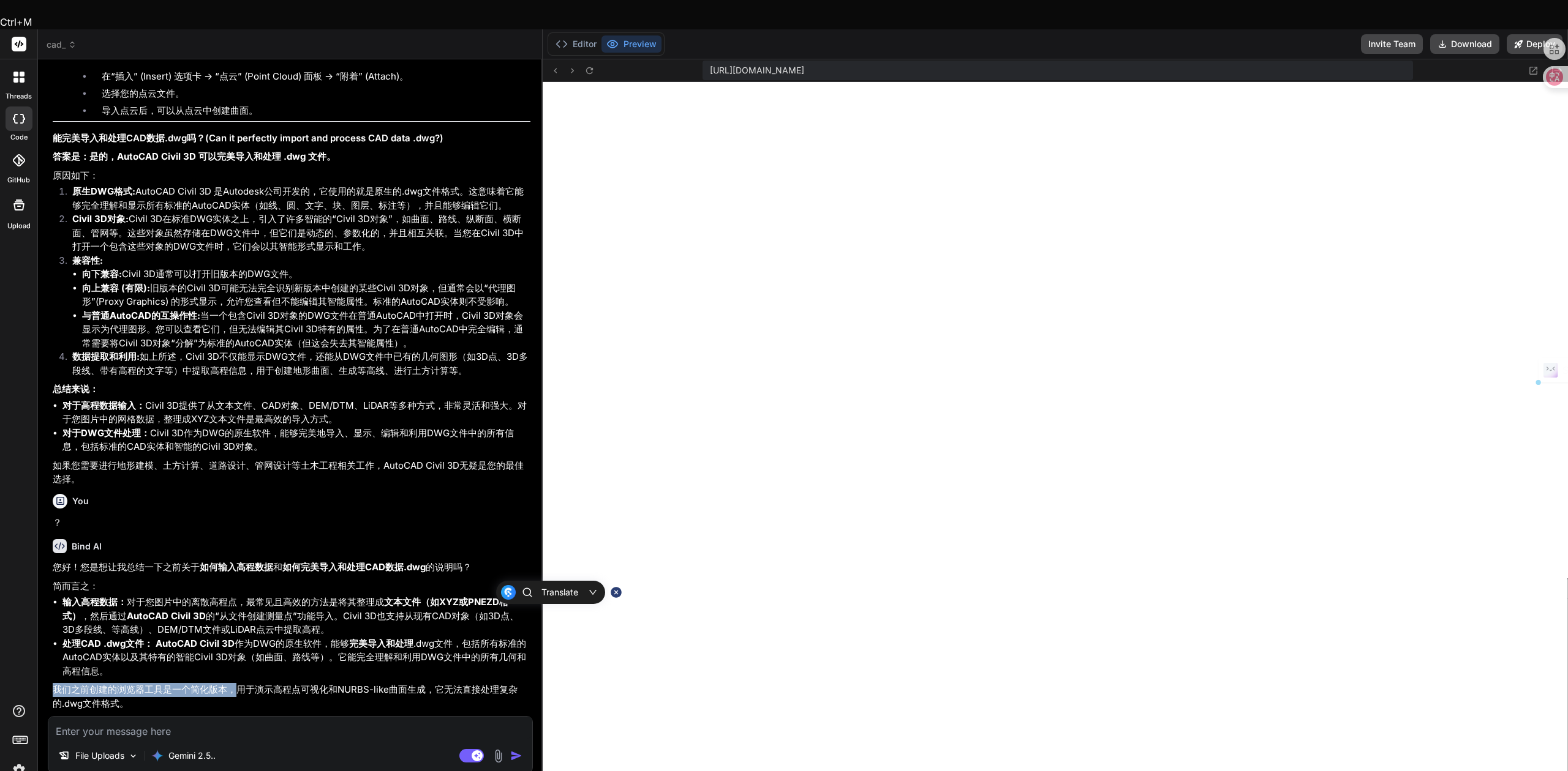
drag, startPoint x: 55, startPoint y: 646, endPoint x: 234, endPoint y: 646, distance: 179.0
click at [234, 683] on p "我们之前创建的浏览器工具是一个简化版本，用于演示高程点可视化和NURBS-like曲面生成，它无法直接处理复杂的.dwg文件格式。" at bounding box center [292, 697] width 478 height 28
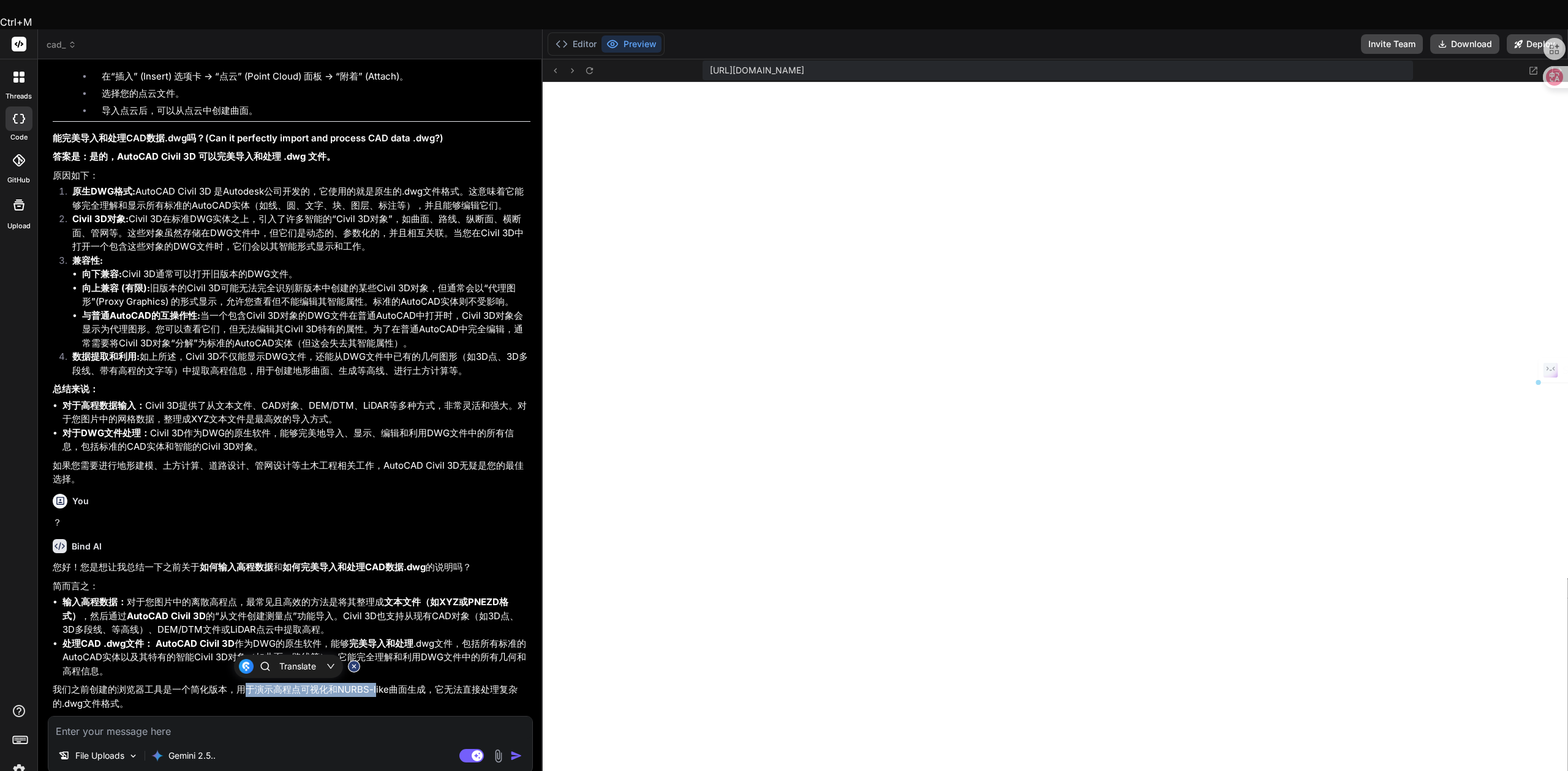
drag, startPoint x: 251, startPoint y: 645, endPoint x: 378, endPoint y: 643, distance: 127.0
click at [376, 683] on p "我们之前创建的浏览器工具是一个简化版本，用于演示高程点可视化和NURBS-like曲面生成，它无法直接处理复杂的.dwg文件格式。" at bounding box center [292, 697] width 478 height 28
click at [392, 683] on p "我们之前创建的浏览器工具是一个简化版本，用于演示高程点可视化和NURBS-like曲面生成，它无法直接处理复杂的.dwg文件格式。" at bounding box center [292, 697] width 478 height 28
drag, startPoint x: 434, startPoint y: 643, endPoint x: 496, endPoint y: 644, distance: 62.0
click at [496, 683] on p "我们之前创建的浏览器工具是一个简化版本，用于演示高程点可视化和NURBS-like曲面生成，它无法直接处理复杂的.dwg文件格式。" at bounding box center [292, 697] width 478 height 28
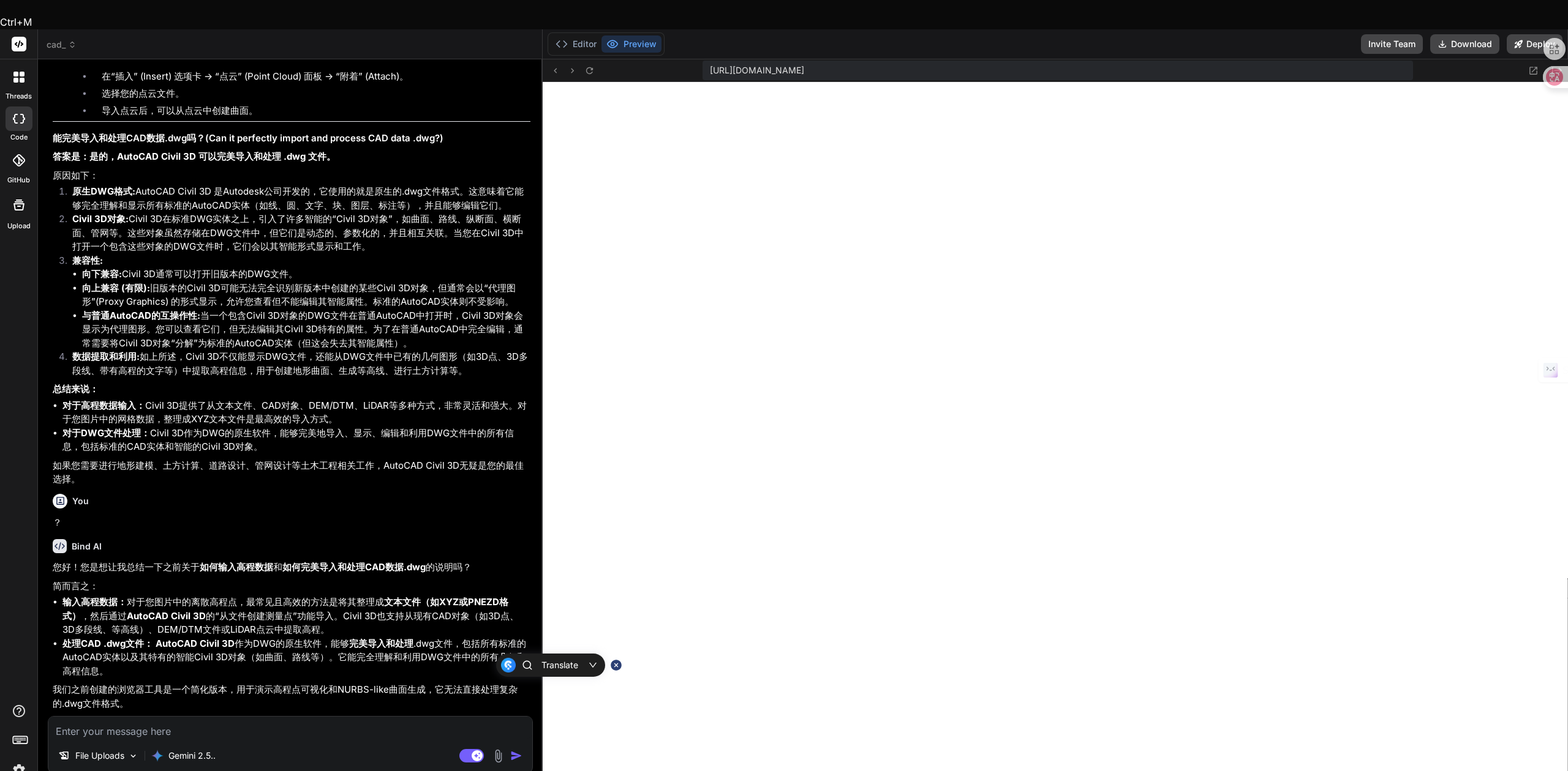
click at [348, 683] on p "我们之前创建的浏览器工具是一个简化版本，用于演示高程点可视化和NURBS-like曲面生成，它无法直接处理复杂的.dwg文件格式。" at bounding box center [292, 697] width 478 height 28
drag, startPoint x: 482, startPoint y: 647, endPoint x: 120, endPoint y: 660, distance: 362.2
click at [120, 683] on p "我们之前创建的浏览器工具是一个简化版本，用于演示高程点可视化和NURBS-like曲面生成，它无法直接处理复杂的.dwg文件格式。" at bounding box center [292, 697] width 478 height 28
copy p "处理复杂的.dwg文件格式"
click at [79, 717] on textarea at bounding box center [291, 728] width 484 height 22
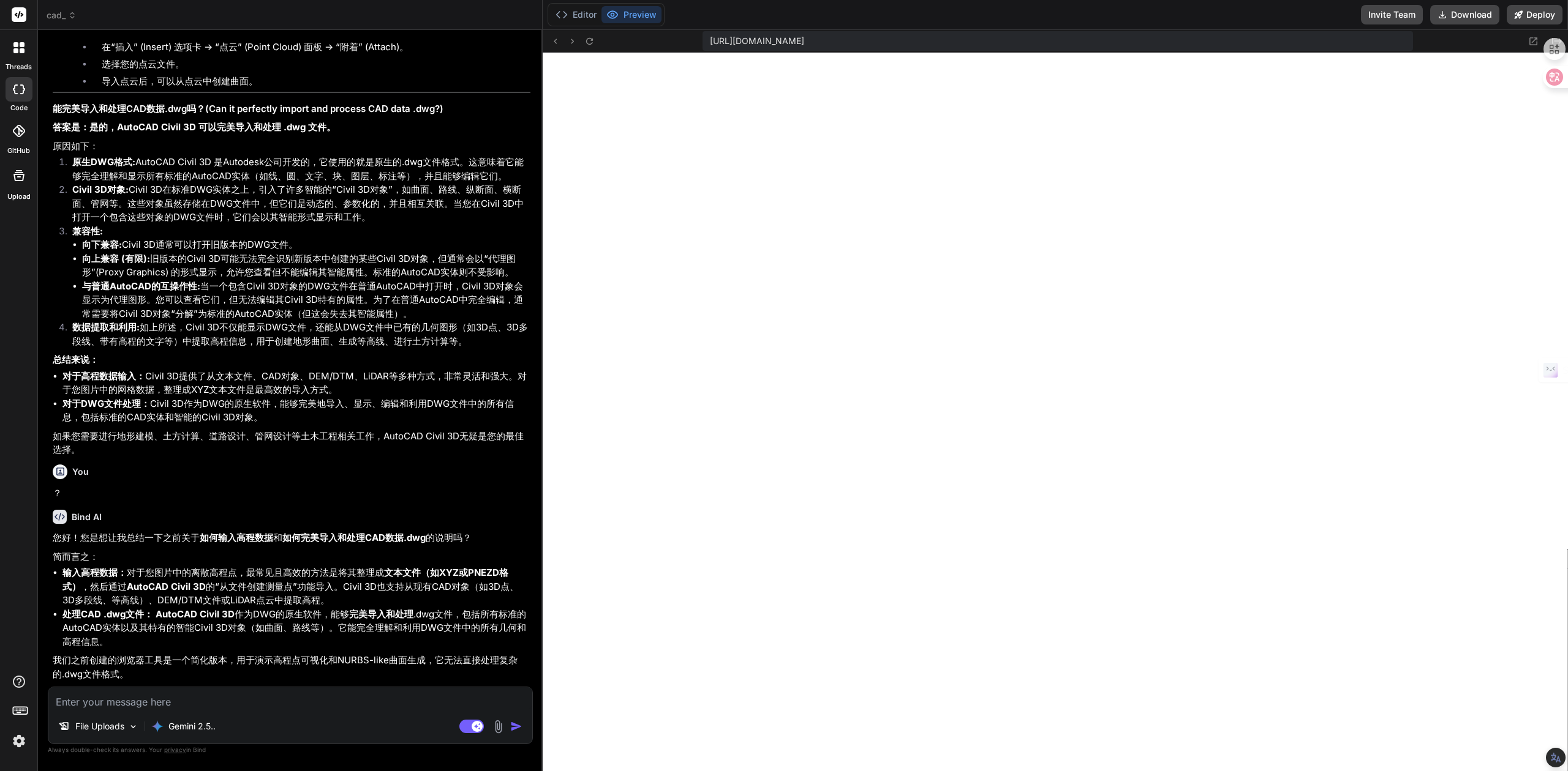
paste textarea "处理复杂的.dwg文件格式"
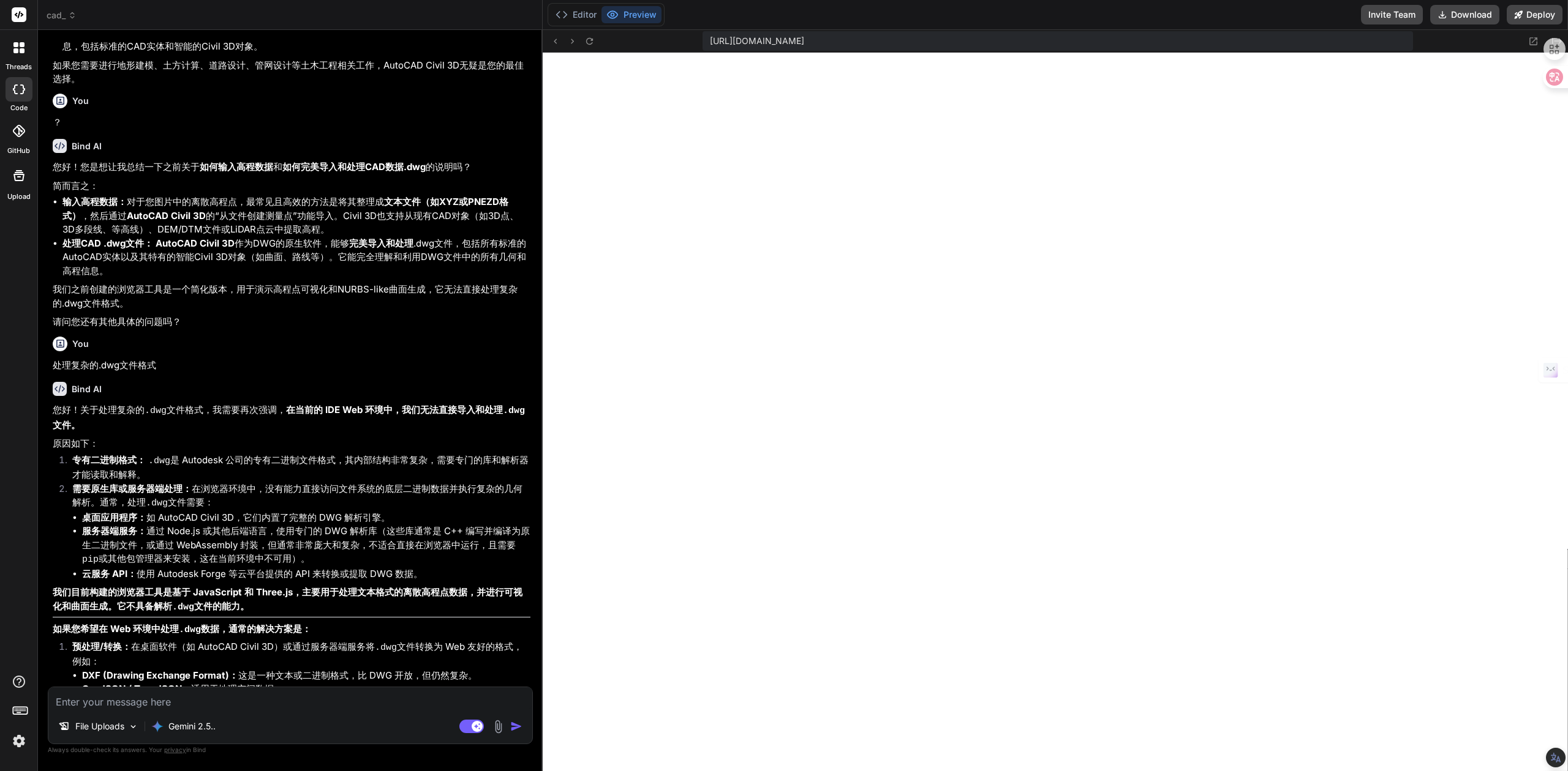
scroll to position [2387, 0]
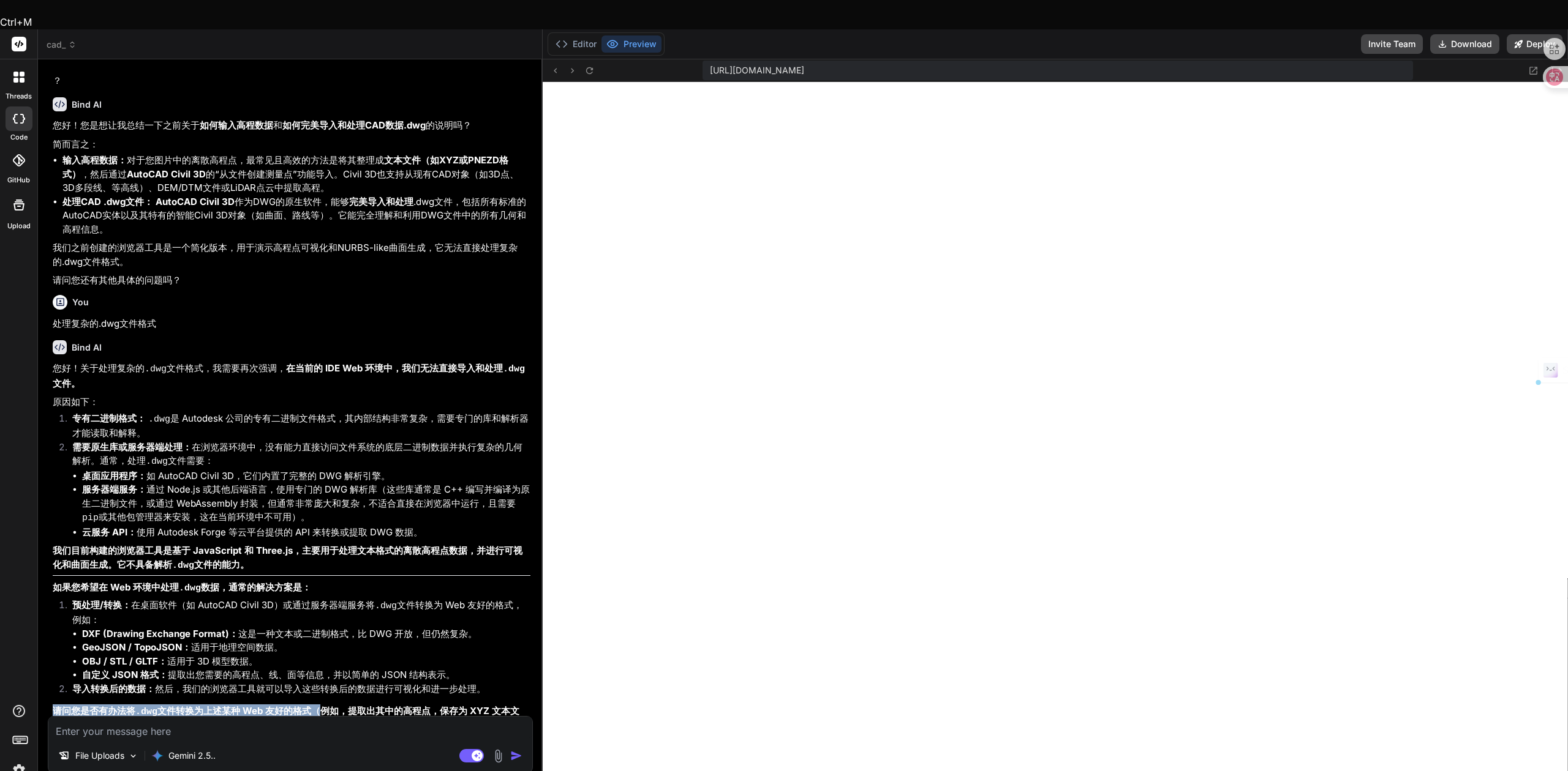
drag, startPoint x: 54, startPoint y: 662, endPoint x: 314, endPoint y: 667, distance: 260.0
click at [314, 705] on strong "请问您是否有办法将 .dwg 文件转换为上述某种 Web 友好的格式（例如，提取出其中的高程点，保存为 XYZ 文本文件）？如果能提供转换后的数据，我可以帮助…" at bounding box center [286, 718] width 467 height 27
copy strong "请问您是否有办法将 .dwg 文件转换为上述某种 Web 友好的格式"
click at [249, 717] on textarea at bounding box center [291, 728] width 484 height 22
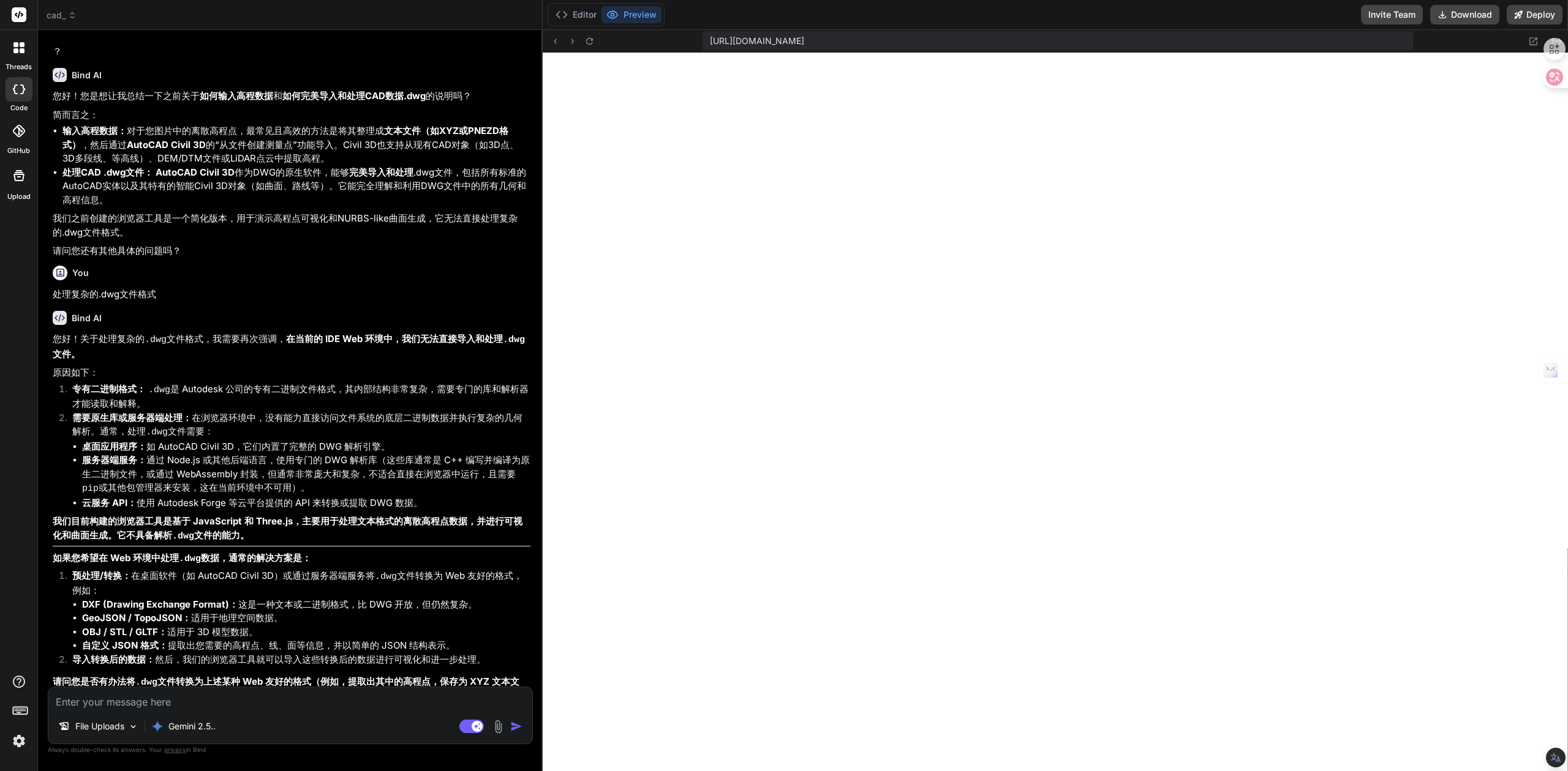
paste textarea "请问您是否有办法将 .dwg 文件转换为上述某种 Web 友好的格式"
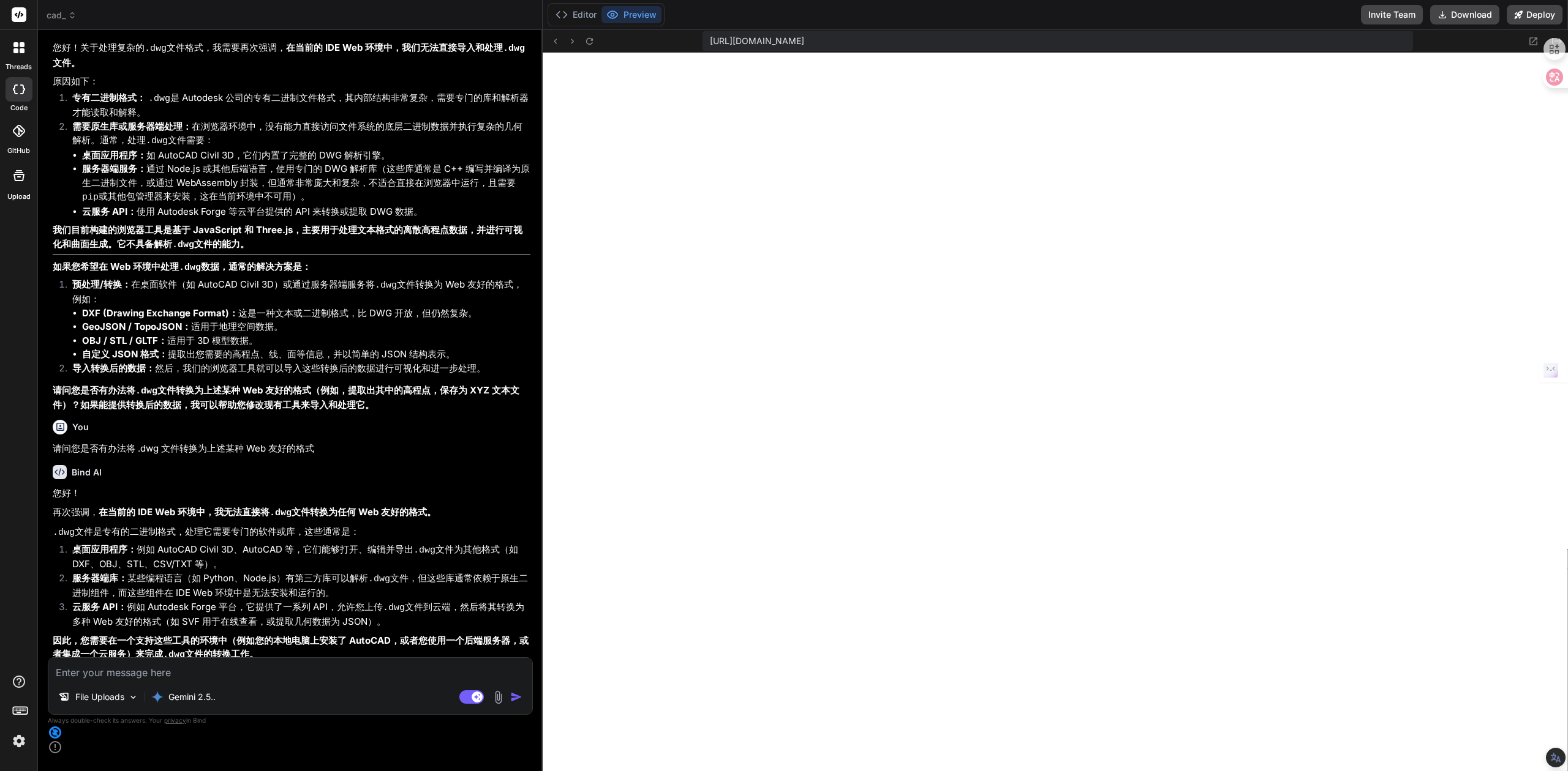
scroll to position [2695, 0]
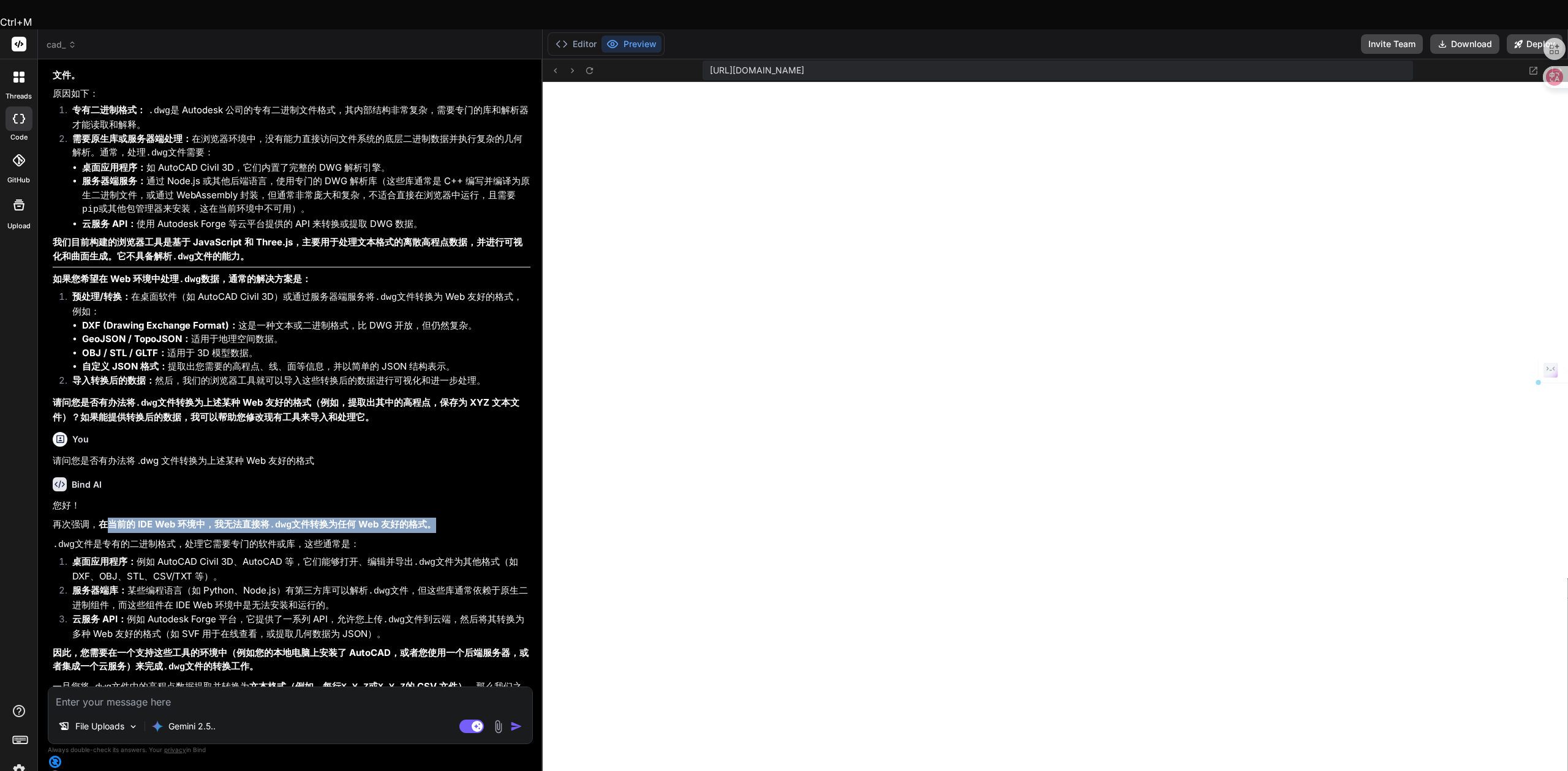
drag, startPoint x: 105, startPoint y: 476, endPoint x: 428, endPoint y: 476, distance: 323.0
click at [428, 518] on strong "在当前的 IDE Web 环境中，我无法直接将 .dwg 文件转换为任何 Web 友好的格式。" at bounding box center [267, 524] width 337 height 12
click at [102, 537] on p ".dwg 文件是专有的二进制格式，处理它需要专门的软件或库，这些通常是：" at bounding box center [292, 544] width 478 height 15
drag, startPoint x: 57, startPoint y: 497, endPoint x: 366, endPoint y: 497, distance: 309.0
click at [366, 537] on p ".dwg 文件是专有的二进制格式，处理它需要专门的软件或库，这些通常是：" at bounding box center [292, 544] width 478 height 15
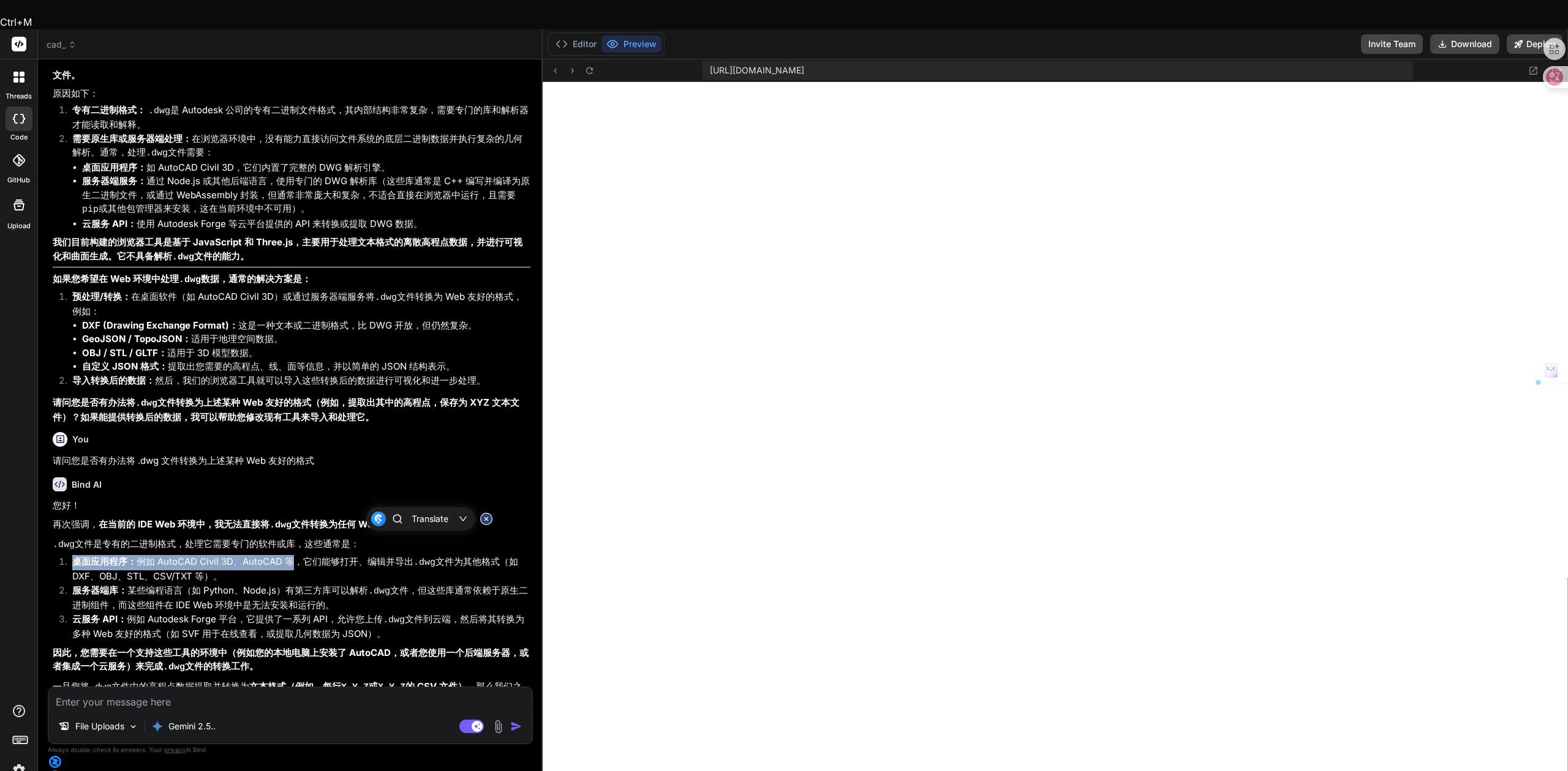
drag, startPoint x: 77, startPoint y: 514, endPoint x: 287, endPoint y: 510, distance: 210.0
click at [287, 555] on li "桌面应用程序： 例如 AutoCAD Civil 3D、AutoCAD 等，它们能够打开、编辑并导出 .dwg 文件为其他格式（如 DXF、OBJ、STL、C…" at bounding box center [296, 569] width 468 height 29
click at [256, 555] on li "桌面应用程序： 例如 AutoCAD Civil 3D、AutoCAD 等，它们能够打开、编辑并导出 .dwg 文件为其他格式（如 DXF、OBJ、STL、C…" at bounding box center [296, 569] width 468 height 29
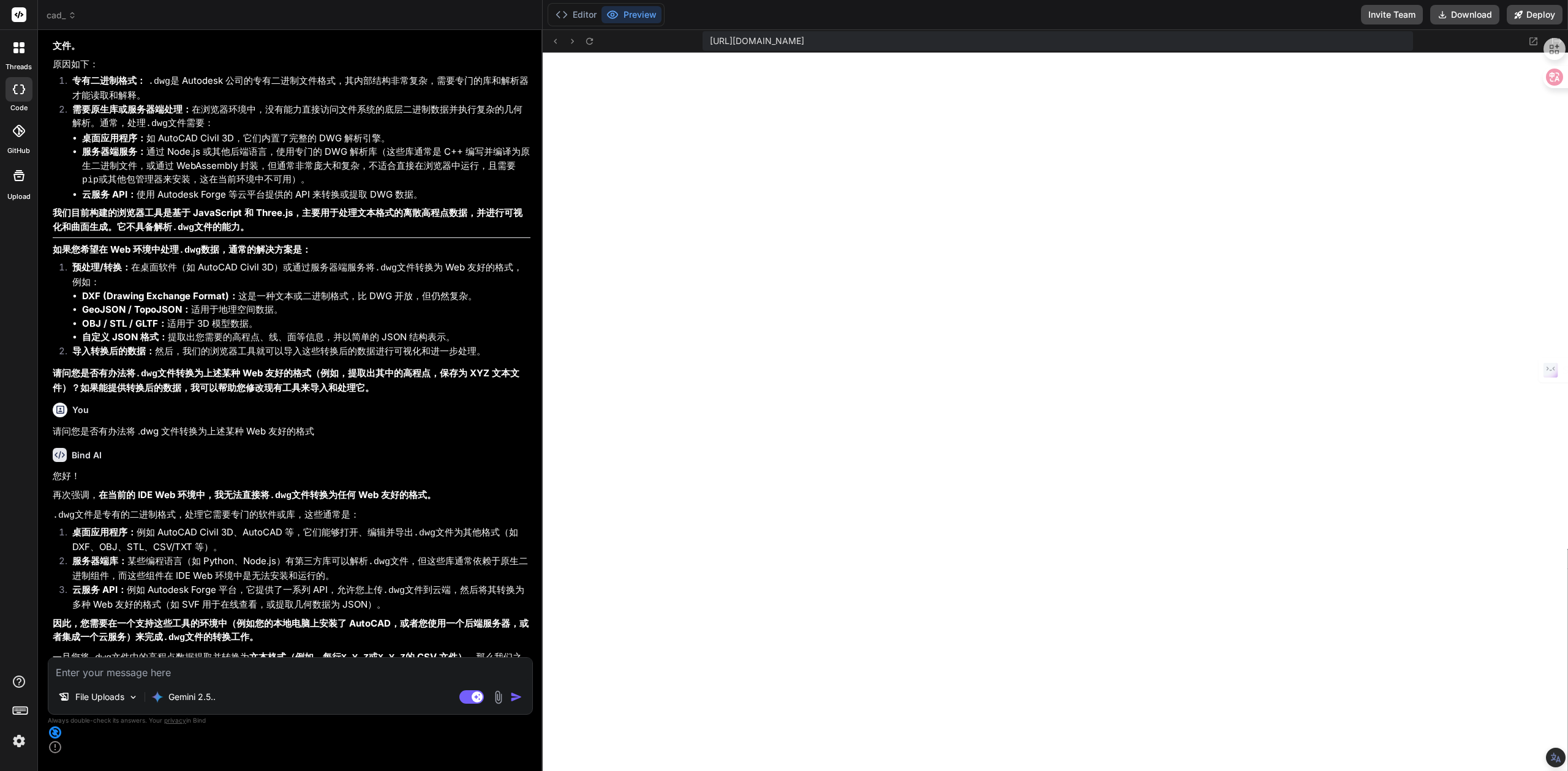
click at [293, 526] on li "桌面应用程序： 例如 AutoCAD Civil 3D、AutoCAD 等，它们能够打开、编辑并导出 .dwg 文件为其他格式（如 DXF、OBJ、STL、C…" at bounding box center [296, 540] width 468 height 29
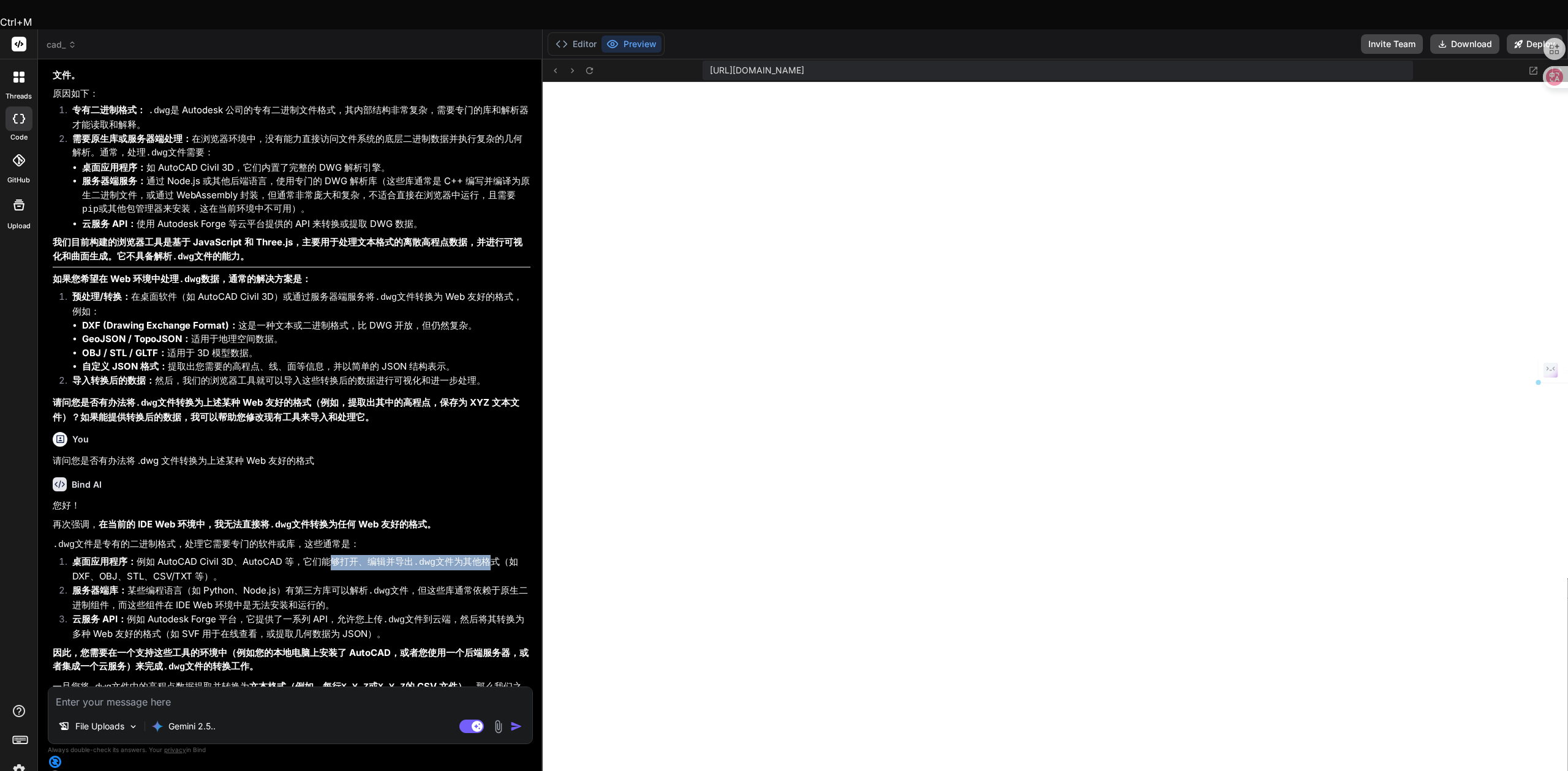
drag, startPoint x: 323, startPoint y: 510, endPoint x: 486, endPoint y: 514, distance: 163.0
click at [486, 555] on li "桌面应用程序： 例如 AutoCAD Civil 3D、AutoCAD 等，它们能够打开、编辑并导出 .dwg 文件为其他格式（如 DXF、OBJ、STL、C…" at bounding box center [296, 569] width 468 height 29
click at [108, 555] on li "桌面应用程序： 例如 AutoCAD Civil 3D、AutoCAD 等，它们能够打开、编辑并导出 .dwg 文件为其他格式（如 DXF、OBJ、STL、C…" at bounding box center [296, 569] width 468 height 29
drag, startPoint x: 70, startPoint y: 520, endPoint x: 236, endPoint y: 522, distance: 166.0
click at [236, 555] on li "桌面应用程序： 例如 AutoCAD Civil 3D、AutoCAD 等，它们能够打开、编辑并导出 .dwg 文件为其他格式（如 DXF、OBJ、STL、C…" at bounding box center [296, 569] width 468 height 29
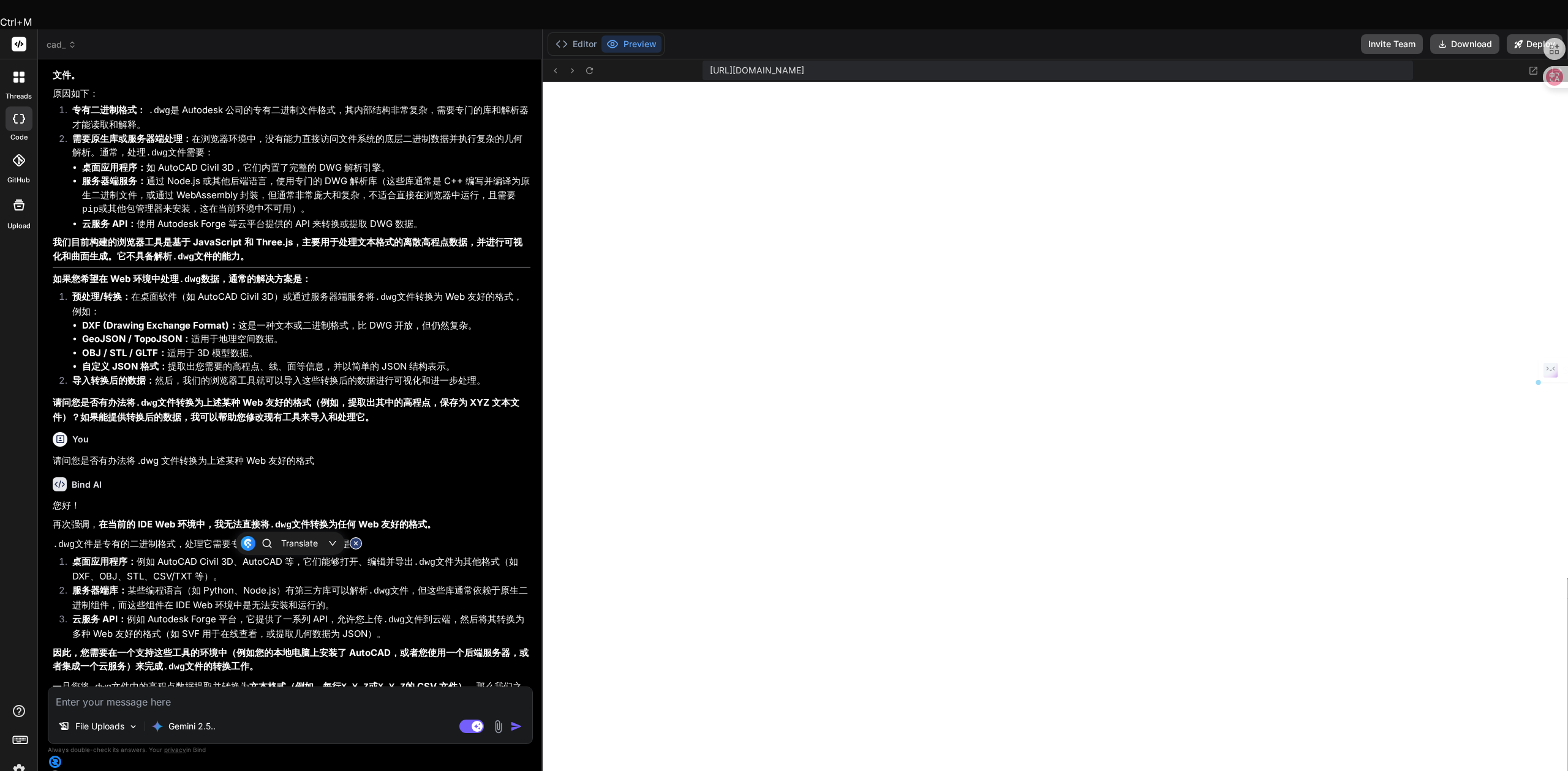
click at [137, 584] on li "服务器端库： 某些编程语言（如 Python、Node.js）有第三方库可以解析 .dwg 文件，但这些库通常依赖于原生二进制组件，而这些组件在 IDE We…" at bounding box center [296, 598] width 468 height 29
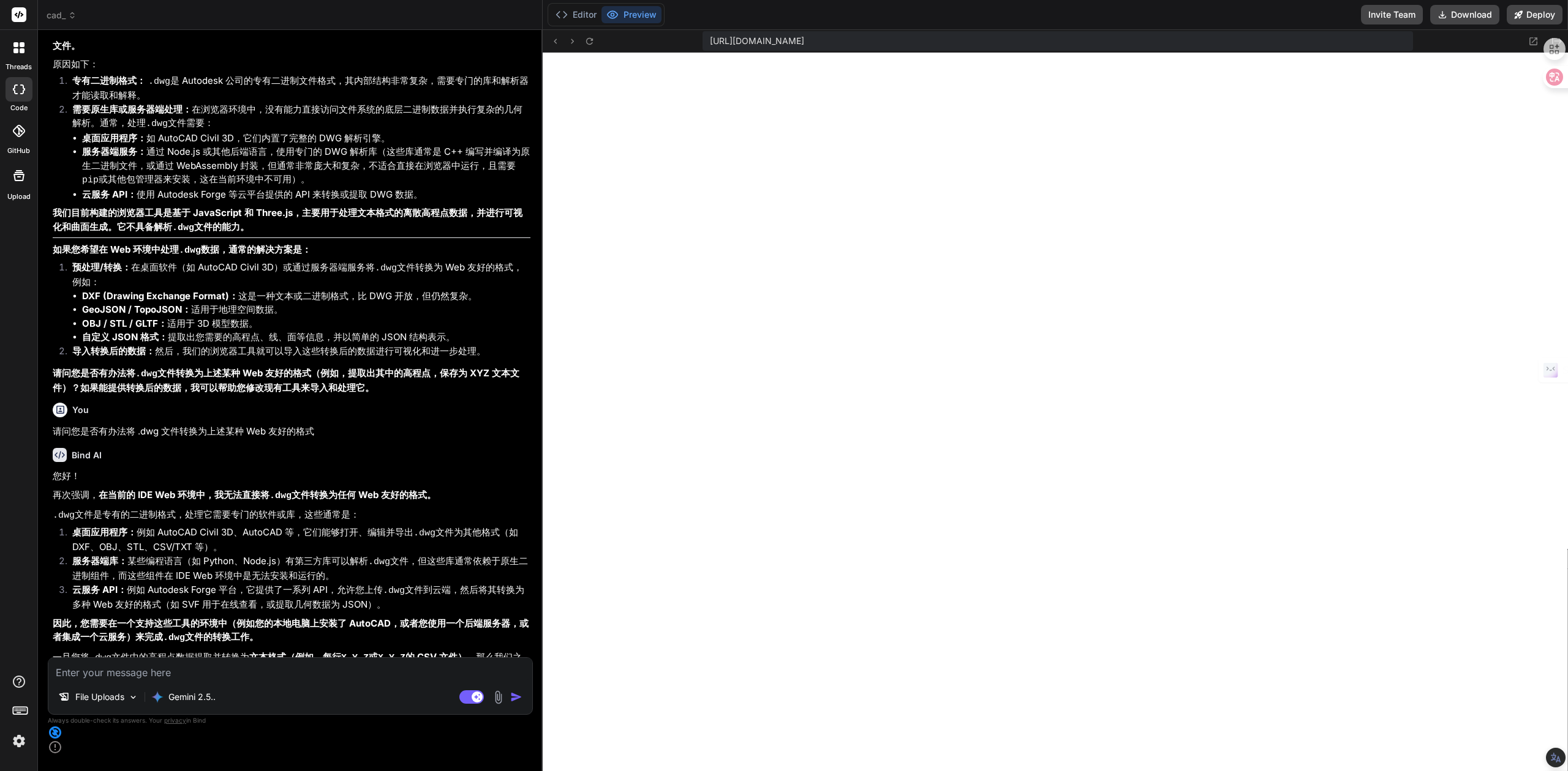
drag, startPoint x: 70, startPoint y: 539, endPoint x: 368, endPoint y: 555, distance: 298.4
click at [368, 555] on li "服务器端库： 某些编程语言（如 Python、Node.js）有第三方库可以解析 .dwg 文件，但这些库通常依赖于原生二进制组件，而这些组件在 IDE We…" at bounding box center [296, 569] width 468 height 29
click at [328, 555] on li "服务器端库： 某些编程语言（如 Python、Node.js）有第三方库可以解析 .dwg 文件，但这些库通常依赖于原生二进制组件，而这些组件在 IDE We…" at bounding box center [296, 569] width 468 height 29
click at [175, 680] on textarea at bounding box center [291, 670] width 484 height 22
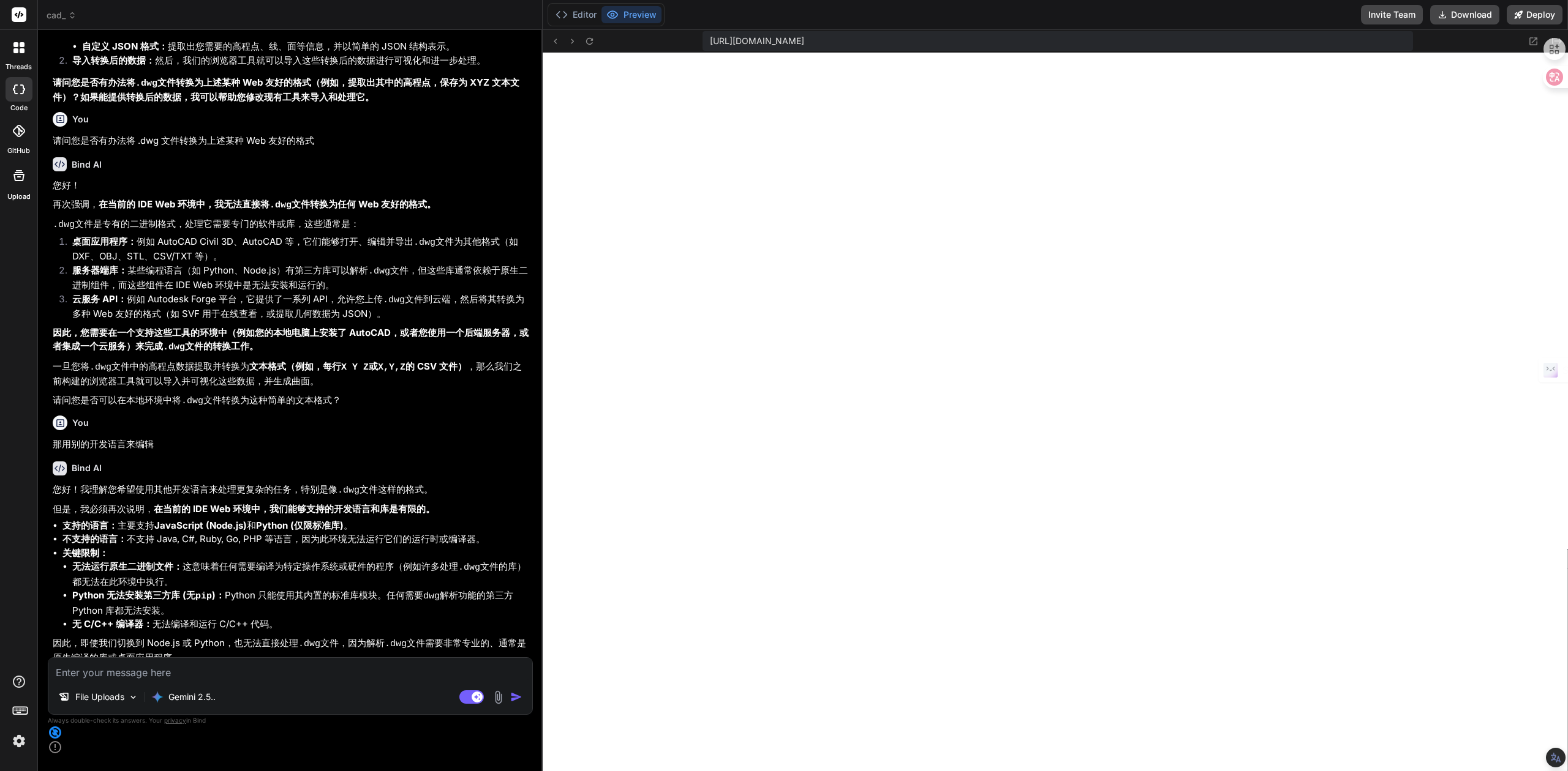
scroll to position [3067, 0]
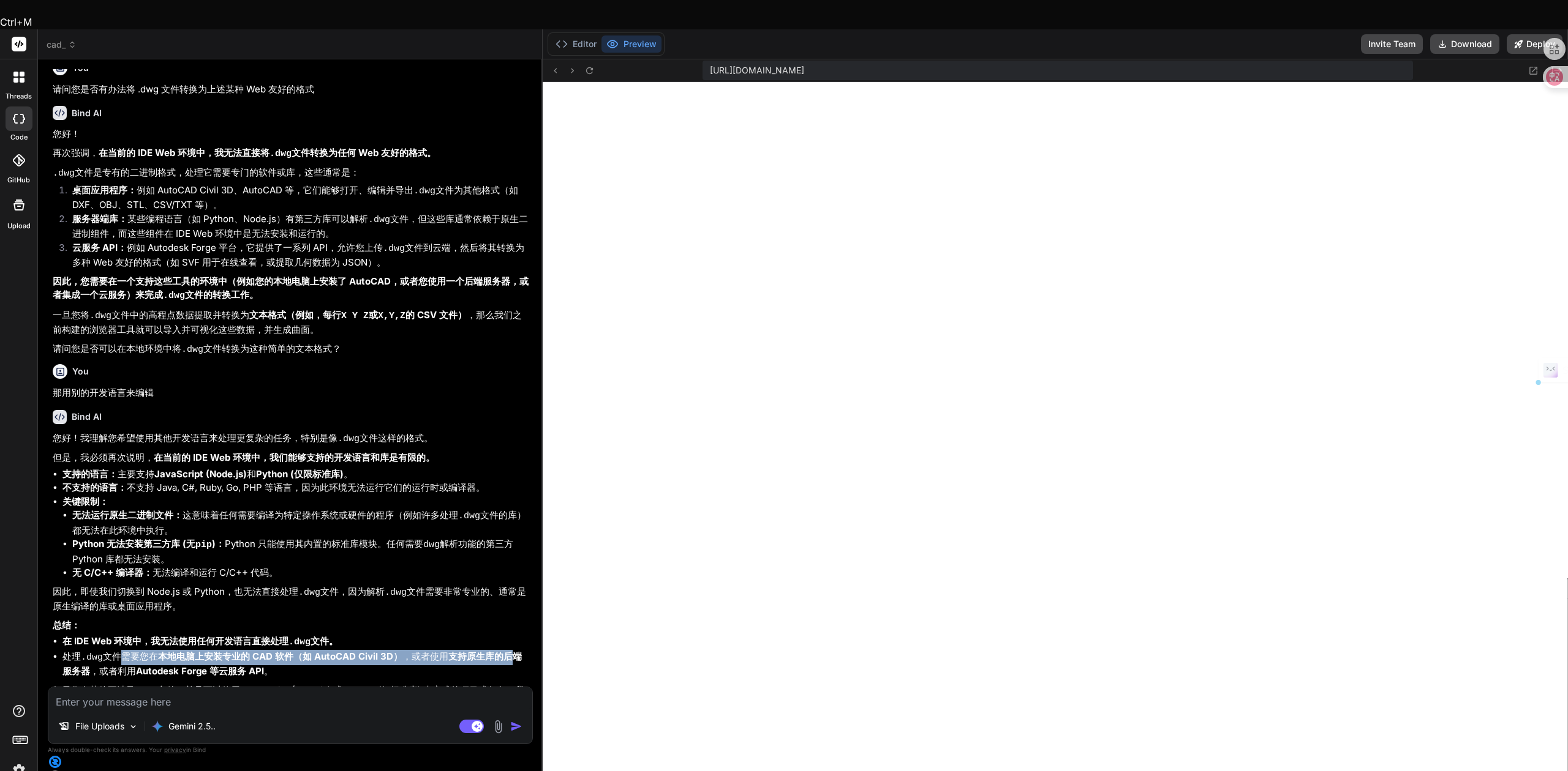
drag, startPoint x: 110, startPoint y: 606, endPoint x: 519, endPoint y: 603, distance: 409.0
click at [519, 651] on li "处理 .dwg 文件需要您在 本地电脑上安装专业的 CAD 软件（如 AutoCAD Civil 3D） ，或者使用 支持原生库的后端服务器 ，或者利用 Au…" at bounding box center [296, 665] width 468 height 29
click at [448, 651] on li "处理 .dwg 文件需要您在 本地电脑上安装专业的 CAD 软件（如 AutoCAD Civil 3D） ，或者使用 支持原生库的后端服务器 ，或者利用 Au…" at bounding box center [296, 665] width 468 height 29
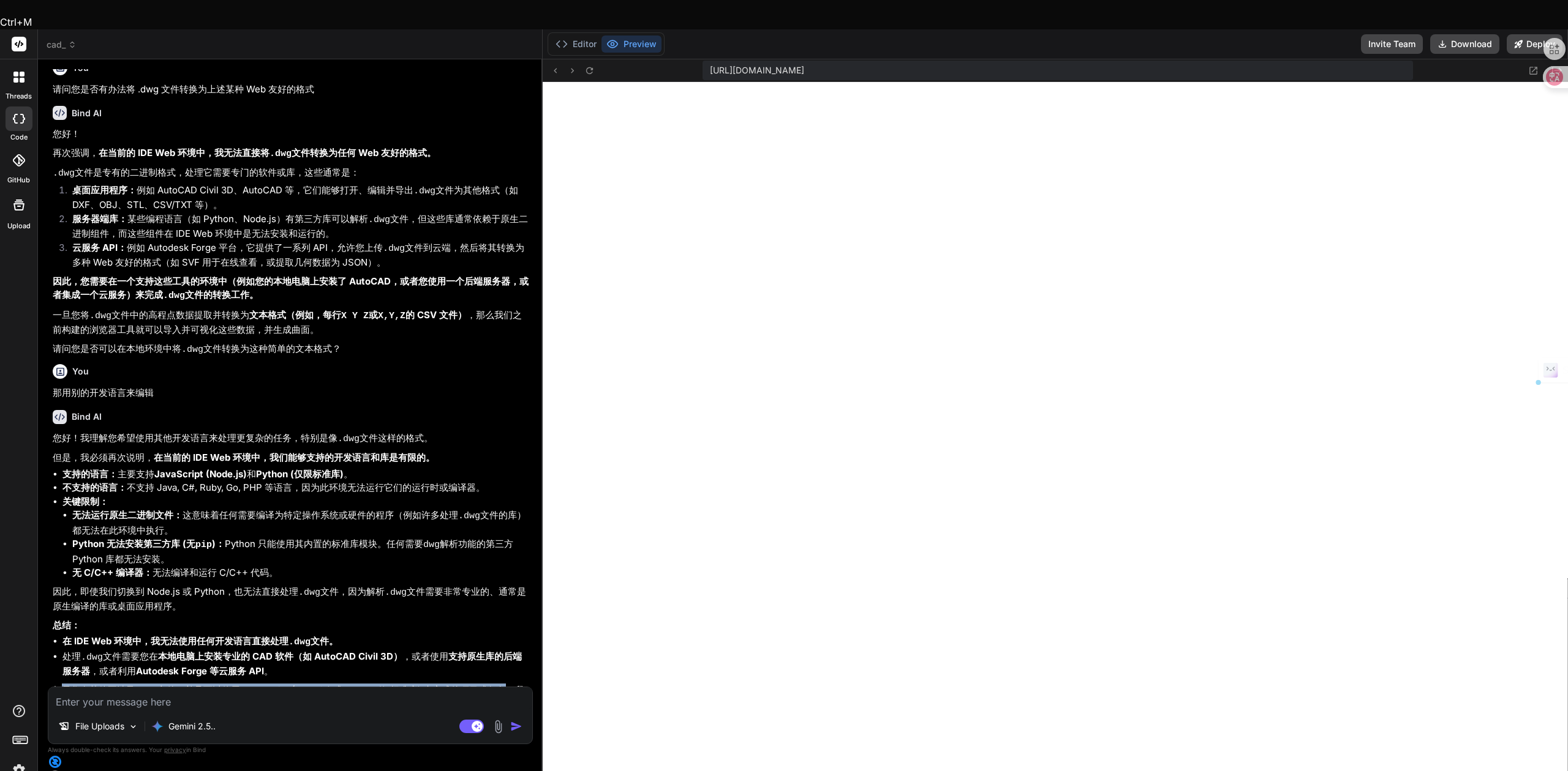
drag, startPoint x: 62, startPoint y: 635, endPoint x: 502, endPoint y: 636, distance: 440.0
click at [502, 683] on p "如果您有其他不涉及 .dwg 文件，并且可以使用 JavaScript (Node.js) 或 Python (仅标准库) 来完成的项目或任务，我很乐意为您提…" at bounding box center [292, 697] width 478 height 29
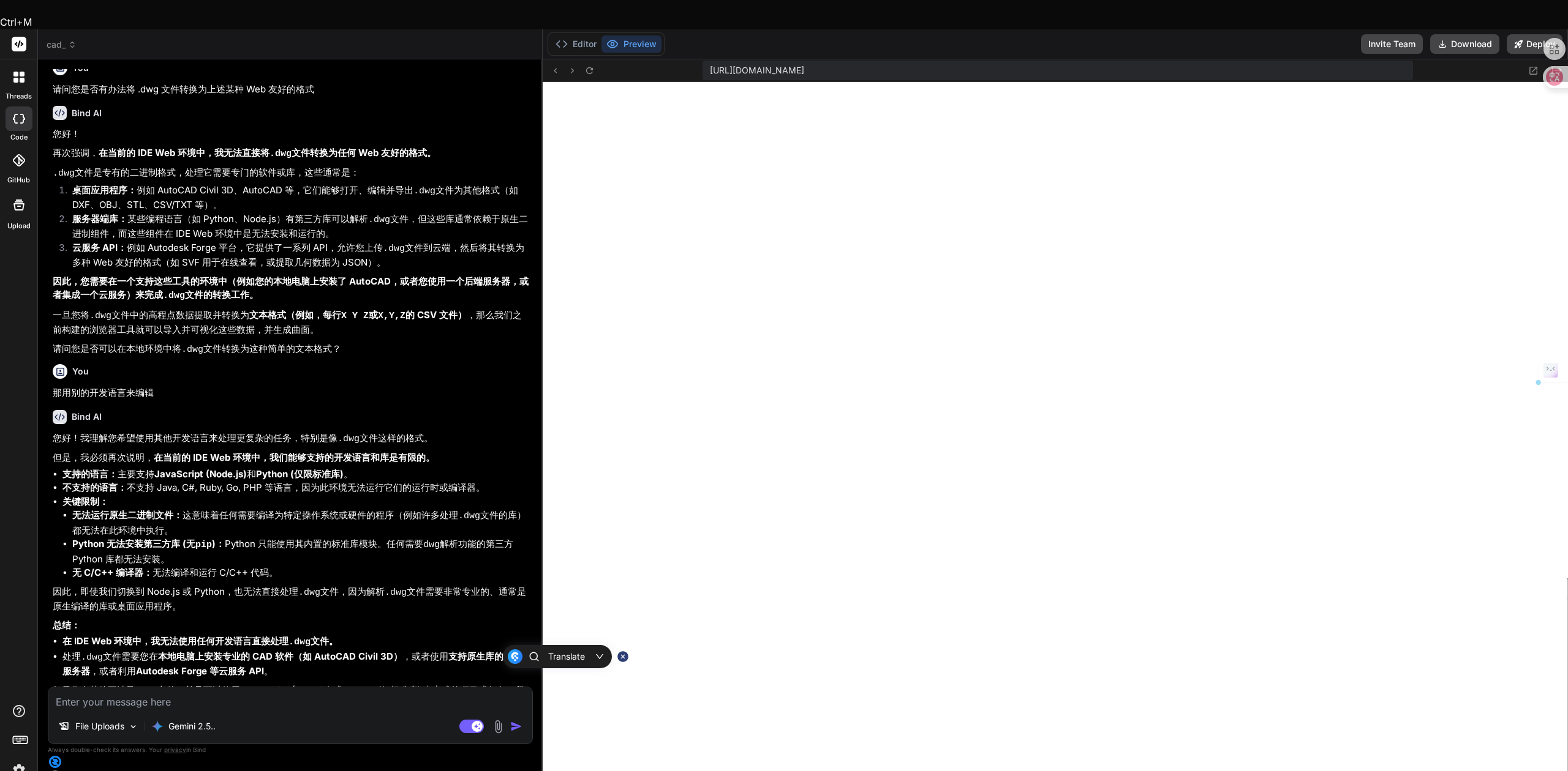
click at [95, 683] on p "如果您有其他不涉及 .dwg 文件，并且可以使用 JavaScript (Node.js) 或 Python (仅标准库) 来完成的项目或任务，我很乐意为您提…" at bounding box center [292, 697] width 478 height 29
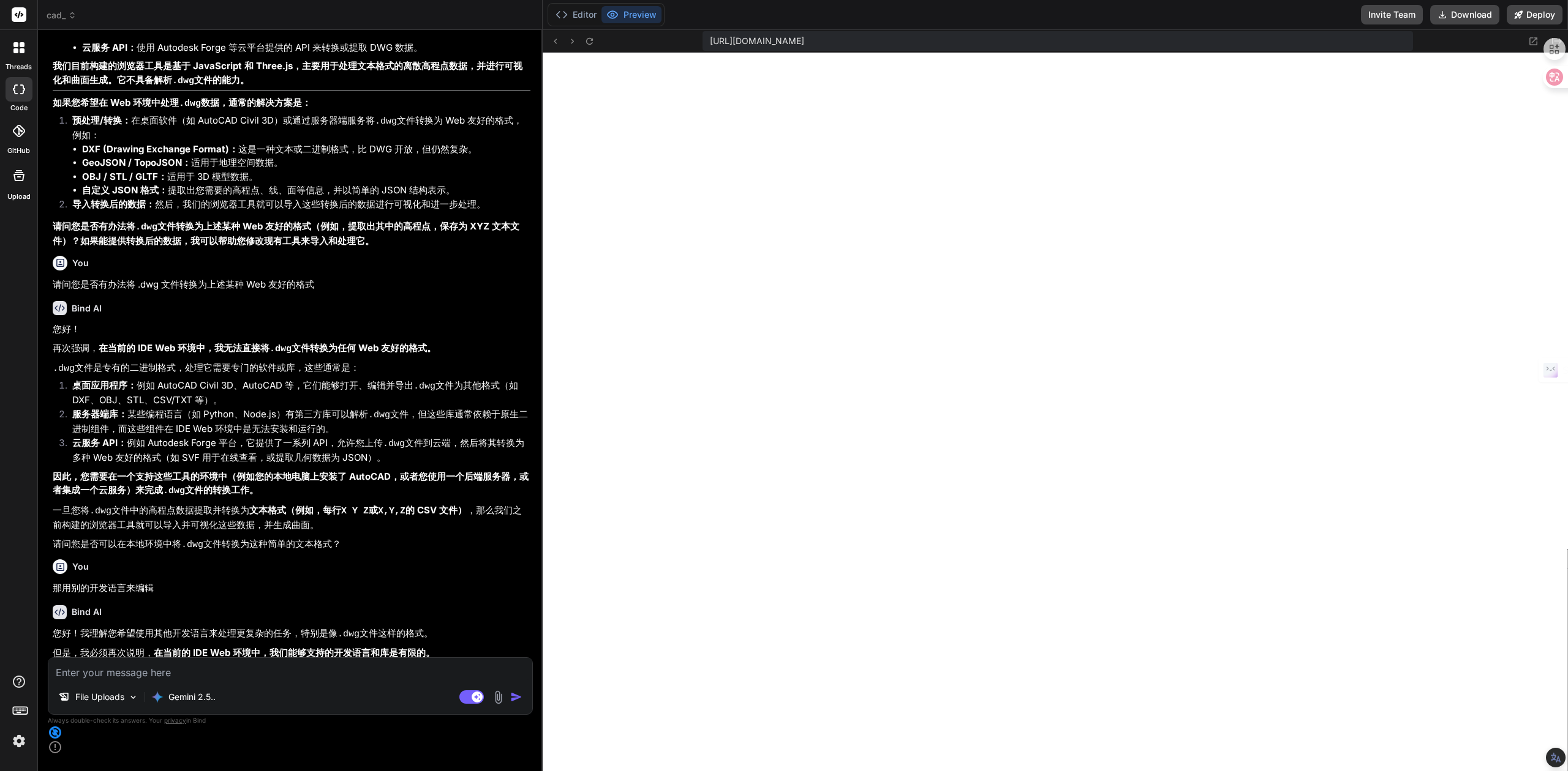
scroll to position [2741, 0]
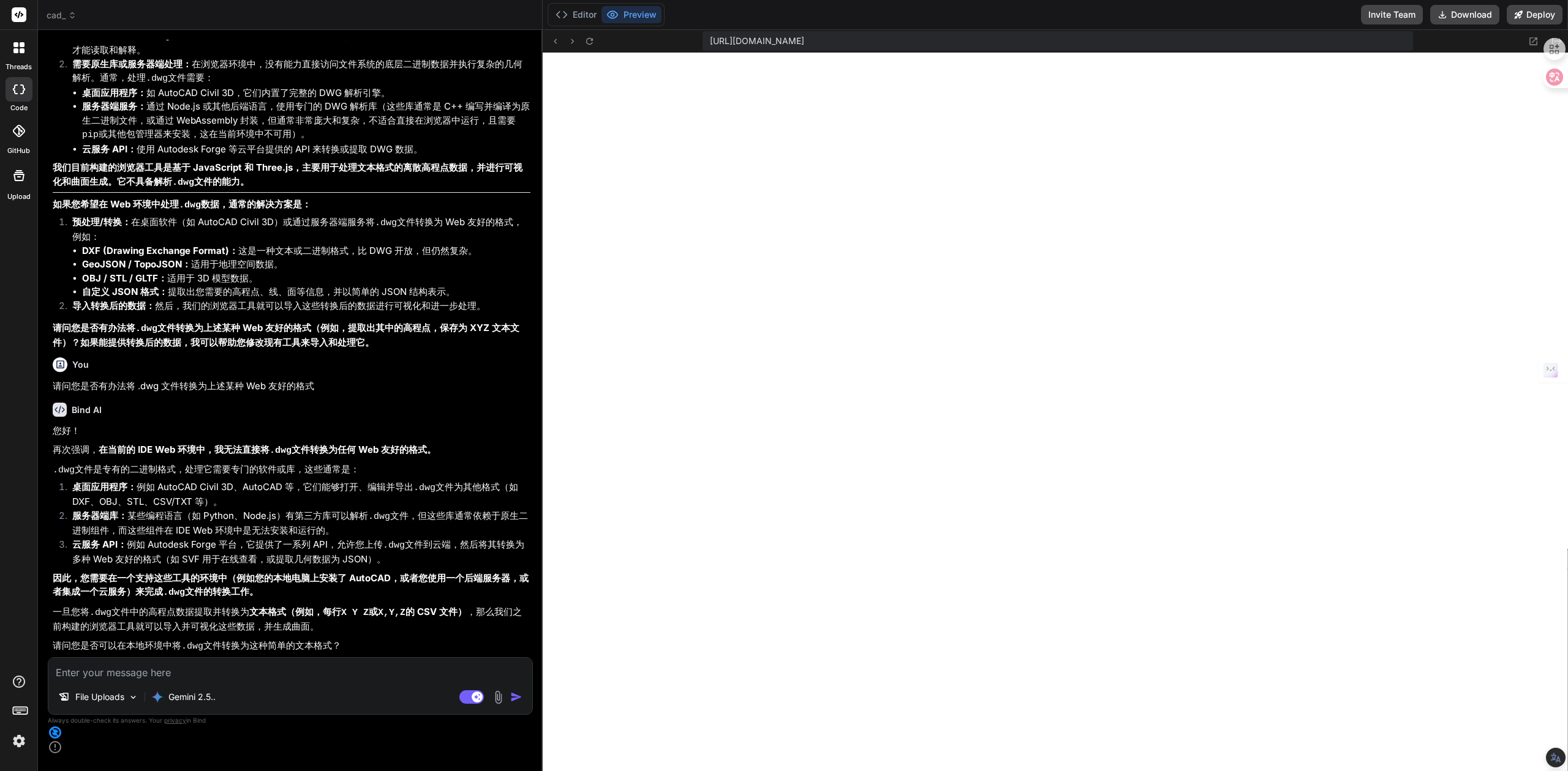
click at [569, 5] on div "Editor Preview" at bounding box center [606, 14] width 117 height 23
click at [569, 10] on button "Editor" at bounding box center [575, 14] width 51 height 17
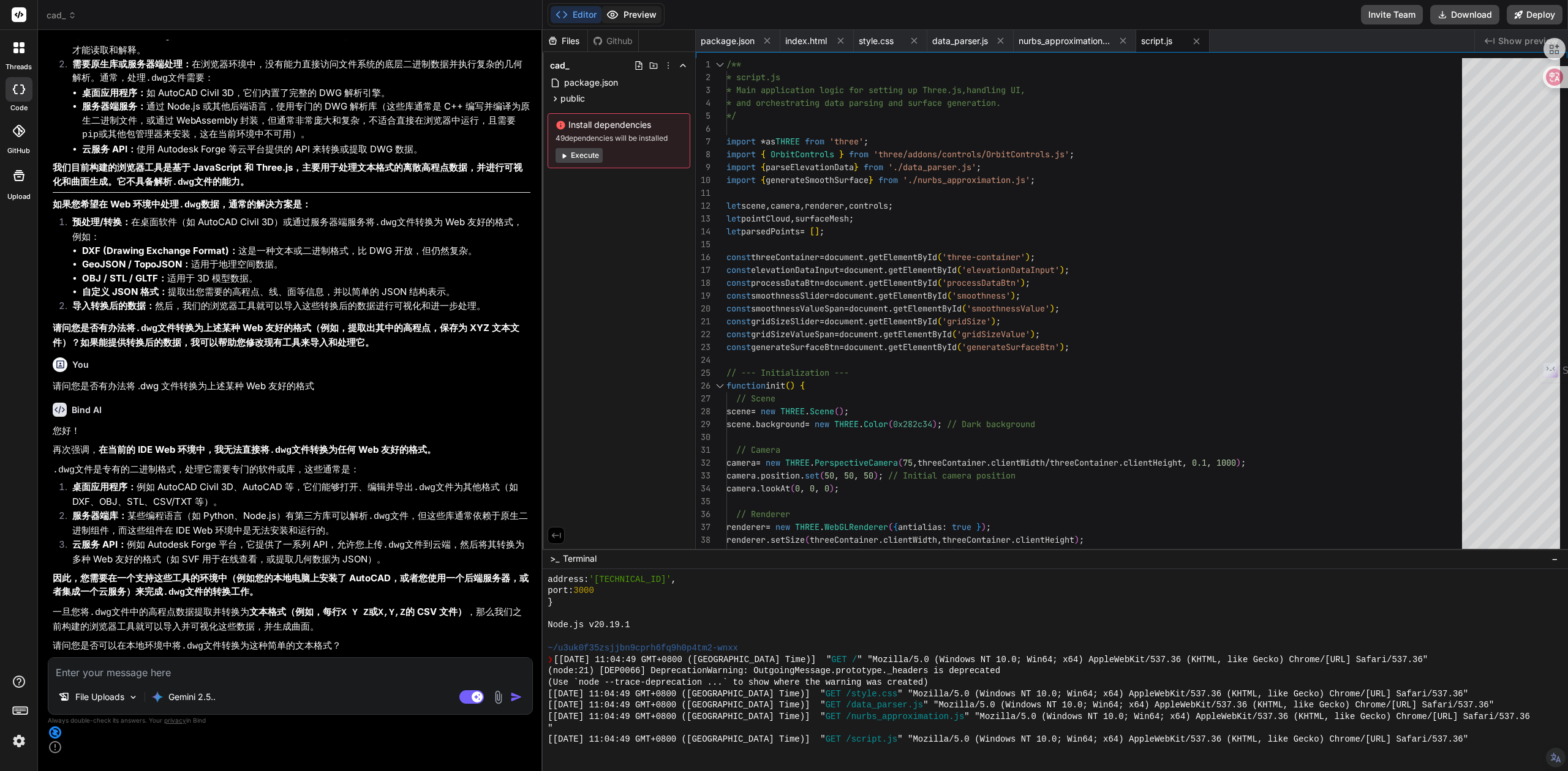
click at [638, 15] on button "Preview" at bounding box center [631, 14] width 60 height 17
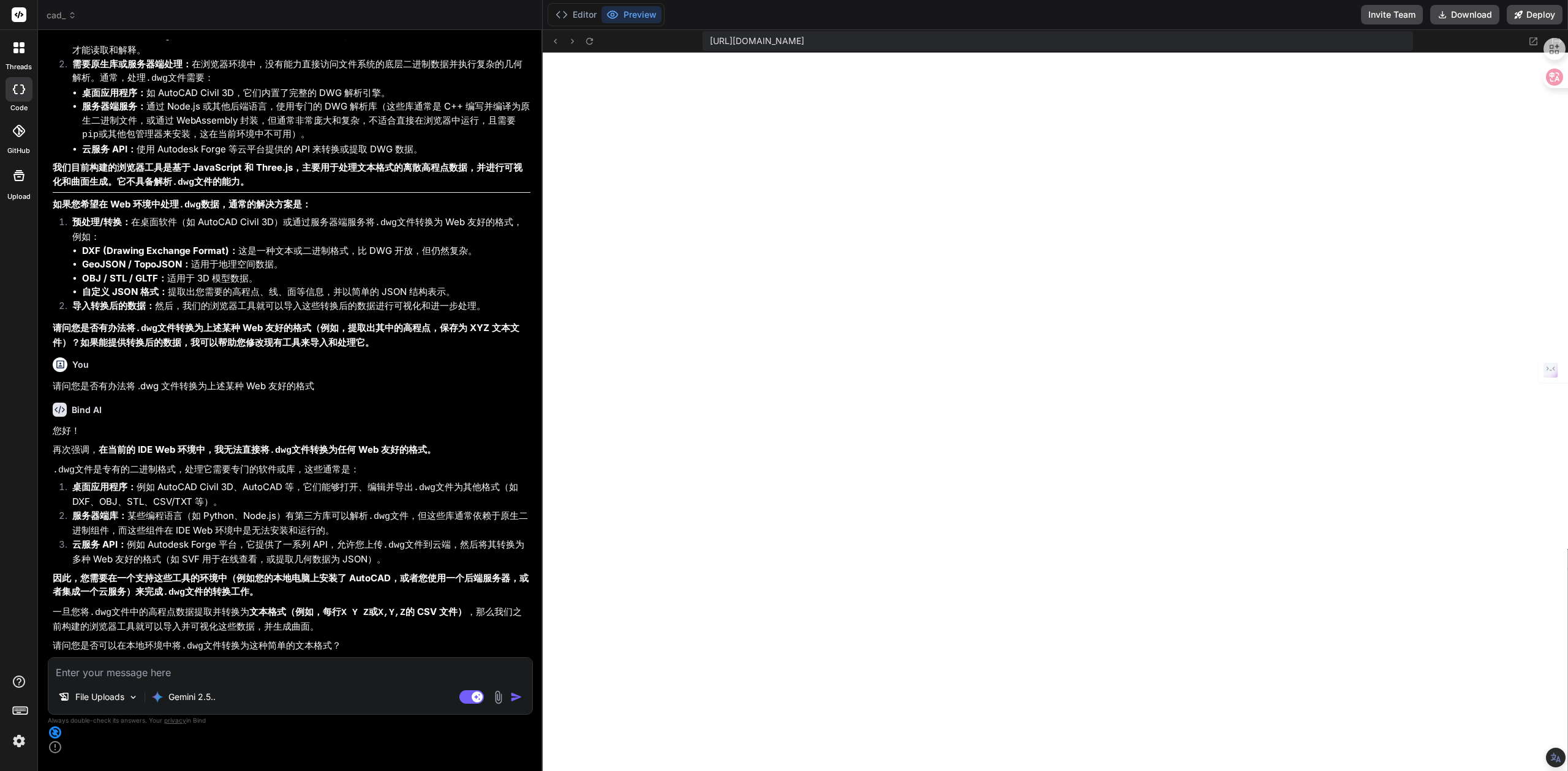
click at [74, 680] on textarea at bounding box center [291, 670] width 484 height 22
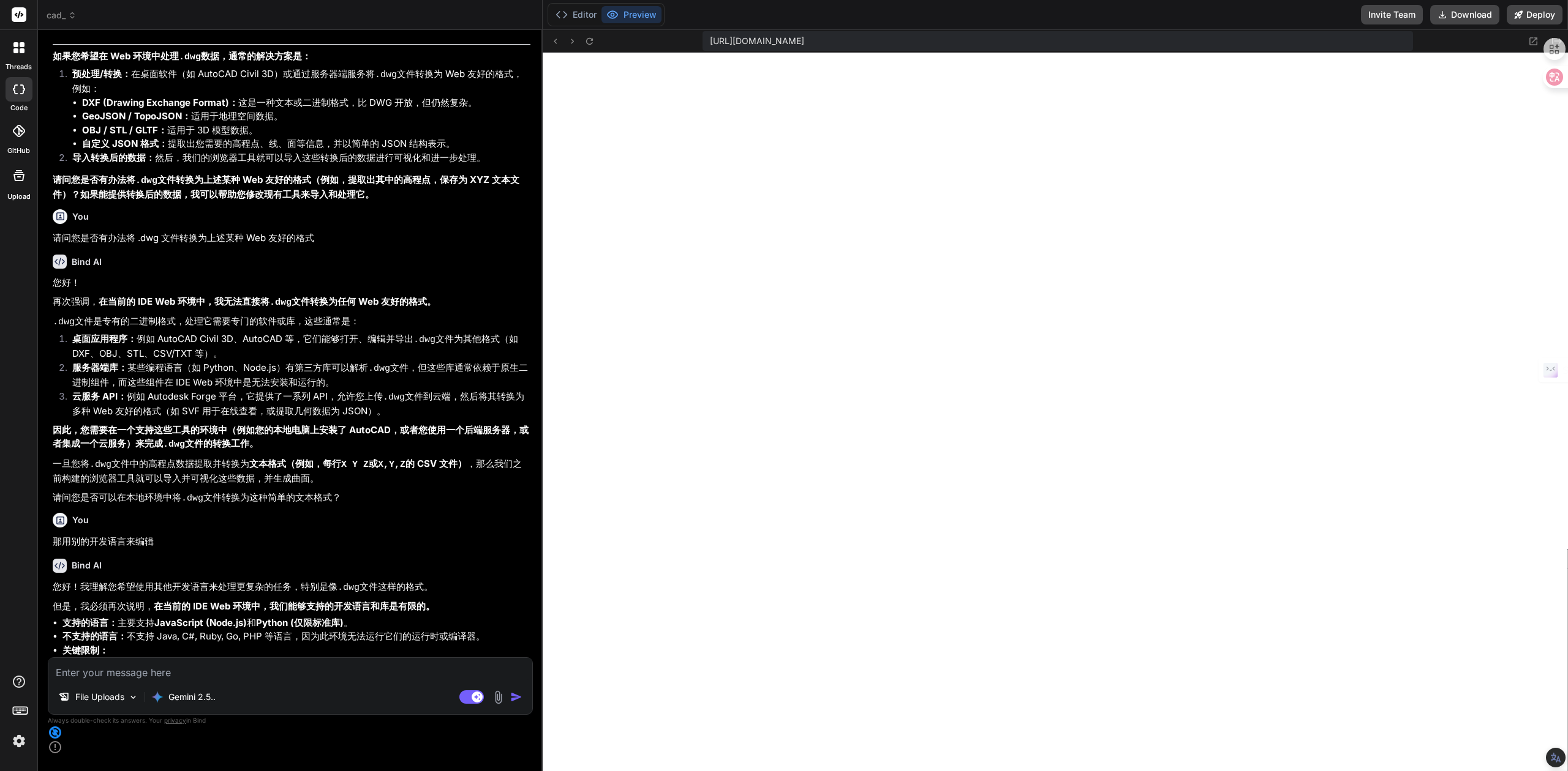
scroll to position [3067, 0]
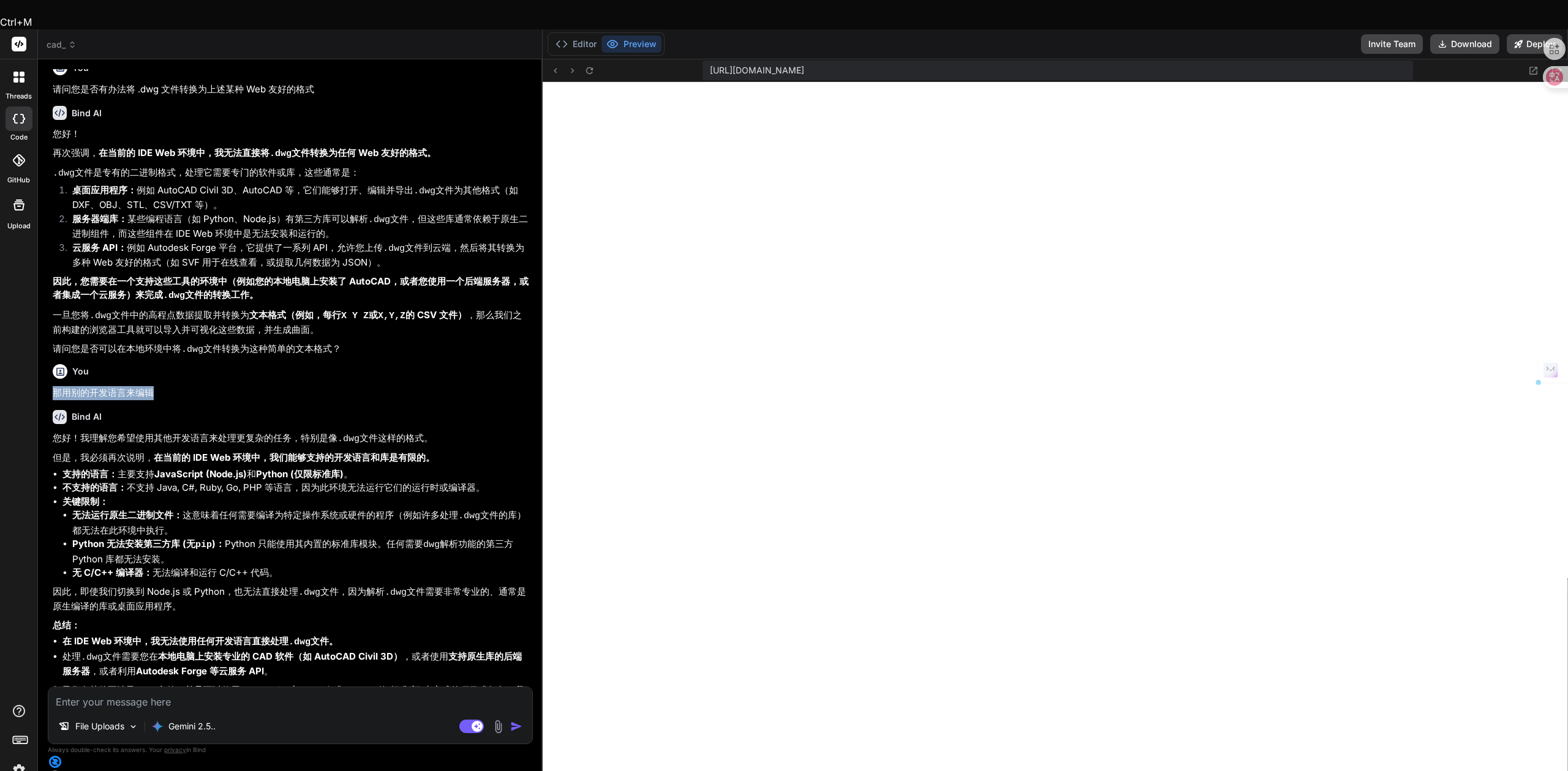
drag, startPoint x: 53, startPoint y: 340, endPoint x: 169, endPoint y: 344, distance: 116.1
click at [169, 386] on p "那用别的开发语言来编辑" at bounding box center [292, 393] width 478 height 14
copy p "那用别的开发语言来编辑"
click at [96, 693] on textarea at bounding box center [291, 698] width 484 height 22
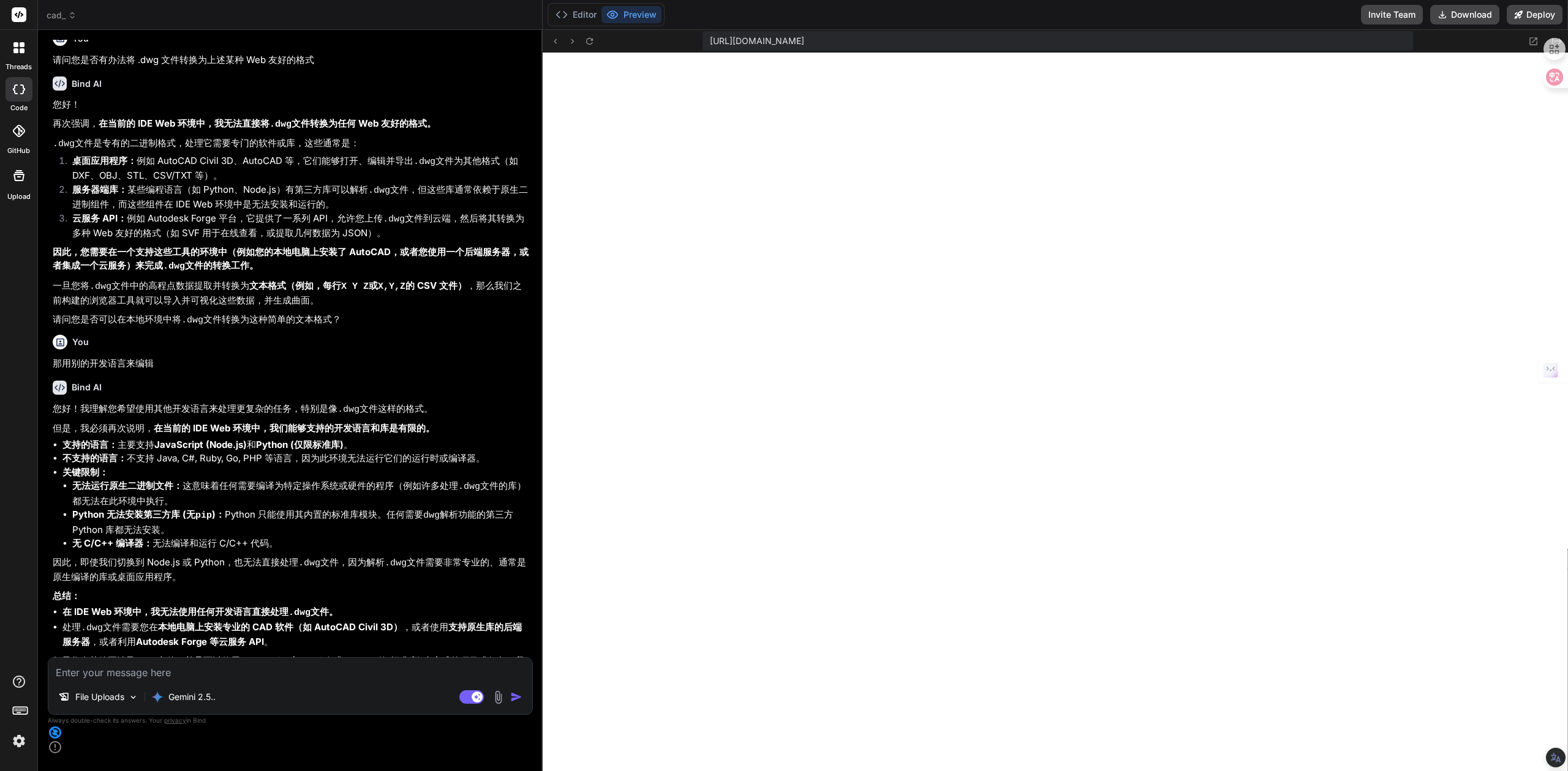
paste textarea "那用别的开发语言来编辑"
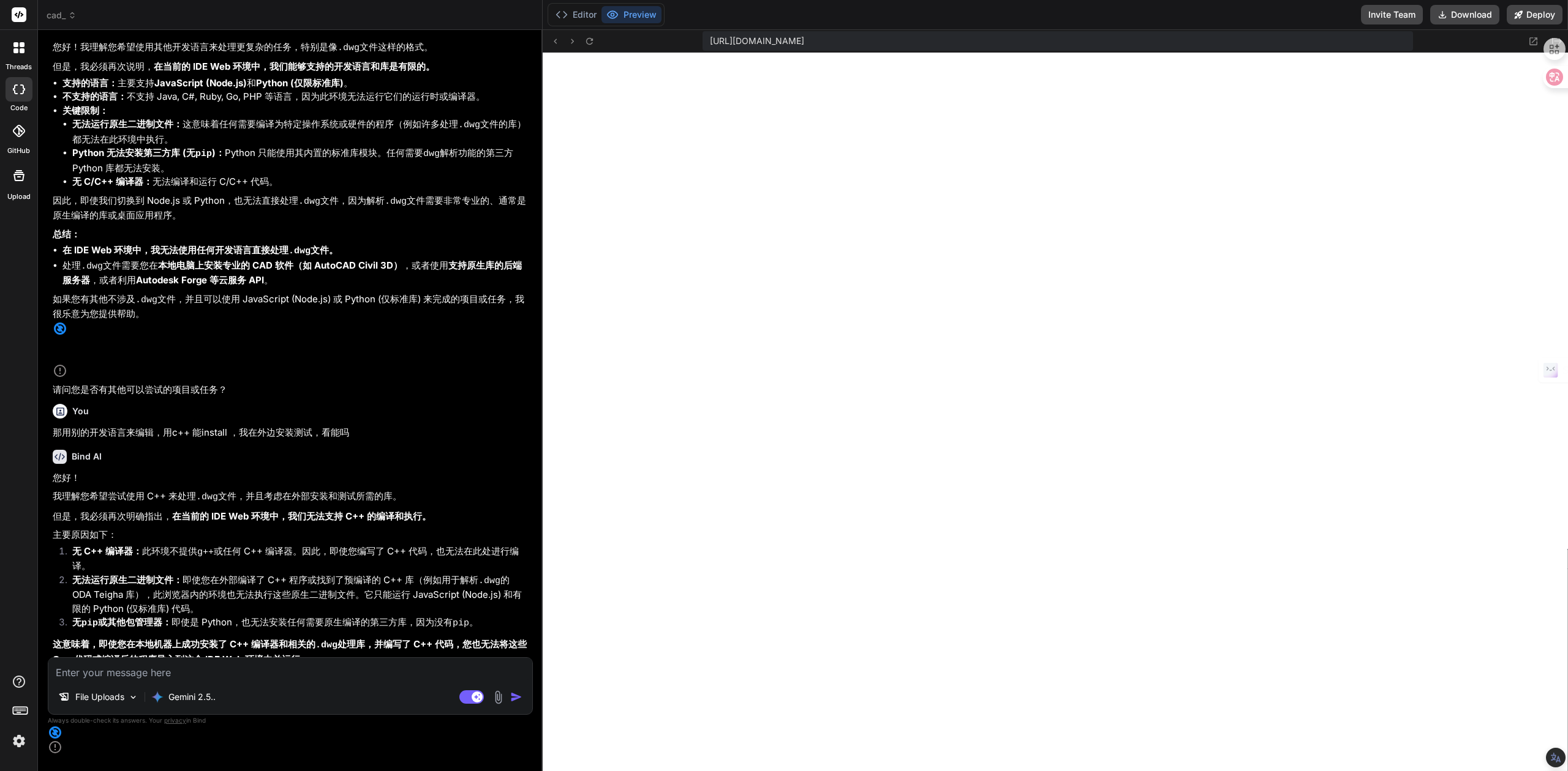
scroll to position [3452, 0]
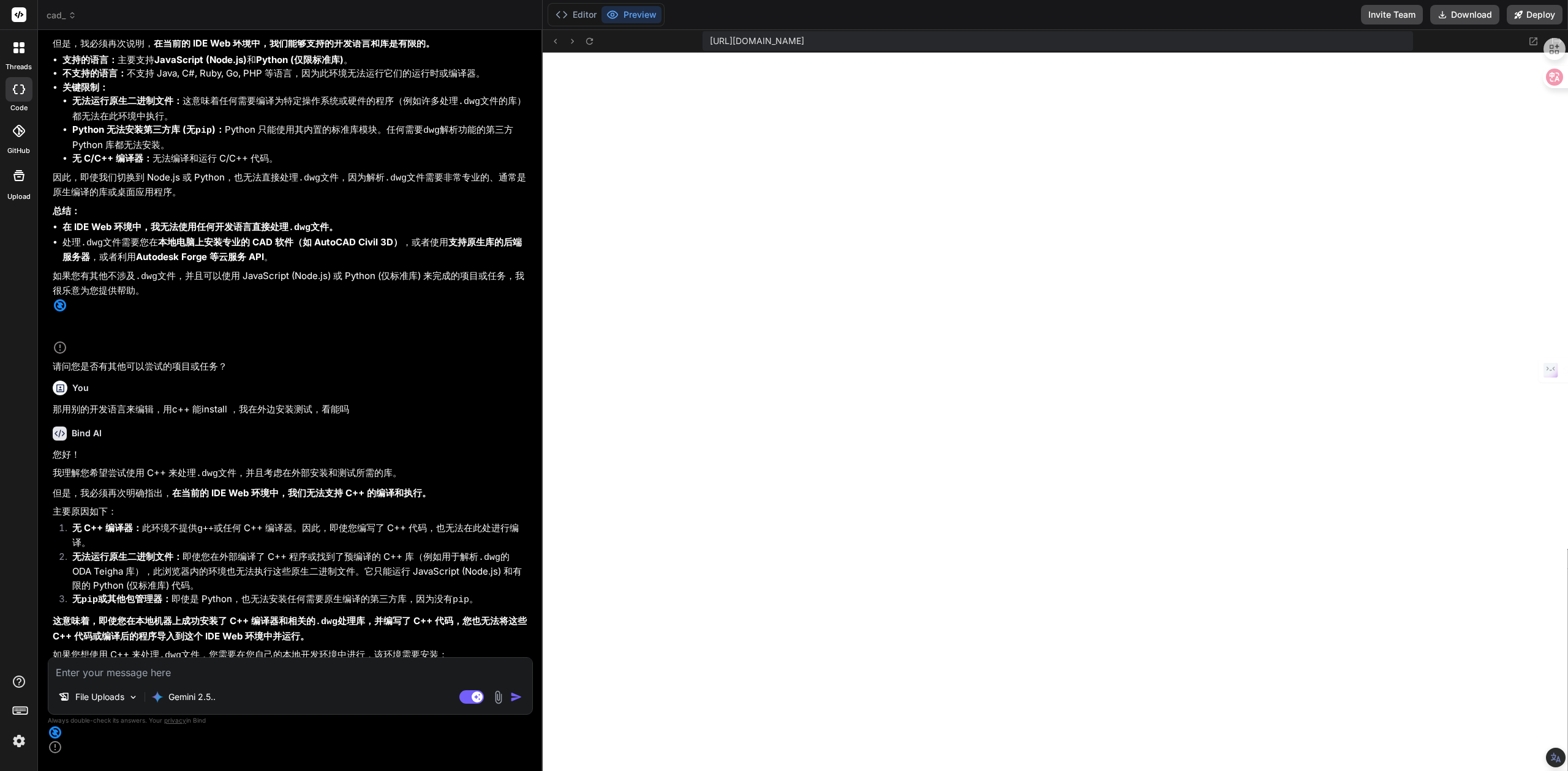
click at [393, 680] on textarea at bounding box center [291, 670] width 484 height 22
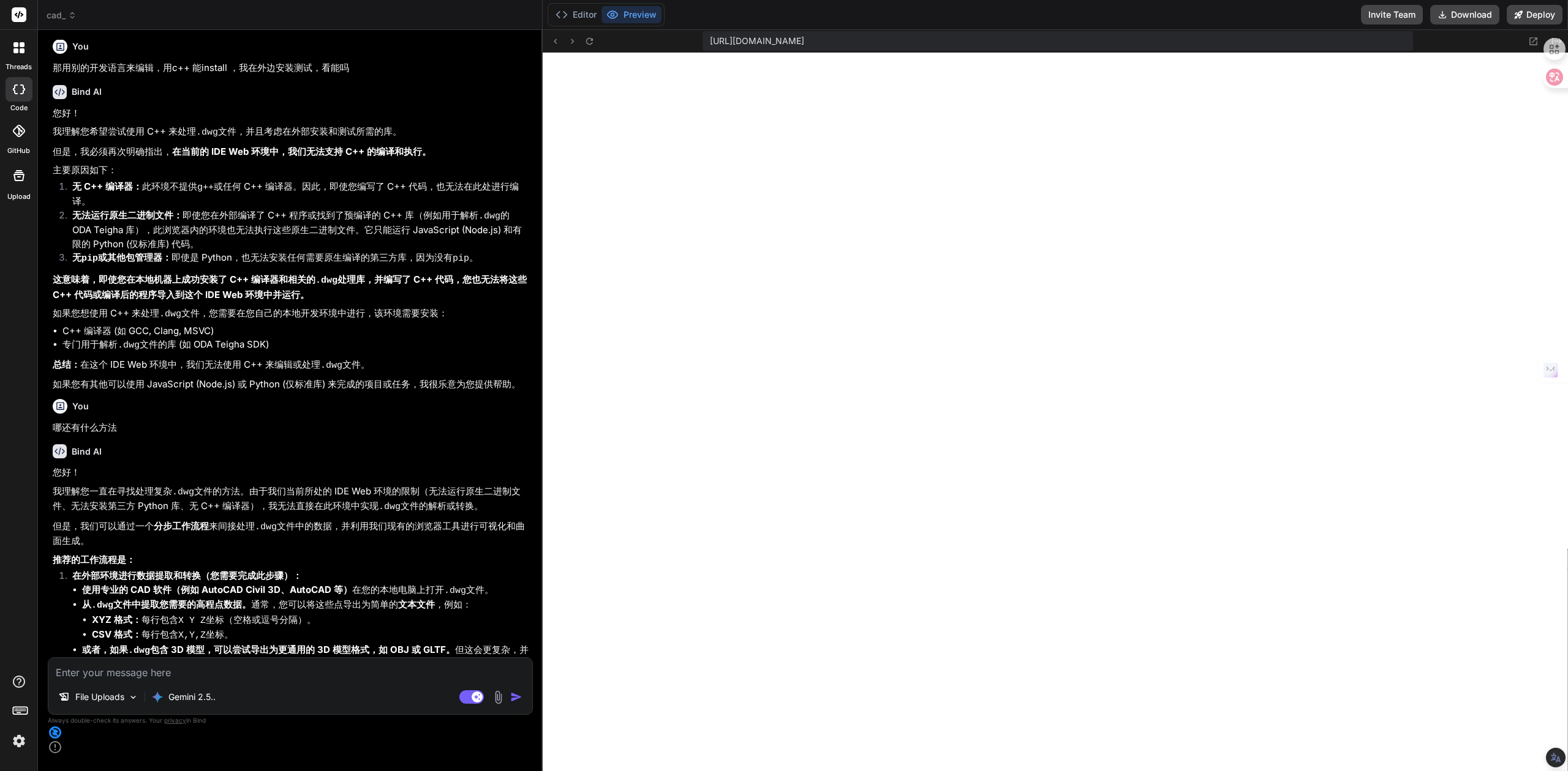
scroll to position [3838, 0]
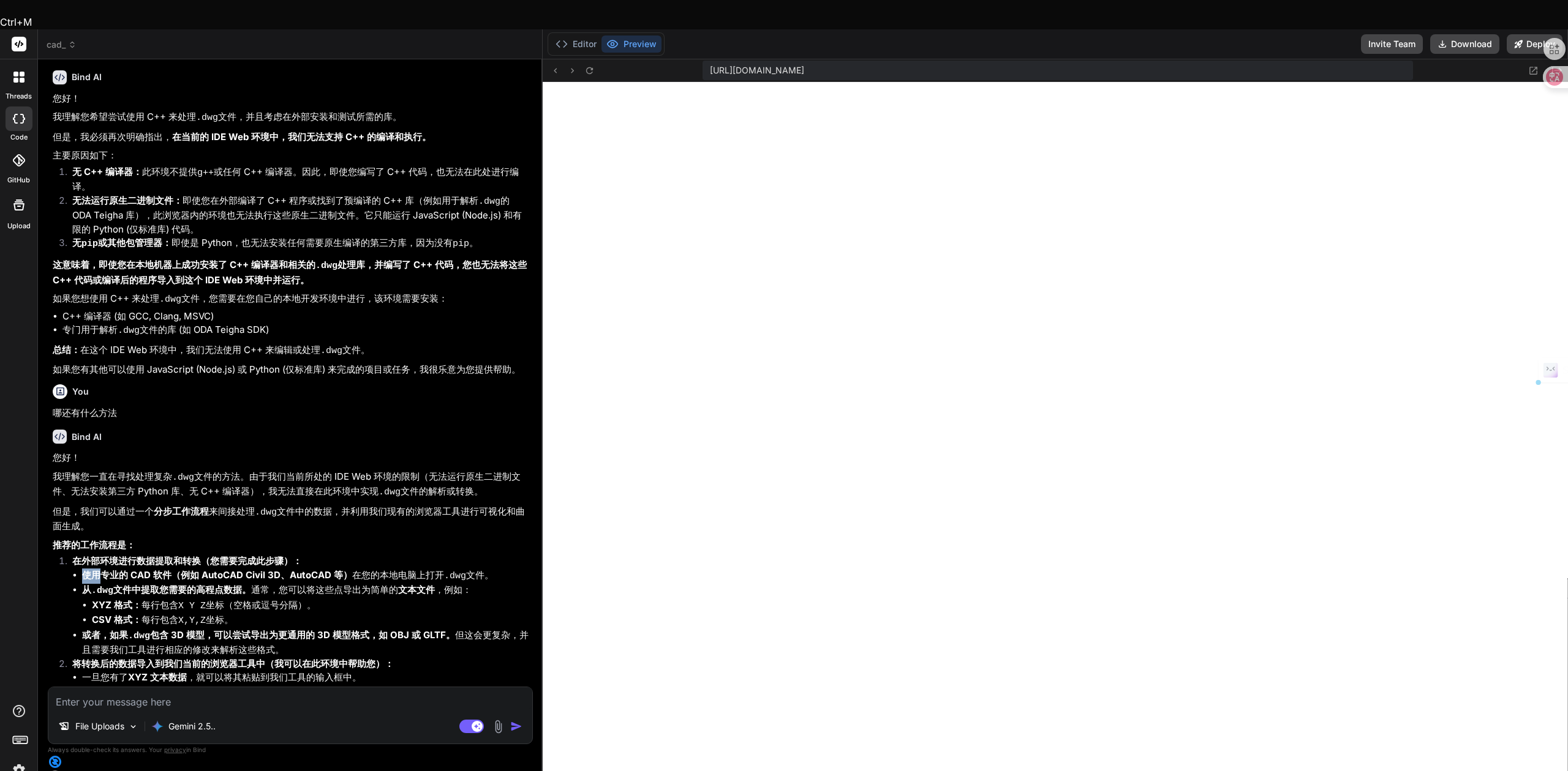
drag, startPoint x: 98, startPoint y: 482, endPoint x: 296, endPoint y: 479, distance: 198.0
click at [296, 555] on li "在外部环境进行数据提取和转换（您需要完成此步骤）： 使用专业的 CAD 软件（例如 AutoCAD Civil 3D、AutoCAD 等） 在您的本地电脑上打…" at bounding box center [296, 606] width 468 height 102
click at [142, 569] on strong "使用专业的 CAD 软件（例如 AutoCAD Civil 3D、AutoCAD 等）" at bounding box center [216, 575] width 270 height 12
drag, startPoint x: 110, startPoint y: 489, endPoint x: 428, endPoint y: 487, distance: 318.0
click at [428, 569] on li "使用专业的 CAD 软件（例如 AutoCAD Civil 3D、AutoCAD 等） 在您的本地电脑上打开 .dwg 文件。" at bounding box center [305, 576] width 448 height 15
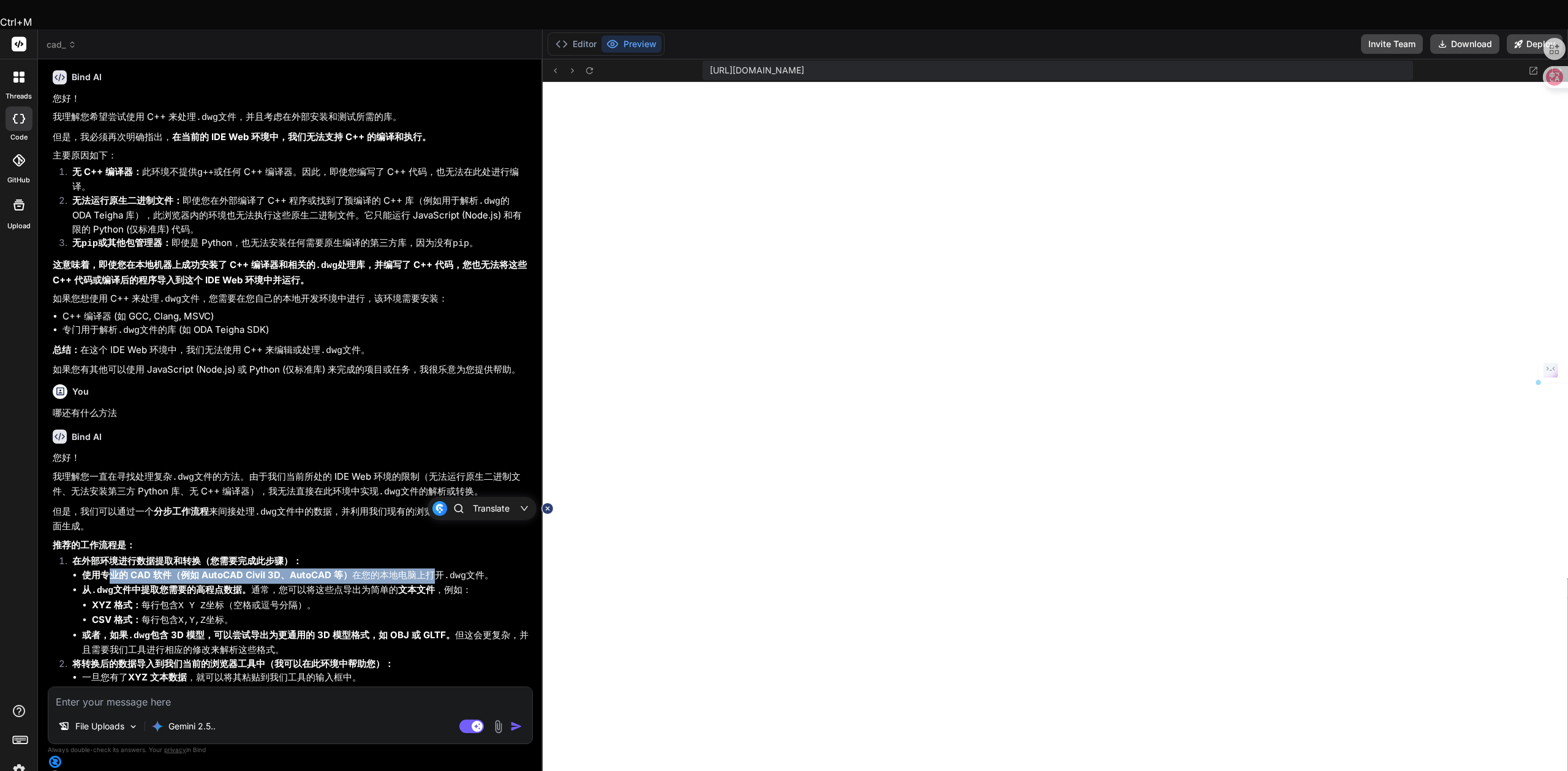
click at [357, 569] on li "使用专业的 CAD 软件（例如 AutoCAD Civil 3D、AutoCAD 等） 在您的本地电脑上打开 .dwg 文件。" at bounding box center [305, 576] width 448 height 15
click at [157, 584] on strong "从 .dwg 文件中提取您需要的高程点数据。" at bounding box center [166, 590] width 169 height 12
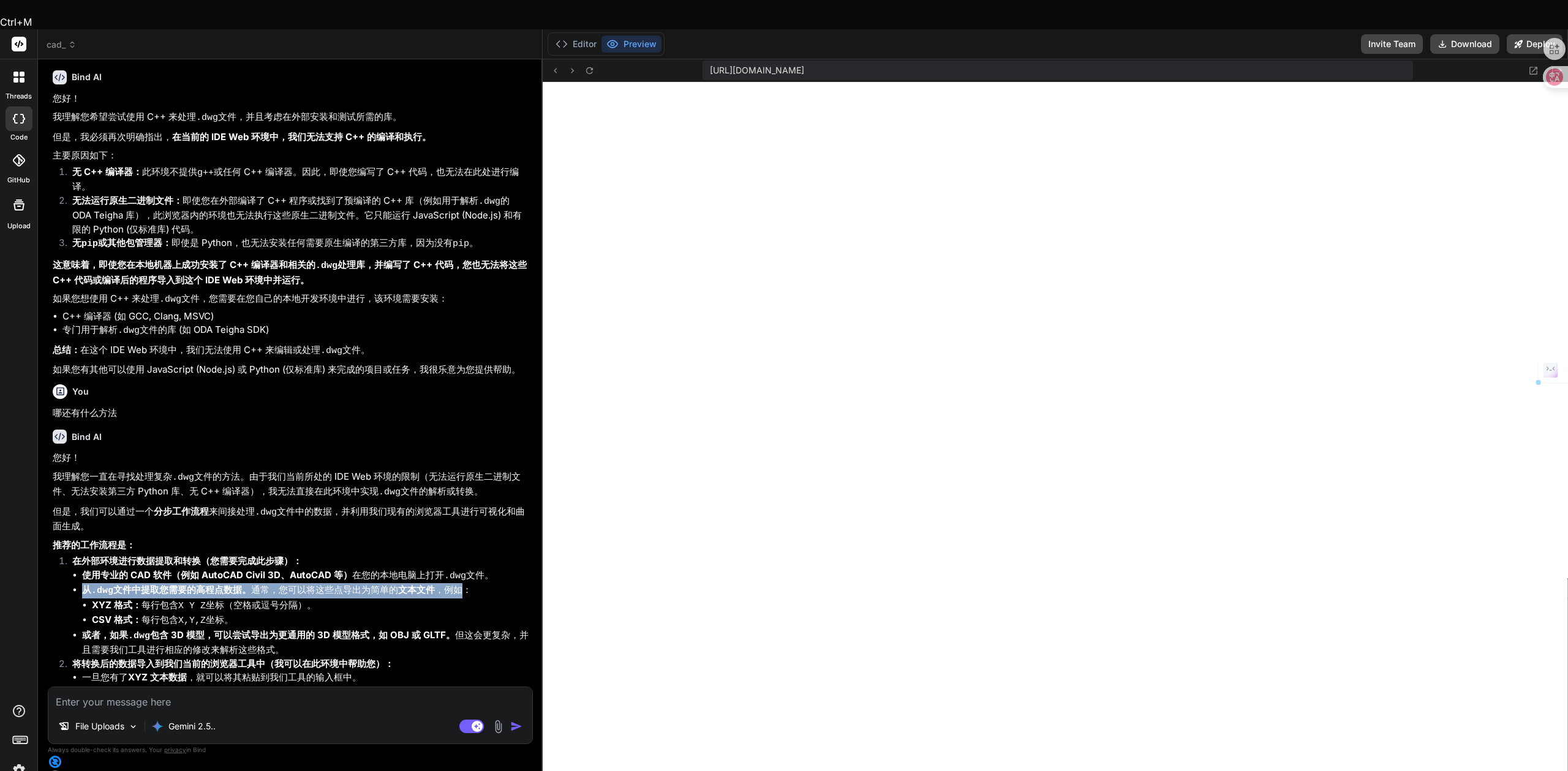
drag, startPoint x: 86, startPoint y: 500, endPoint x: 432, endPoint y: 503, distance: 346.0
click at [473, 584] on li "从 .dwg 文件中提取您需要的高程点数据。 通常，您可以将这些点导出为简单的 文本文件 ，例如： XYZ 格式： 每行包含 X Y Z 坐标（空格或逗号分隔…" at bounding box center [305, 607] width 448 height 46
click at [388, 584] on li "从 .dwg 文件中提取您需要的高程点数据。 通常，您可以将这些点导出为简单的 文本文件 ，例如： XYZ 格式： 每行包含 X Y Z 坐标（空格或逗号分隔…" at bounding box center [305, 607] width 448 height 46
drag, startPoint x: 92, startPoint y: 534, endPoint x: 265, endPoint y: 531, distance: 173.0
click at [265, 614] on li "CSV 格式： 每行包含 X,Y,Z 坐标。" at bounding box center [310, 621] width 439 height 15
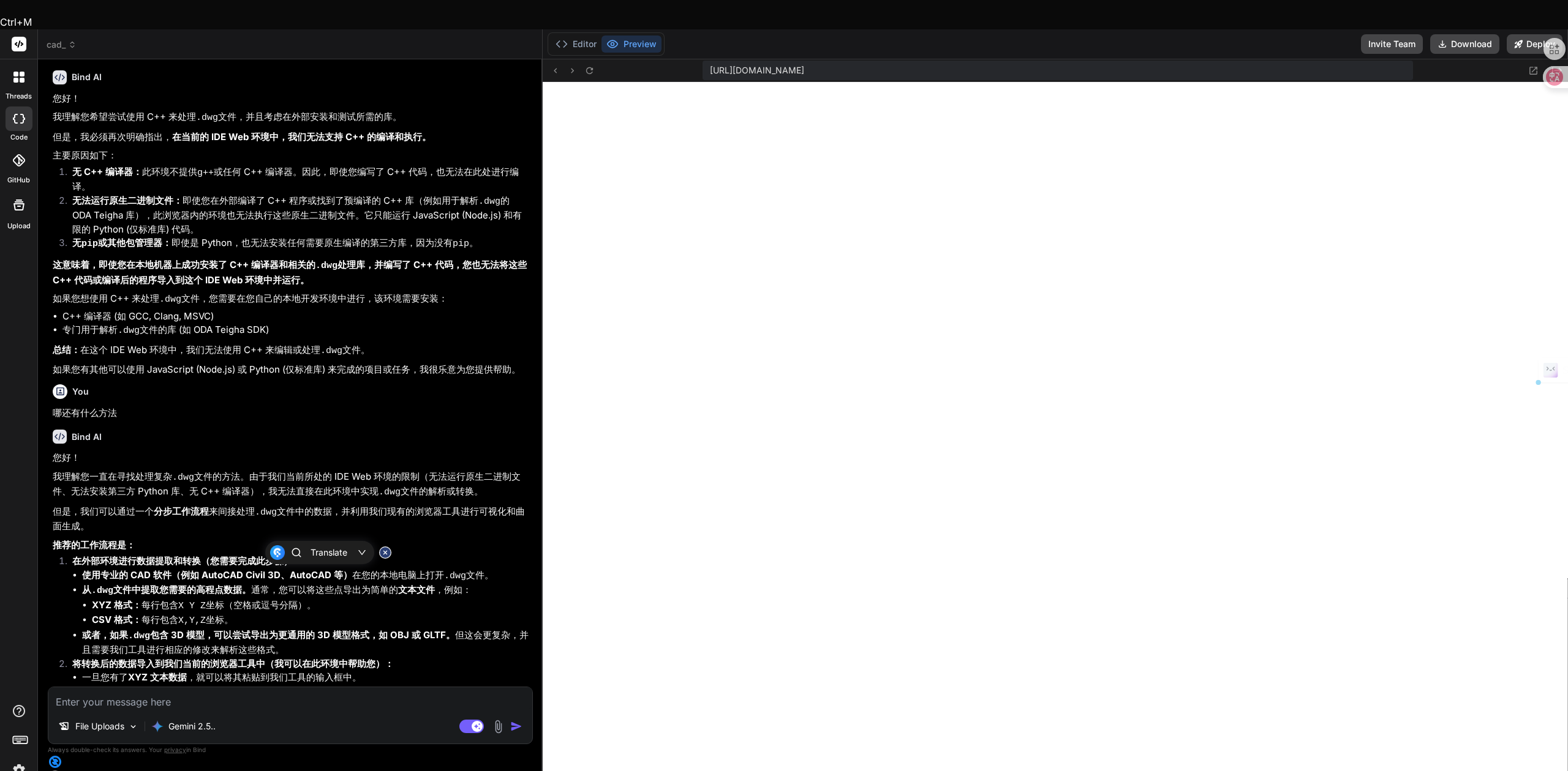
click at [203, 601] on code "X Y Z" at bounding box center [192, 606] width 28 height 10
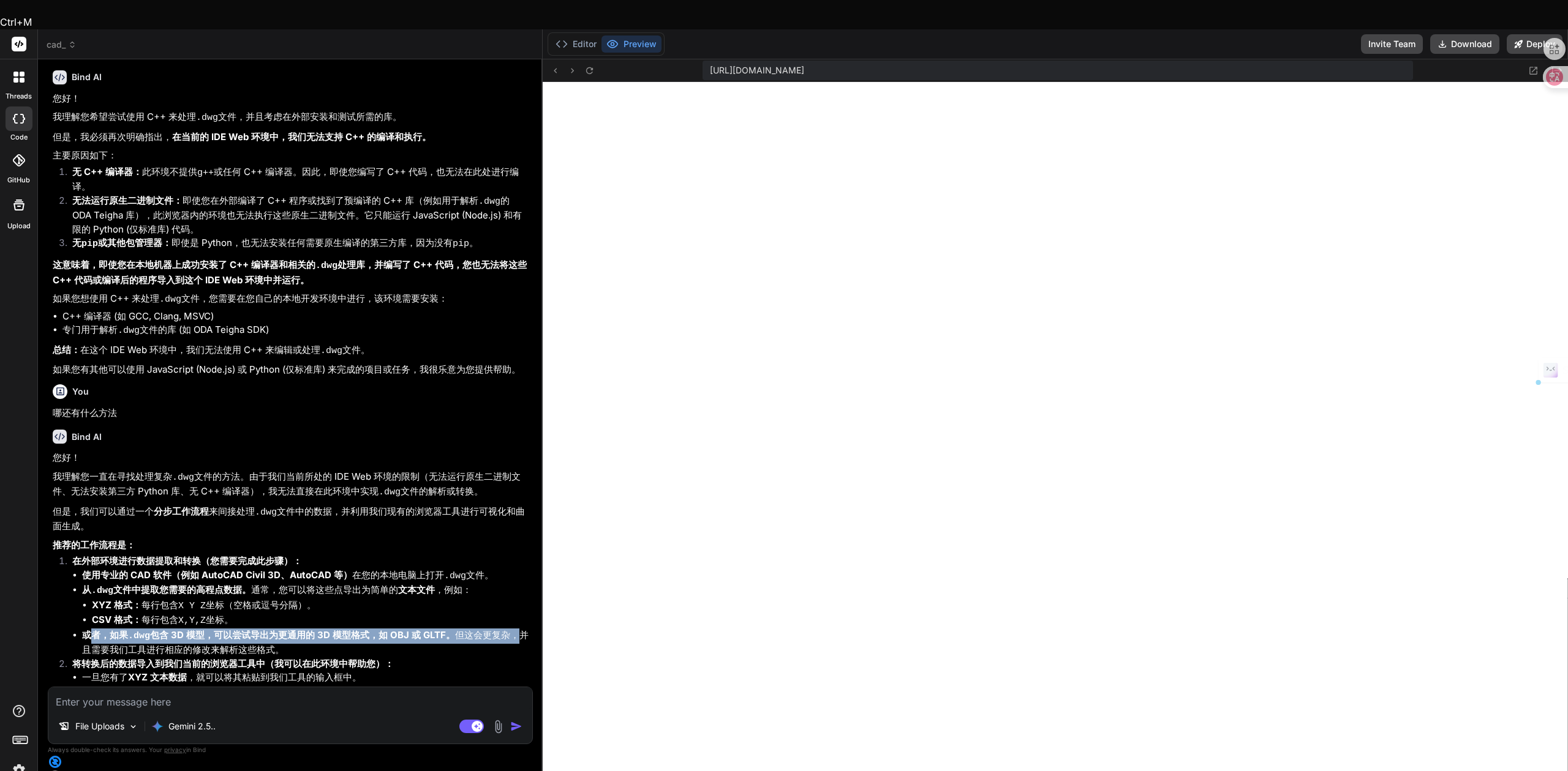
drag, startPoint x: 87, startPoint y: 548, endPoint x: 510, endPoint y: 544, distance: 423.0
click at [510, 629] on li "或者，如果 .dwg 包含 3D 模型，可以尝试导出为更通用的 3D 模型格式，如 OBJ 或 GLTF。 但这会更复杂，并且需要我们工具进行相应的修改来解析…" at bounding box center [305, 643] width 448 height 29
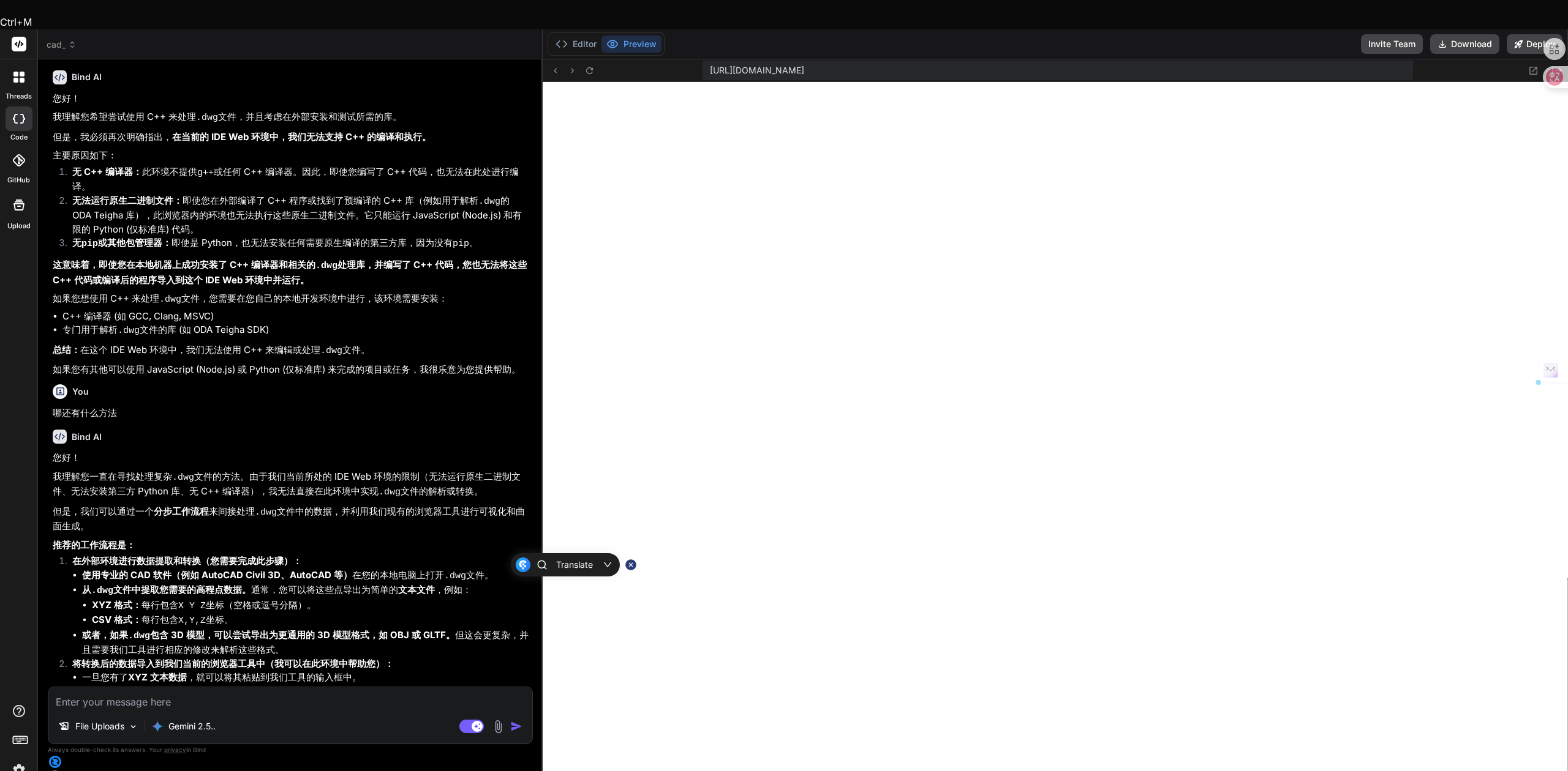
click at [306, 629] on li "或者，如果 .dwg 包含 3D 模型，可以尝试导出为更通用的 3D 模型格式，如 OBJ 或 GLTF。 但这会更复杂，并且需要我们工具进行相应的修改来解析…" at bounding box center [305, 643] width 448 height 29
drag, startPoint x: 92, startPoint y: 562, endPoint x: 304, endPoint y: 564, distance: 212.0
click at [304, 629] on li "或者，如果 .dwg 包含 3D 模型，可以尝试导出为更通用的 3D 模型格式，如 OBJ 或 GLTF。 但这会更复杂，并且需要我们工具进行相应的修改来解析…" at bounding box center [305, 643] width 448 height 29
drag, startPoint x: 132, startPoint y: 569, endPoint x: 268, endPoint y: 571, distance: 136.0
click at [268, 659] on strong "将转换后的数据导入到我们当前的浏览器工具中（我可以在此环境中帮助您）：" at bounding box center [233, 665] width 321 height 12
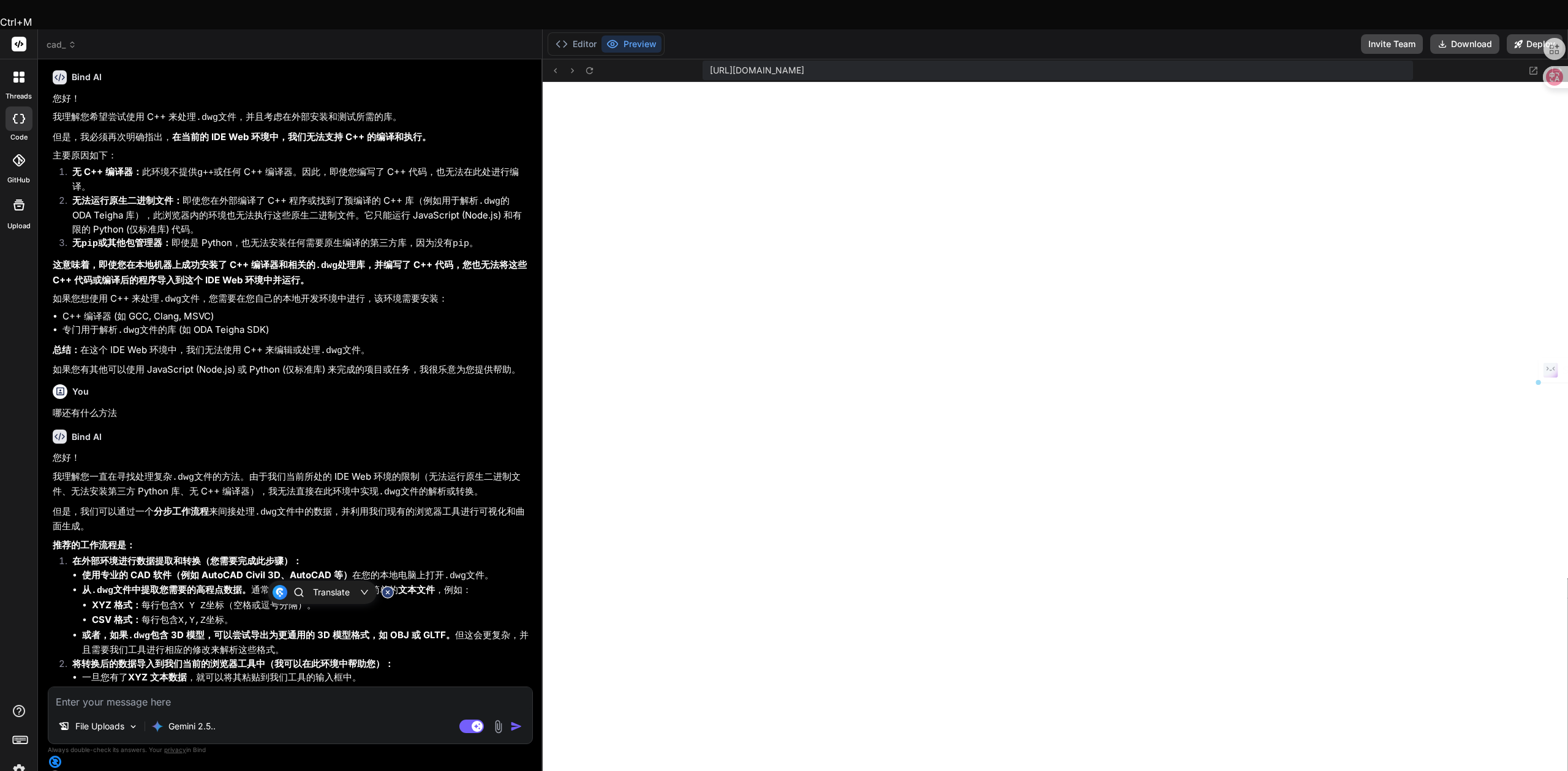
click at [272, 659] on strong "将转换后的数据导入到我们当前的浏览器工具中（我可以在此环境中帮助您）：" at bounding box center [233, 665] width 321 height 12
drag, startPoint x: 290, startPoint y: 573, endPoint x: 380, endPoint y: 574, distance: 90.0
click at [380, 659] on strong "将转换后的数据导入到我们当前的浏览器工具中（我可以在此环境中帮助您）：" at bounding box center [233, 665] width 321 height 12
click at [126, 672] on li "一旦您有了 XYZ 文本数据 ，就可以将其粘贴到我们工具的输入框中。" at bounding box center [305, 678] width 448 height 14
drag, startPoint x: 89, startPoint y: 586, endPoint x: 371, endPoint y: 592, distance: 282.1
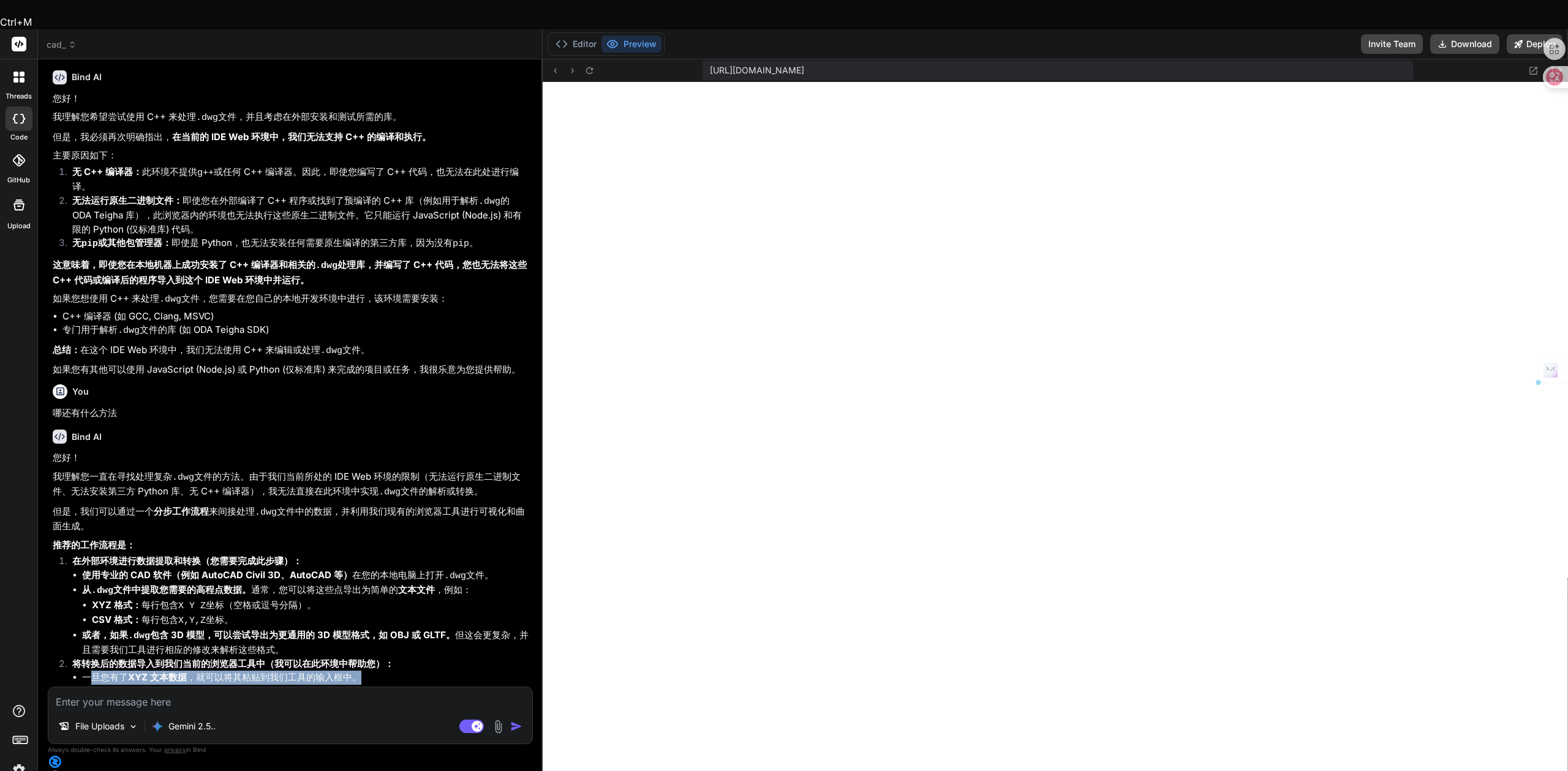
click at [371, 672] on li "一旦您有了 XYZ 文本数据 ，就可以将其粘贴到我们工具的输入框中。" at bounding box center [305, 678] width 448 height 14
click at [155, 685] on li "我们的工具可以解析这些文本数据，可视化高程点，并生成 NURBS-like 曲面。" at bounding box center [305, 692] width 448 height 14
drag, startPoint x: 145, startPoint y: 604, endPoint x: 280, endPoint y: 604, distance: 135.0
click at [265, 685] on li "我们的工具可以解析这些文本数据，可视化高程点，并生成 NURBS-like 曲面。" at bounding box center [305, 692] width 448 height 14
click at [292, 685] on li "我们的工具可以解析这些文本数据，可视化高程点，并生成 NURBS-like 曲面。" at bounding box center [305, 692] width 448 height 14
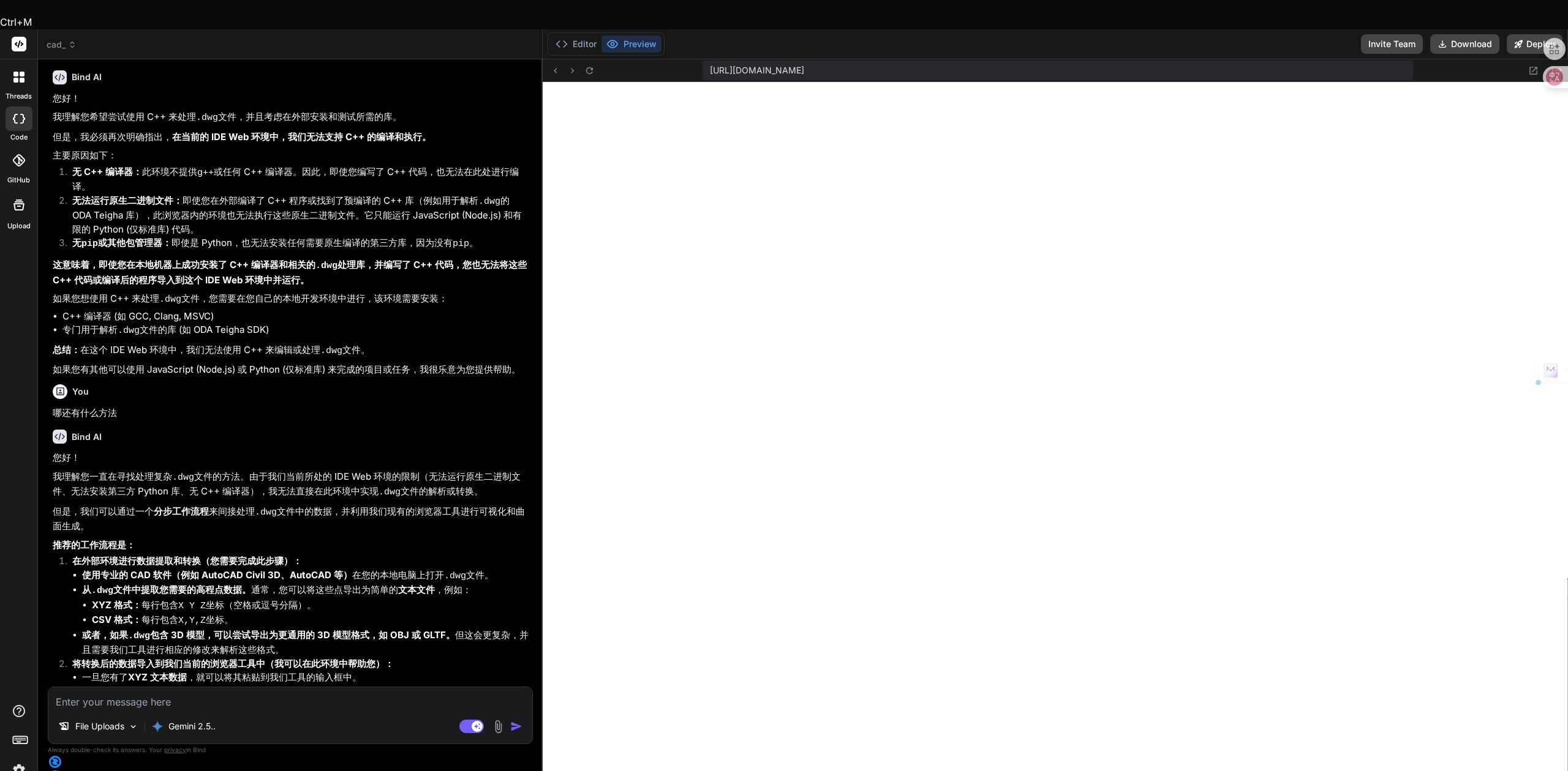
drag, startPoint x: 97, startPoint y: 619, endPoint x: 482, endPoint y: 625, distance: 385.0
click at [482, 704] on strong "总结来说，我们无法直接“编辑”或“转换” .dwg 文件本身，但我们可以处理从 .dwg 文件中“提取”出来的、更简单的、Web 友好的数据格式。" at bounding box center [287, 717] width 469 height 27
click at [59, 737] on p "请问您是否能够通过上述第一步，在您的本地环境中将 .dwg 文件中的高程点数据提取并保存为 XYZ 文本文件 ？如果您能提供这样的数据，我很乐意帮助您进一步优…" at bounding box center [292, 751] width 478 height 29
drag, startPoint x: 496, startPoint y: 653, endPoint x: 262, endPoint y: 650, distance: 234.0
click at [262, 737] on p "请问您是否能够通过上述第一步，在您的本地环境中将 .dwg 文件中的高程点数据提取并保存为 XYZ 文本文件 ？如果您能提供这样的数据，我很乐意帮助您进一步优…" at bounding box center [292, 751] width 478 height 29
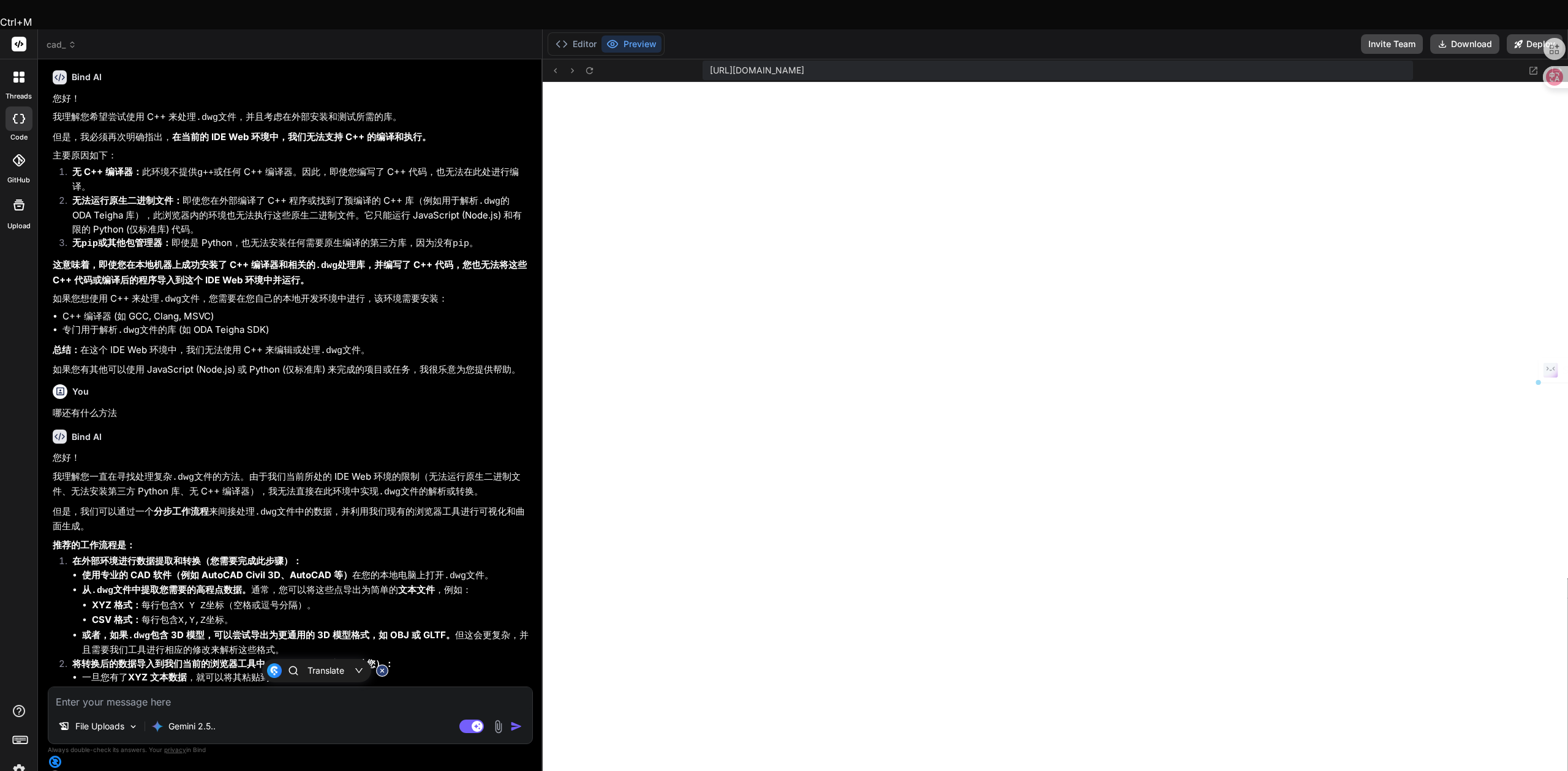
copy p "将 .dwg 文件中的高程点数据提取并保存为 XYZ 文本文件"
click at [142, 698] on textarea at bounding box center [291, 698] width 484 height 22
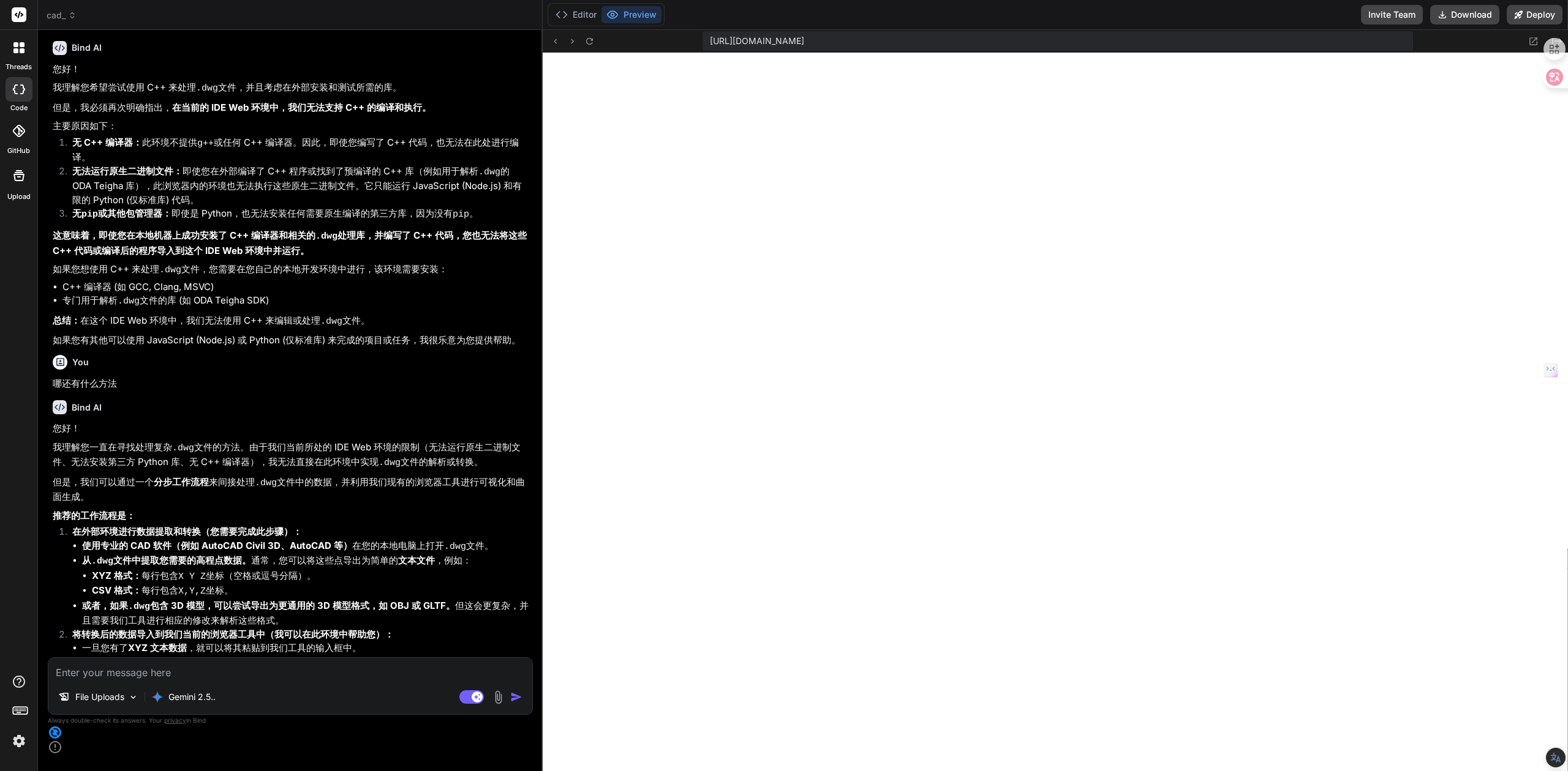
paste textarea "将 .dwg 文件中的高程点数据提取并保存为 XYZ 文本文件"
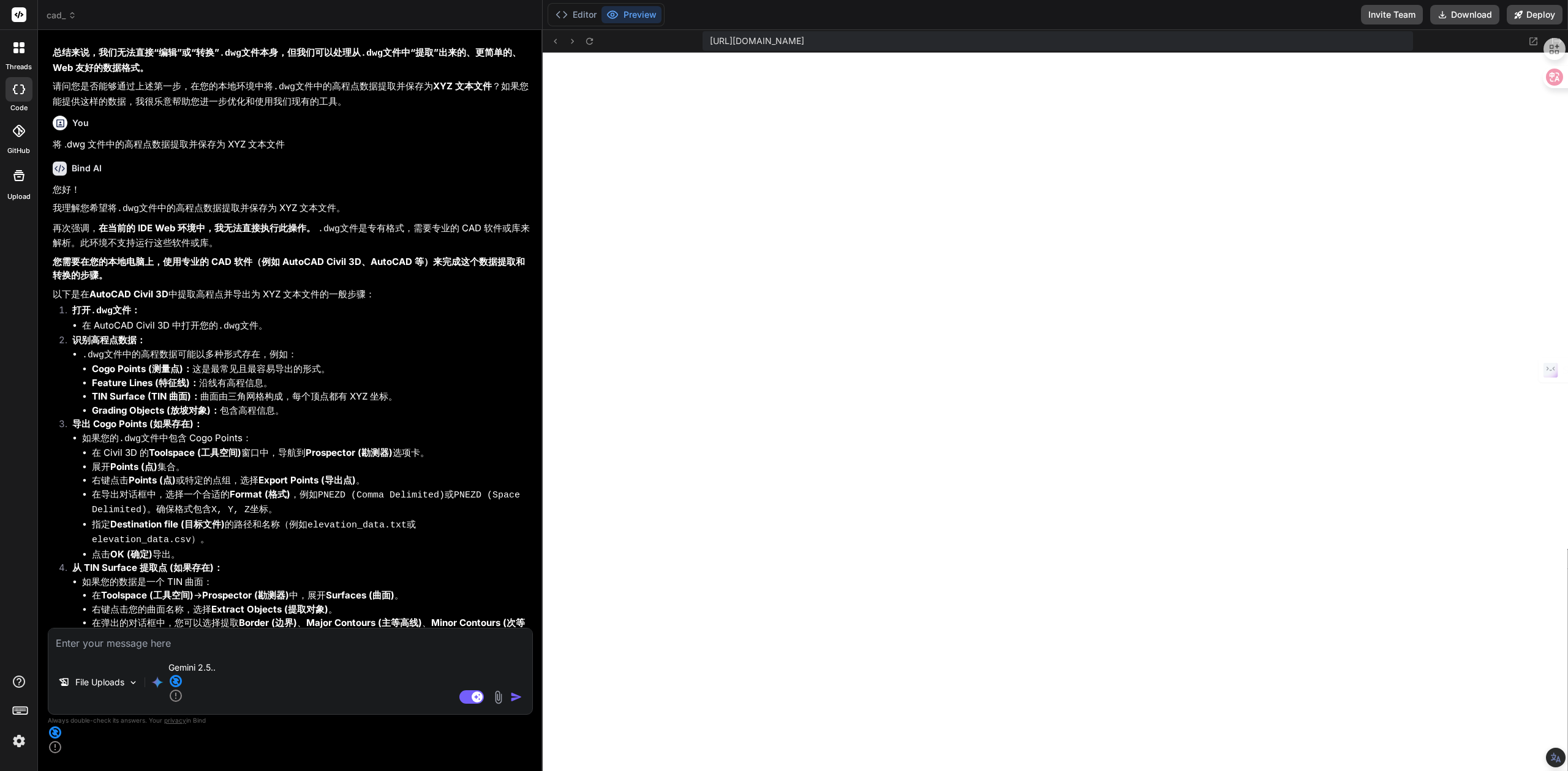
scroll to position [4552, 0]
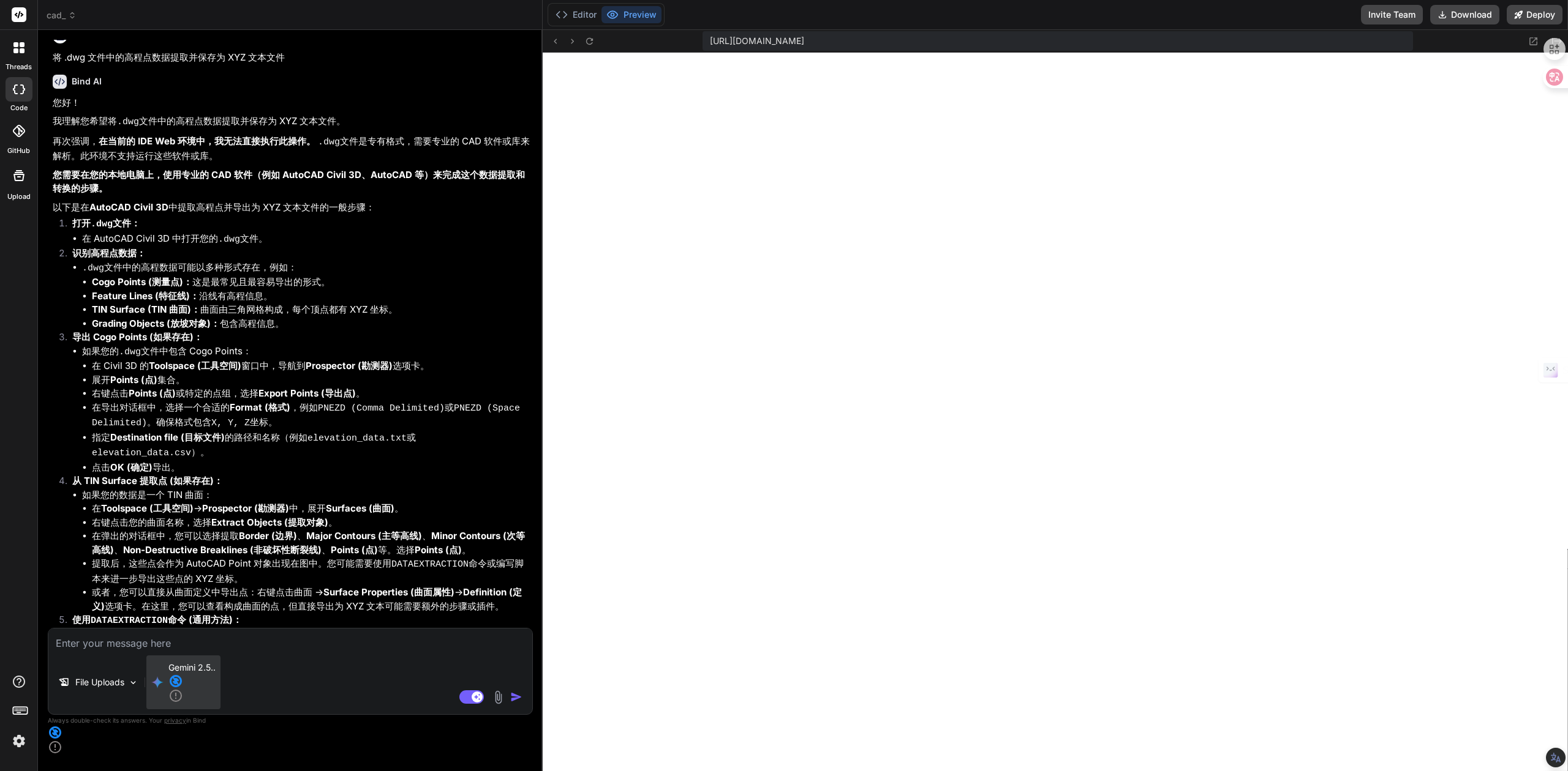
click at [206, 703] on p "Gemini 2.5.." at bounding box center [191, 682] width 47 height 42
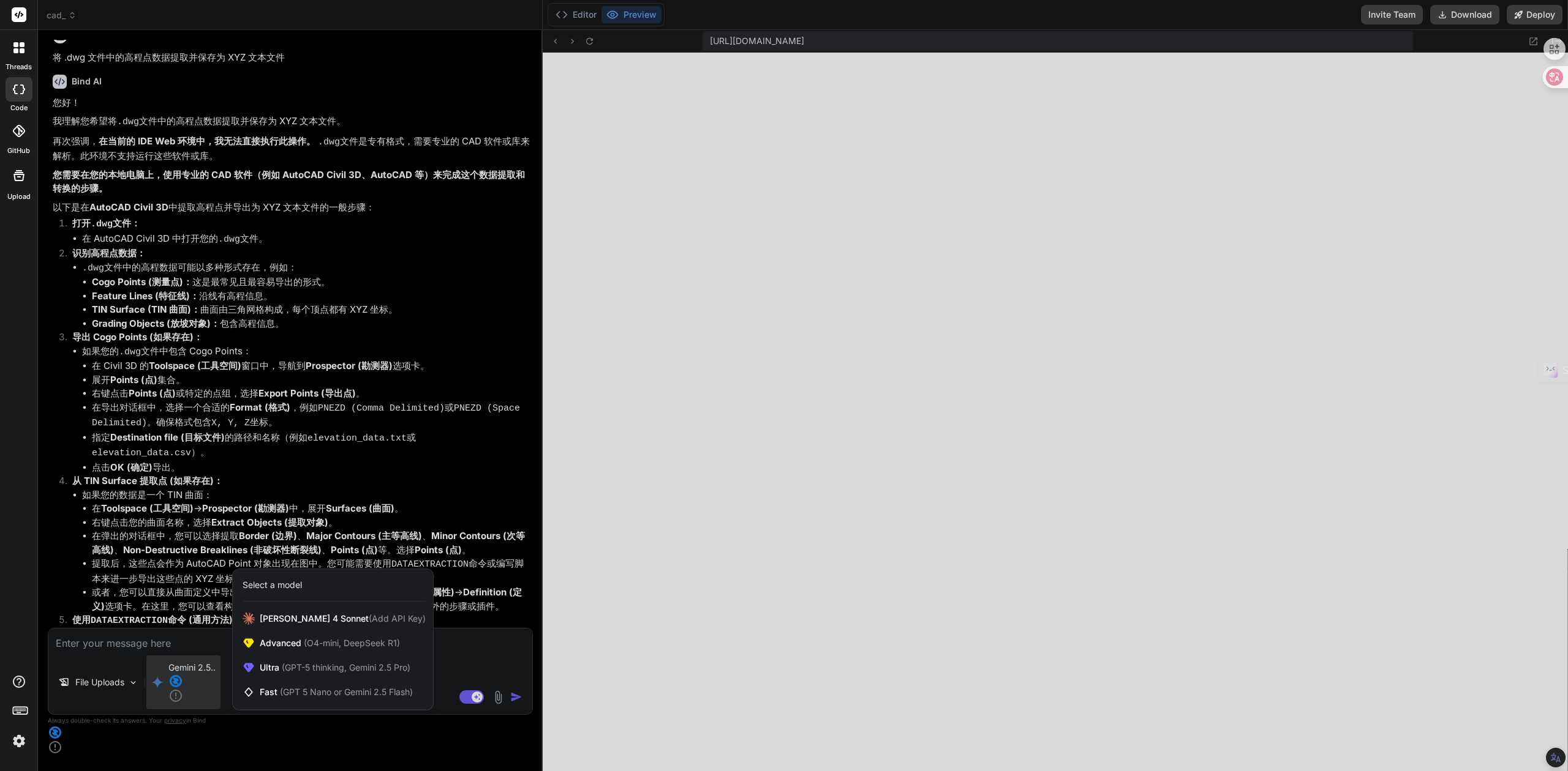
click at [198, 721] on div at bounding box center [784, 385] width 1568 height 771
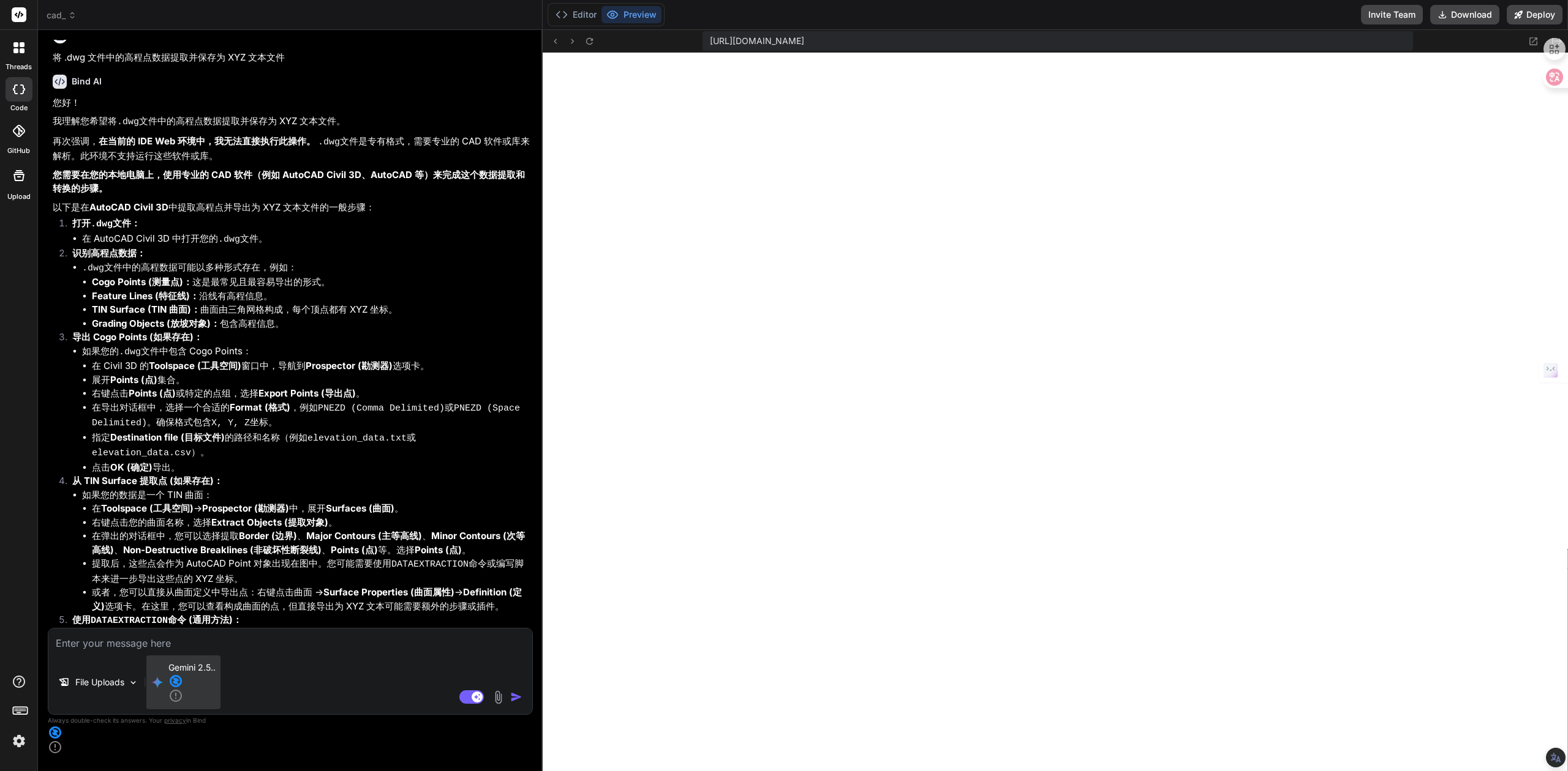
click at [183, 703] on icon at bounding box center [175, 695] width 15 height 15
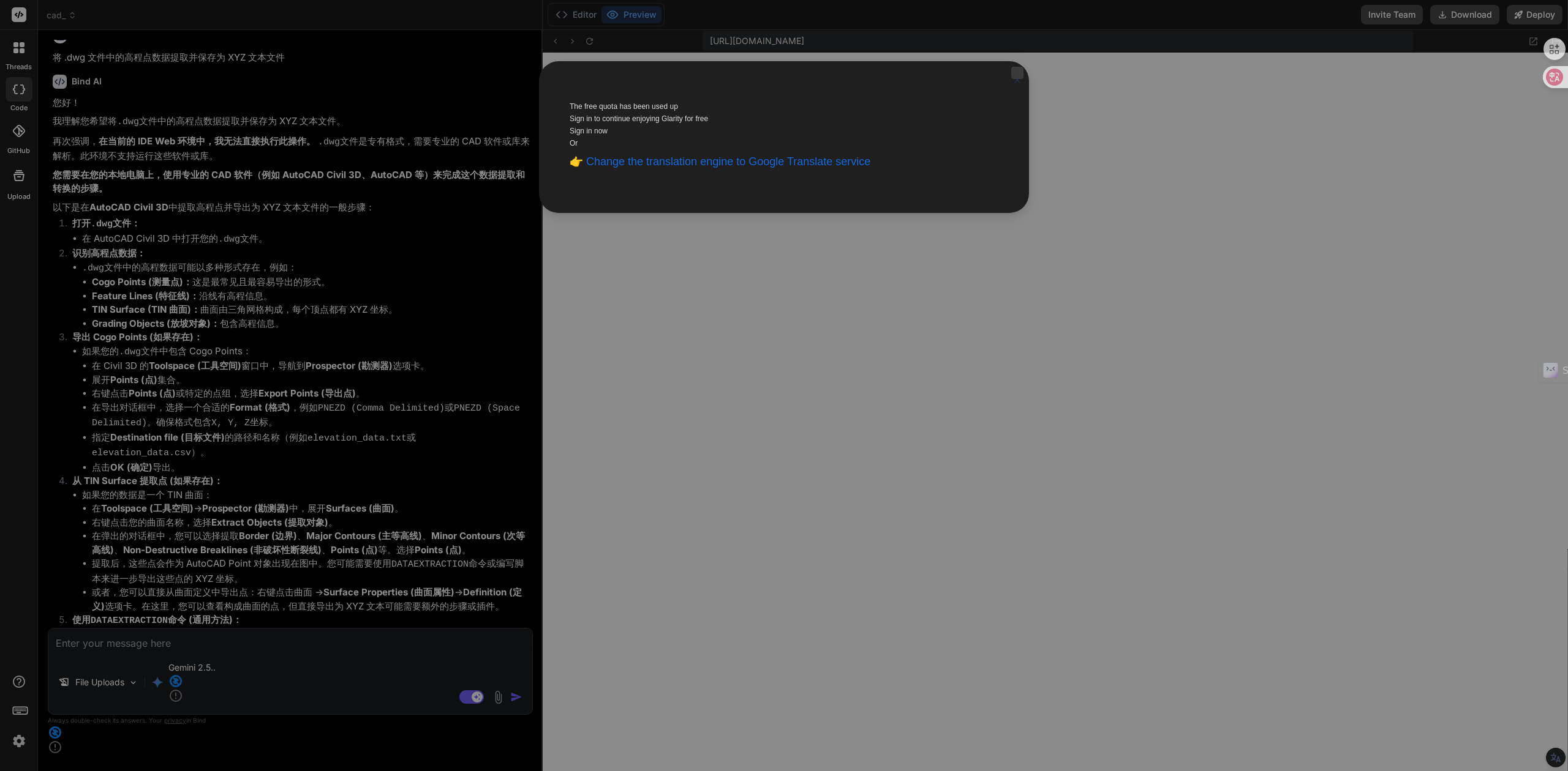
click at [1012, 87] on icon "Close" at bounding box center [1017, 80] width 12 height 27
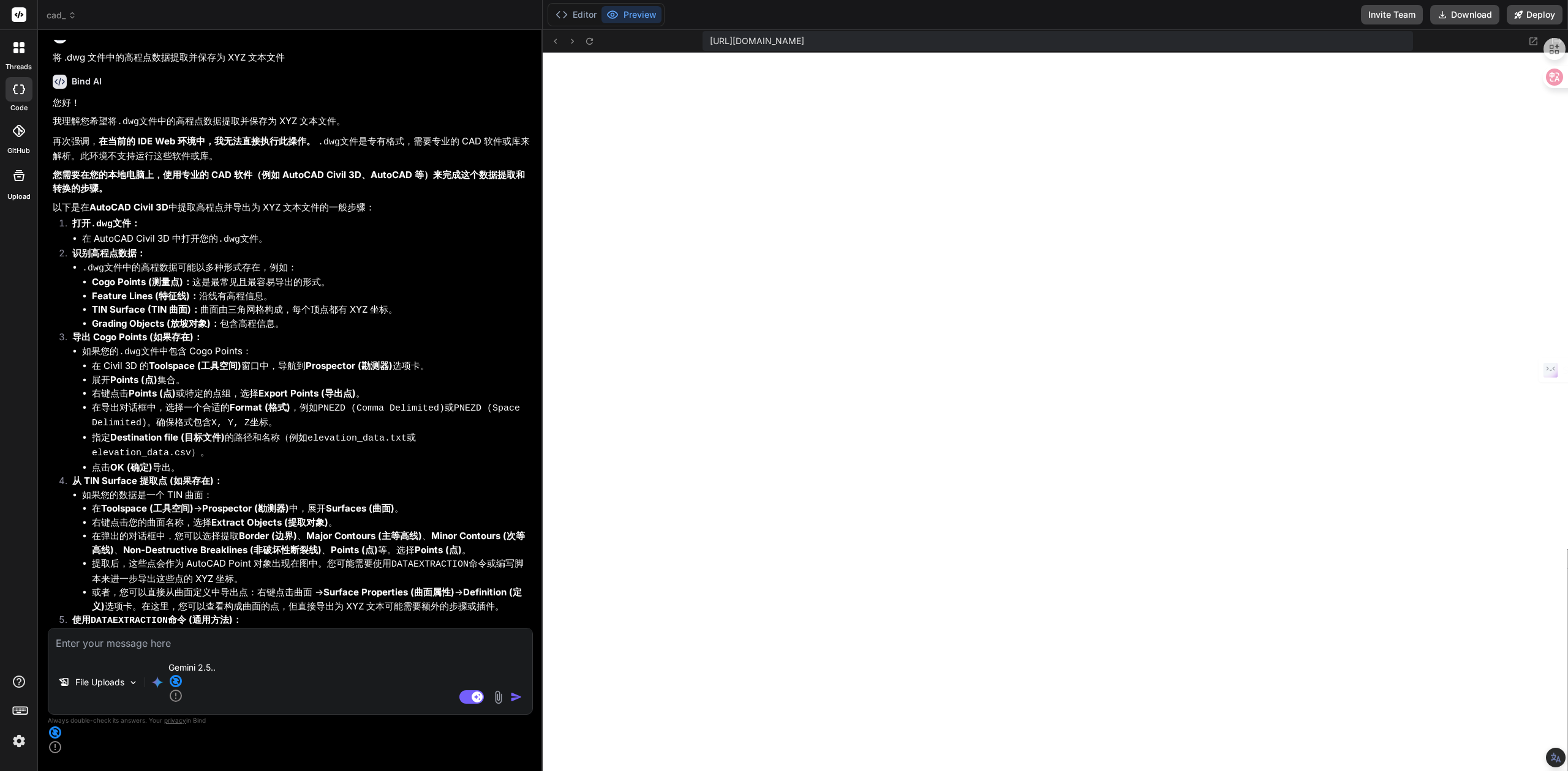
click at [18, 736] on img at bounding box center [19, 741] width 21 height 21
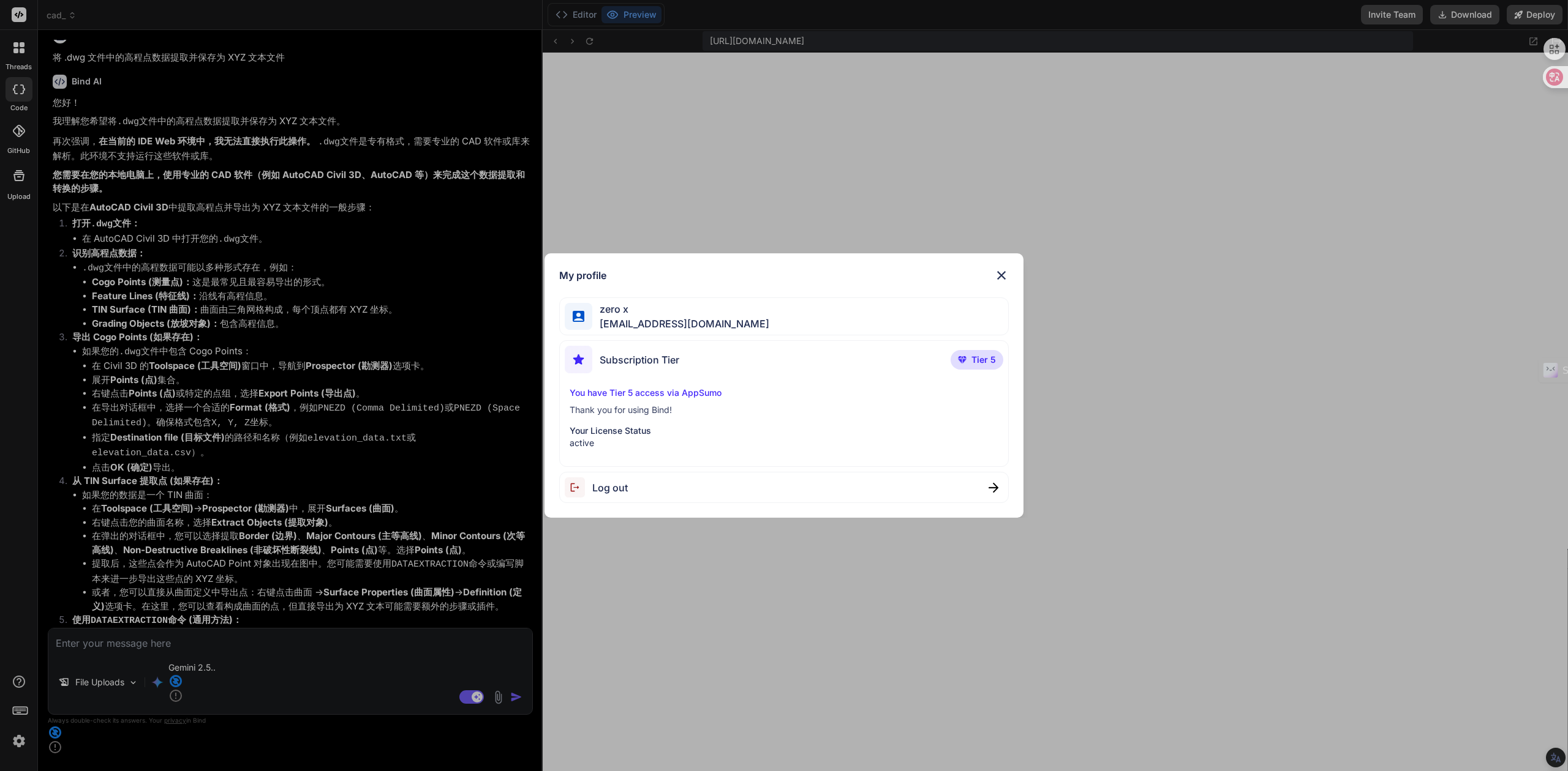
click at [18, 738] on div "My profile zero x [EMAIL_ADDRESS][DOMAIN_NAME] Subscription Tier Tier 5 You hav…" at bounding box center [784, 385] width 1568 height 771
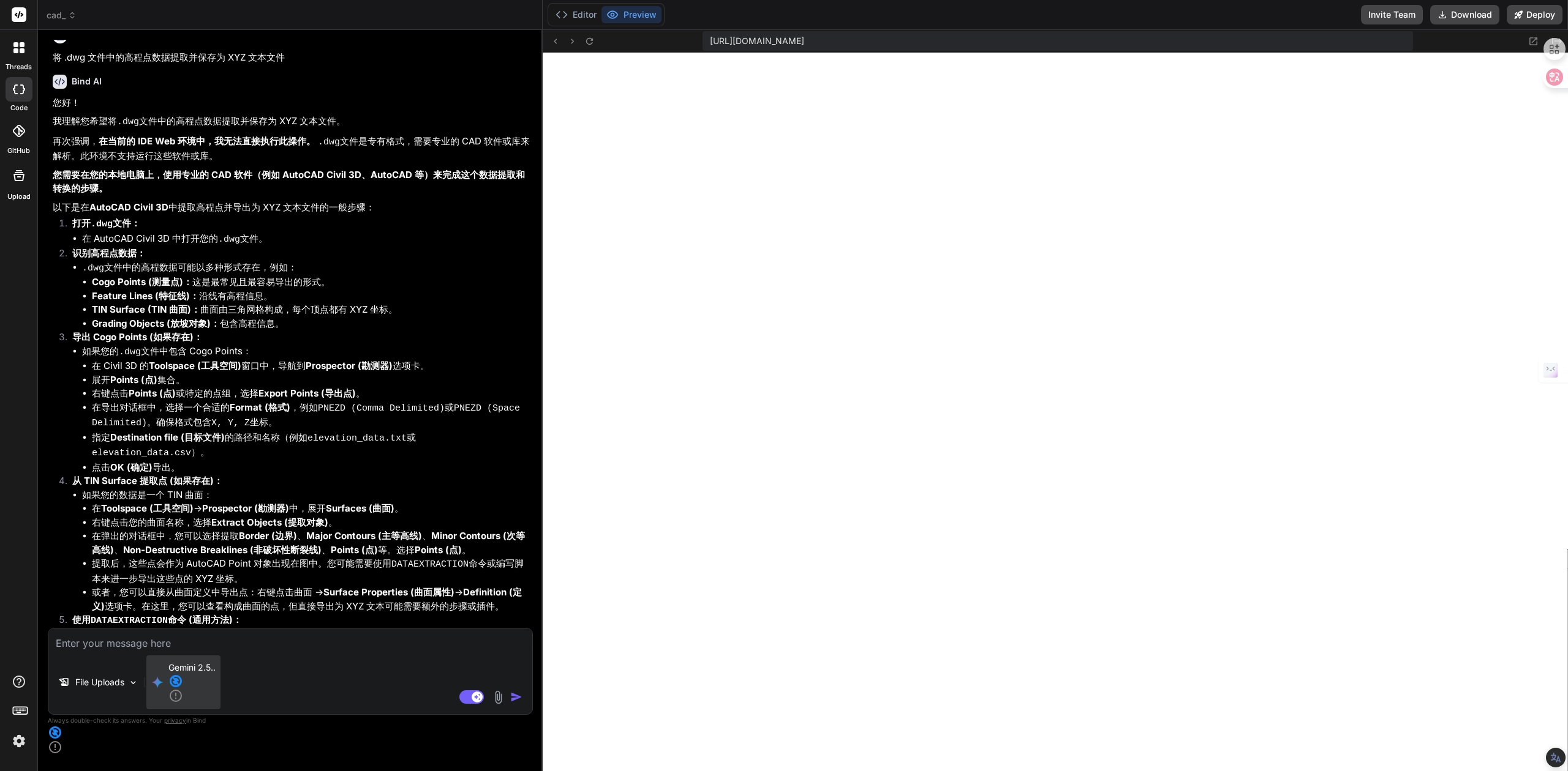
click at [177, 703] on p "Gemini 2.5.." at bounding box center [191, 682] width 47 height 42
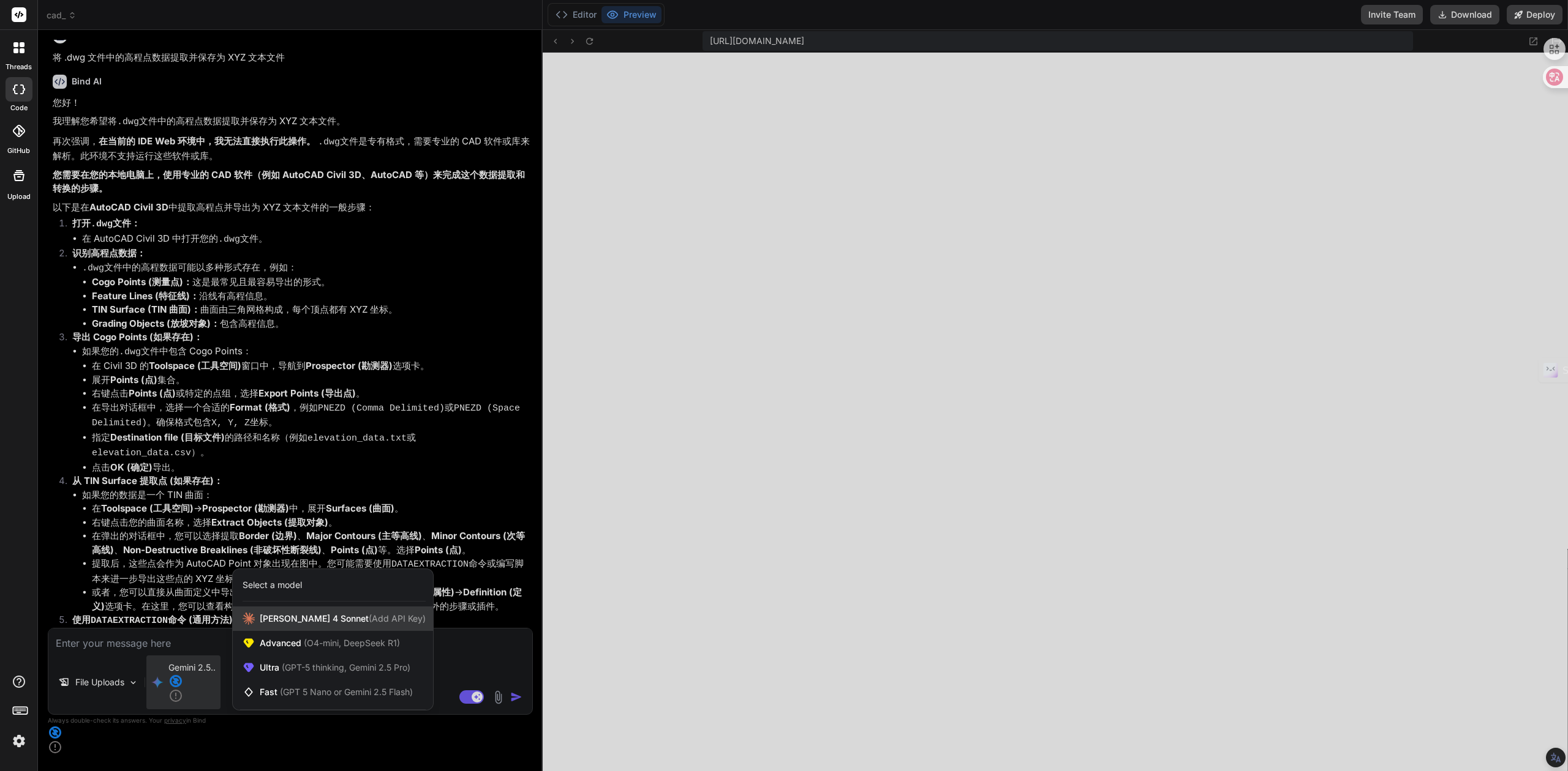
click at [309, 625] on span "[PERSON_NAME] 4 Sonnet (Add API Key)" at bounding box center [342, 619] width 166 height 12
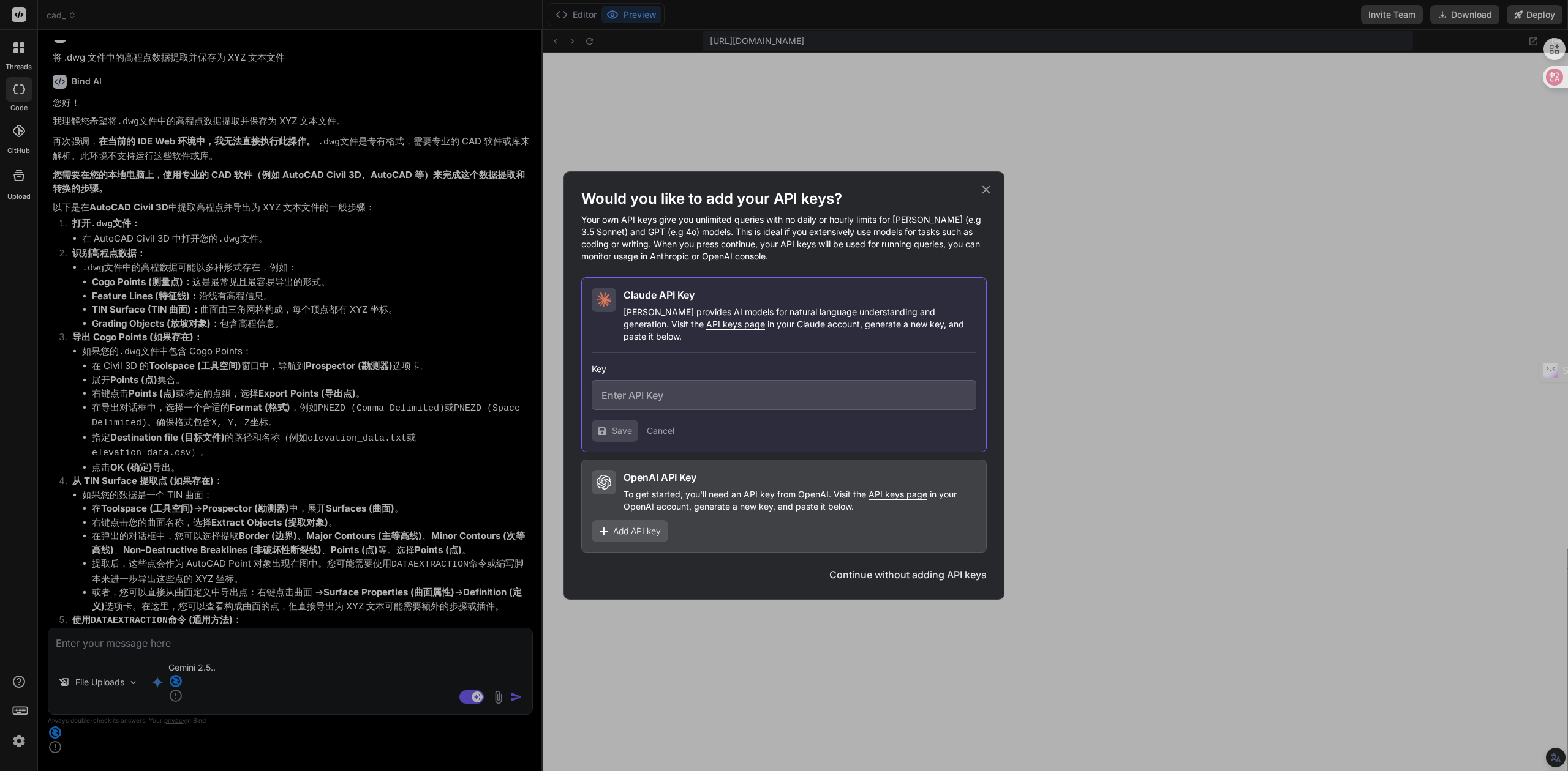
click at [865, 572] on button "Continue without adding API keys" at bounding box center [907, 575] width 157 height 15
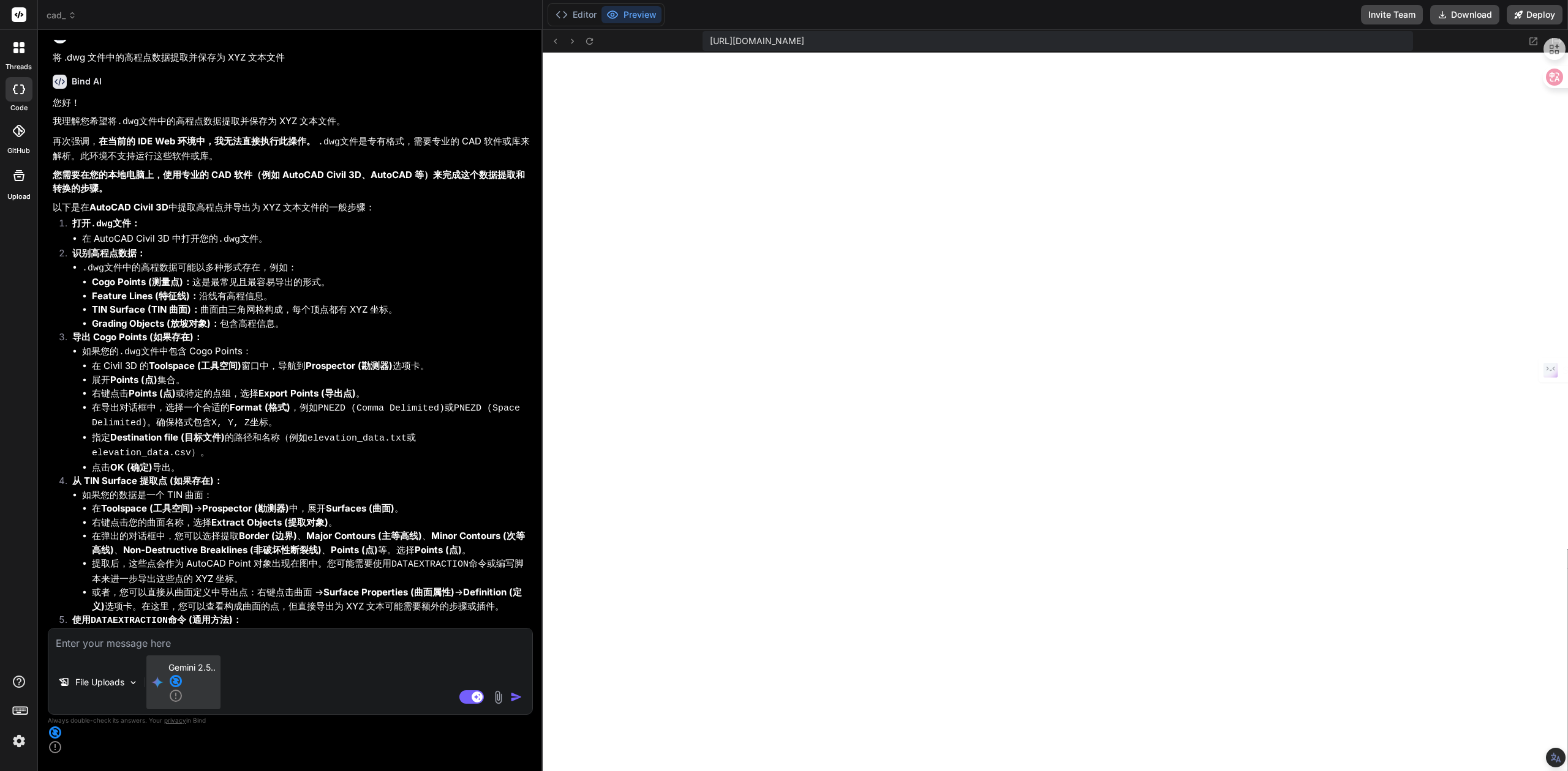
click at [183, 703] on icon at bounding box center [175, 695] width 15 height 15
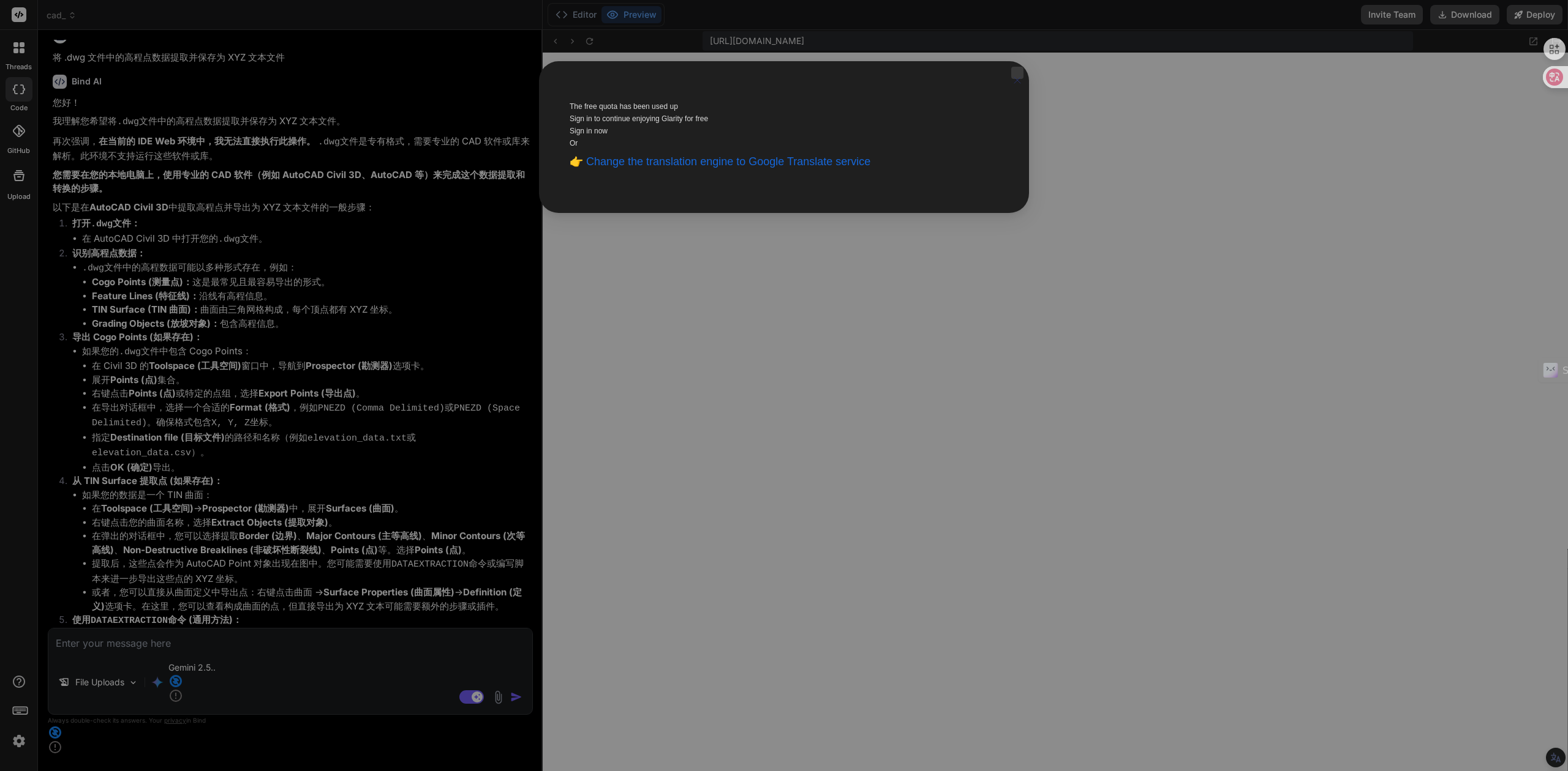
click at [1011, 92] on icon "Close" at bounding box center [1017, 80] width 12 height 27
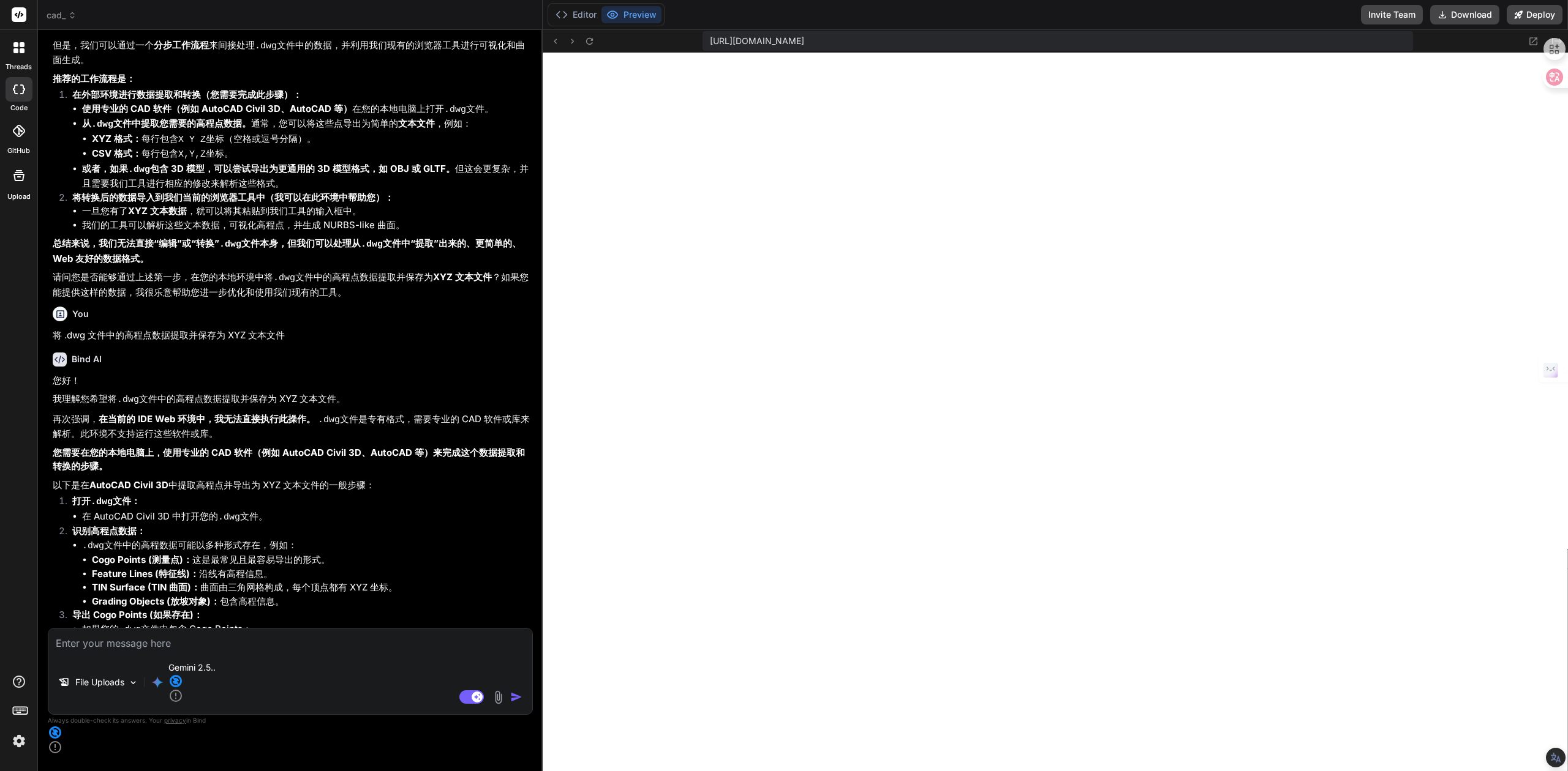
scroll to position [4389, 0]
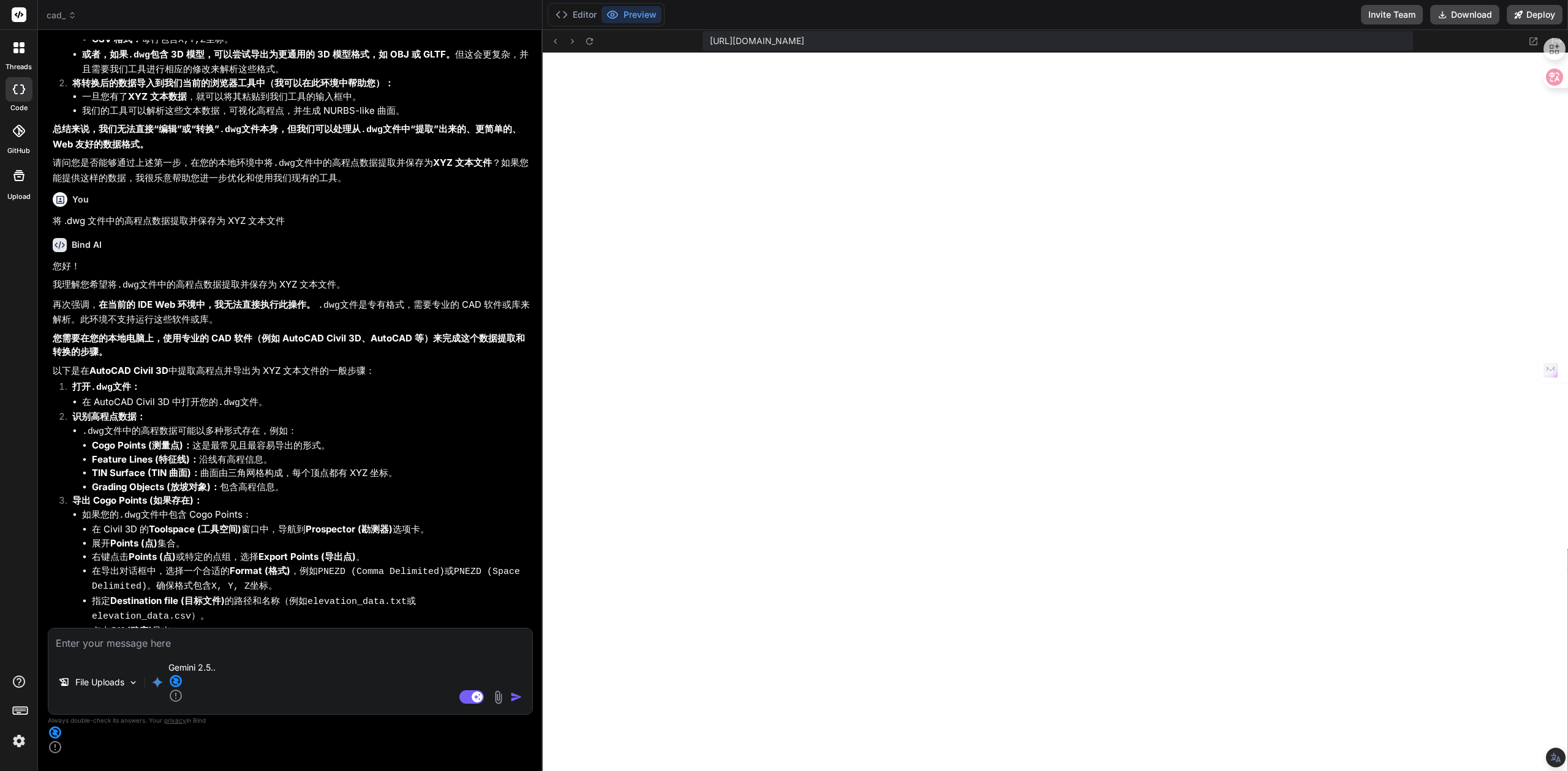
click at [10, 743] on img at bounding box center [19, 741] width 21 height 21
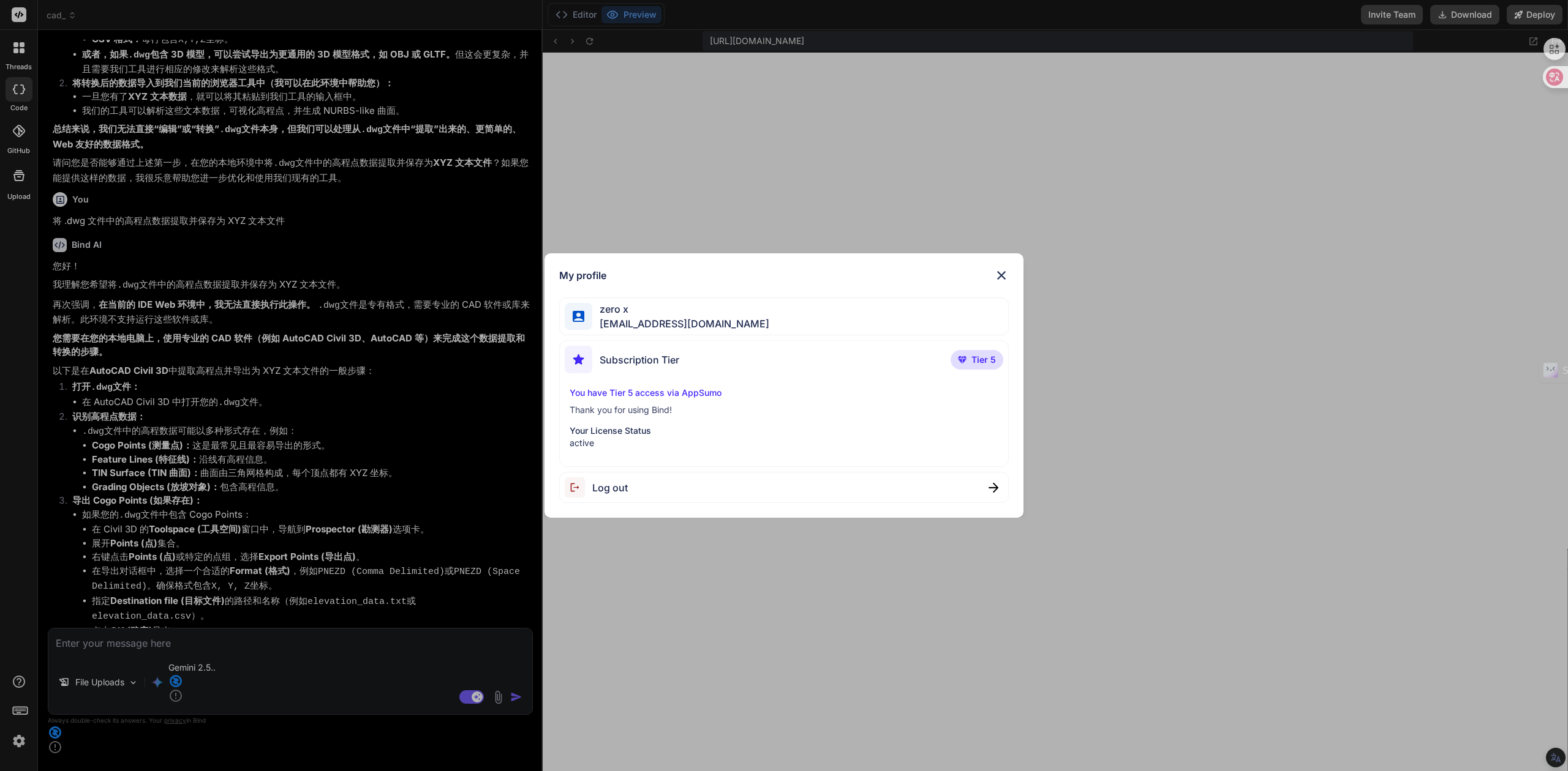
click at [696, 397] on p "You have Tier 5 access via AppSumo" at bounding box center [783, 393] width 429 height 12
click at [694, 388] on p "You have Tier 5 access via AppSumo" at bounding box center [783, 393] width 429 height 12
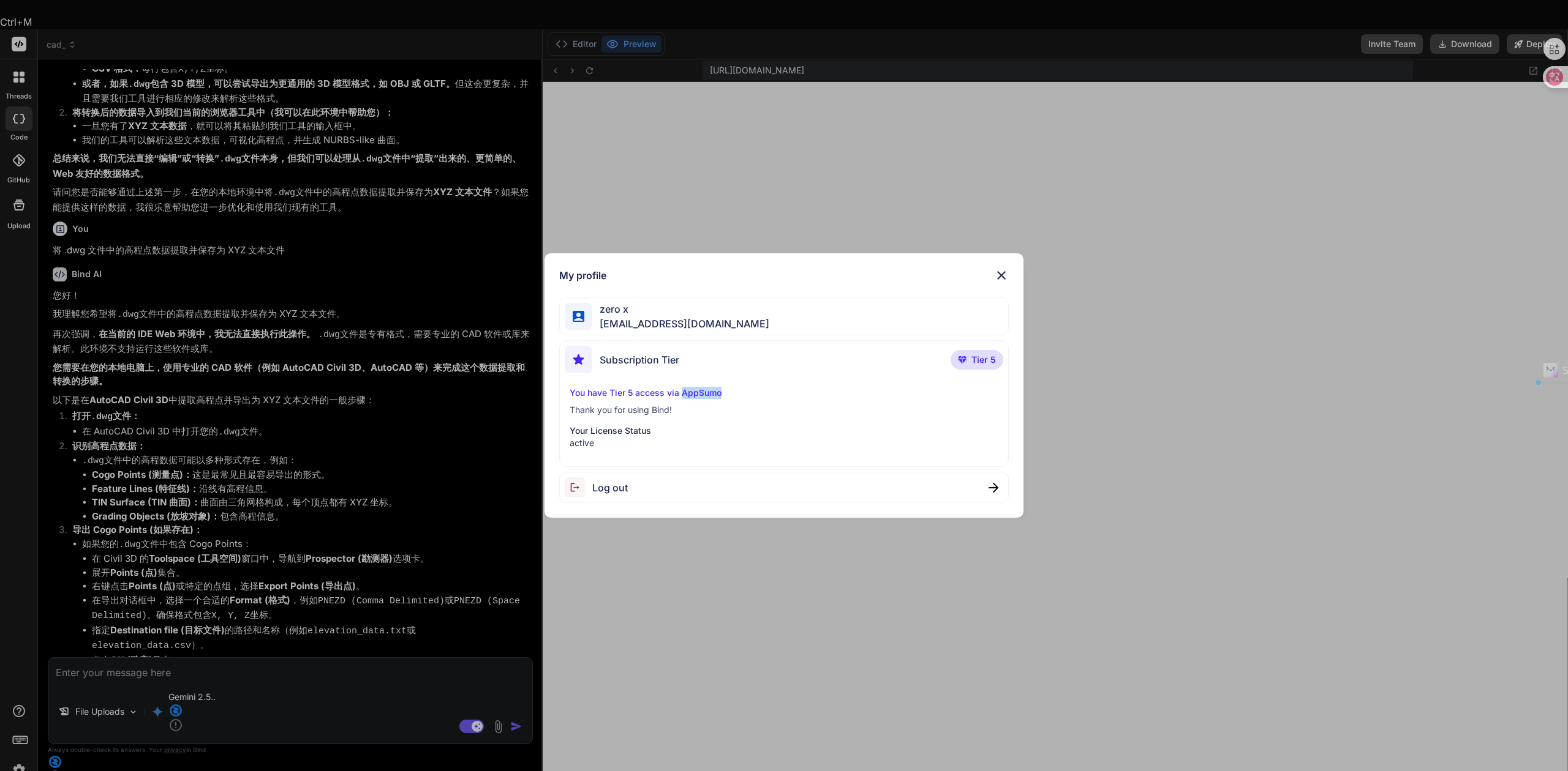
click at [961, 357] on img at bounding box center [962, 359] width 9 height 7
click at [678, 366] on span "Subscription Tier" at bounding box center [640, 359] width 80 height 15
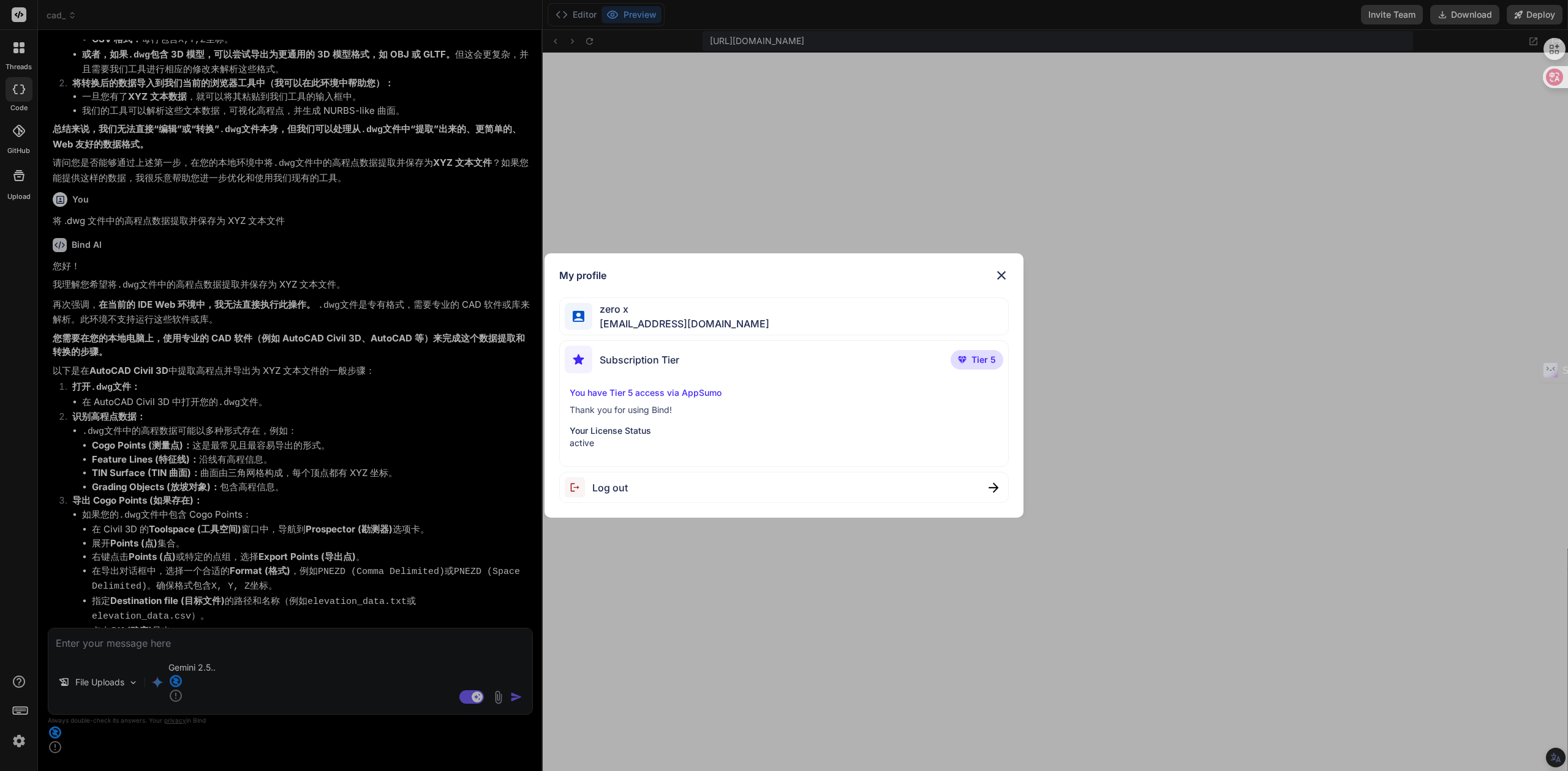
click at [657, 317] on span "[EMAIL_ADDRESS][DOMAIN_NAME]" at bounding box center [681, 323] width 177 height 15
click at [615, 385] on div "Subscription Tier Tier 5 You have Tier 5 access via AppSumo Thank you for using…" at bounding box center [784, 403] width 450 height 126
click at [609, 436] on p "Your License Status" at bounding box center [783, 431] width 429 height 12
click at [1000, 275] on img at bounding box center [1001, 276] width 15 height 15
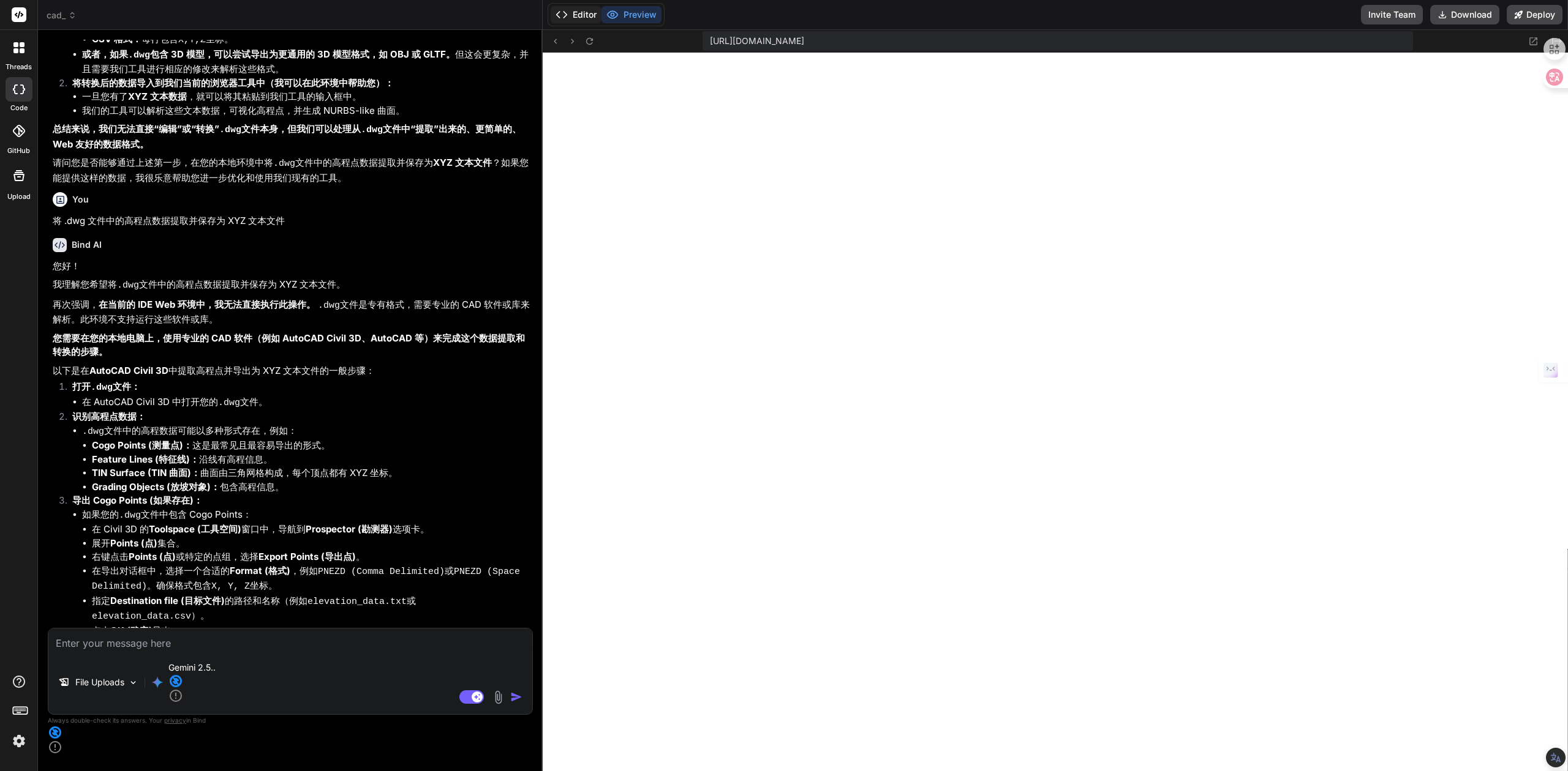
click at [583, 11] on button "Editor" at bounding box center [575, 14] width 51 height 17
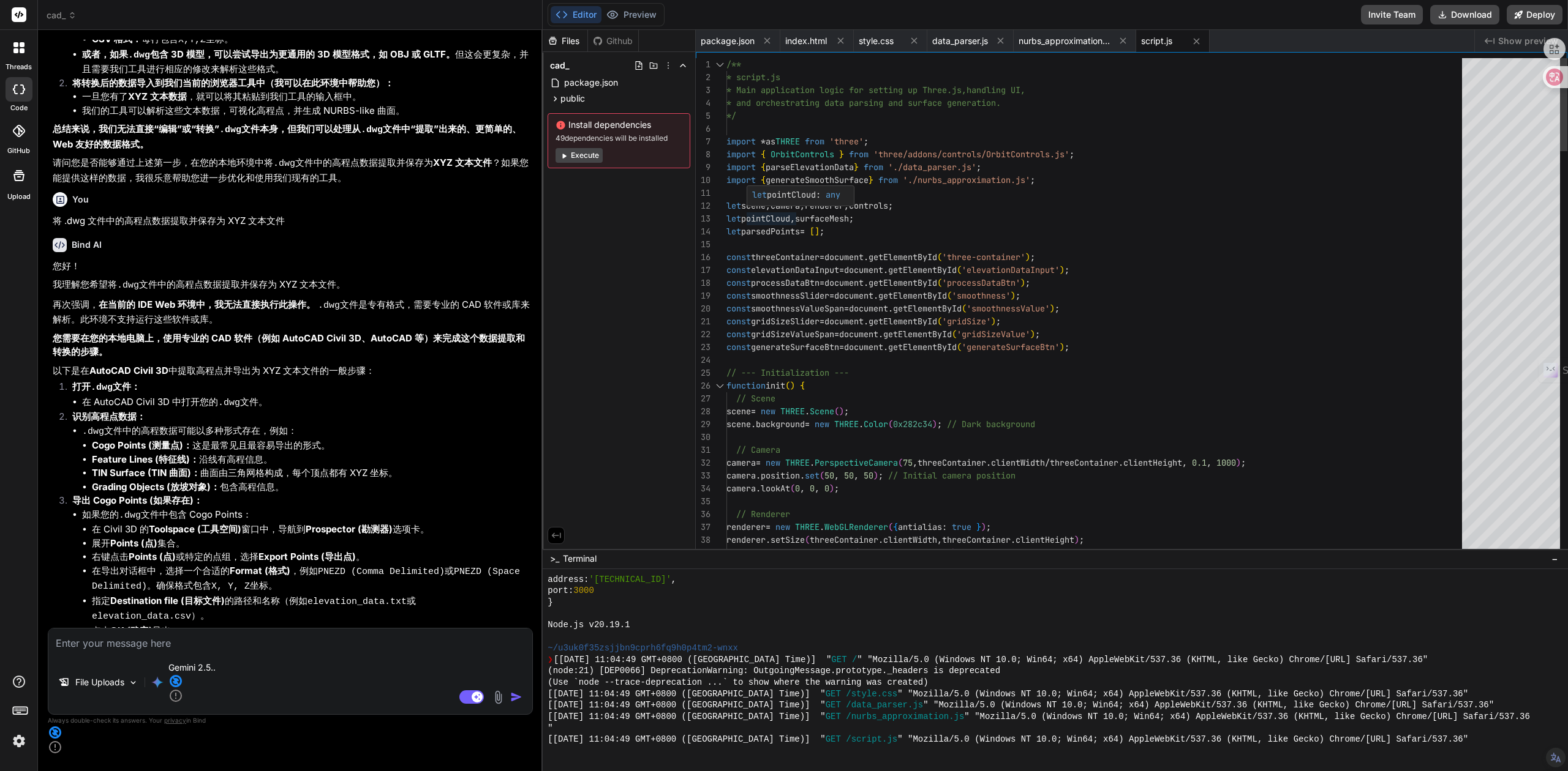
scroll to position [0, 0]
click at [574, 96] on span "public" at bounding box center [572, 98] width 25 height 12
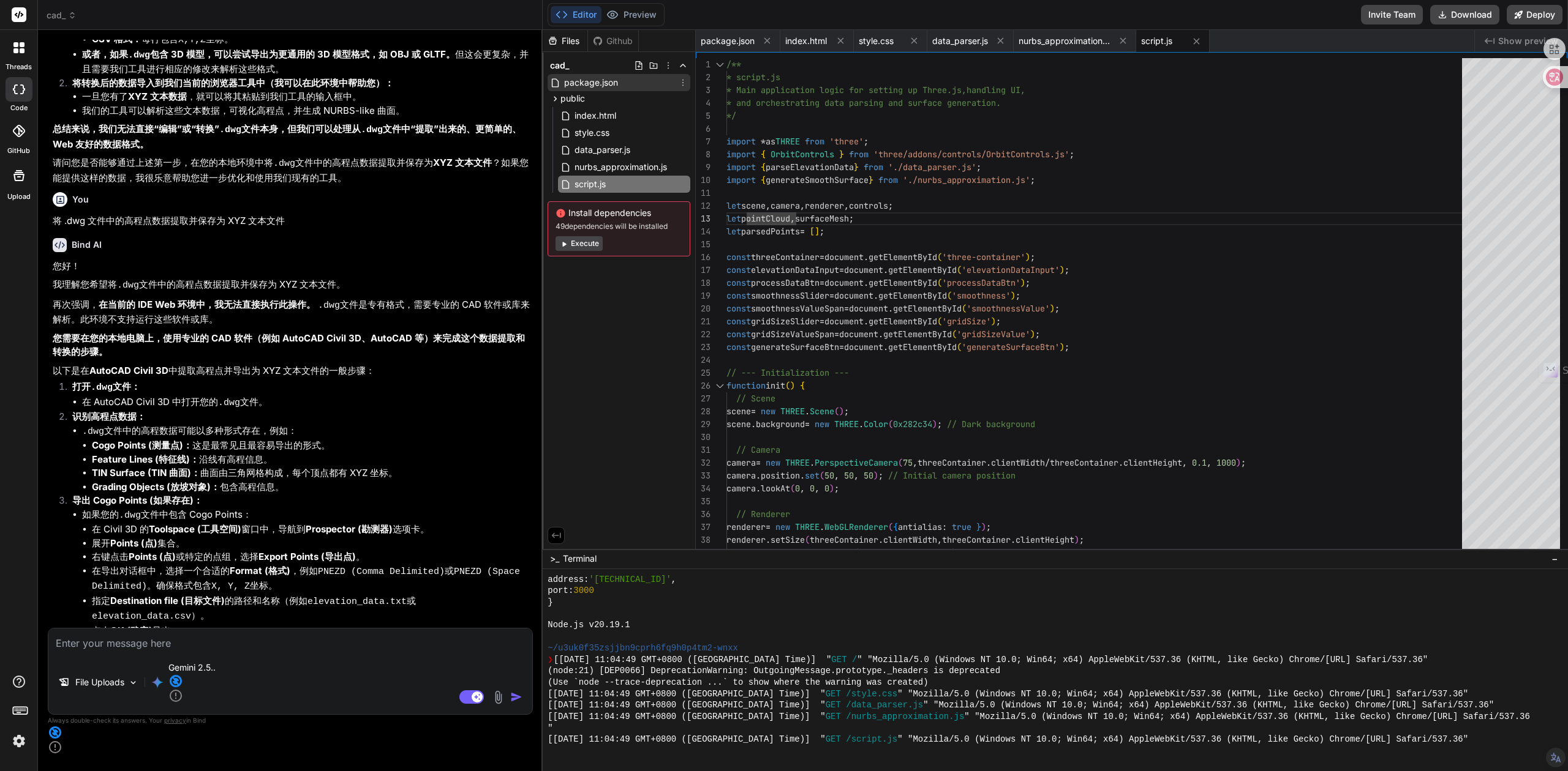
click at [576, 82] on span "package.json" at bounding box center [591, 83] width 57 height 15
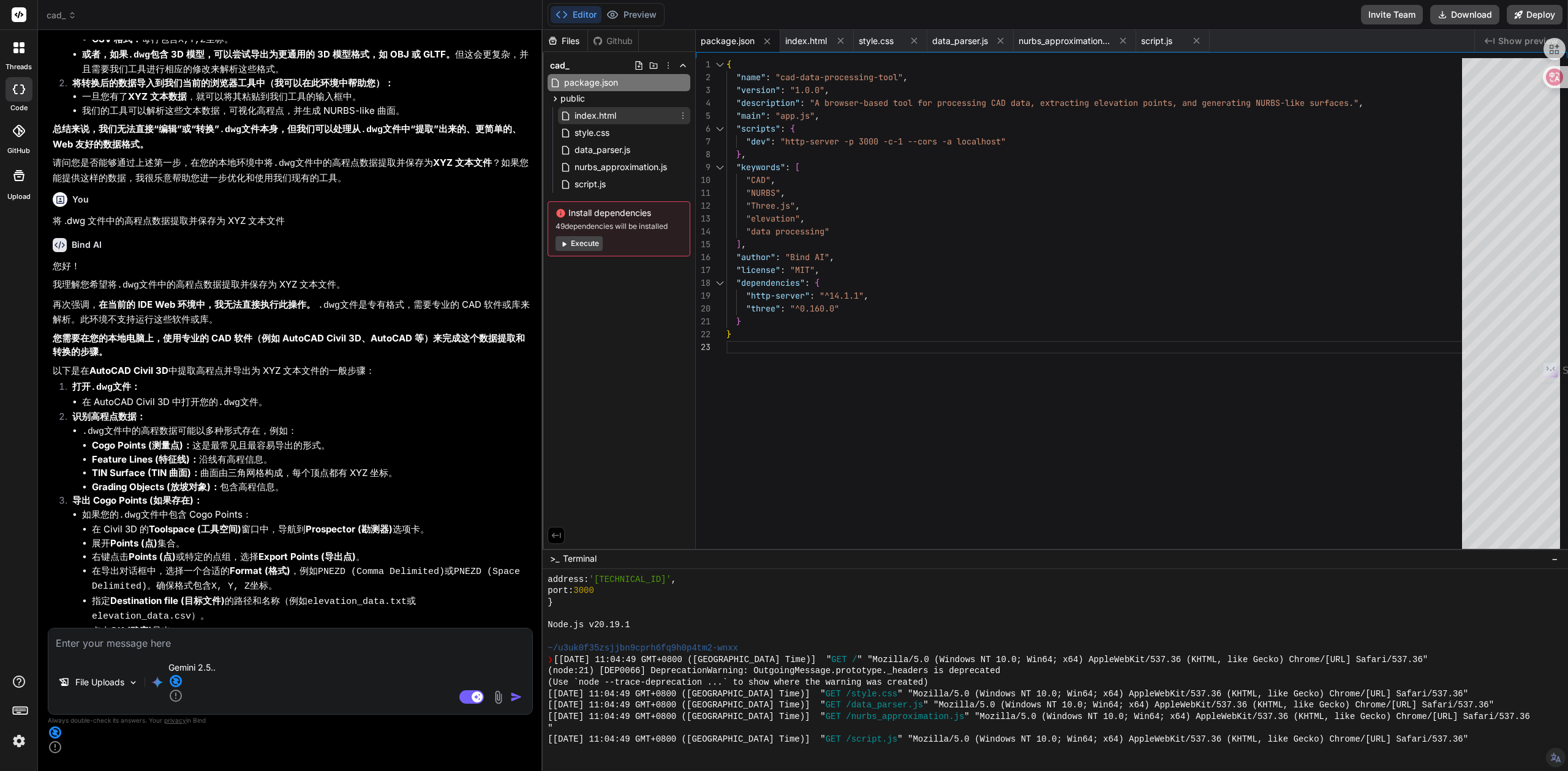
click at [579, 112] on span "index.html" at bounding box center [595, 115] width 44 height 15
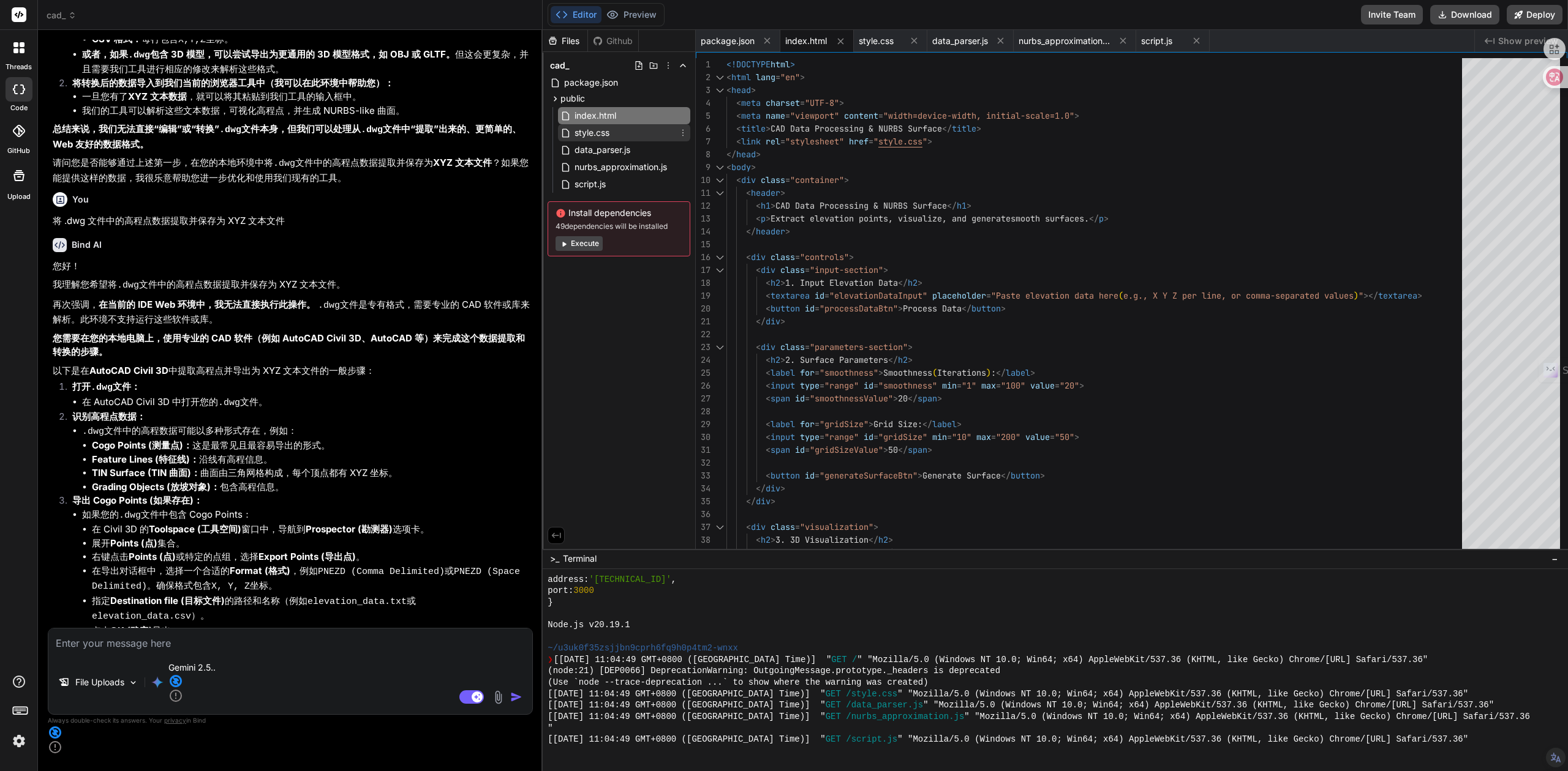
click at [585, 134] on span "style.css" at bounding box center [592, 132] width 38 height 15
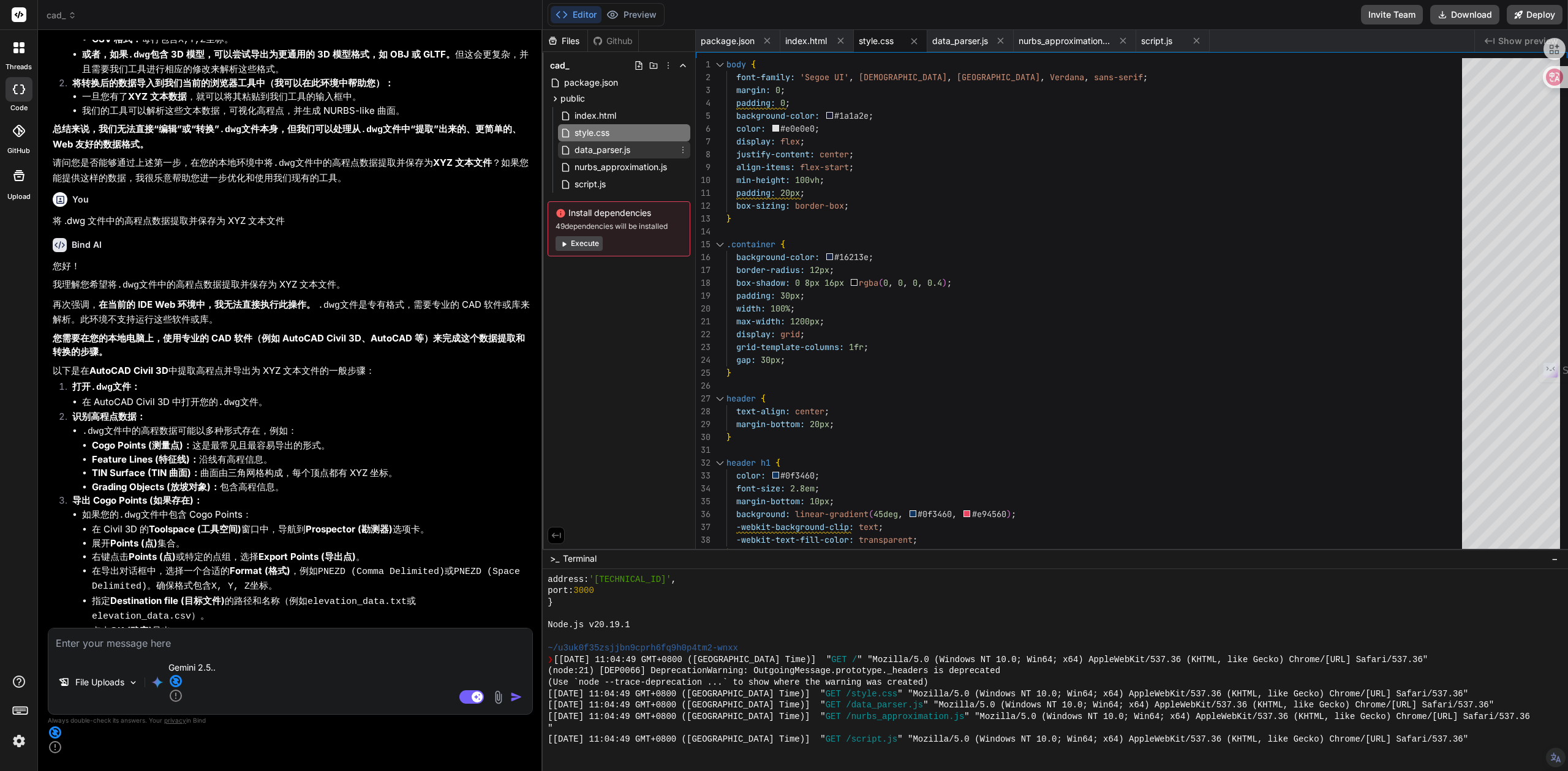
click at [586, 155] on span "data_parser.js" at bounding box center [602, 149] width 58 height 15
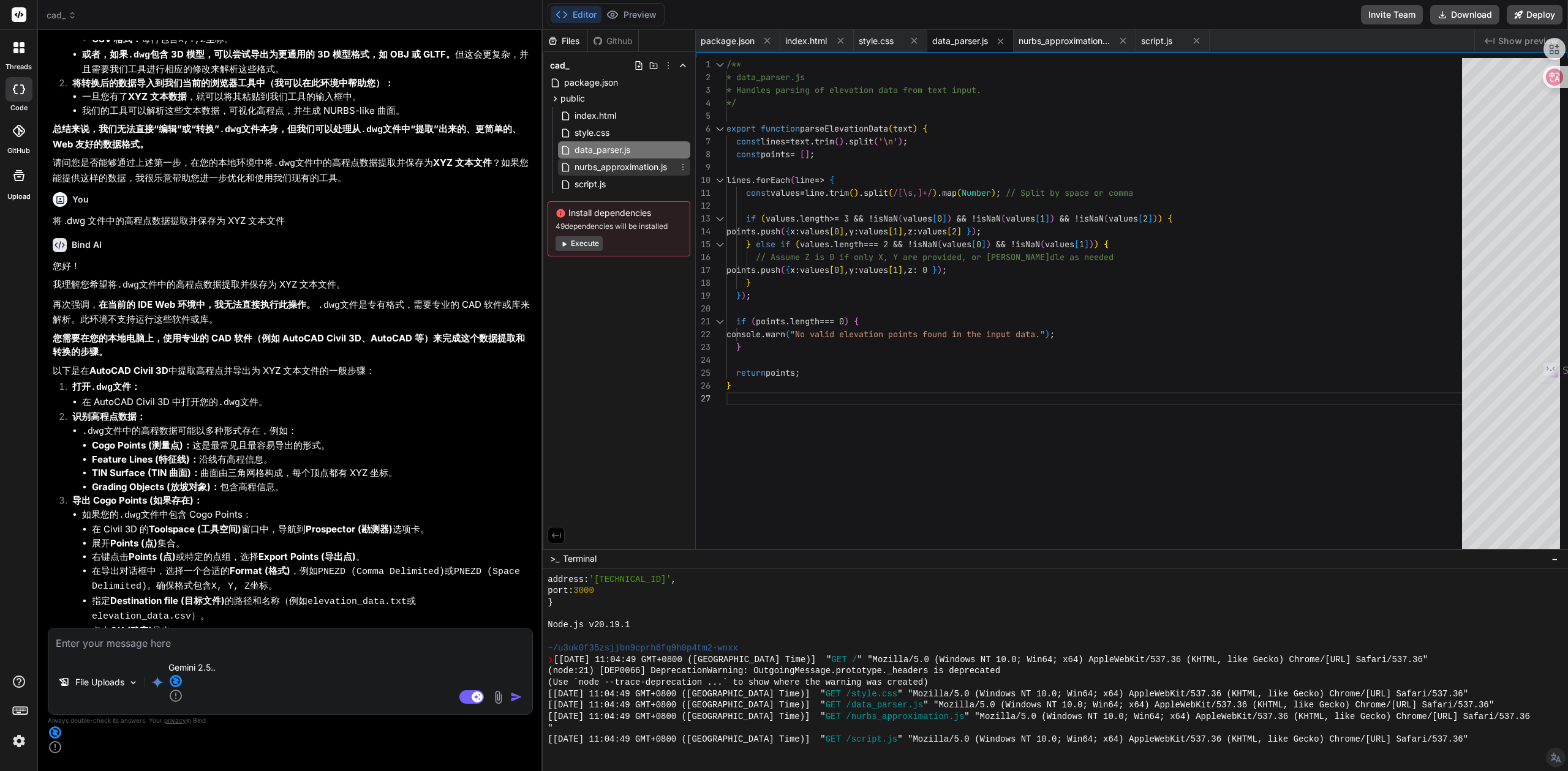
click at [590, 169] on span "nurbs_approximation.js" at bounding box center [620, 167] width 95 height 15
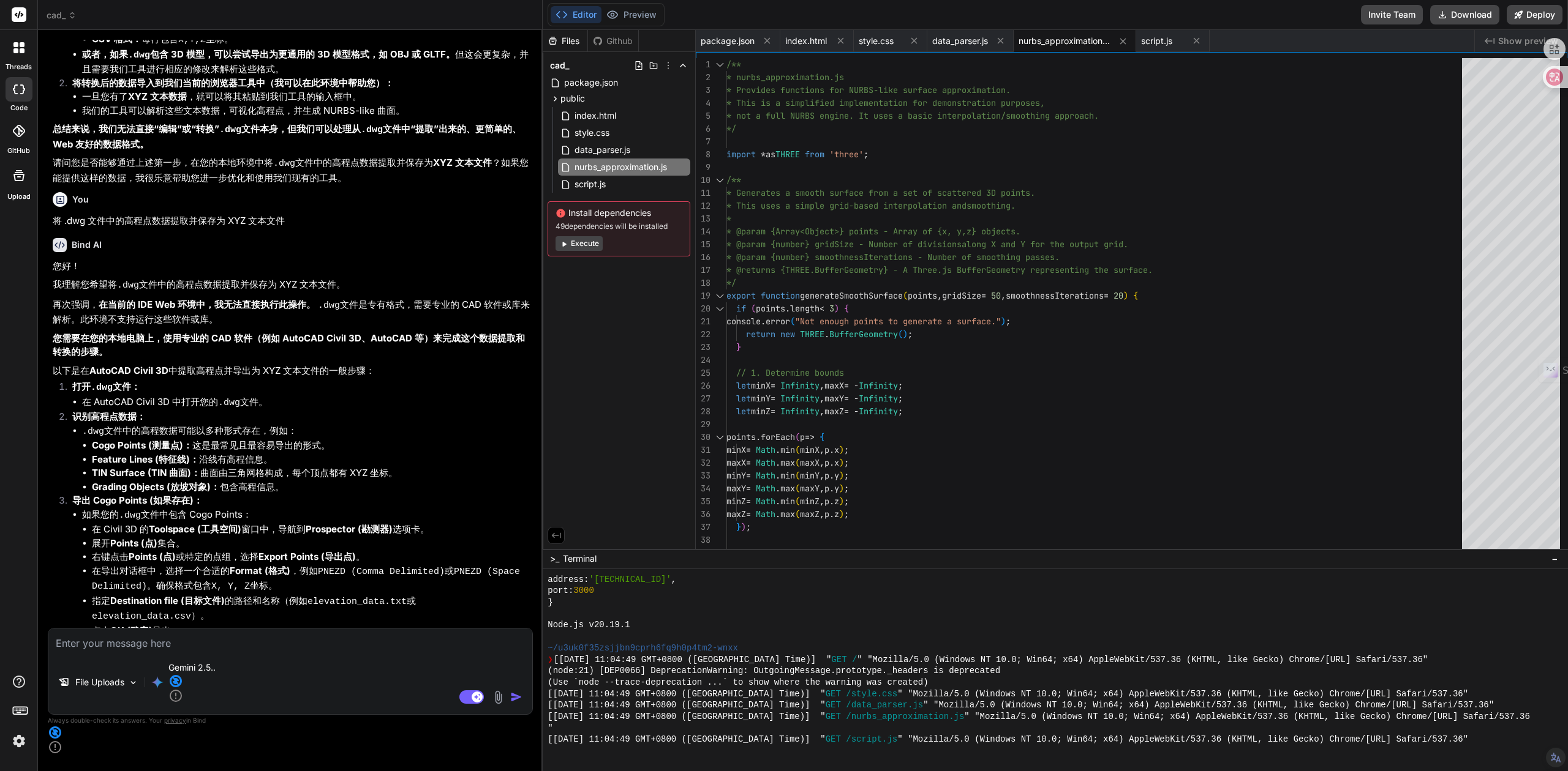
scroll to position [4552, 0]
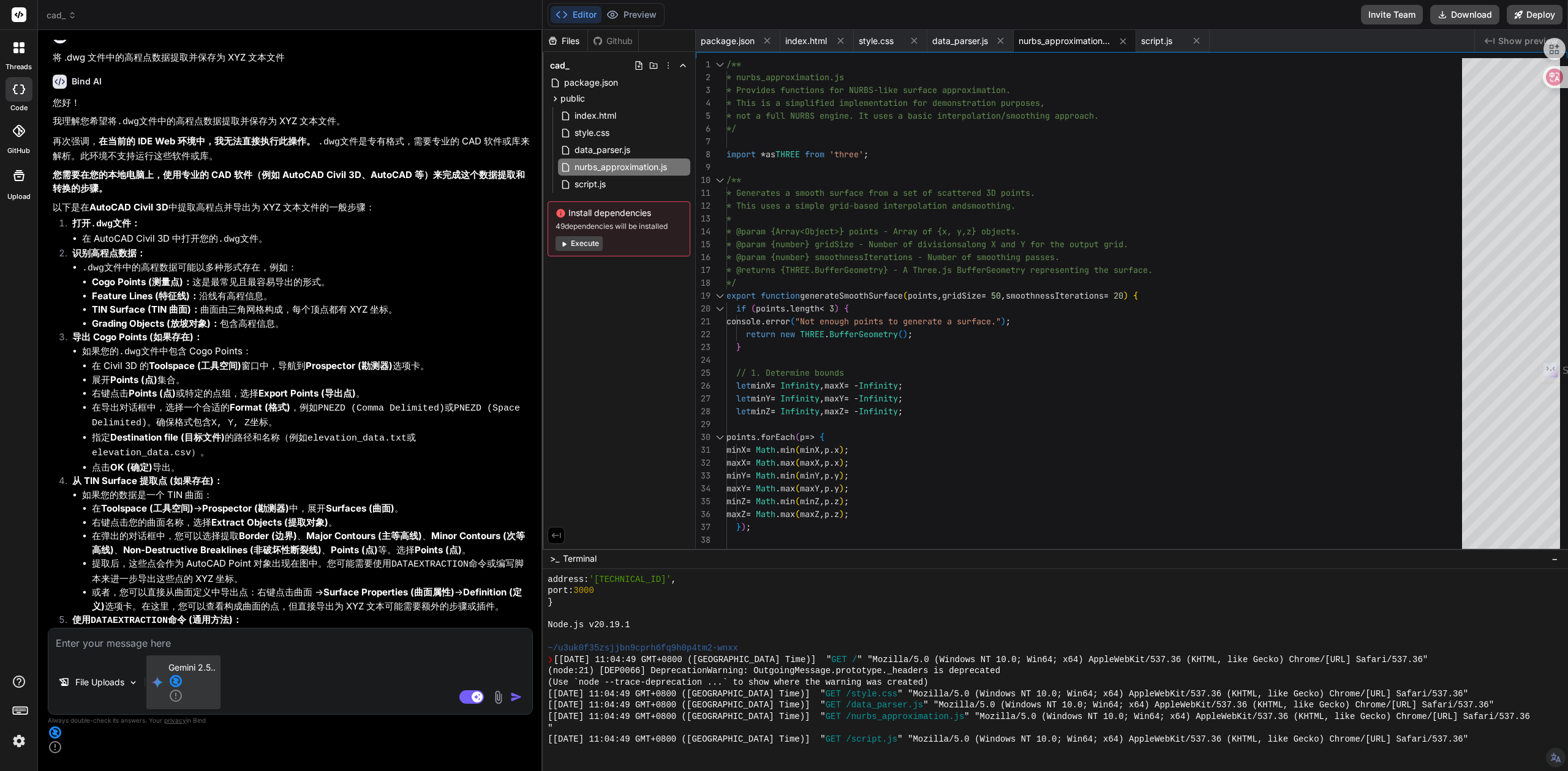
click at [183, 688] on icon at bounding box center [175, 681] width 15 height 15
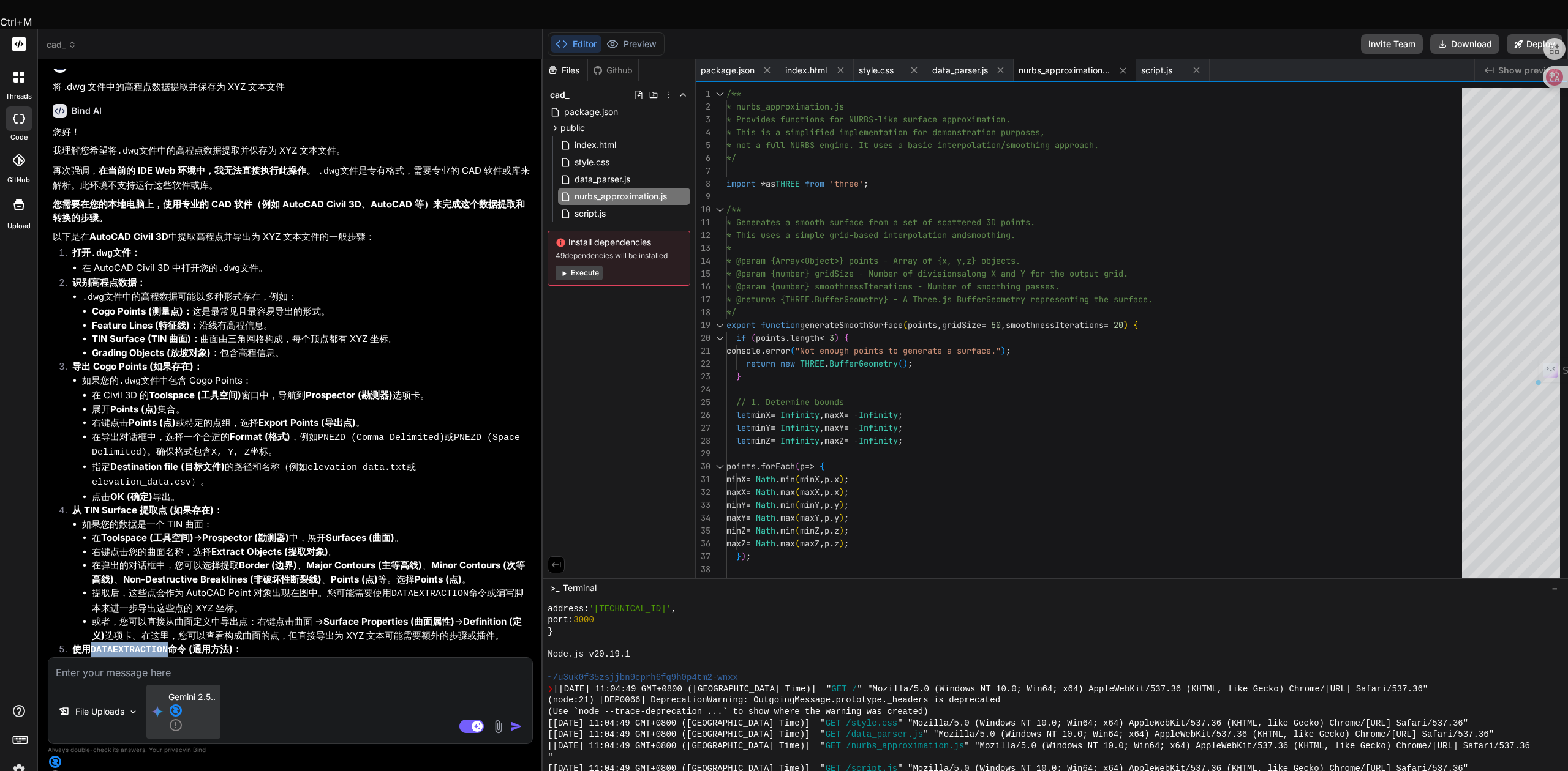
drag, startPoint x: 90, startPoint y: 542, endPoint x: 163, endPoint y: 534, distance: 73.4
click at [163, 644] on strong "使用 DATAEXTRACTION 命令 (通用方法)：" at bounding box center [157, 650] width 169 height 12
copy strong "DATAEXTRACTION"
